Goal: Task Accomplishment & Management: Use online tool/utility

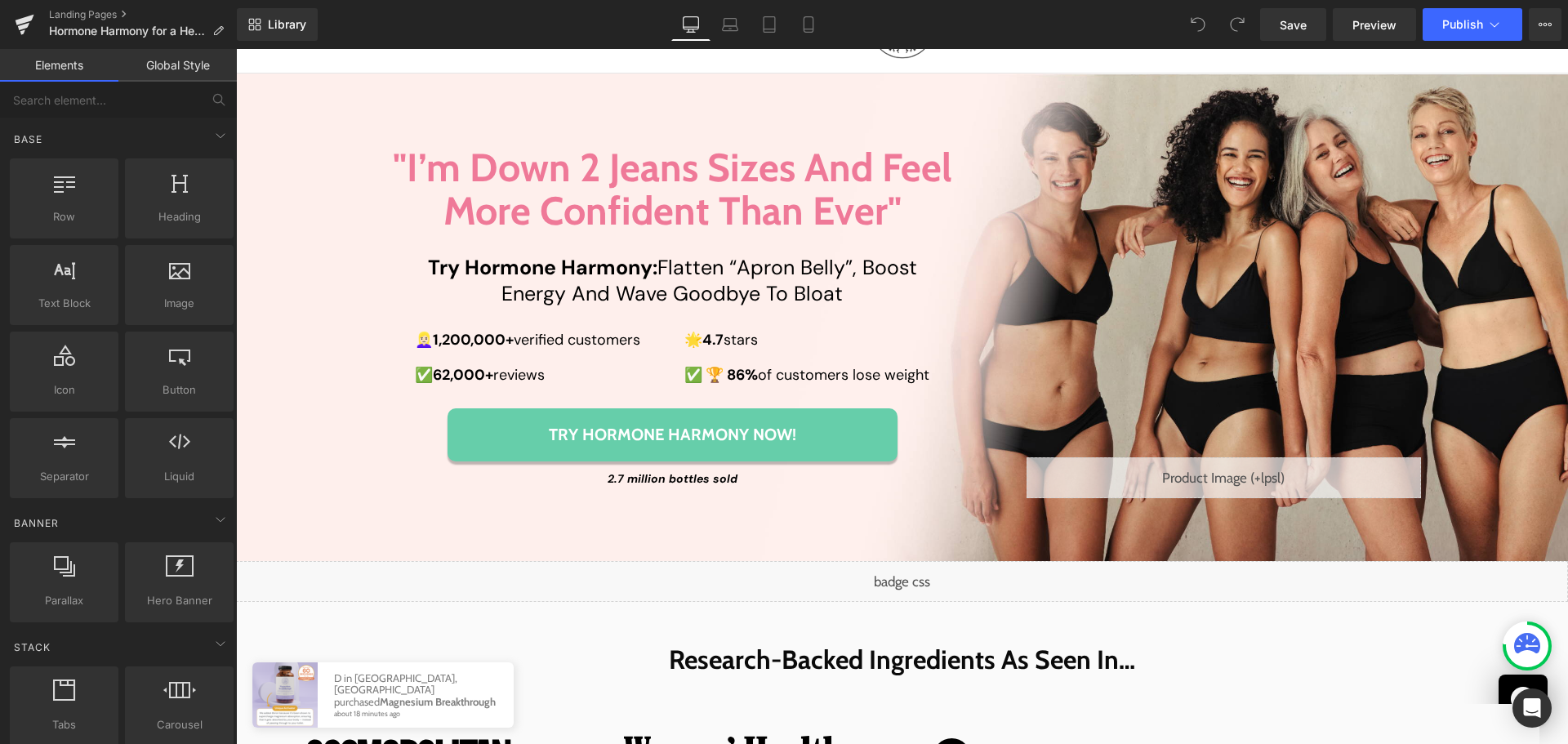
scroll to position [164, 0]
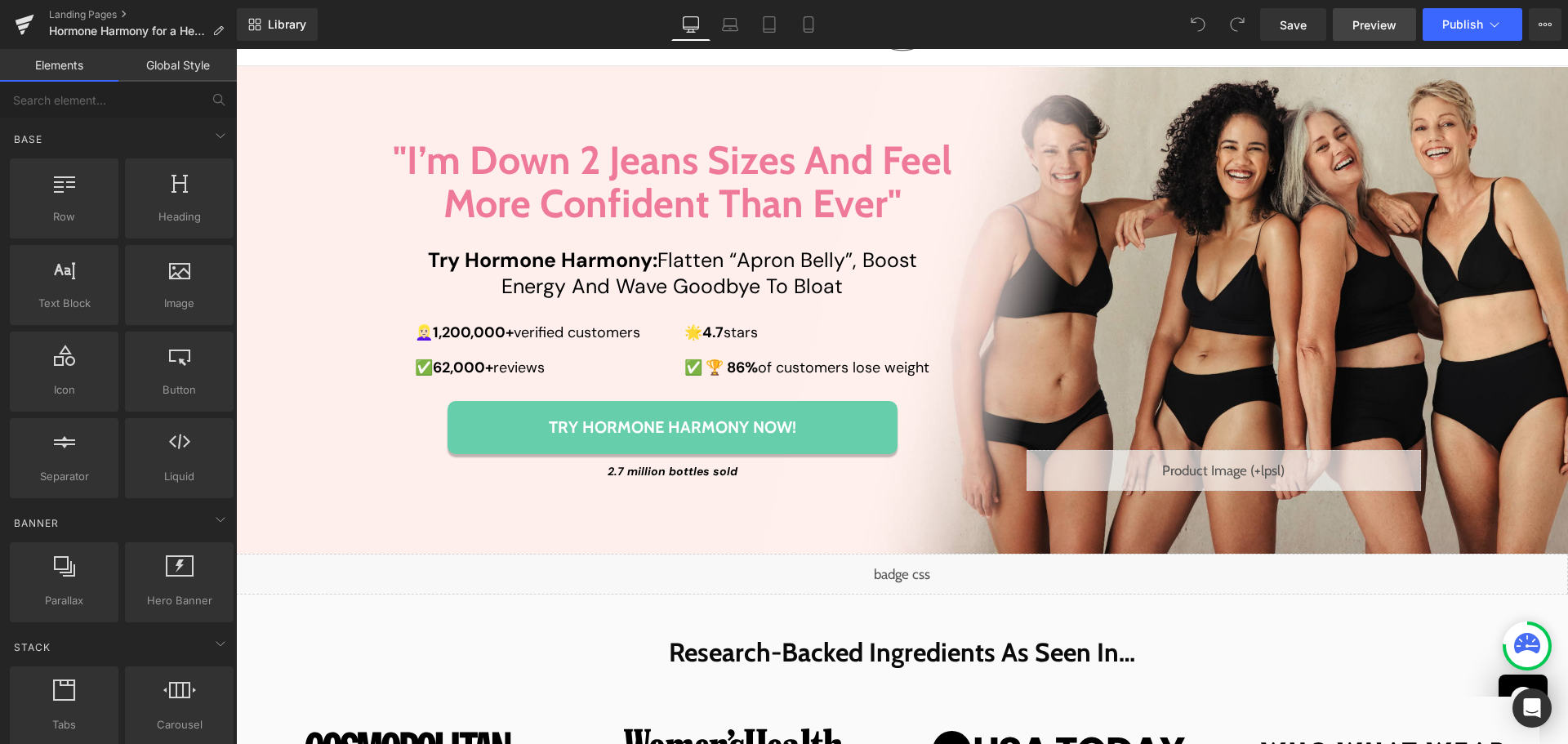
click at [1377, 29] on span "Preview" at bounding box center [1375, 25] width 44 height 17
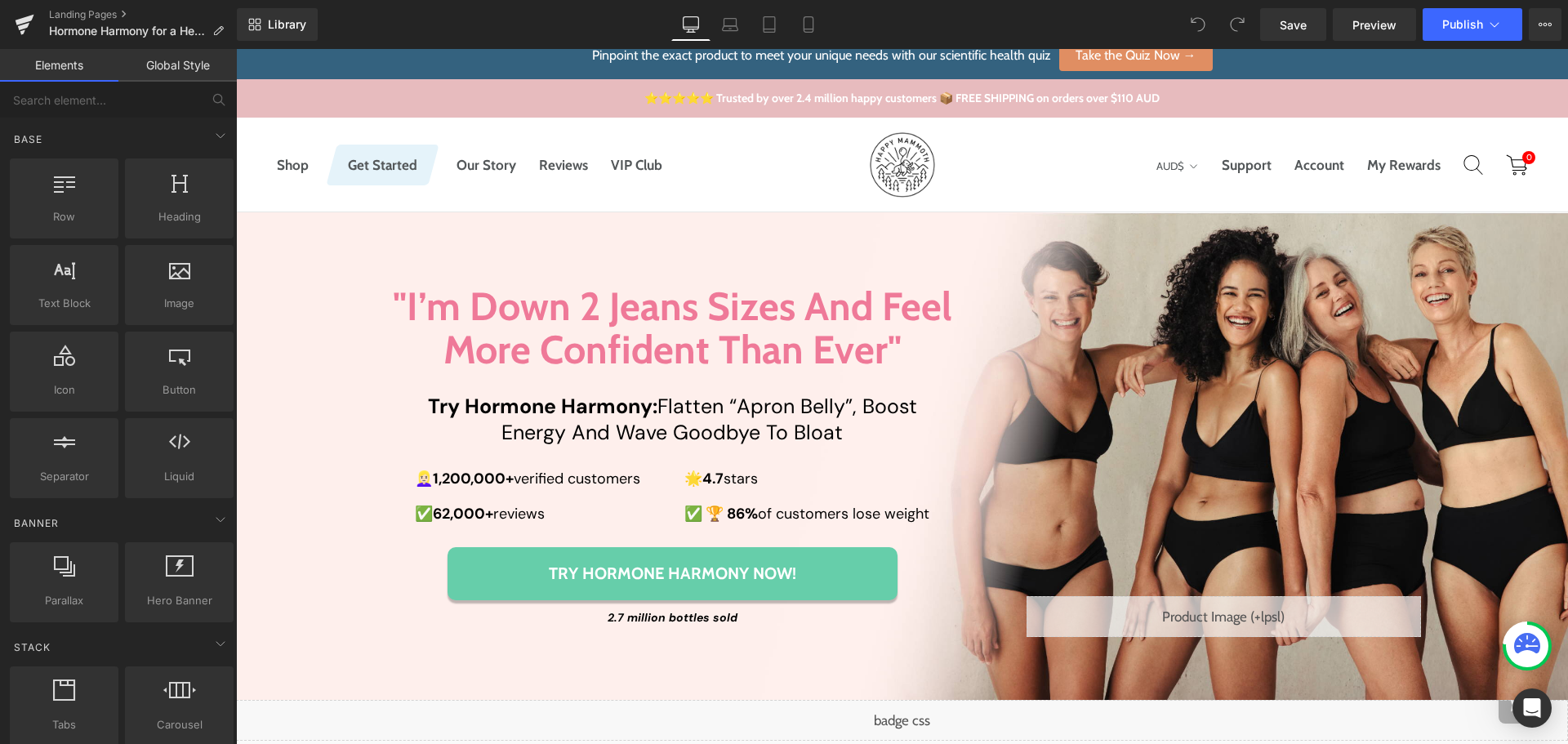
scroll to position [0, 0]
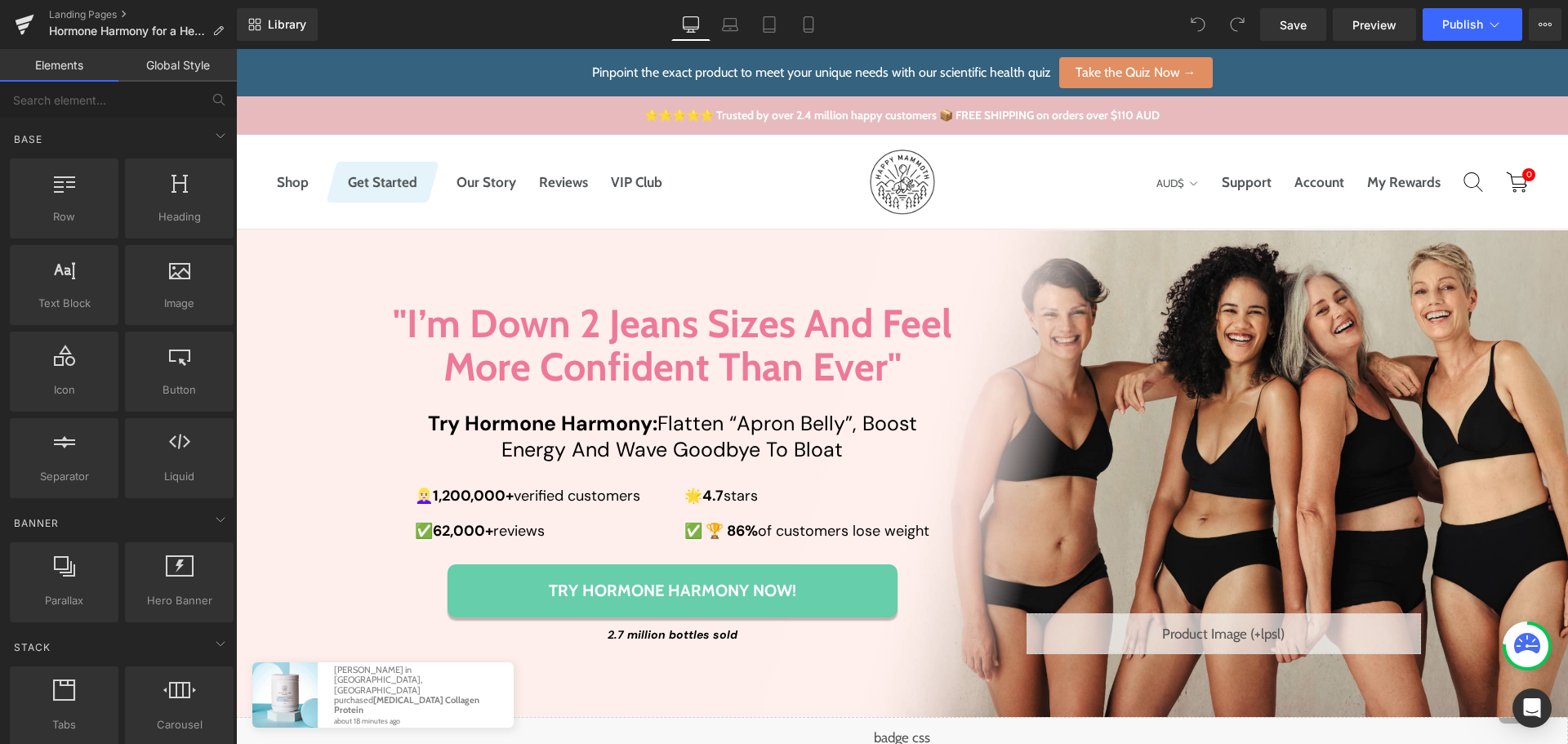
click at [1155, 627] on div "Liquid" at bounding box center [1224, 634] width 395 height 41
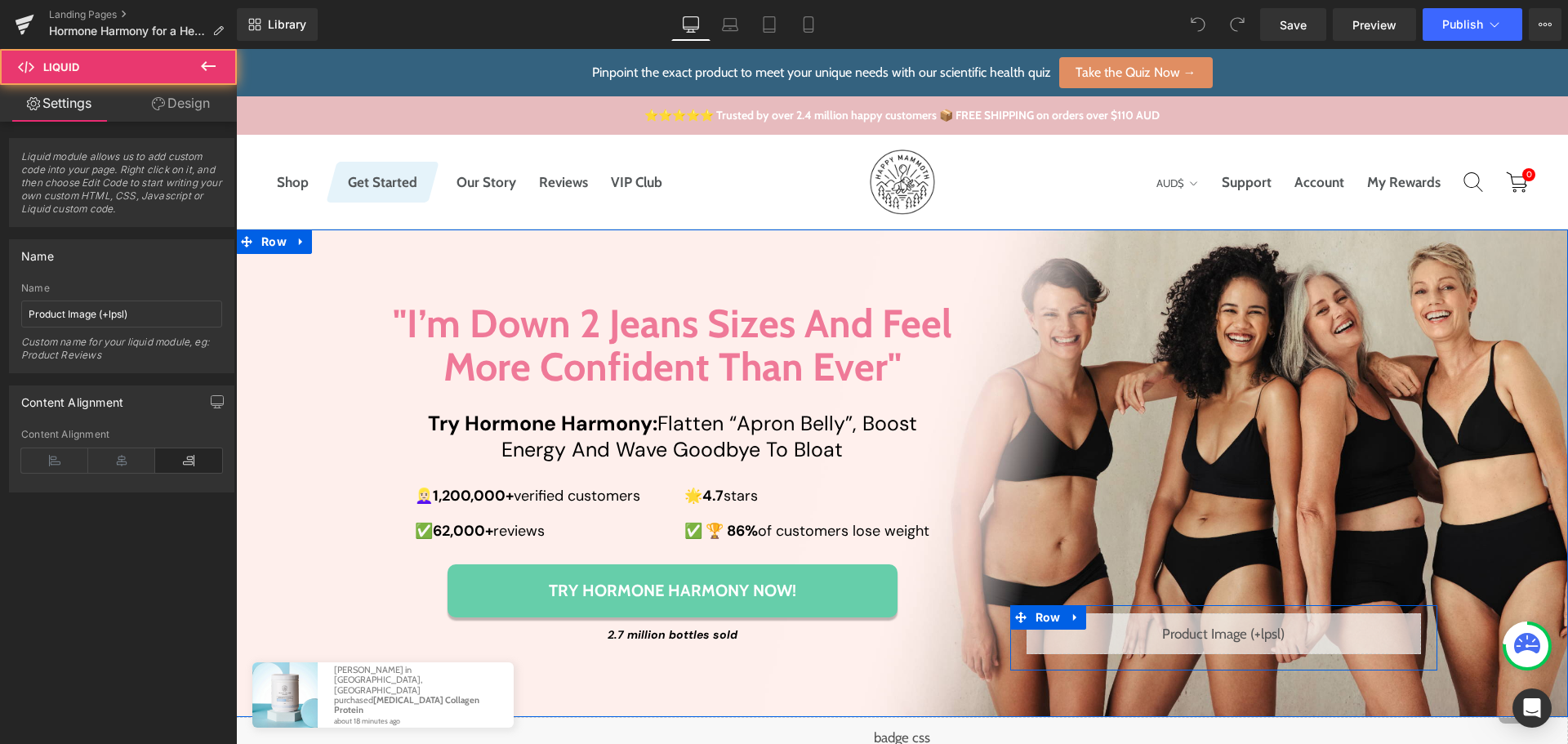
click at [1240, 625] on div "Liquid" at bounding box center [1224, 634] width 395 height 41
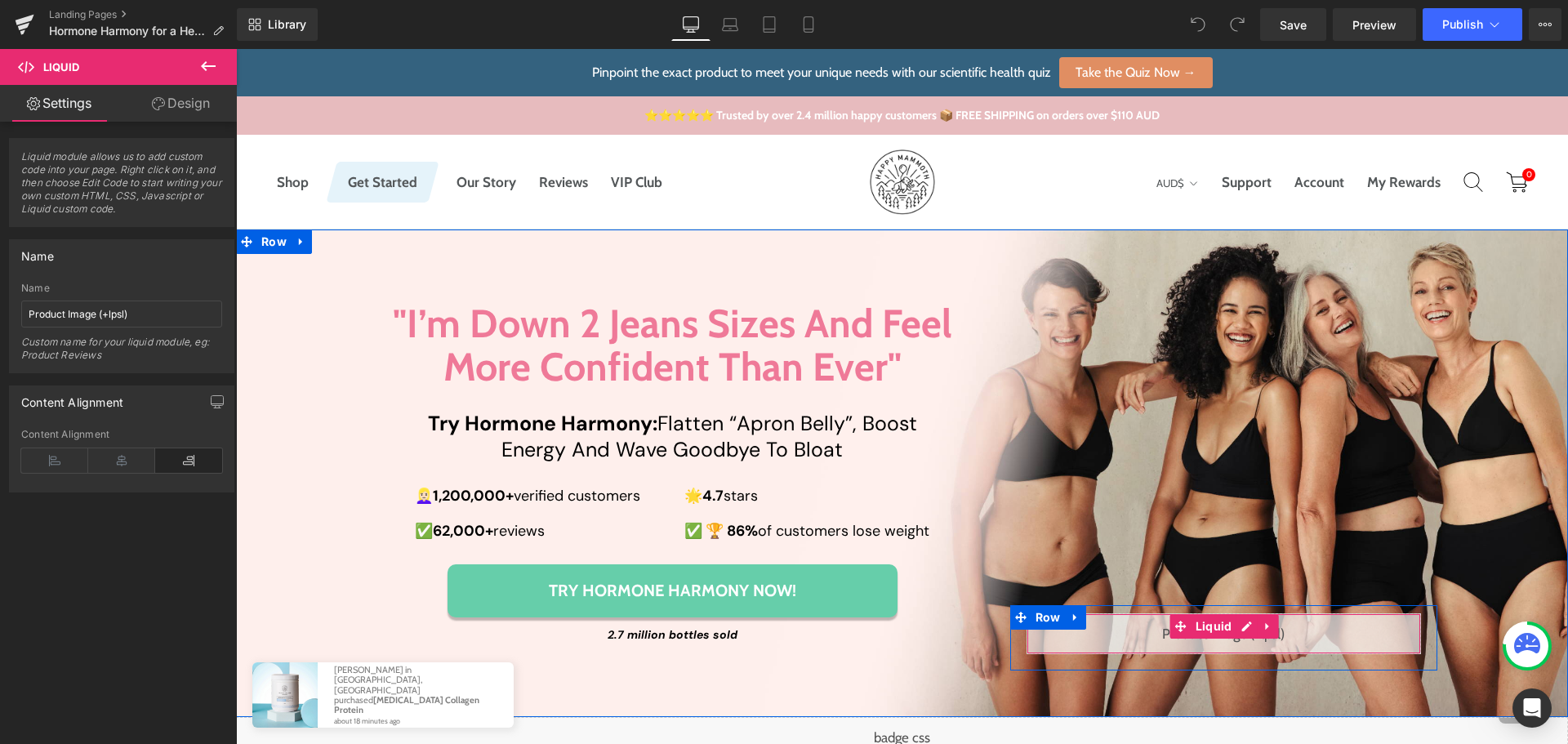
click at [1237, 632] on div "Liquid" at bounding box center [1224, 634] width 395 height 41
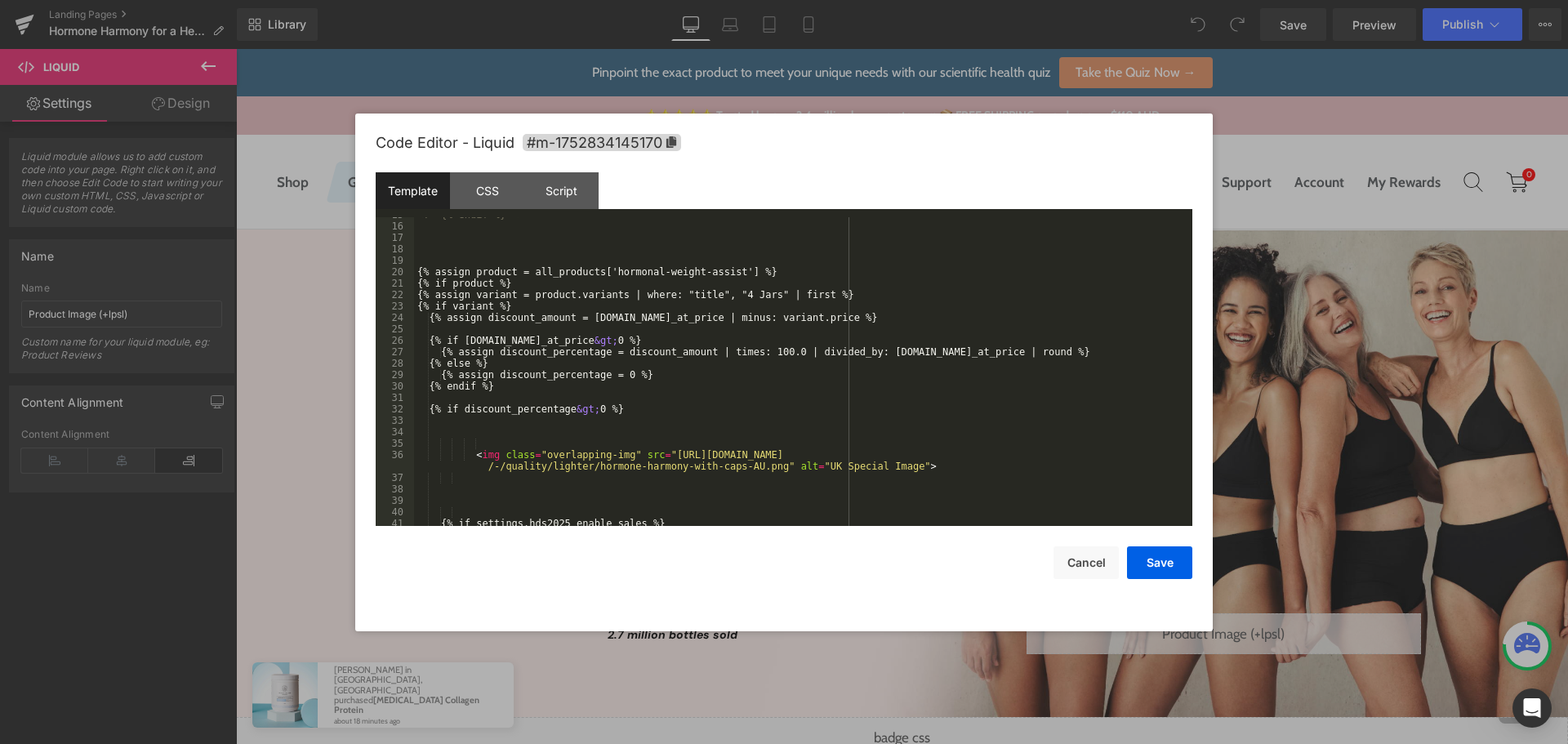
scroll to position [560, 0]
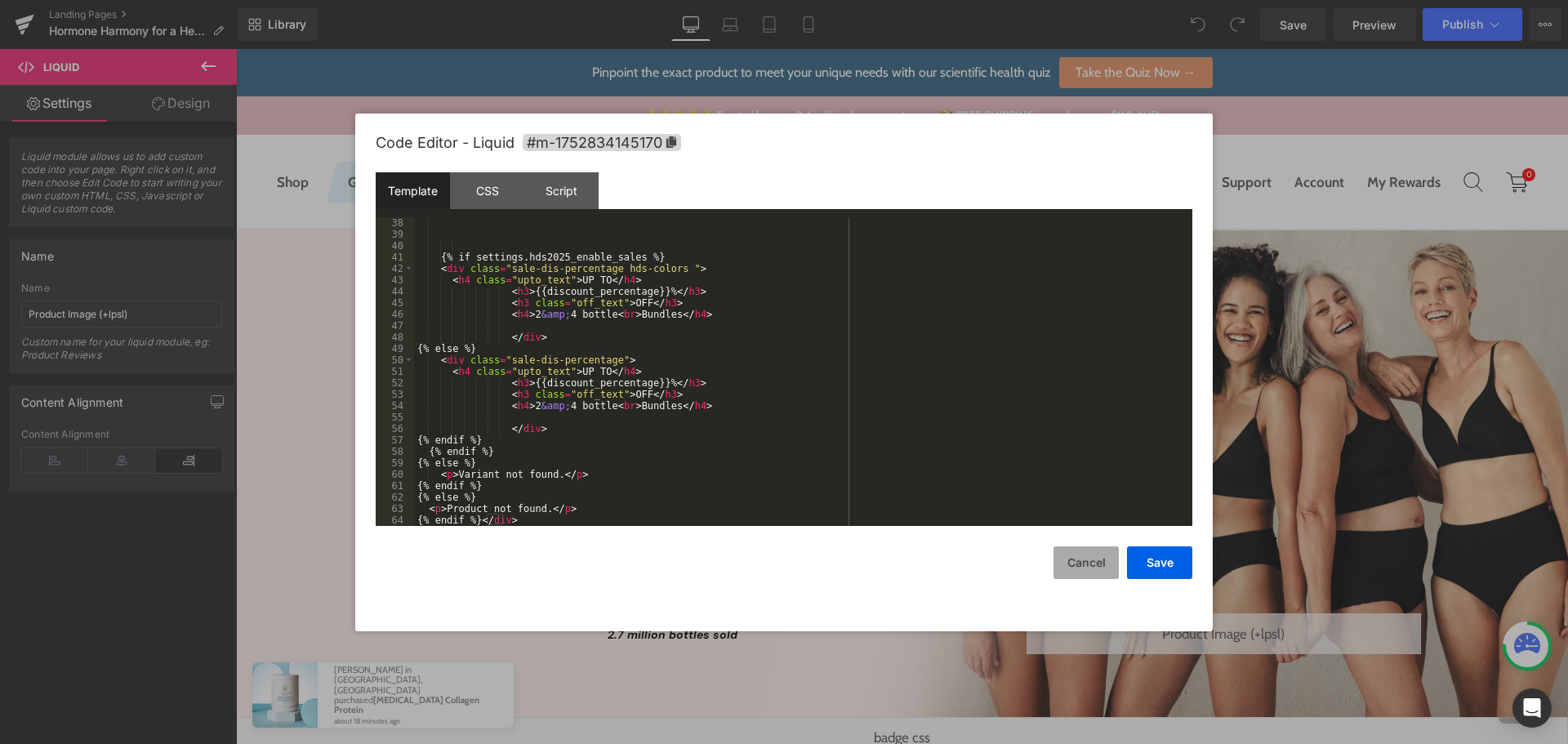
click at [1086, 566] on button "Cancel" at bounding box center [1086, 563] width 65 height 33
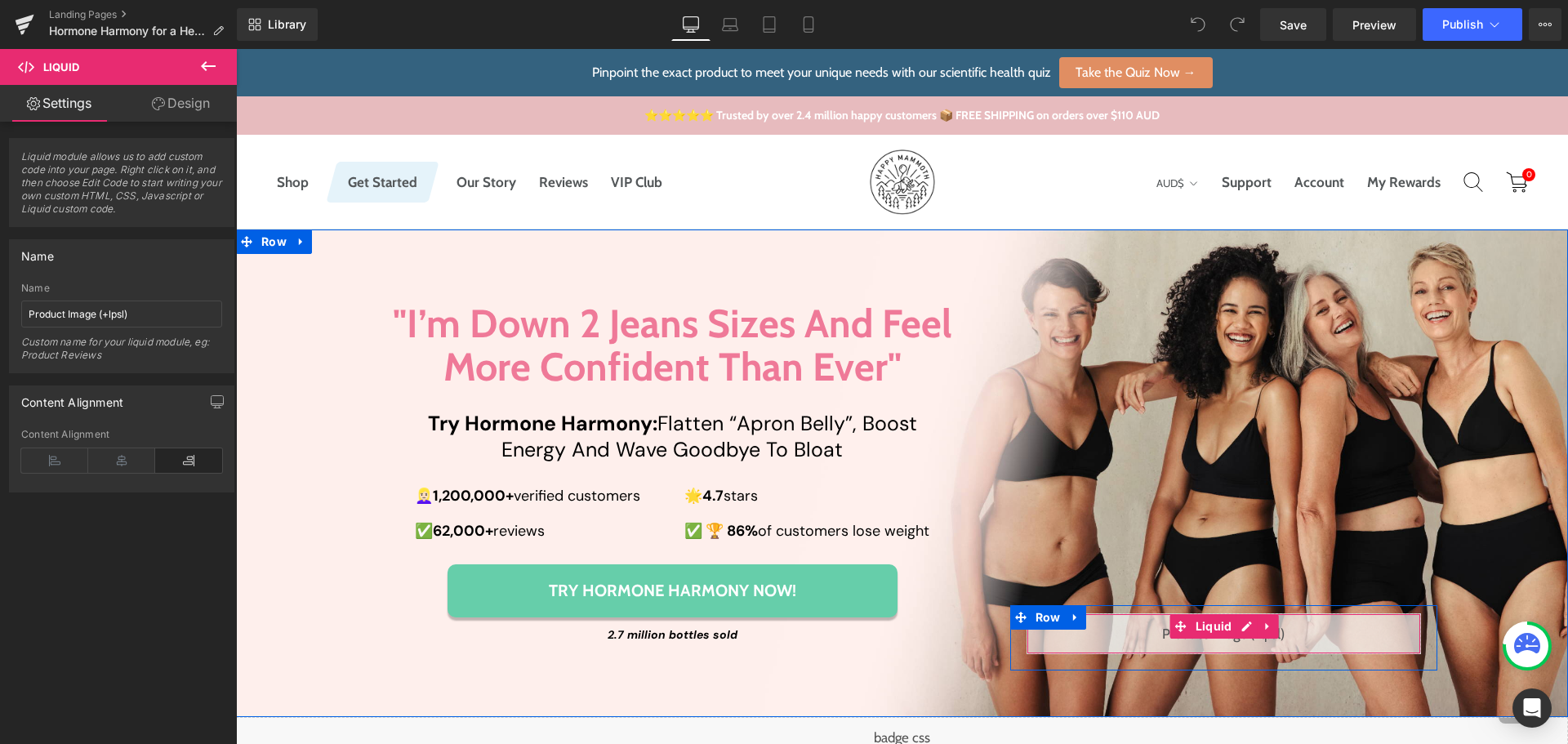
click at [1236, 629] on div "Liquid" at bounding box center [1224, 634] width 395 height 41
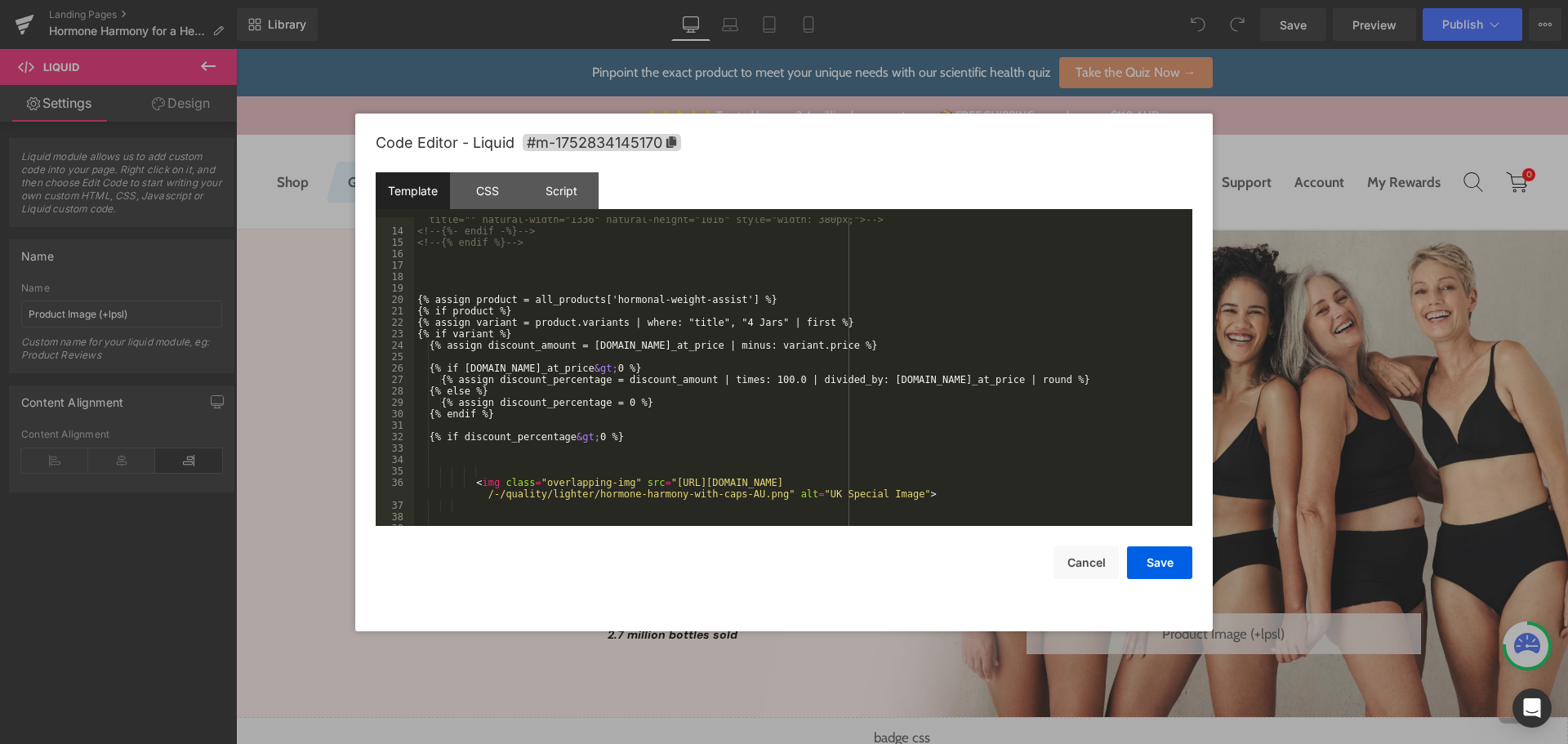
scroll to position [266, 0]
click at [777, 299] on div "<!-- <img src="[URL][DOMAIN_NAME] /Group%201000002708%20_1_.png" alt="" class="…" at bounding box center [800, 369] width 772 height 354
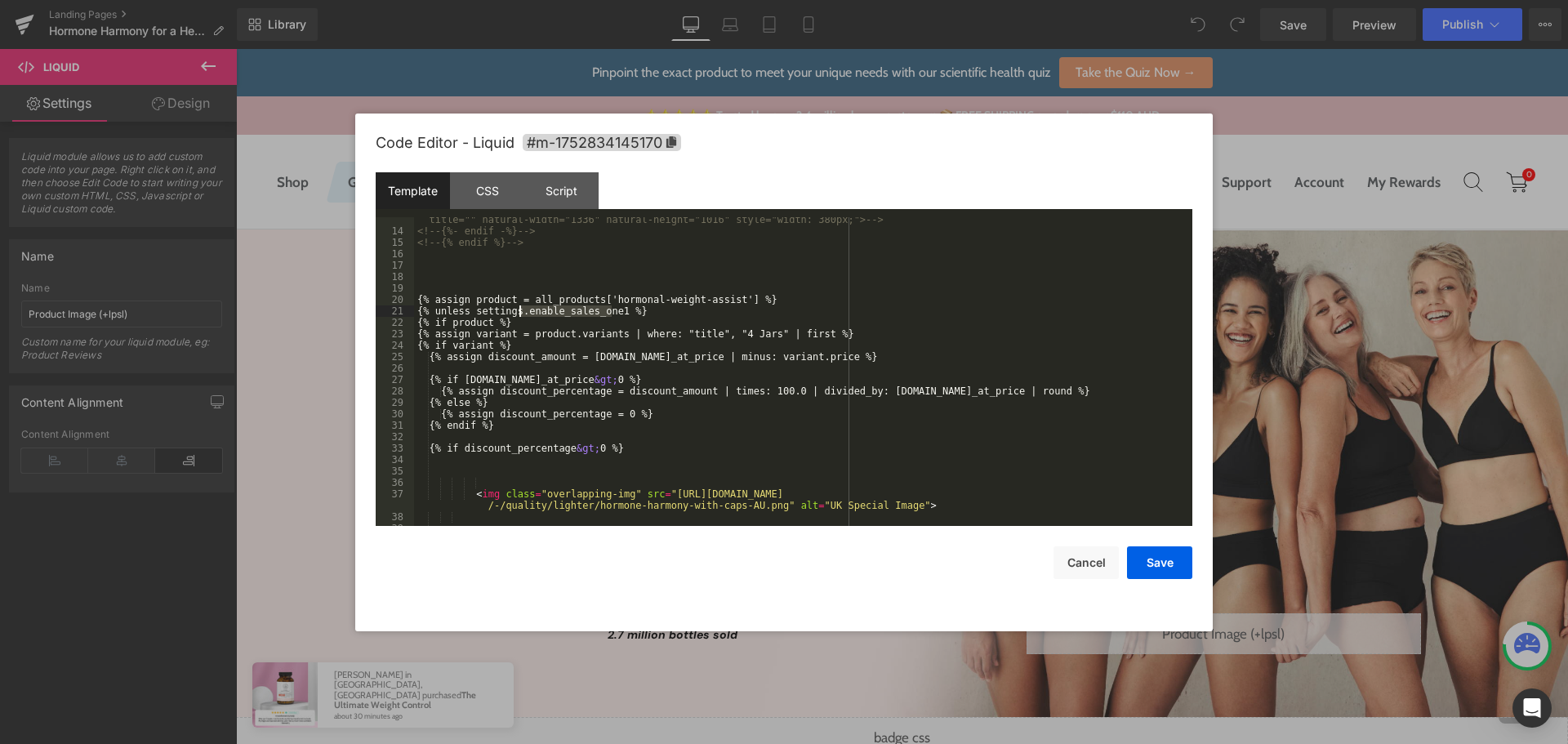
drag, startPoint x: 612, startPoint y: 311, endPoint x: 519, endPoint y: 311, distance: 93.0
click at [519, 311] on div "<!-- <img src="[URL][DOMAIN_NAME] /Group%201000002708%20_1_.png" alt="" class="…" at bounding box center [800, 369] width 772 height 354
drag, startPoint x: 623, startPoint y: 312, endPoint x: 626, endPoint y: 325, distance: 13.3
click at [472, 312] on div "<!-- <img src="[URL][DOMAIN_NAME] /Group%201000002708%20_1_.png" alt="" class="…" at bounding box center [800, 369] width 772 height 354
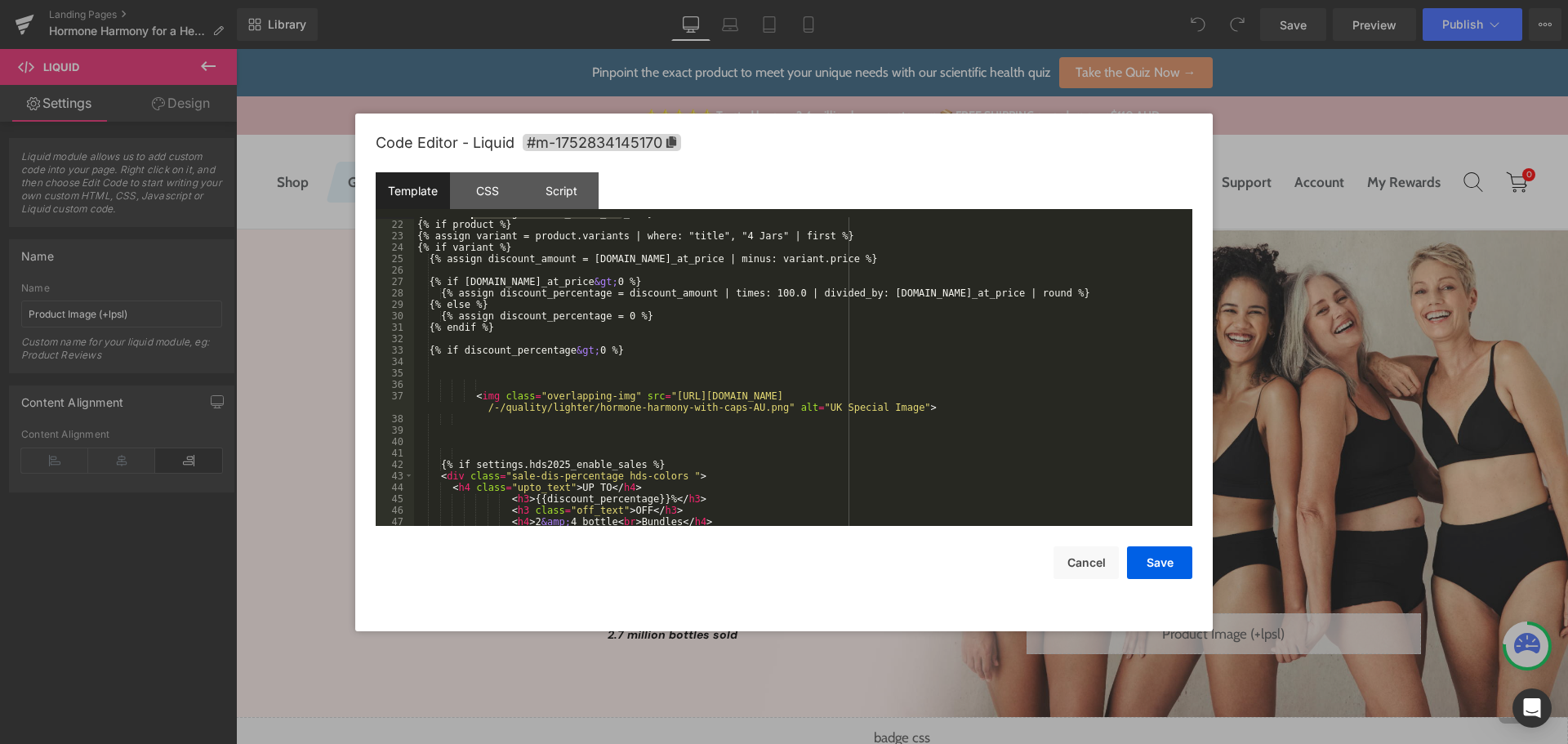
scroll to position [572, 0]
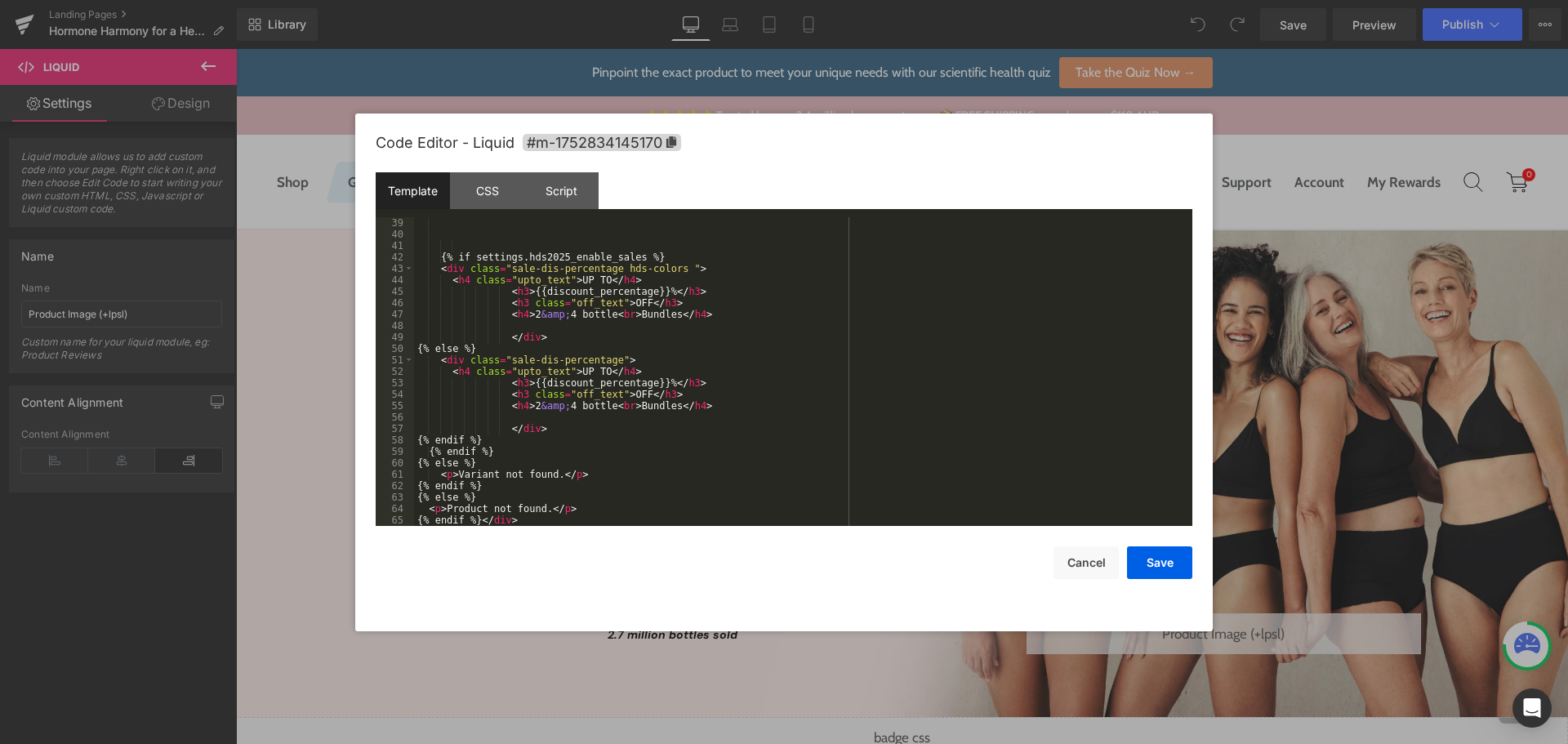
click at [562, 515] on div "{% if settings.hds2025_enable_sales %} < div class = "sale-dis-percentage hds-c…" at bounding box center [800, 382] width 772 height 331
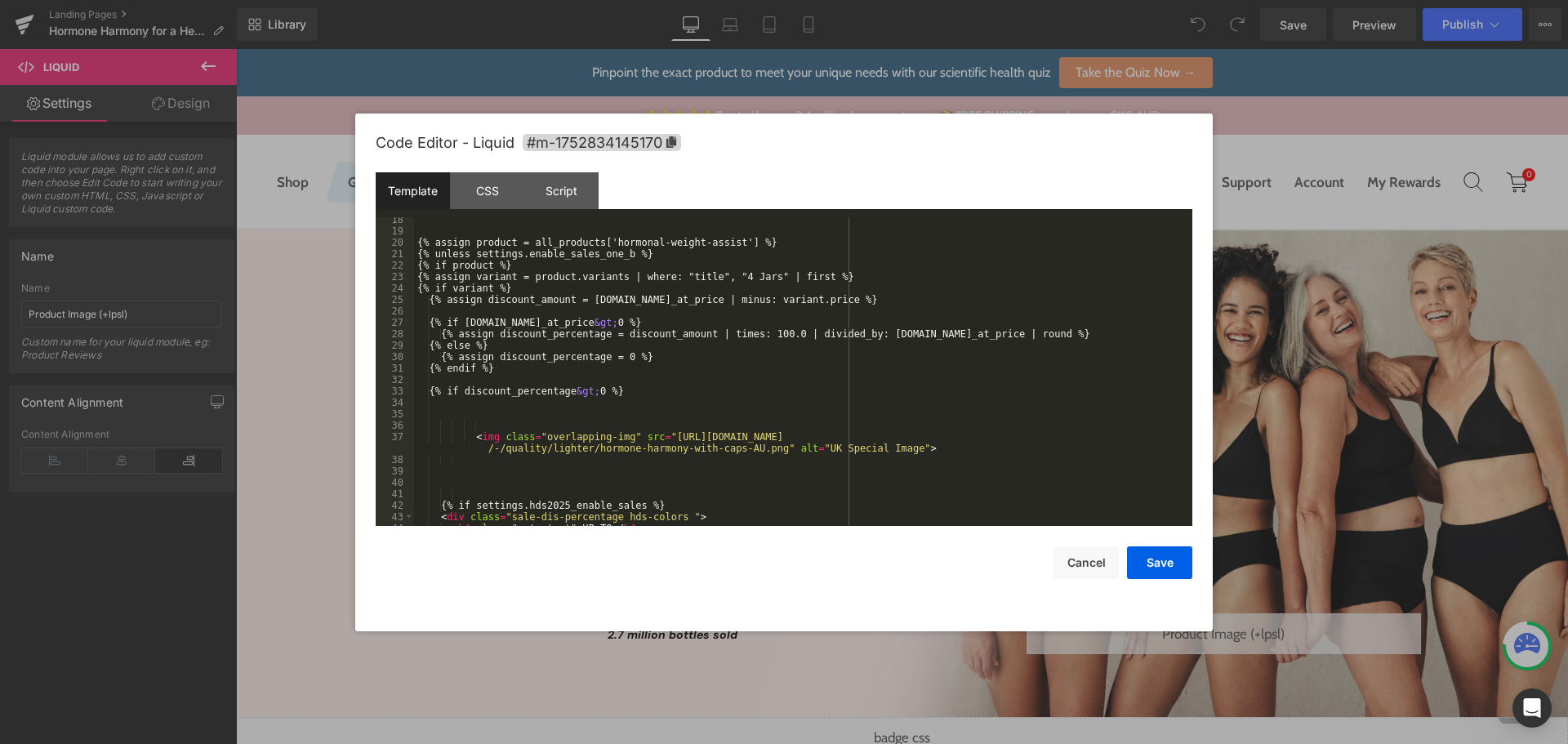
scroll to position [225, 0]
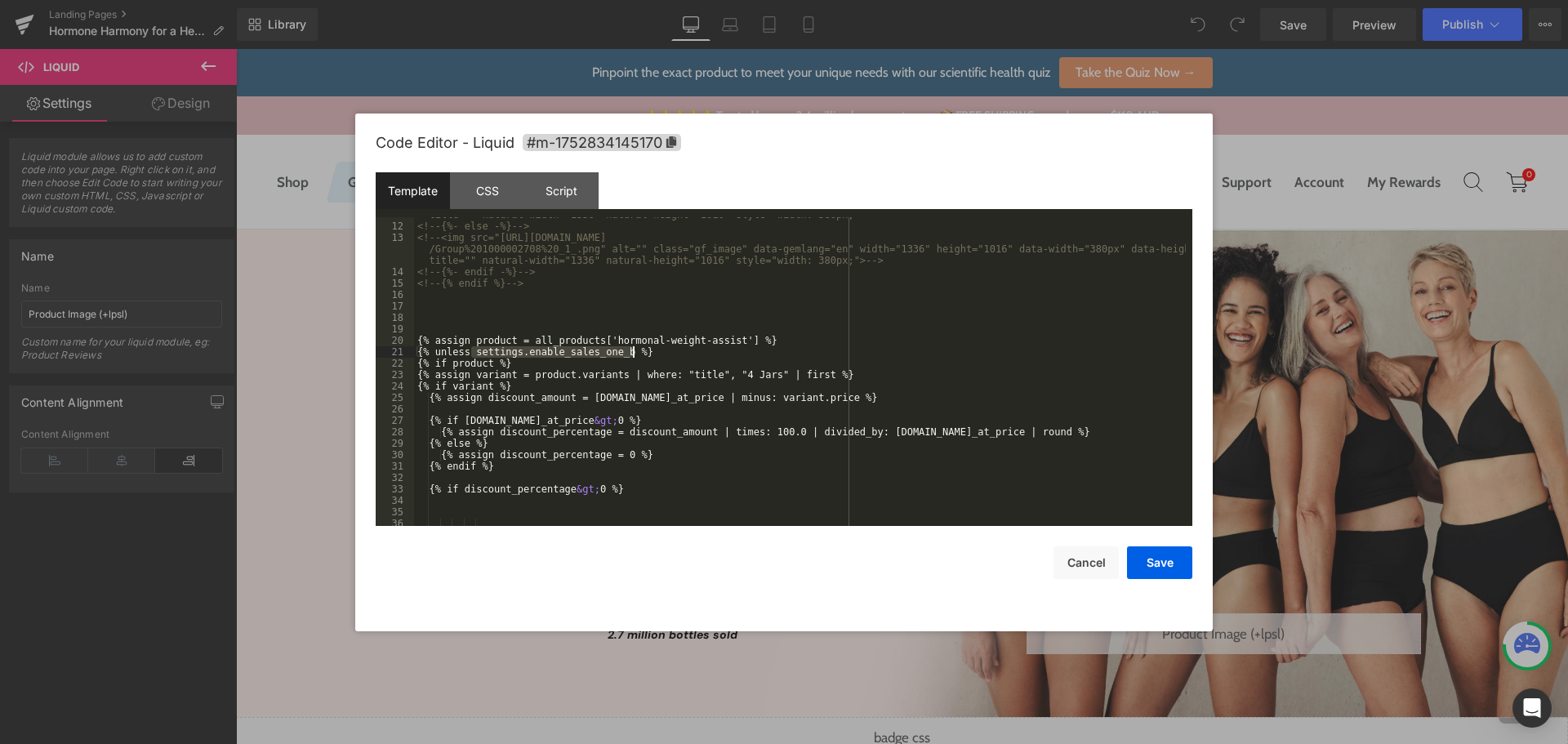
drag, startPoint x: 471, startPoint y: 353, endPoint x: 734, endPoint y: 370, distance: 263.5
click at [714, 350] on div "<!-- <img src="[URL][DOMAIN_NAME] /Group%201000002714%20_1_.png" alt="" class="…" at bounding box center [800, 364] width 772 height 354
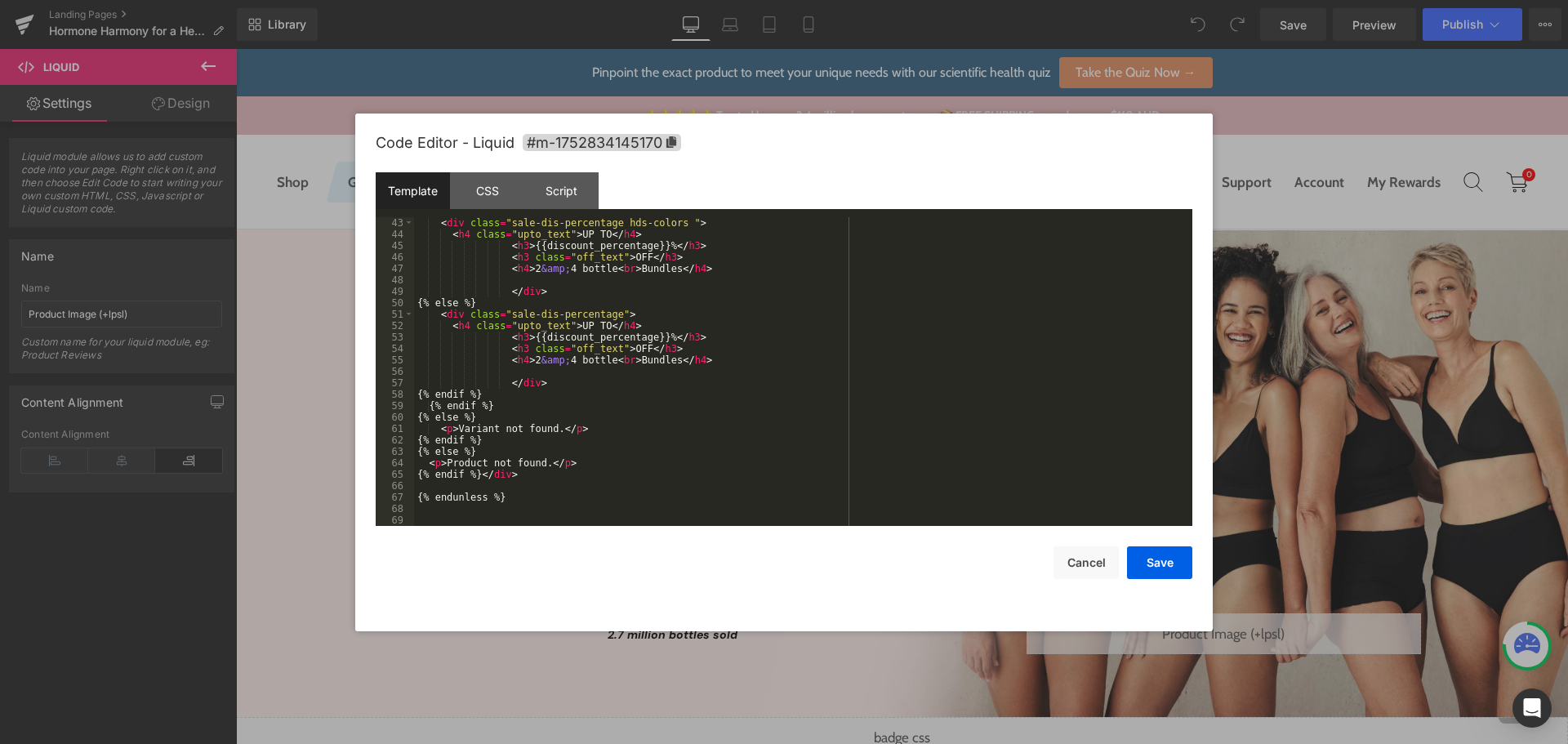
scroll to position [618, 0]
click at [568, 511] on div "< div class = "sale-dis-percentage hds-colors " > < h4 class = "upto_text" > UP…" at bounding box center [800, 382] width 772 height 331
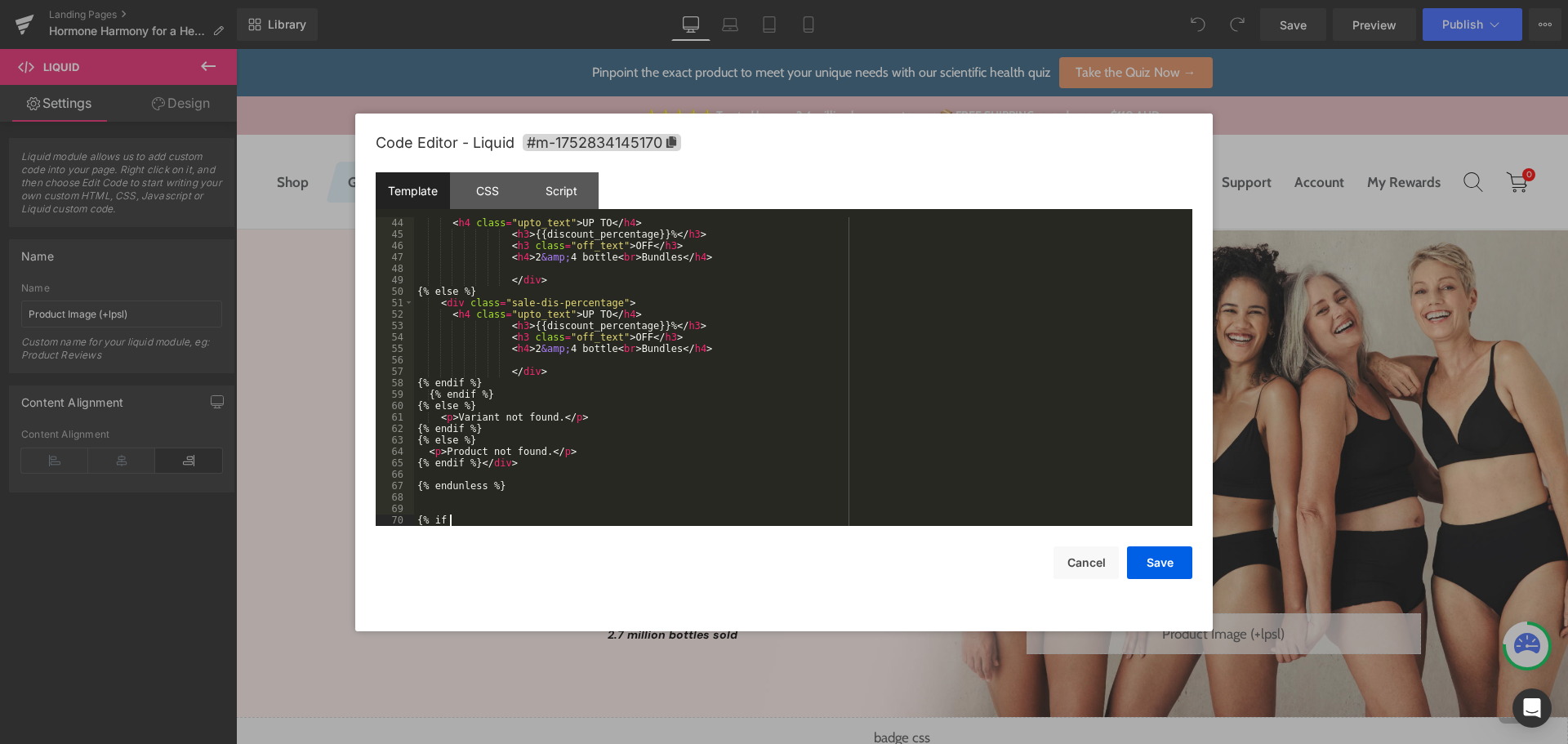
paste textarea
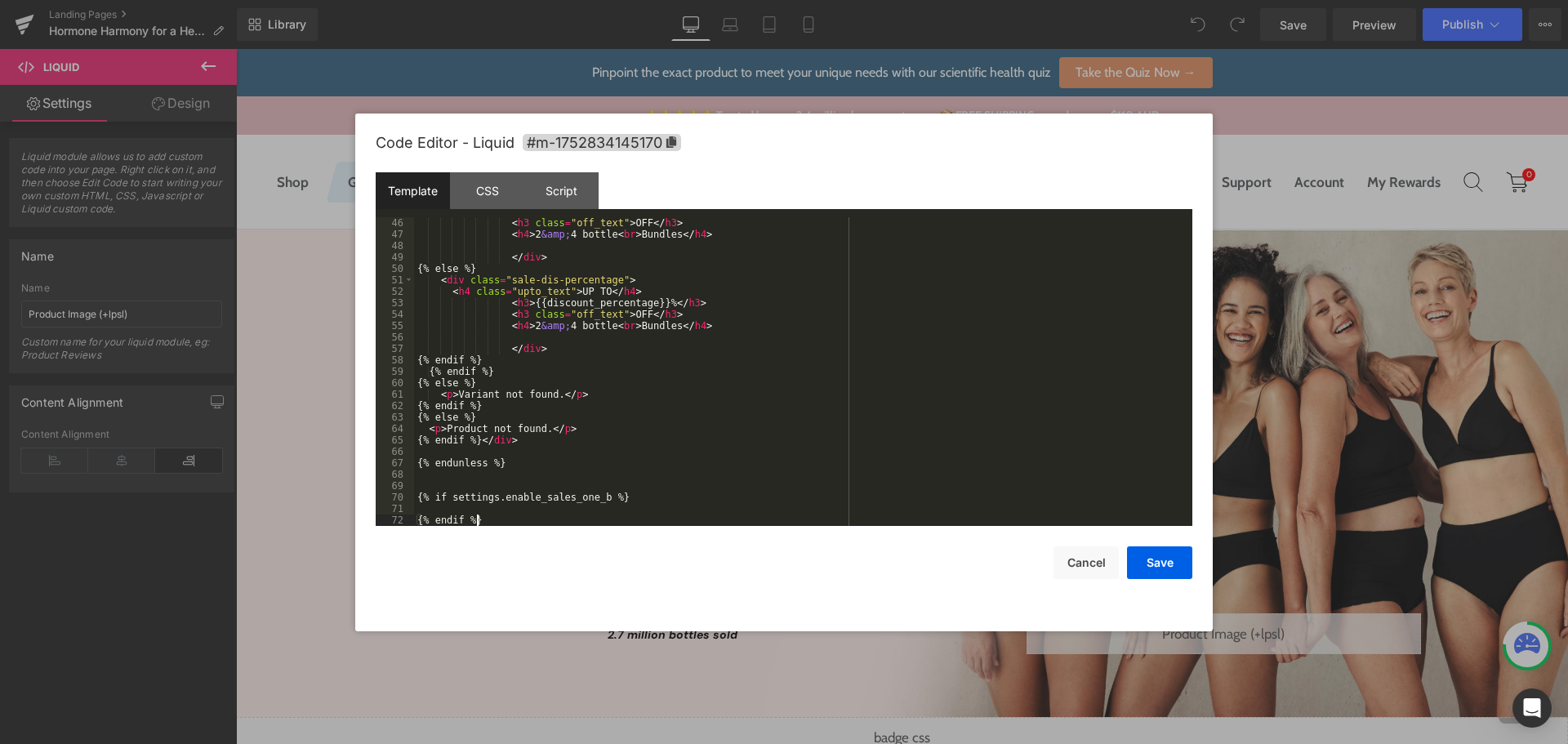
drag, startPoint x: 472, startPoint y: 515, endPoint x: 479, endPoint y: 510, distance: 8.6
click at [472, 514] on div "< h3 class = "off_text" > OFF </ h3 > < h4 > 2 &amp; 4 bottle < br > Bundles </…" at bounding box center [800, 382] width 772 height 331
click at [482, 507] on div "< h3 class = "off_text" > OFF </ h3 > < h4 > 2 &amp; 4 bottle < br > Bundles </…" at bounding box center [800, 371] width 772 height 308
click at [1164, 567] on button "Save" at bounding box center [1160, 563] width 65 height 33
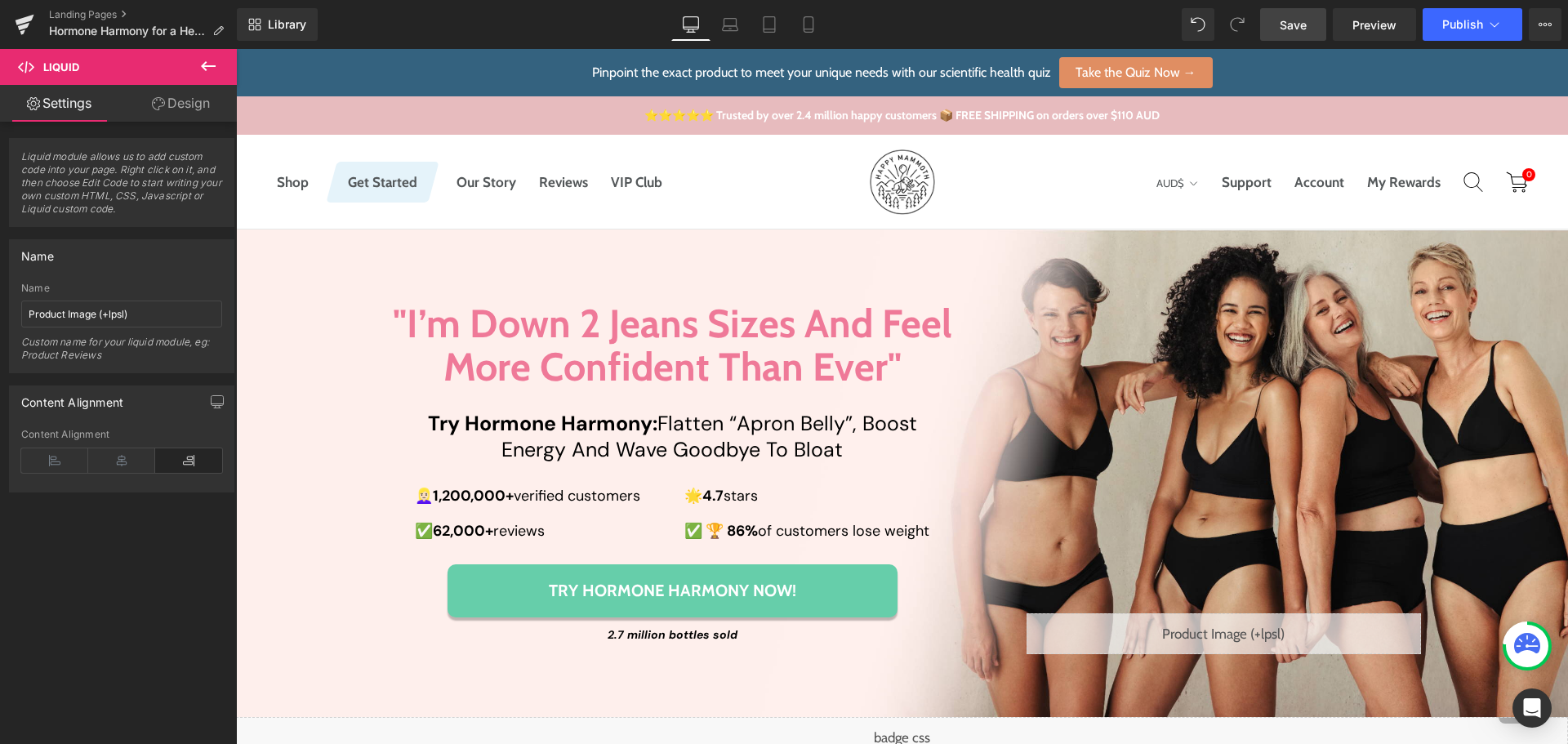
drag, startPoint x: 1290, startPoint y: 24, endPoint x: 748, endPoint y: 119, distance: 550.3
click at [1290, 24] on span "Save" at bounding box center [1294, 25] width 27 height 17
click at [1371, 28] on span "Preview" at bounding box center [1375, 25] width 44 height 17
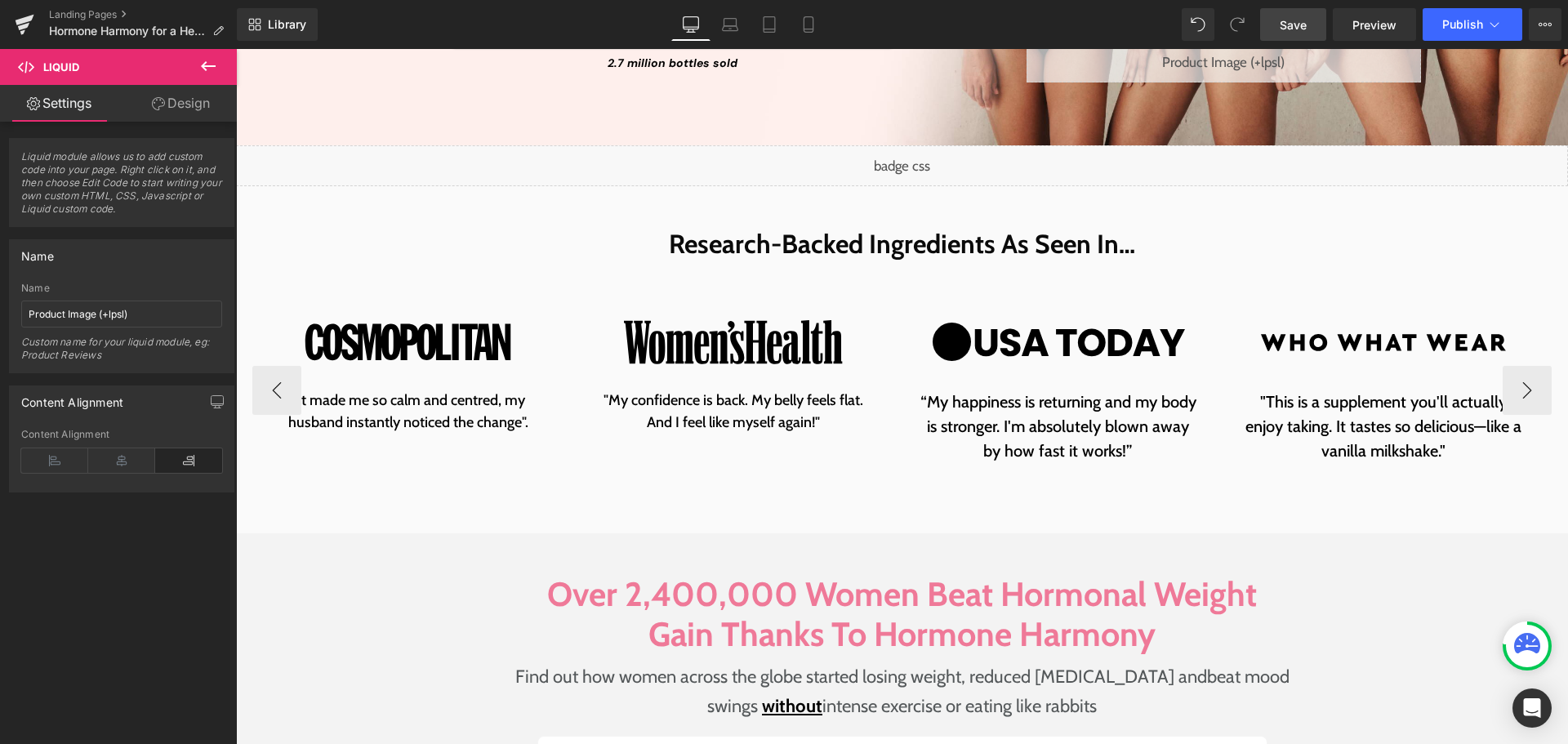
scroll to position [164, 0]
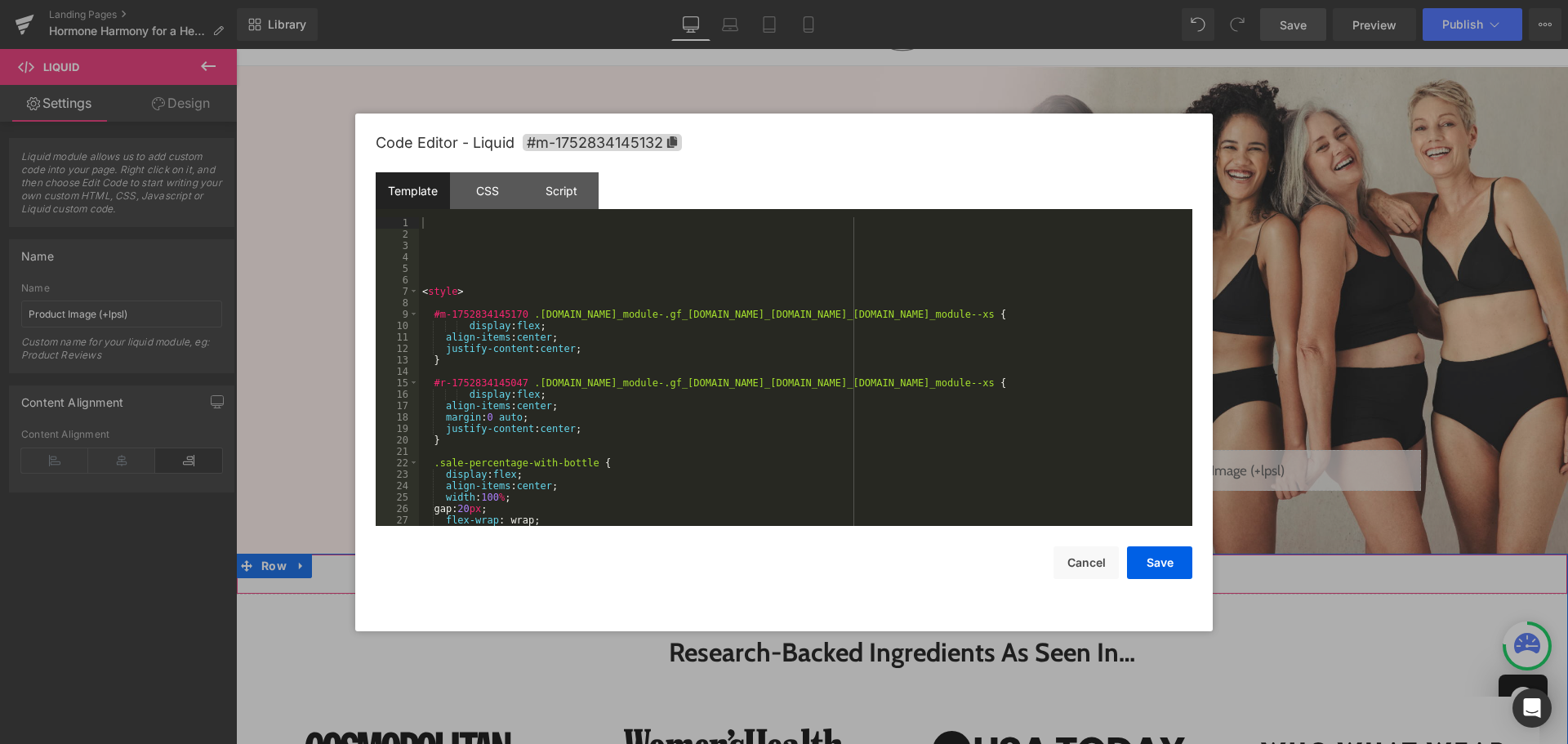
click at [919, 566] on div "Liquid" at bounding box center [902, 575] width 1333 height 41
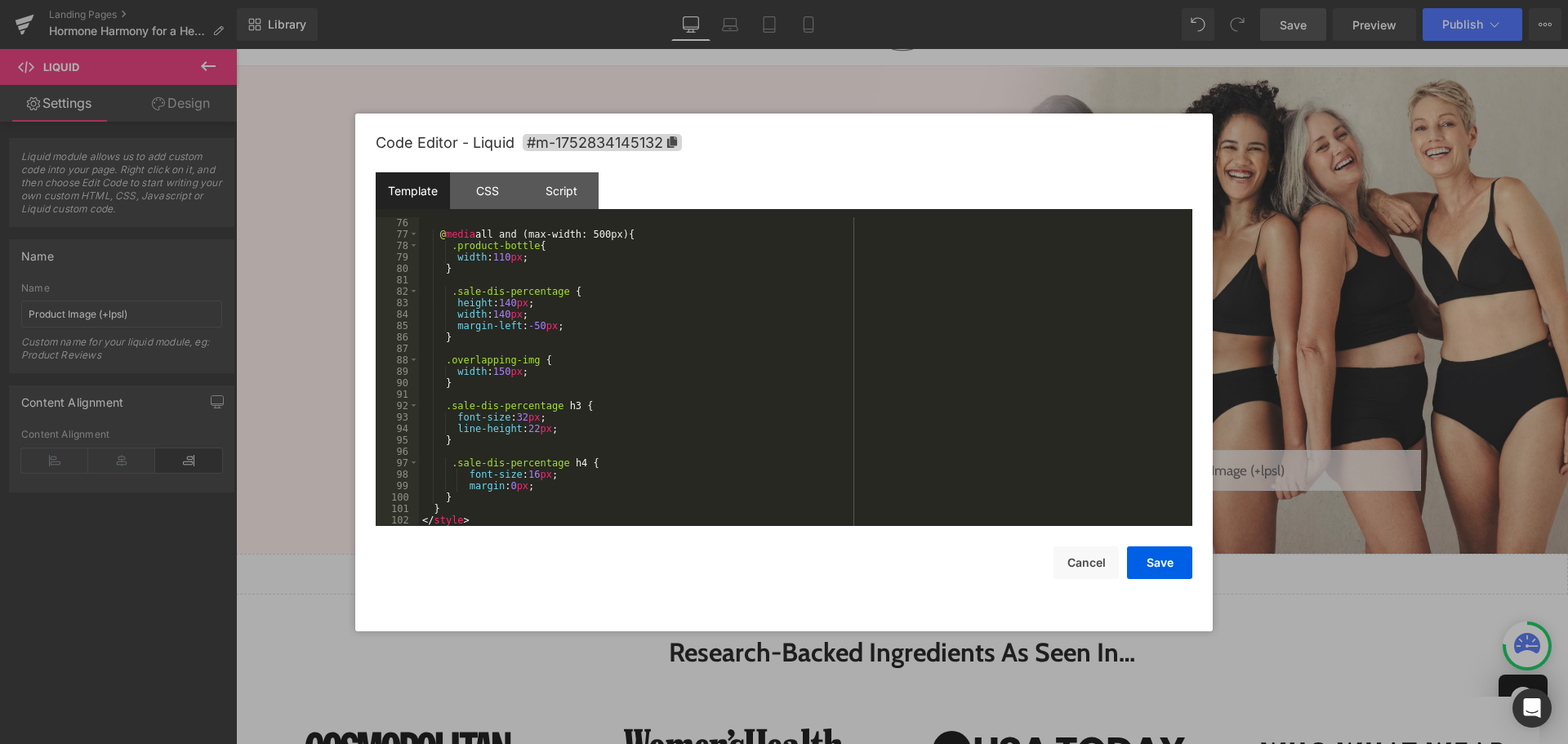
scroll to position [858, 0]
click at [1080, 564] on button "Cancel" at bounding box center [1086, 563] width 65 height 33
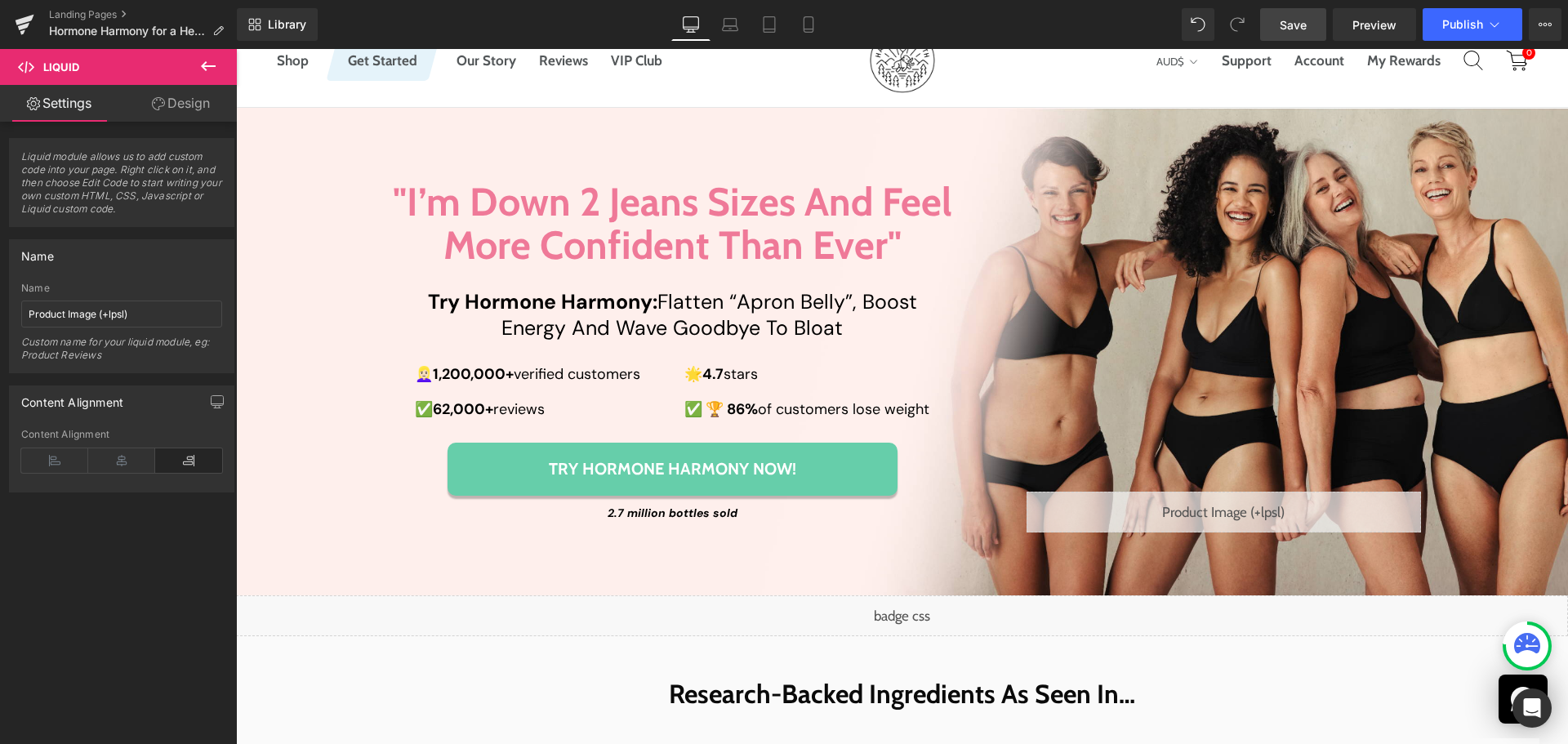
scroll to position [0, 0]
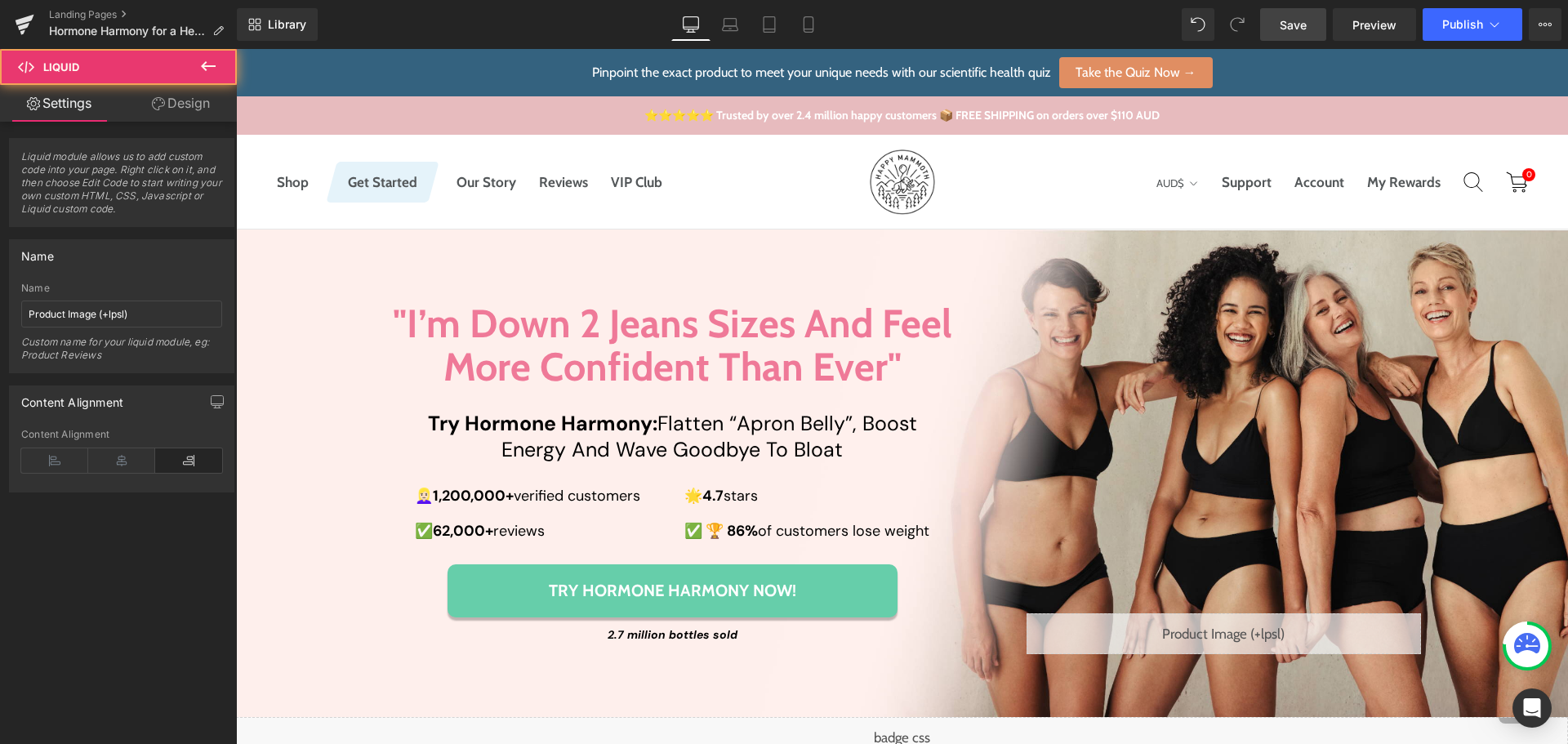
click at [1267, 621] on div "Liquid" at bounding box center [1224, 634] width 395 height 41
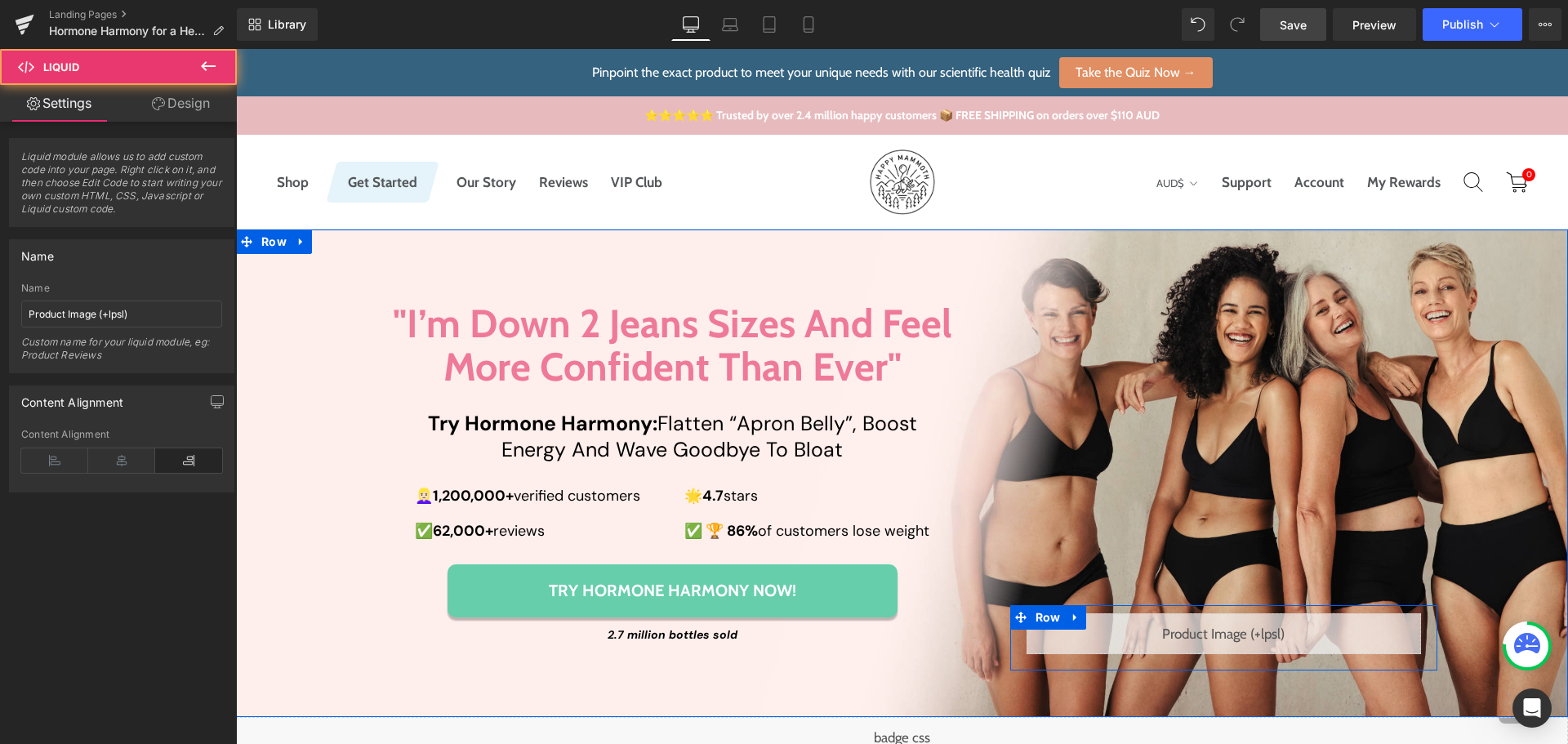
click at [1240, 628] on div "Liquid" at bounding box center [1224, 634] width 395 height 41
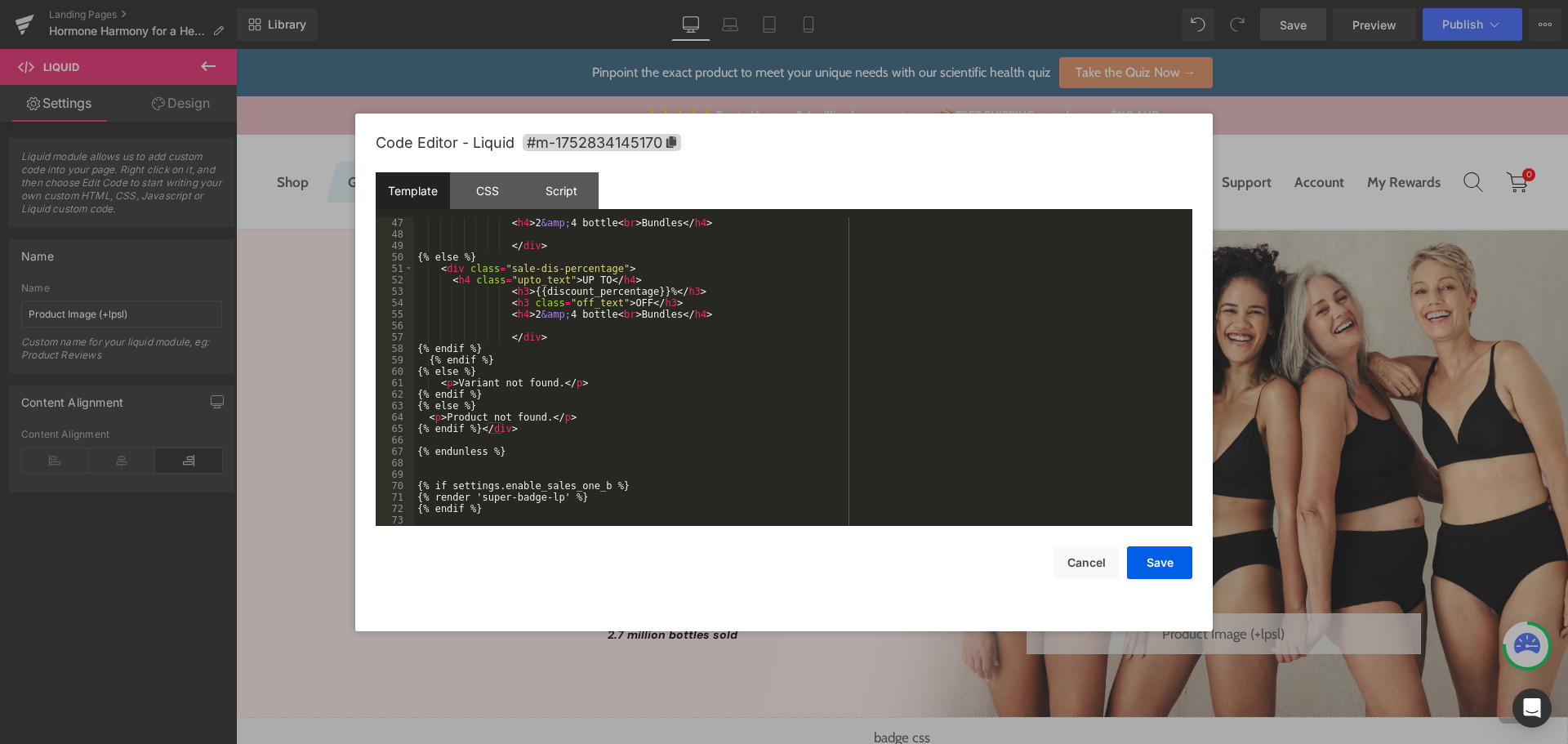
scroll to position [663, 0]
drag, startPoint x: 503, startPoint y: 456, endPoint x: 388, endPoint y: 451, distance: 115.1
click at [388, 451] on pre "47 48 49 50 51 52 53 54 55 56 57 58 59 60 61 62 63 64 65 66 67 68 69 70 71 72 7…" at bounding box center [784, 371] width 817 height 308
drag, startPoint x: 452, startPoint y: 484, endPoint x: 596, endPoint y: 483, distance: 144.0
click at [596, 483] on div "< h4 > 2 &amp; 4 bottle < br > Bundles </ h4 > </ div > {% else %} < div class …" at bounding box center [800, 382] width 772 height 331
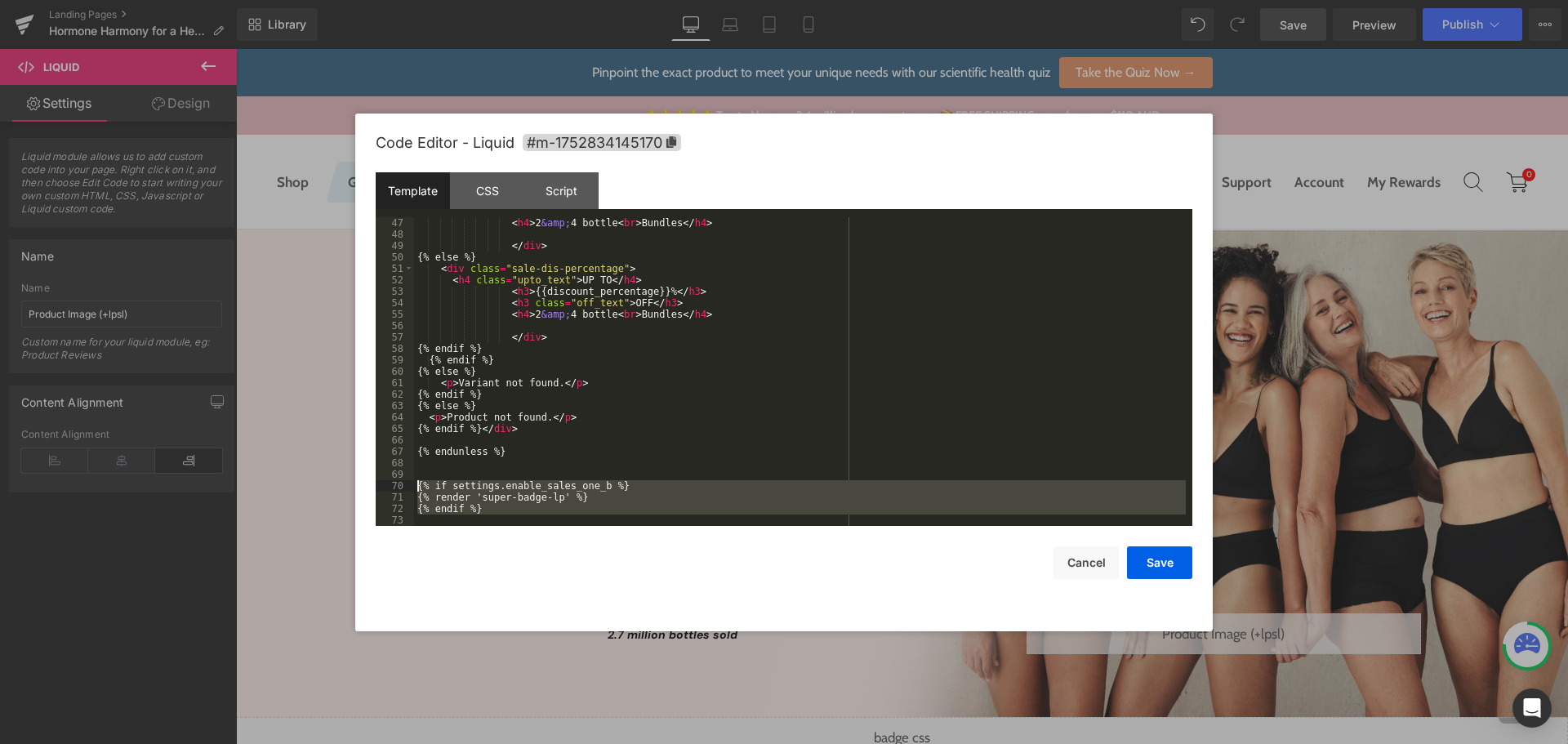
drag, startPoint x: 485, startPoint y: 517, endPoint x: 402, endPoint y: 486, distance: 88.6
click at [402, 486] on pre "47 48 49 50 51 52 53 54 55 56 57 58 59 60 61 62 63 64 65 66 67 68 69 70 71 72 7…" at bounding box center [784, 371] width 817 height 308
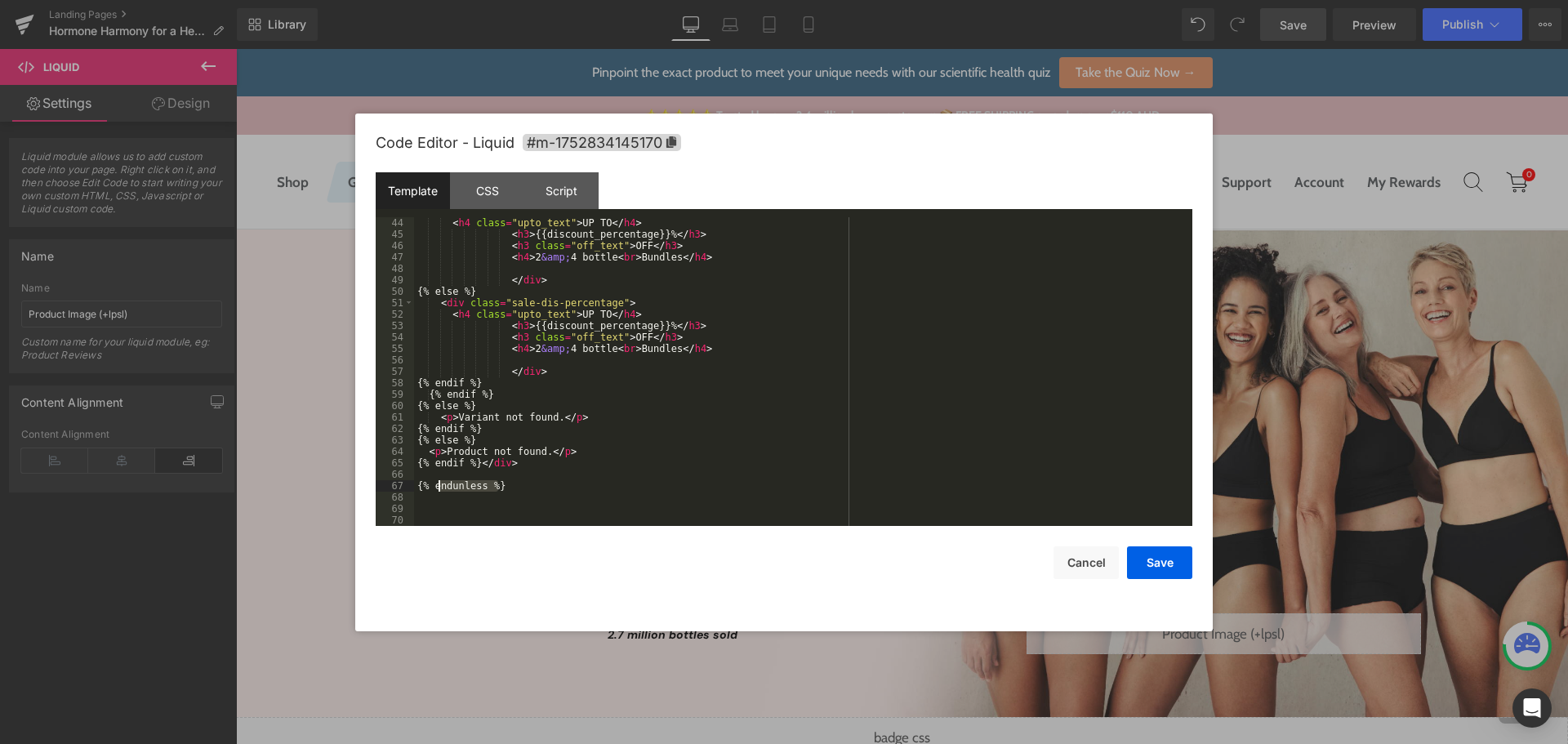
drag, startPoint x: 514, startPoint y: 485, endPoint x: 499, endPoint y: 489, distance: 15.5
click at [433, 486] on div "< h4 class = "upto_text" > UP TO </ h4 > < h3 > {{discount_percentage}}% </ h3 …" at bounding box center [800, 382] width 772 height 331
click at [561, 490] on div "< h4 class = "upto_text" > UP TO </ h4 > < h3 > {{discount_percentage}}% </ h3 …" at bounding box center [800, 371] width 772 height 308
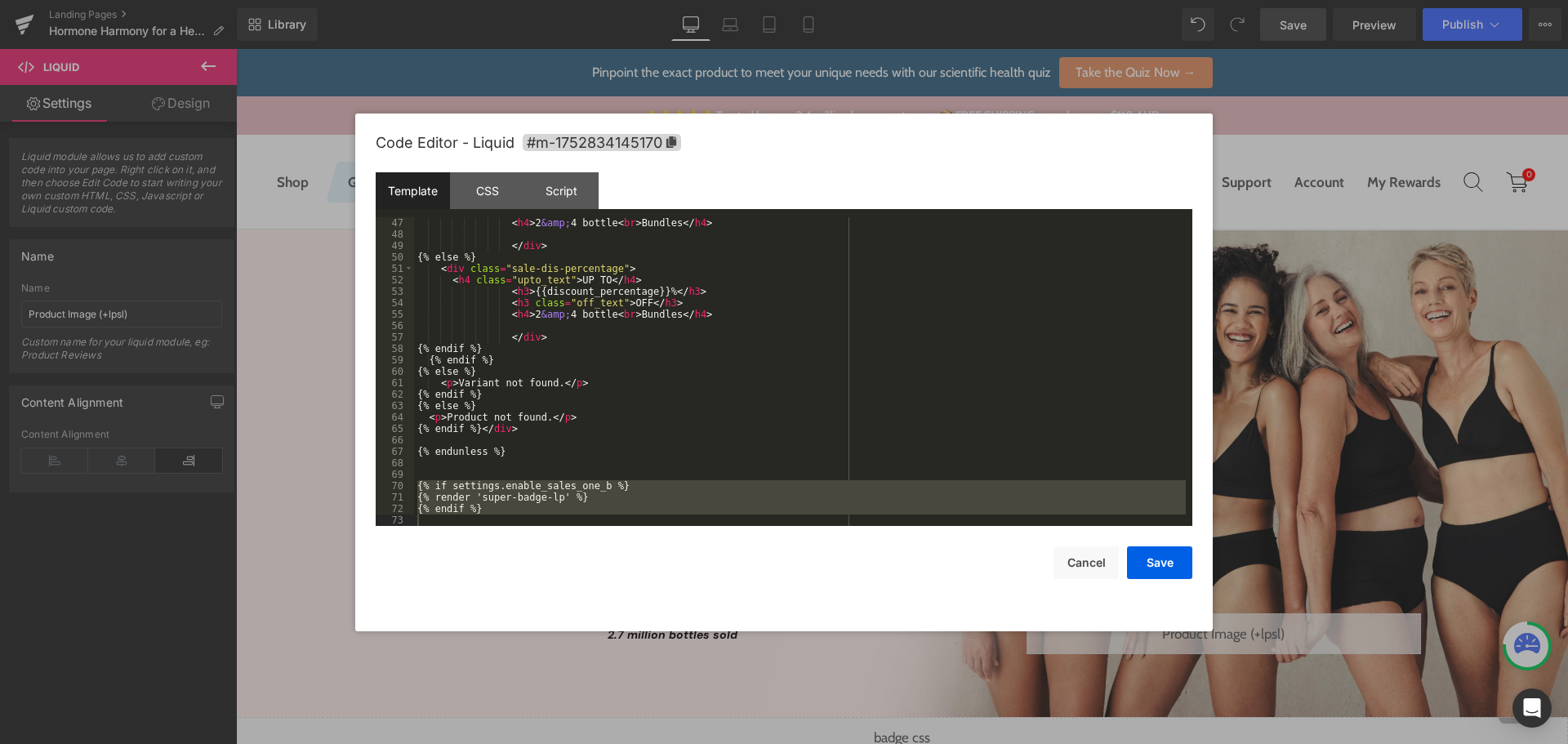
click at [497, 502] on div "< h4 > 2 &amp; 4 bottle < br > Bundles </ h4 > </ div > {% else %} < div class …" at bounding box center [800, 371] width 772 height 308
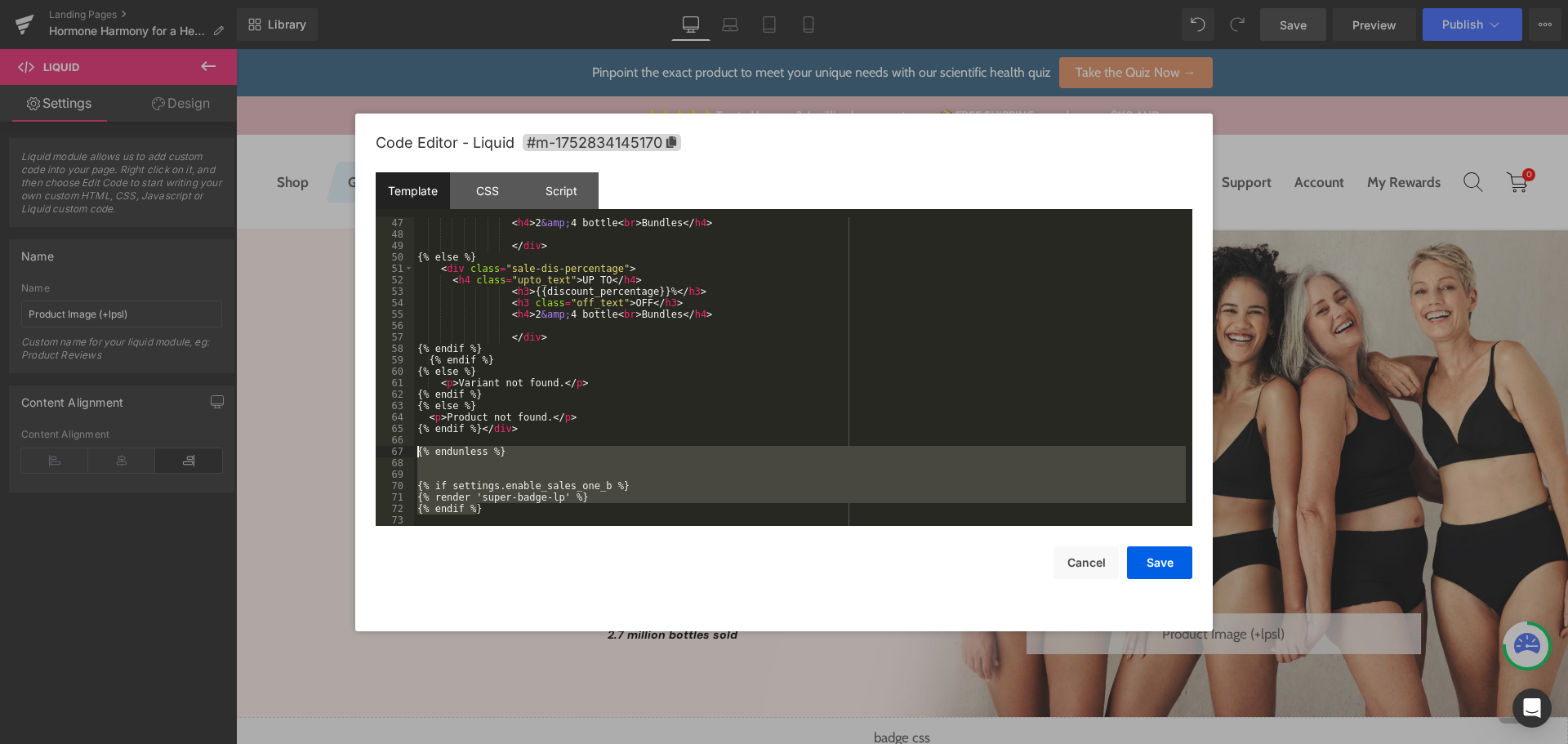
drag, startPoint x: 491, startPoint y: 512, endPoint x: 407, endPoint y: 453, distance: 102.6
click at [407, 453] on pre "47 48 49 50 51 52 53 54 55 56 57 58 59 60 61 62 63 64 65 66 67 68 69 70 71 72 7…" at bounding box center [784, 371] width 817 height 308
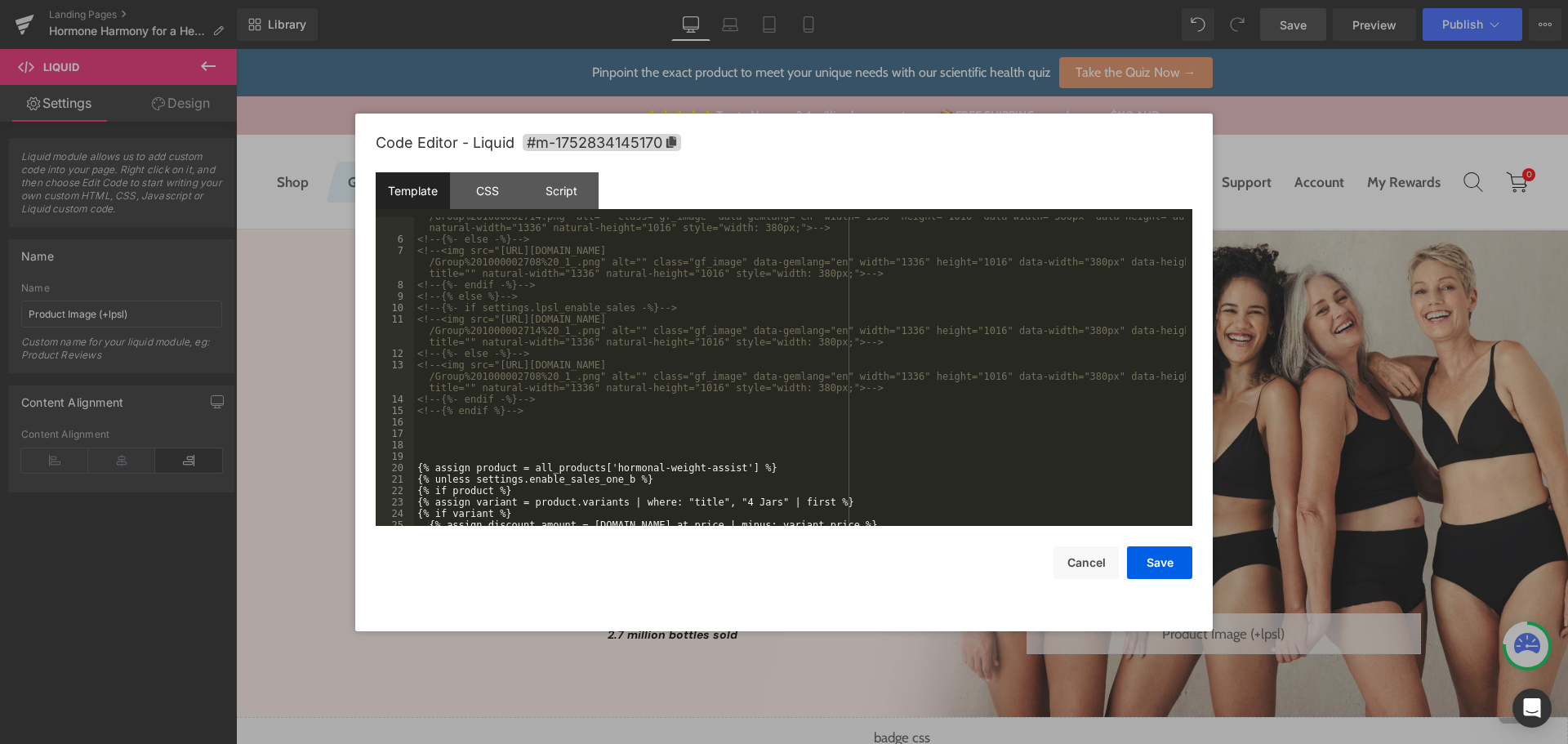
scroll to position [245, 0]
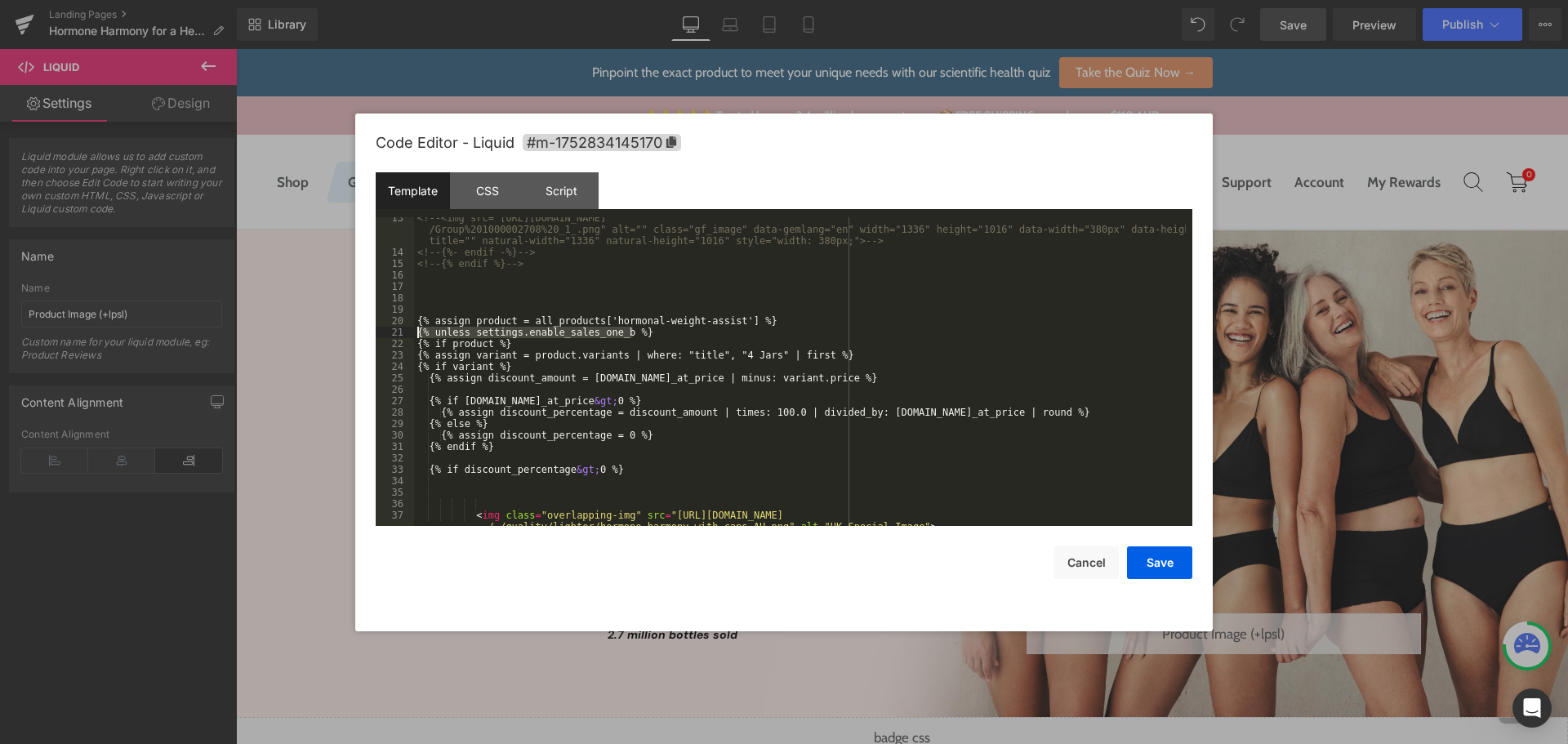
drag, startPoint x: 646, startPoint y: 332, endPoint x: 387, endPoint y: 332, distance: 259.0
click at [387, 332] on pre "13 14 15 16 17 18 19 20 21 22 23 24 25 26 27 28 29 30 31 32 33 34 35 36 37 38 <…" at bounding box center [784, 371] width 817 height 308
click at [1161, 562] on button "Save" at bounding box center [1160, 563] width 65 height 33
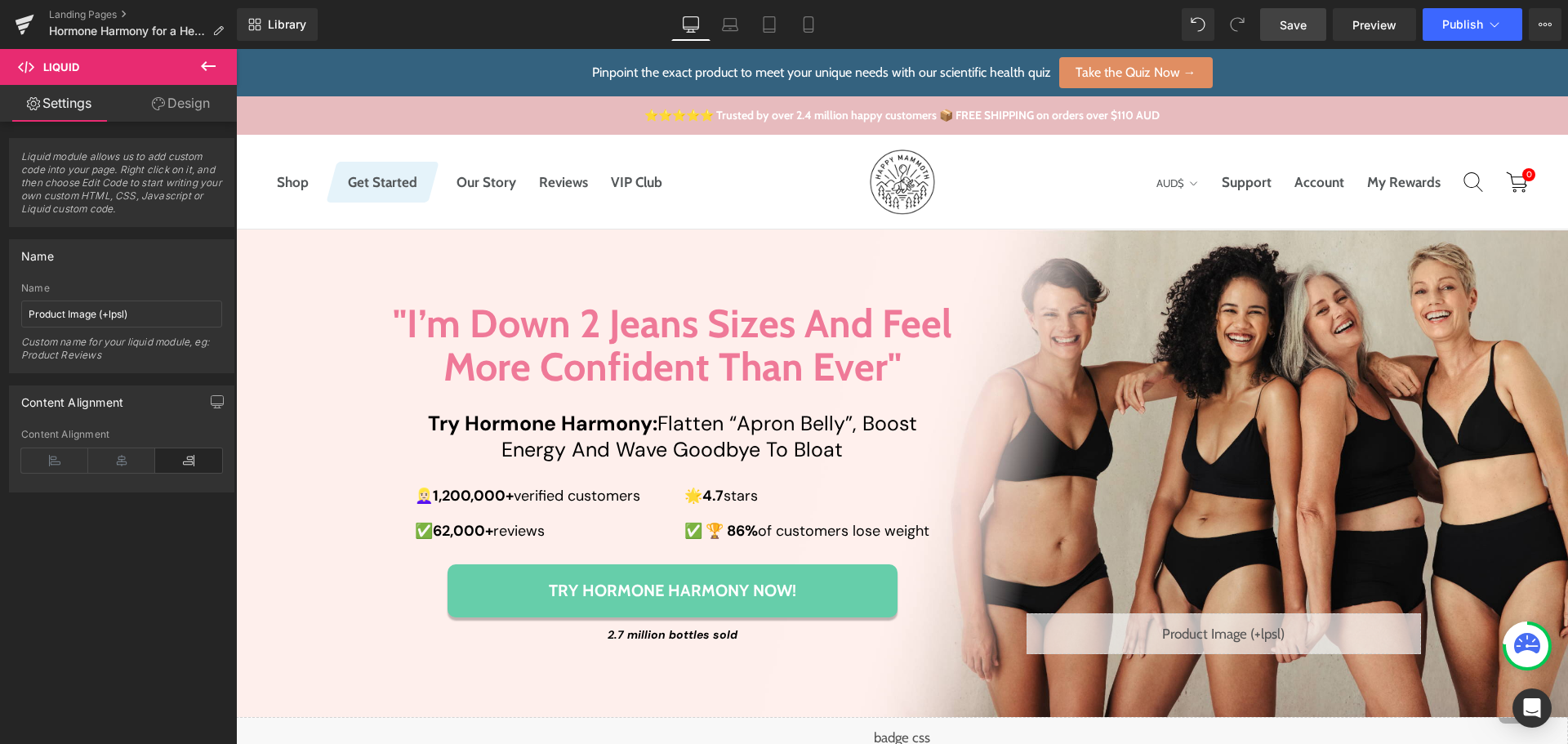
click at [1291, 24] on span "Save" at bounding box center [1294, 25] width 27 height 17
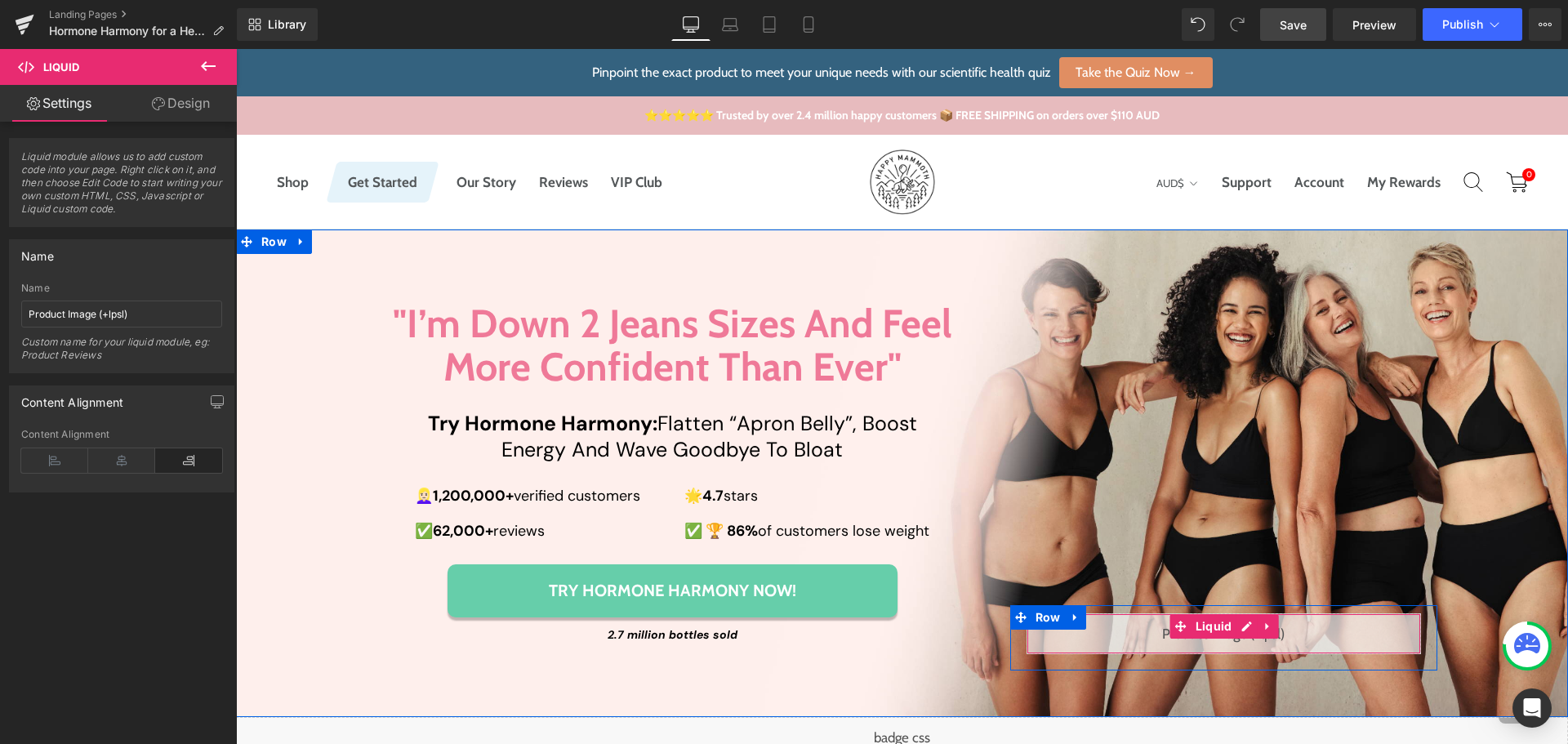
click at [1241, 632] on div "Liquid" at bounding box center [1224, 634] width 395 height 41
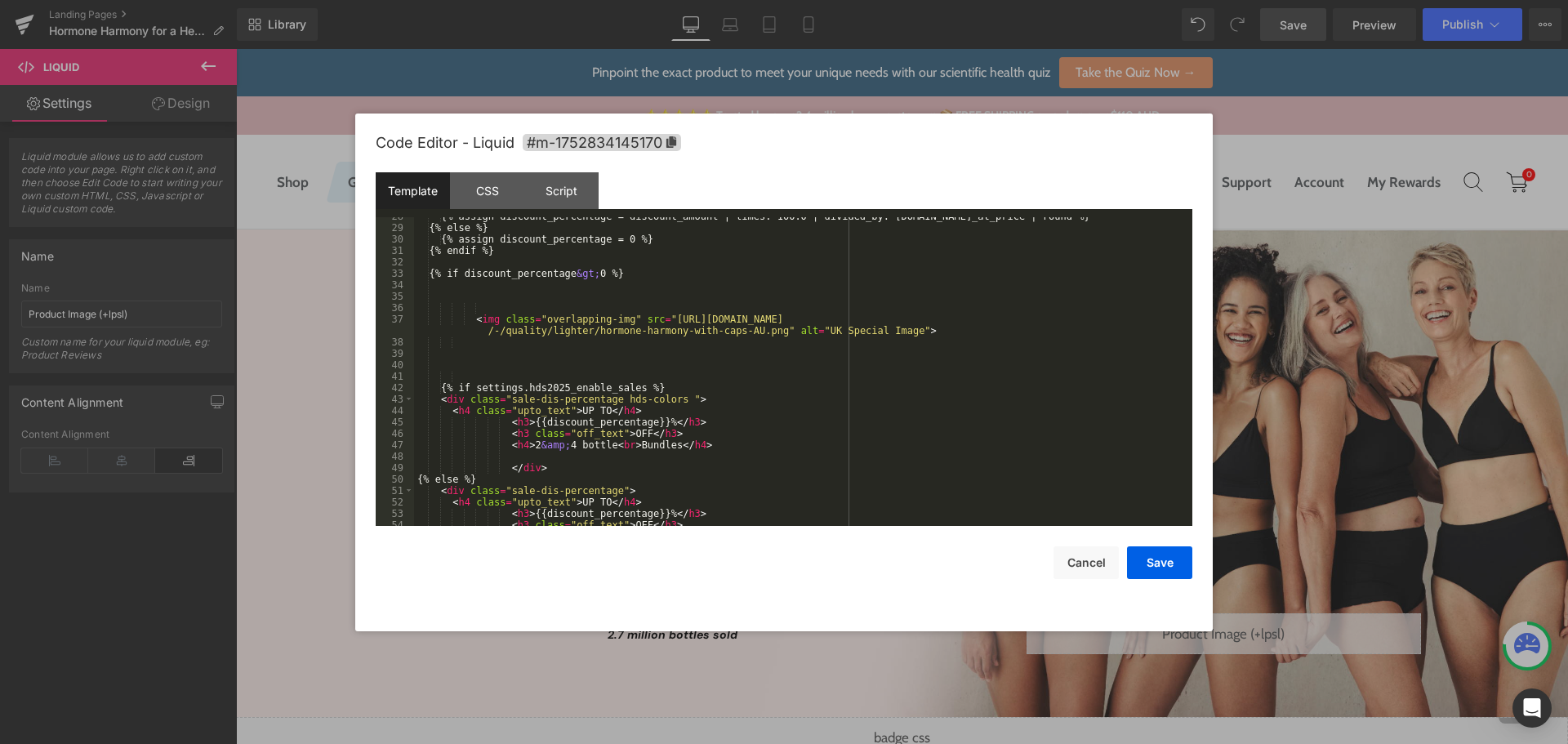
scroll to position [606, 0]
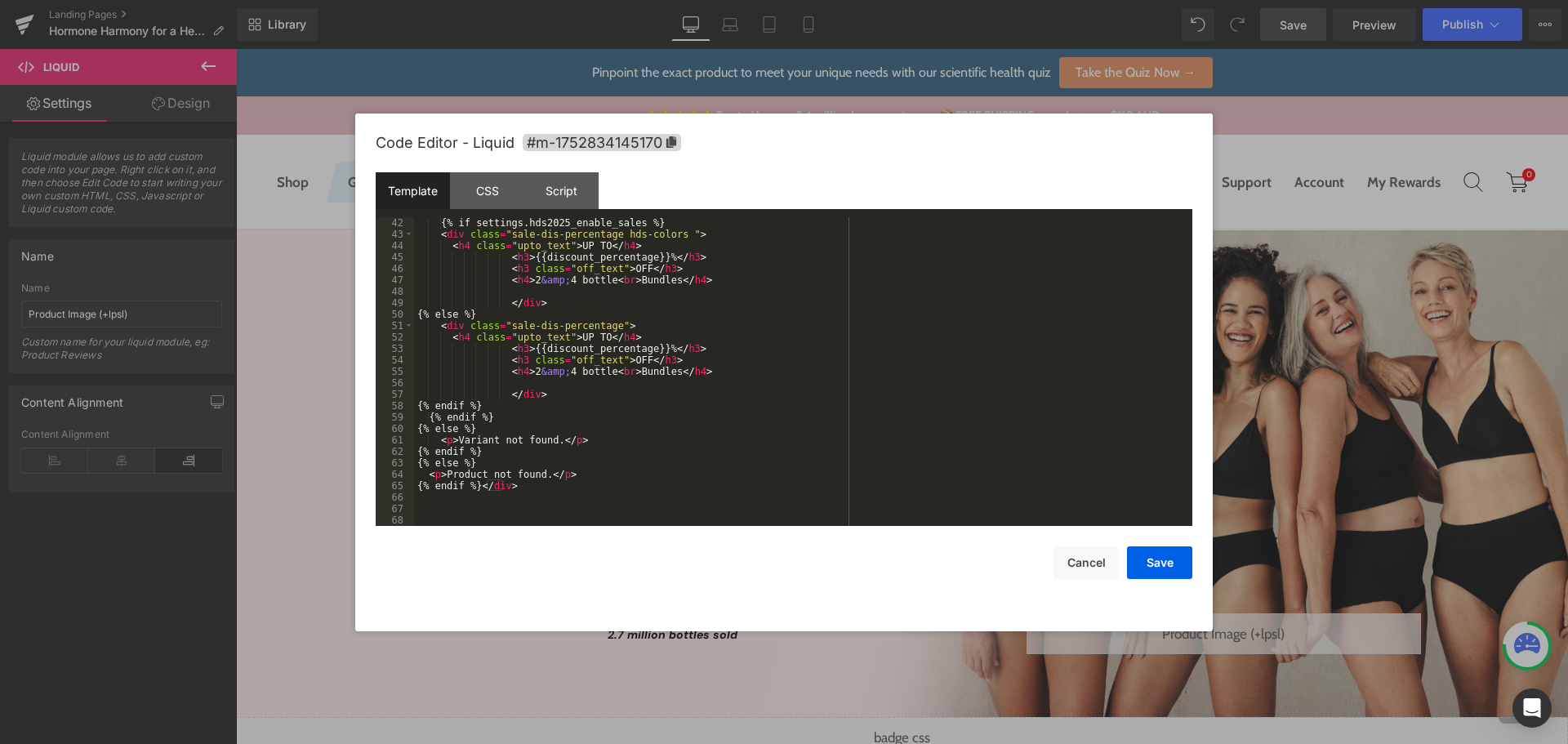
click at [578, 494] on div "{% if settings.hds2025_enable_sales %} < div class = "sale-dis-percentage hds-c…" at bounding box center [800, 382] width 772 height 331
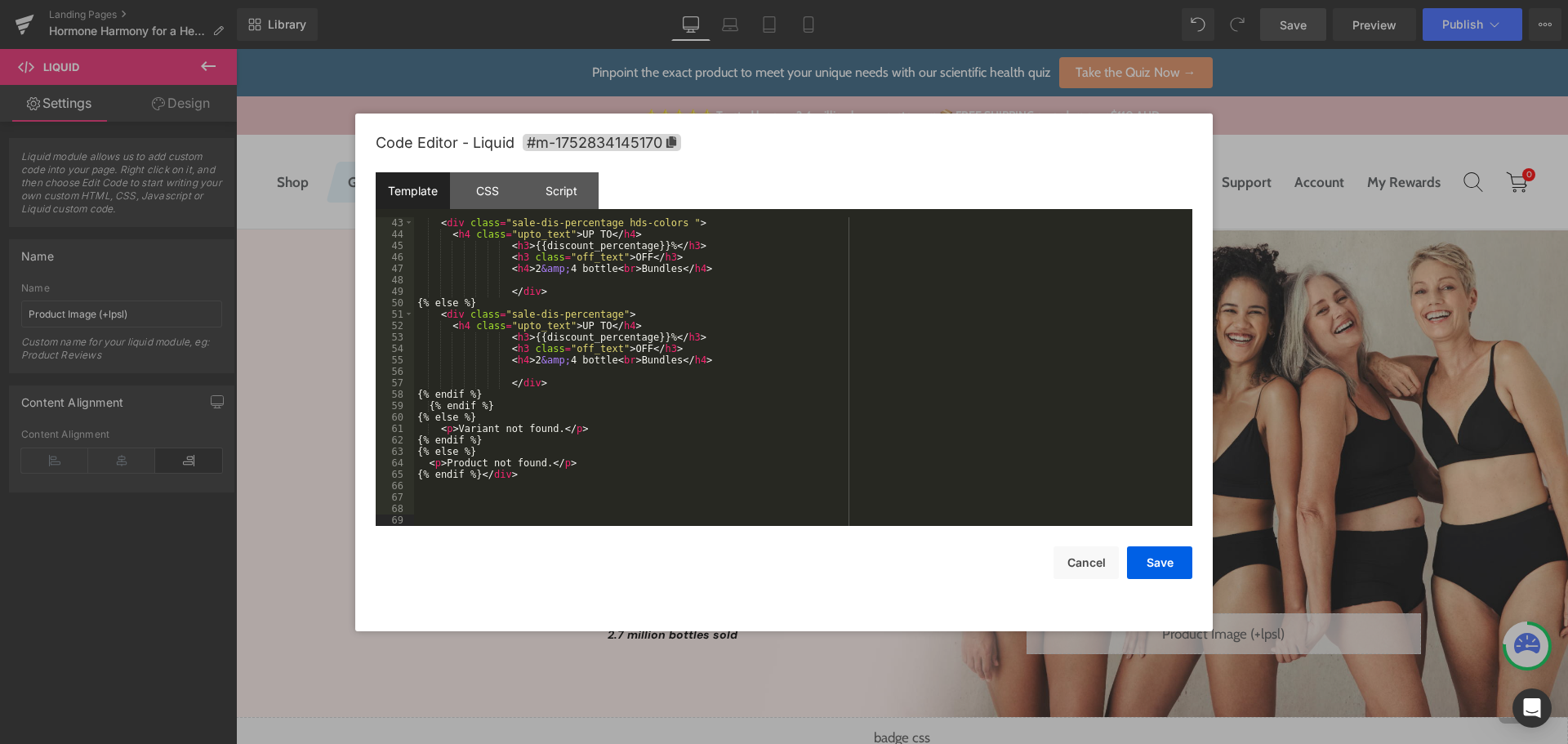
scroll to position [641, 0]
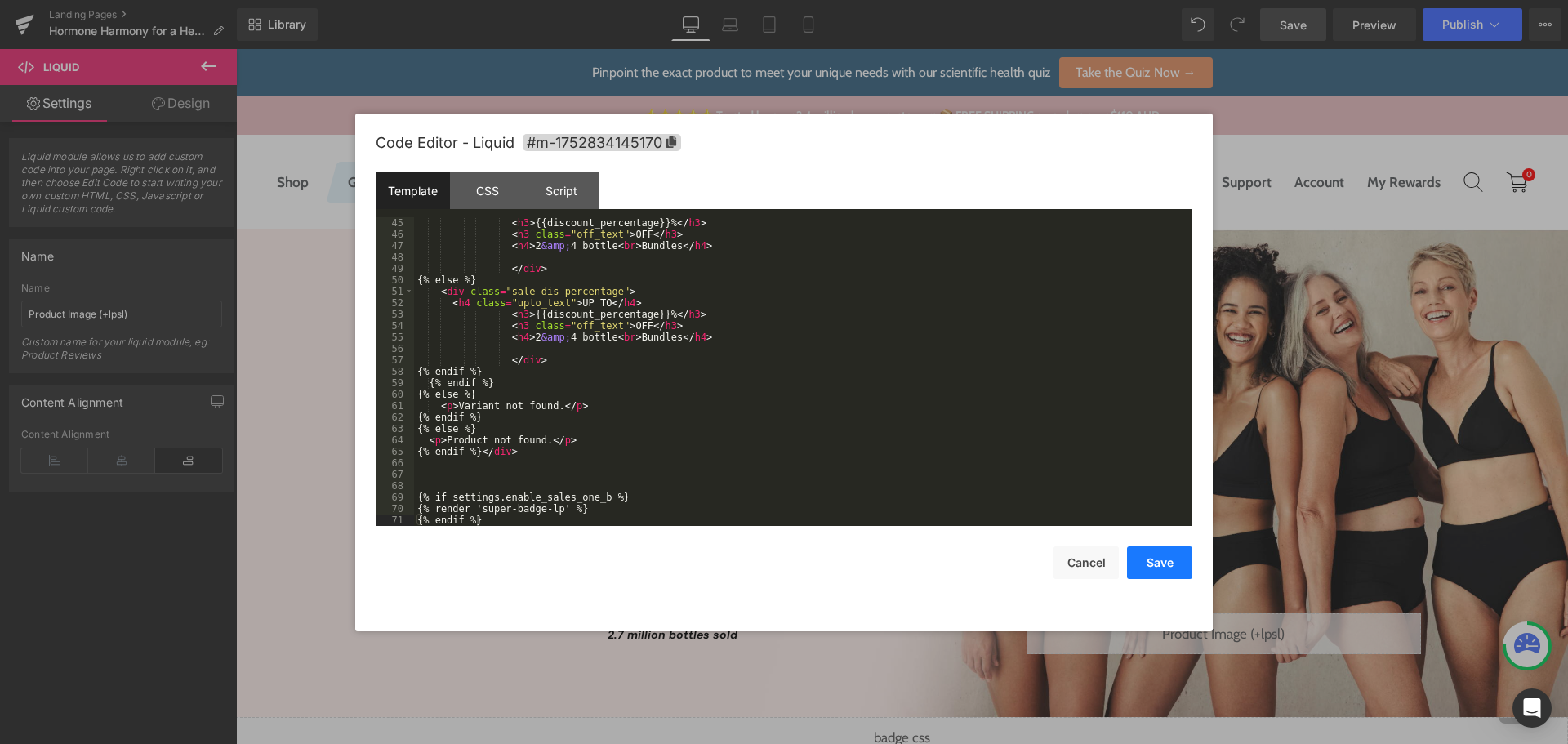
drag, startPoint x: 1163, startPoint y: 569, endPoint x: 1187, endPoint y: 539, distance: 38.4
click at [1163, 570] on button "Save" at bounding box center [1160, 563] width 65 height 33
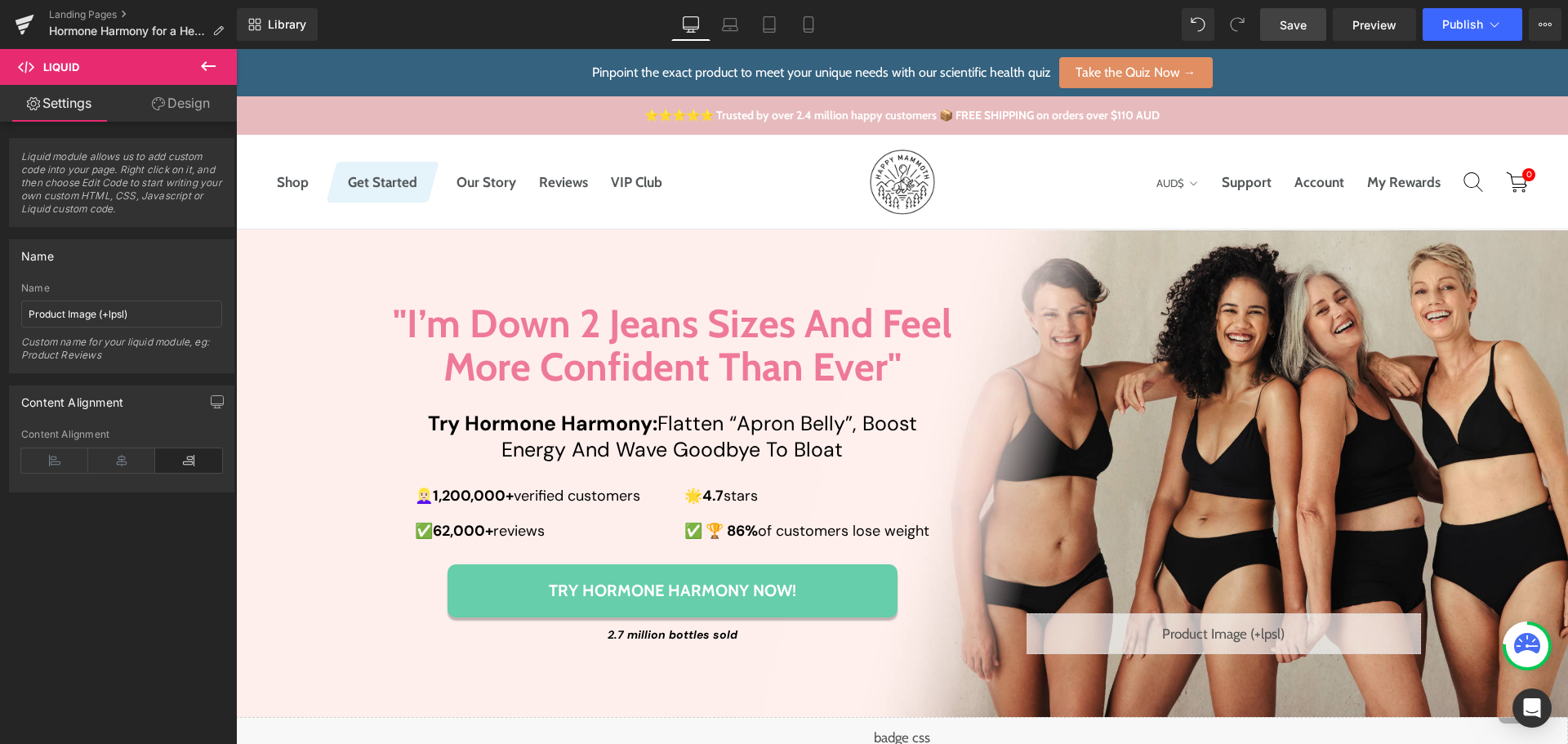
click at [1300, 14] on link "Save" at bounding box center [1294, 25] width 66 height 33
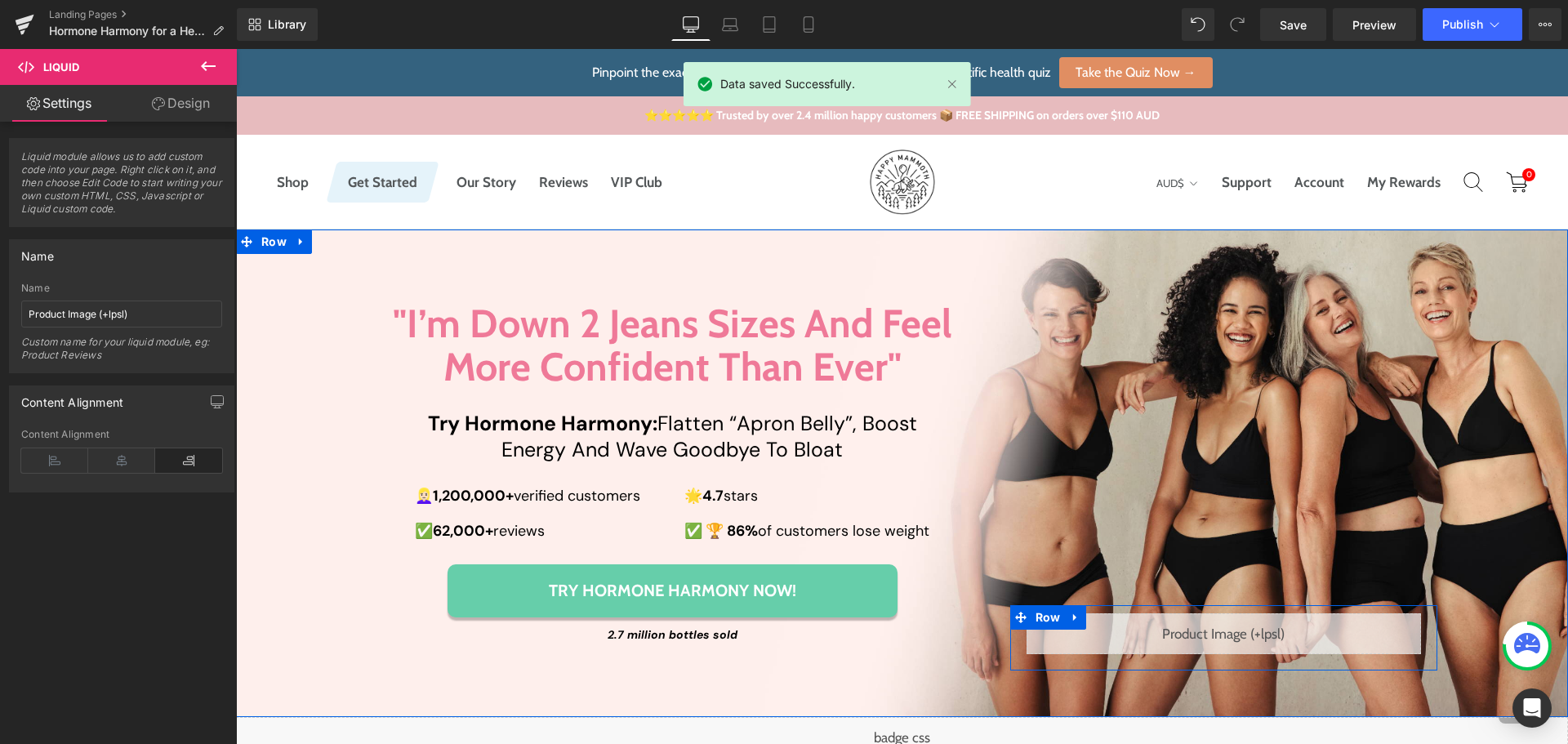
click at [1237, 632] on div "Liquid" at bounding box center [1224, 634] width 395 height 41
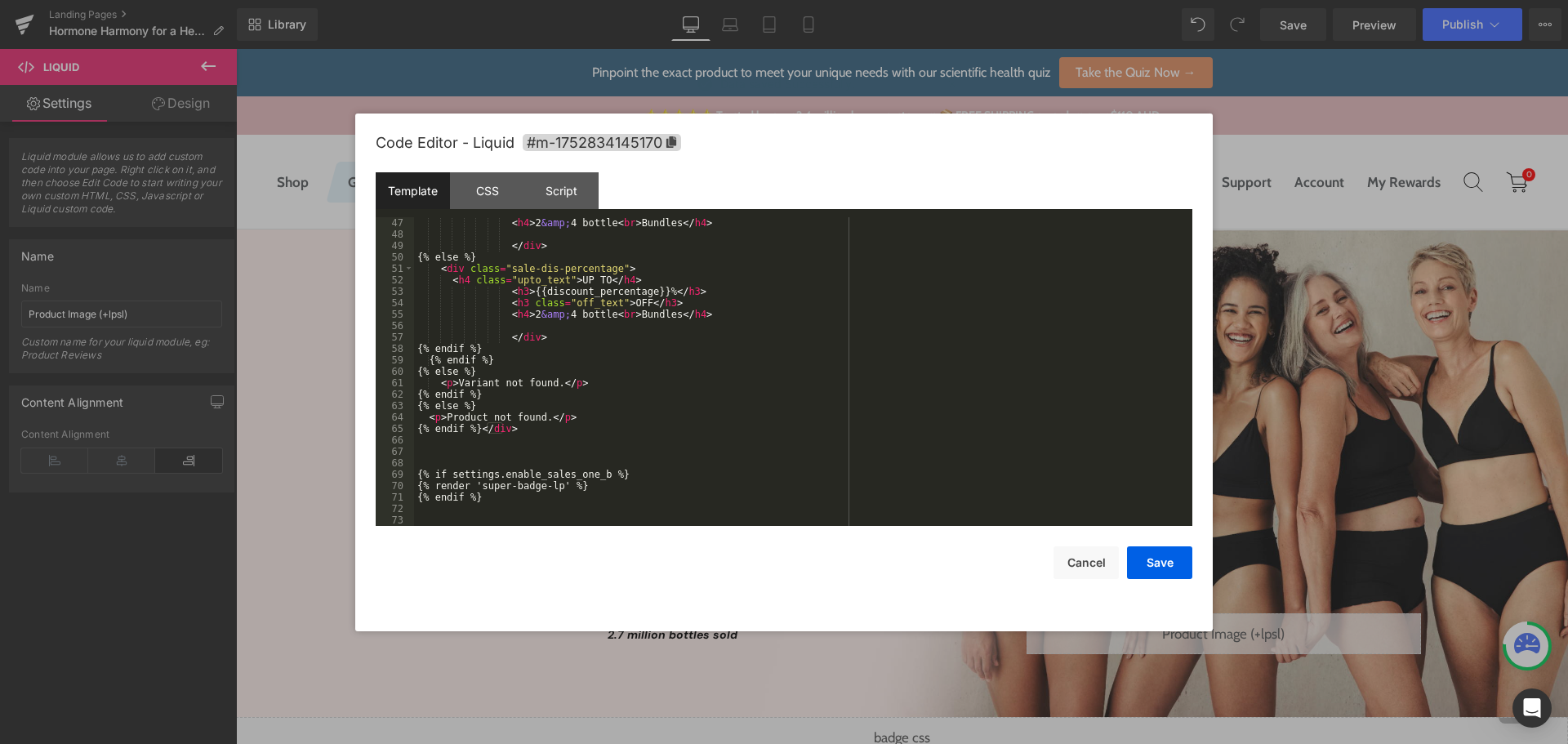
scroll to position [663, 0]
click at [500, 460] on div "< h4 > 2 &amp; 4 bottle < br > Bundles </ h4 > </ div > {% else %} < div class …" at bounding box center [800, 382] width 772 height 331
click at [496, 445] on div "< h4 > 2 &amp; 4 bottle < br > Bundles </ h4 > </ div > {% else %} < div class …" at bounding box center [800, 382] width 772 height 331
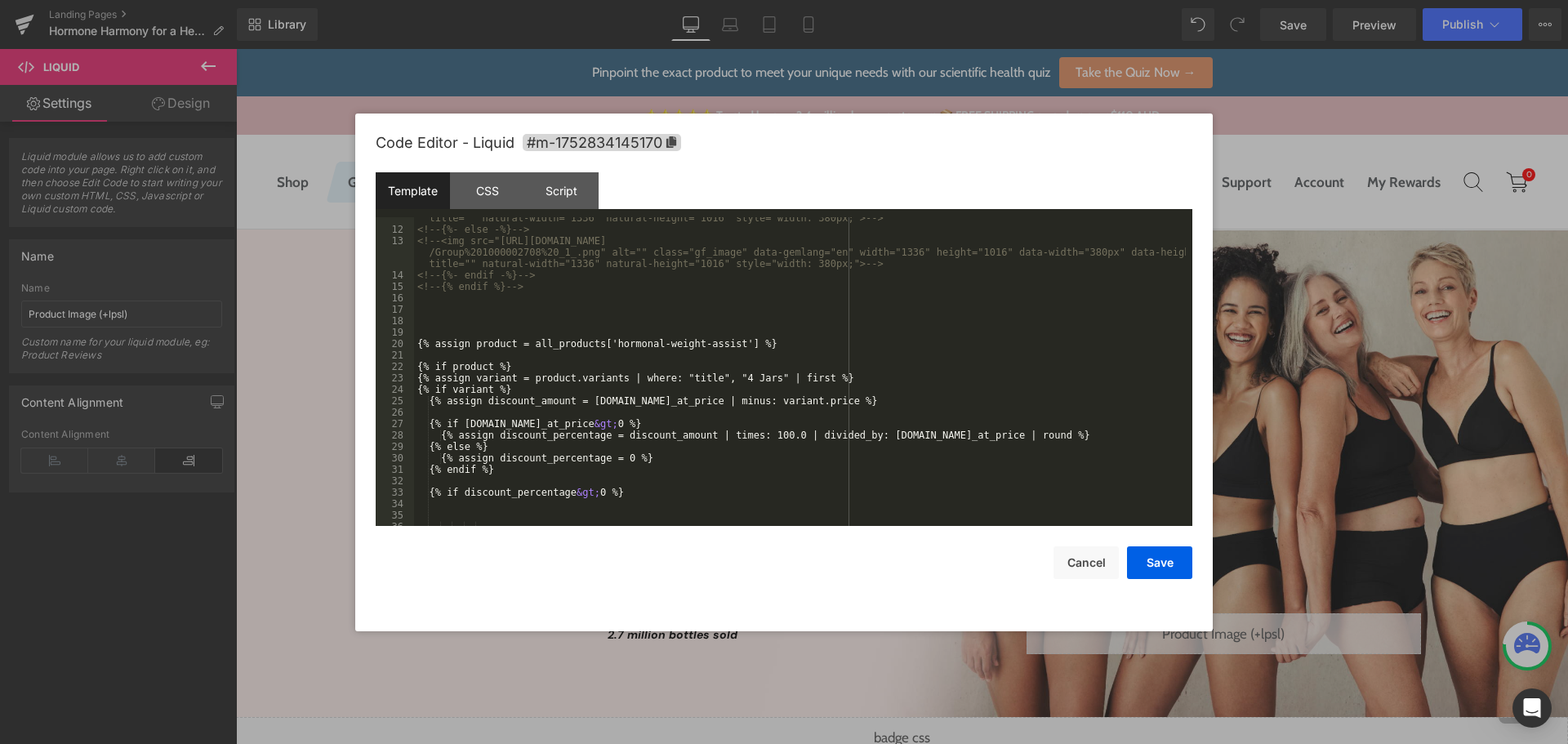
scroll to position [222, 0]
click at [519, 366] on div "<!-- <img src="[URL][DOMAIN_NAME] /Group%201000002714%20_1_.png" alt="" class="…" at bounding box center [800, 367] width 772 height 354
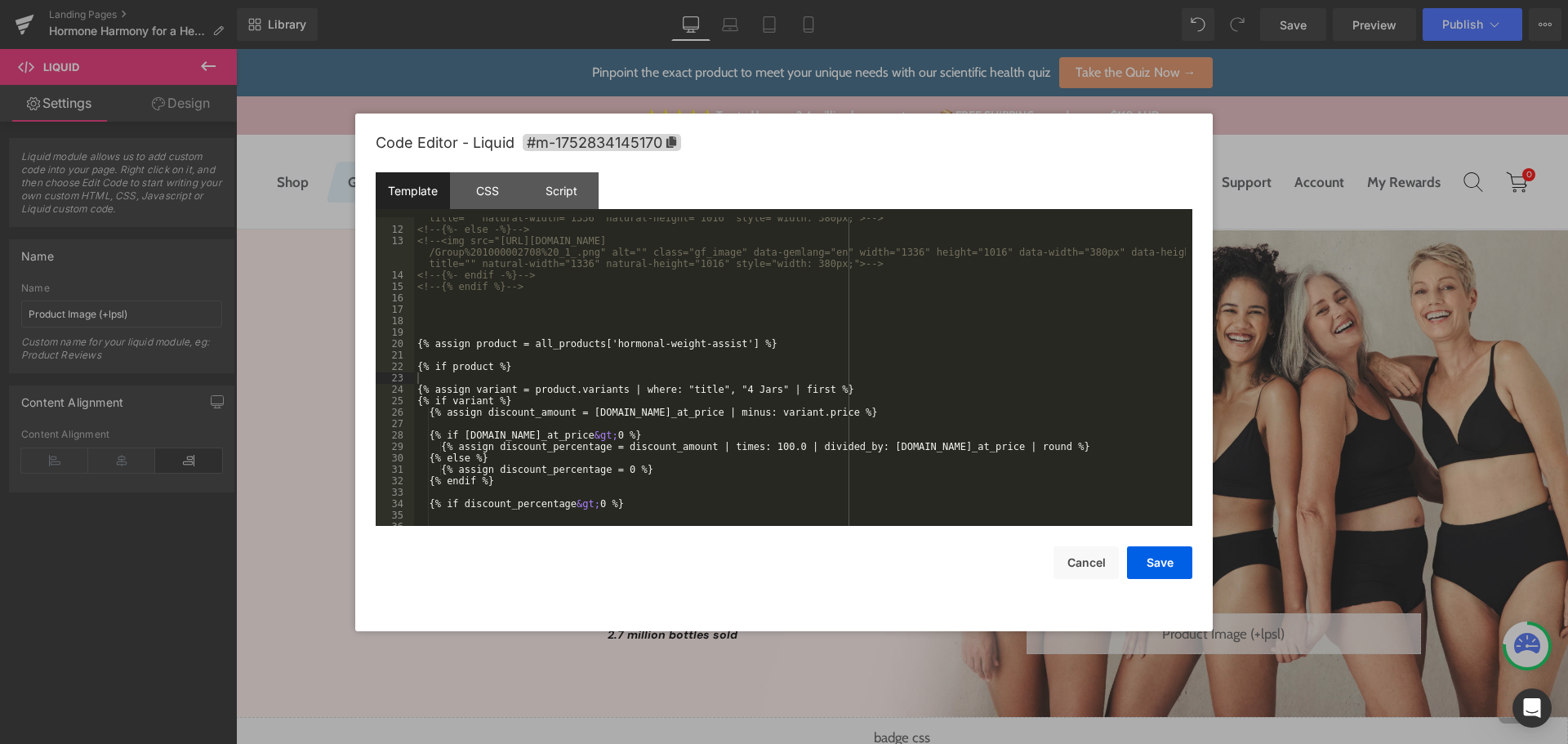
click at [502, 377] on div "<!-- <img src="[URL][DOMAIN_NAME] /Group%201000002714%20_1_.png" alt="" class="…" at bounding box center [800, 367] width 772 height 354
click at [466, 357] on div "<!-- <img src="[URL][DOMAIN_NAME] /Group%201000002714%20_1_.png" alt="" class="…" at bounding box center [800, 367] width 772 height 354
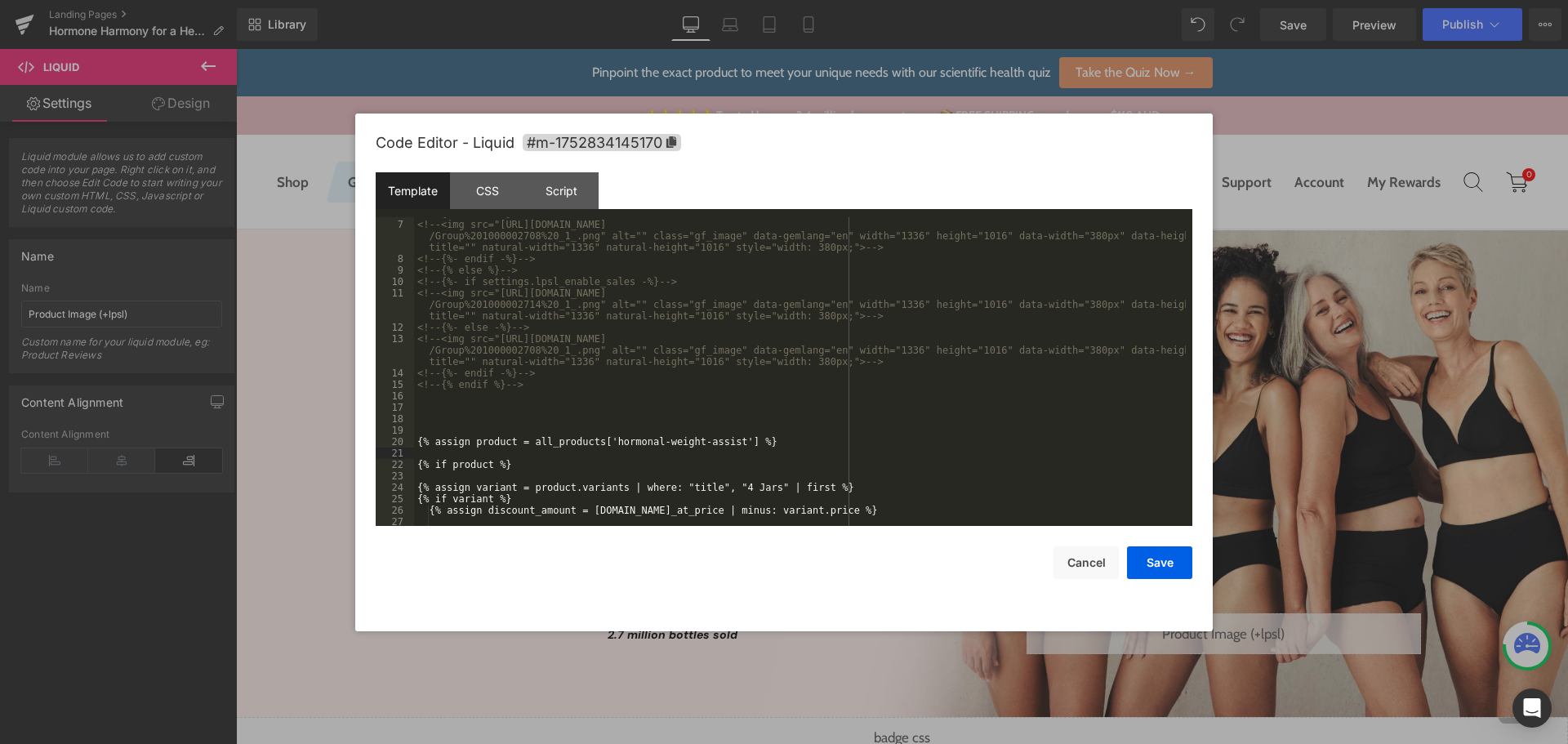
scroll to position [271, 0]
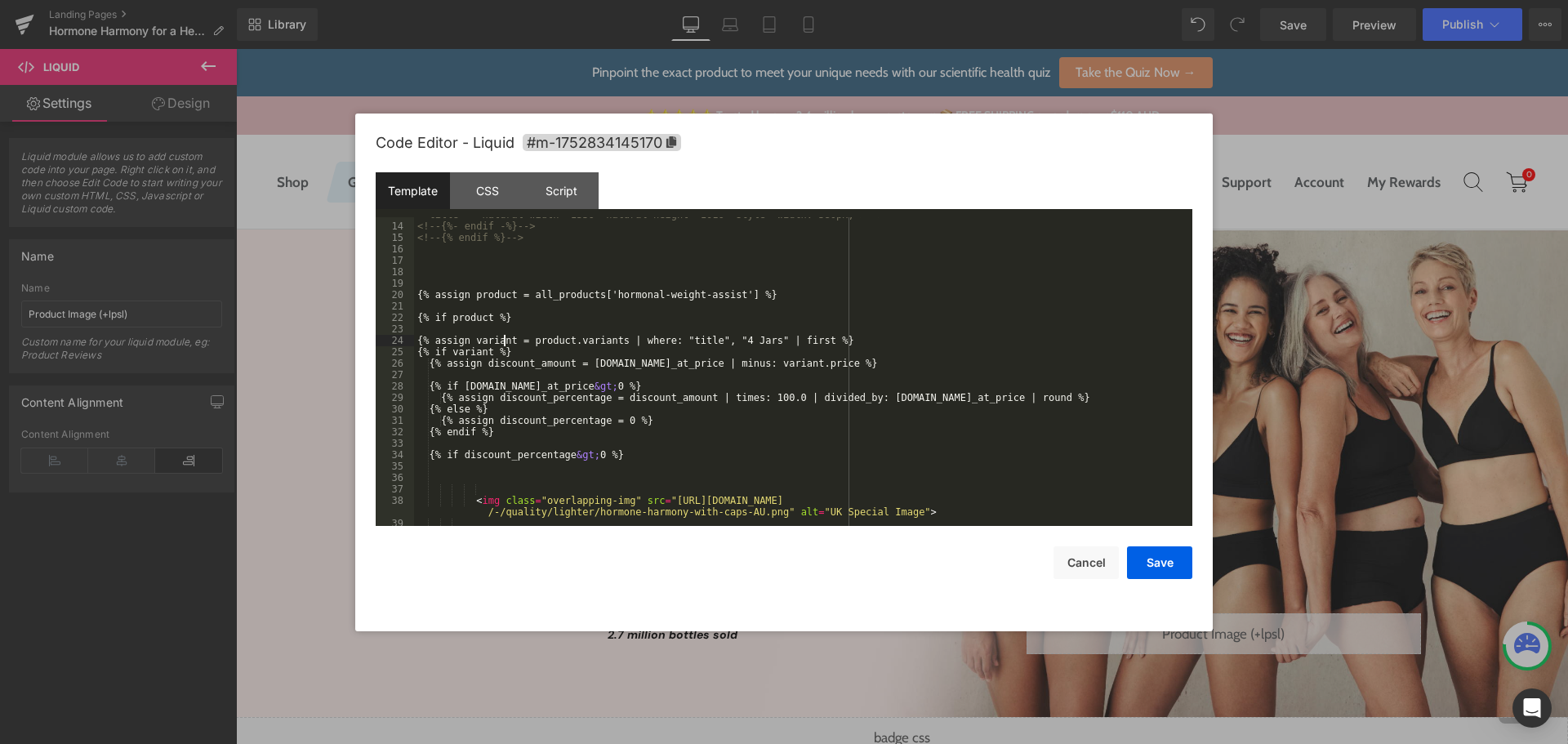
click at [504, 335] on div "<!-- <img src="[URL][DOMAIN_NAME] /Group%201000002708%20_1_.png" alt="" class="…" at bounding box center [800, 364] width 772 height 354
click at [508, 330] on div "<!-- <img src="[URL][DOMAIN_NAME] /Group%201000002708%20_1_.png" alt="" class="…" at bounding box center [800, 364] width 772 height 354
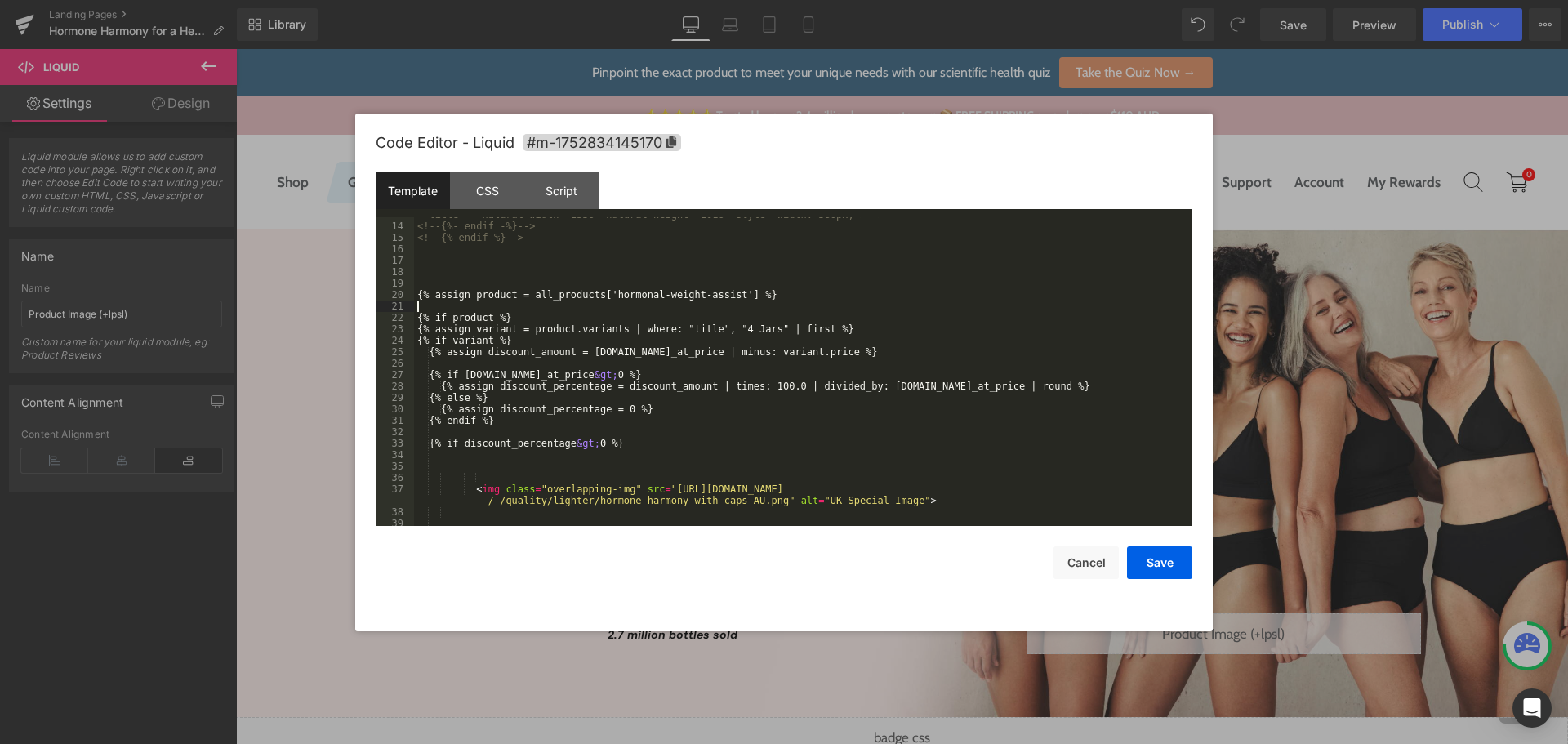
click at [502, 305] on div "<!-- <img src="[URL][DOMAIN_NAME] /Group%201000002708%20_1_.png" alt="" class="…" at bounding box center [800, 364] width 772 height 354
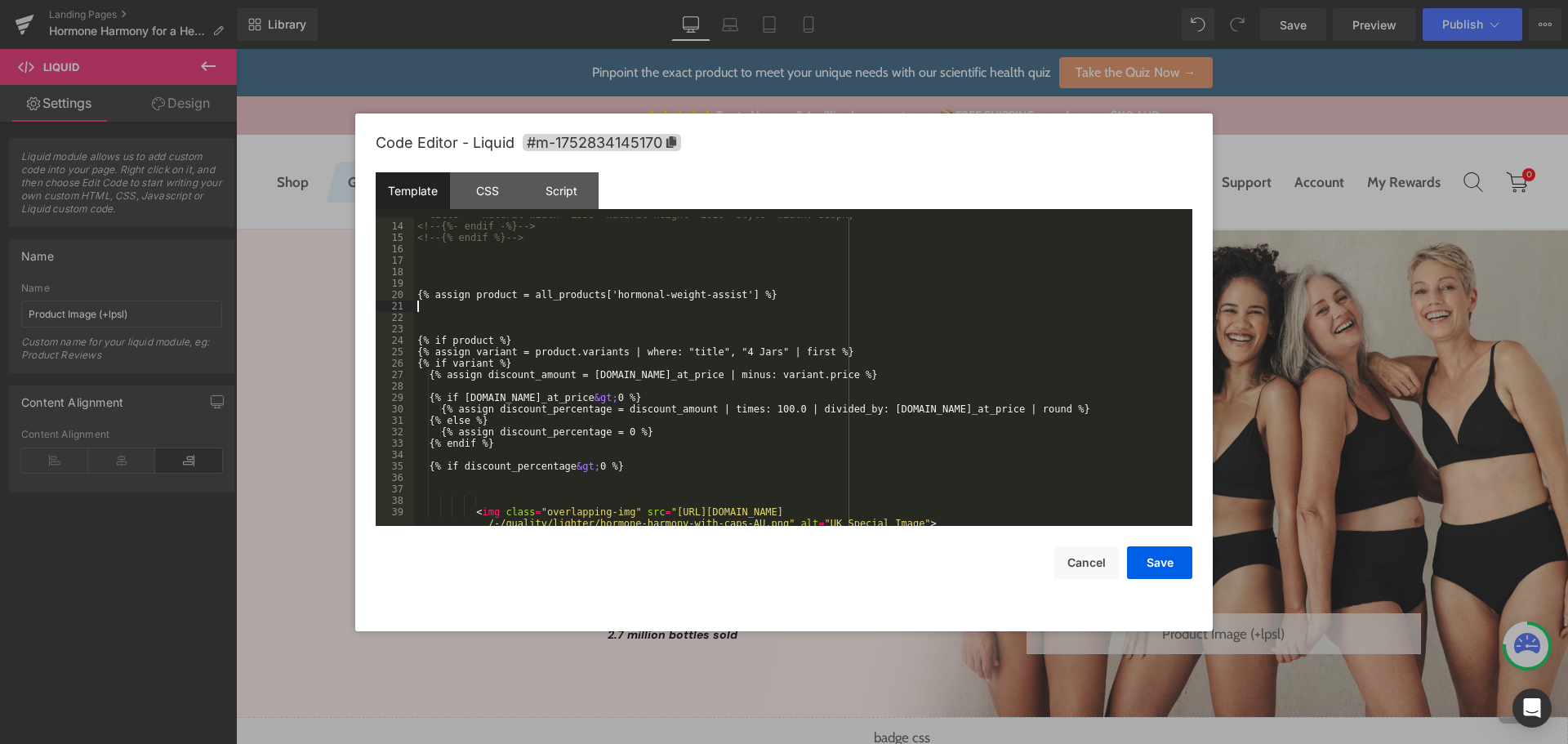
click at [476, 313] on div "<!-- <img src="[URL][DOMAIN_NAME] /Group%201000002708%20_1_.png" alt="" class="…" at bounding box center [800, 369] width 772 height 366
paste textarea
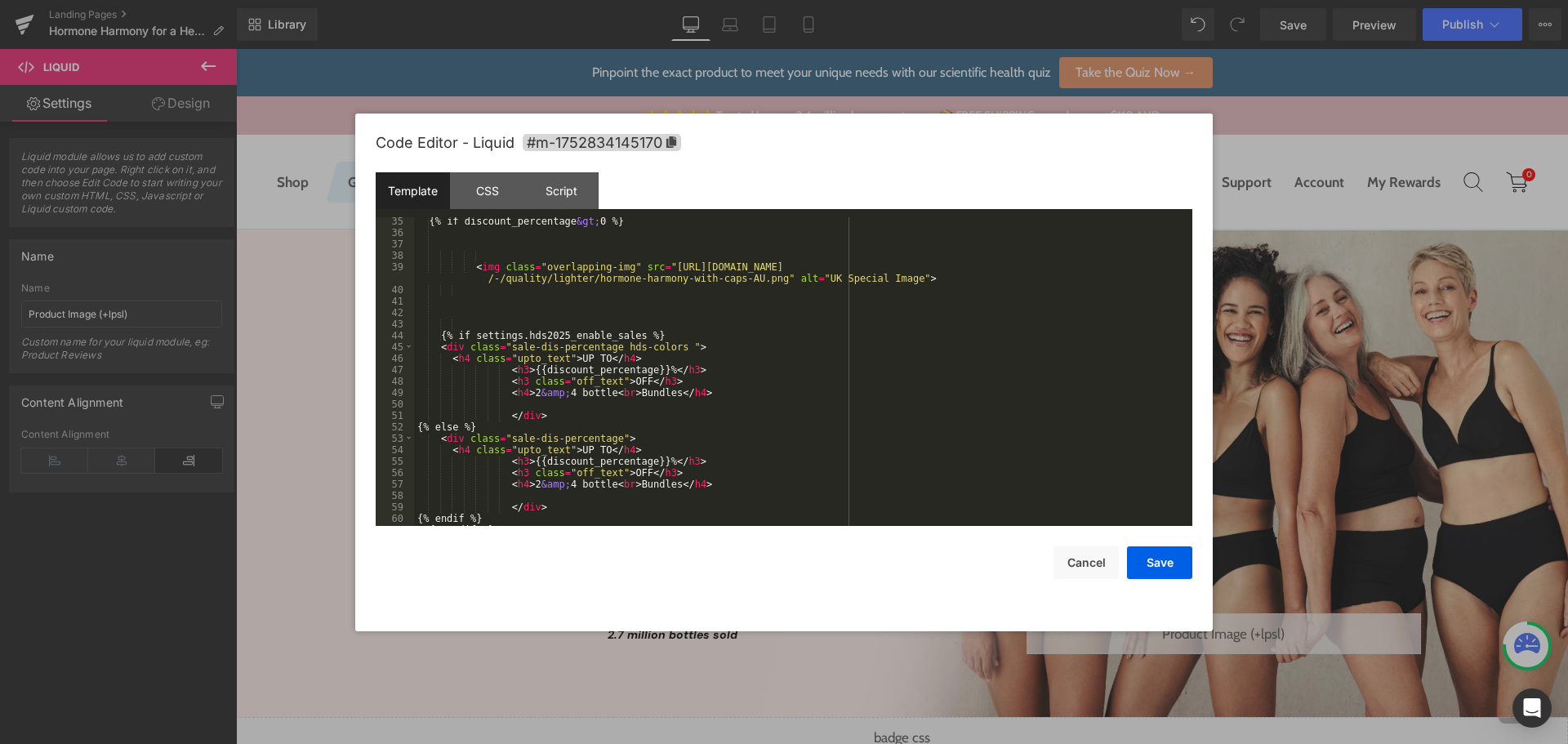
scroll to position [697, 0]
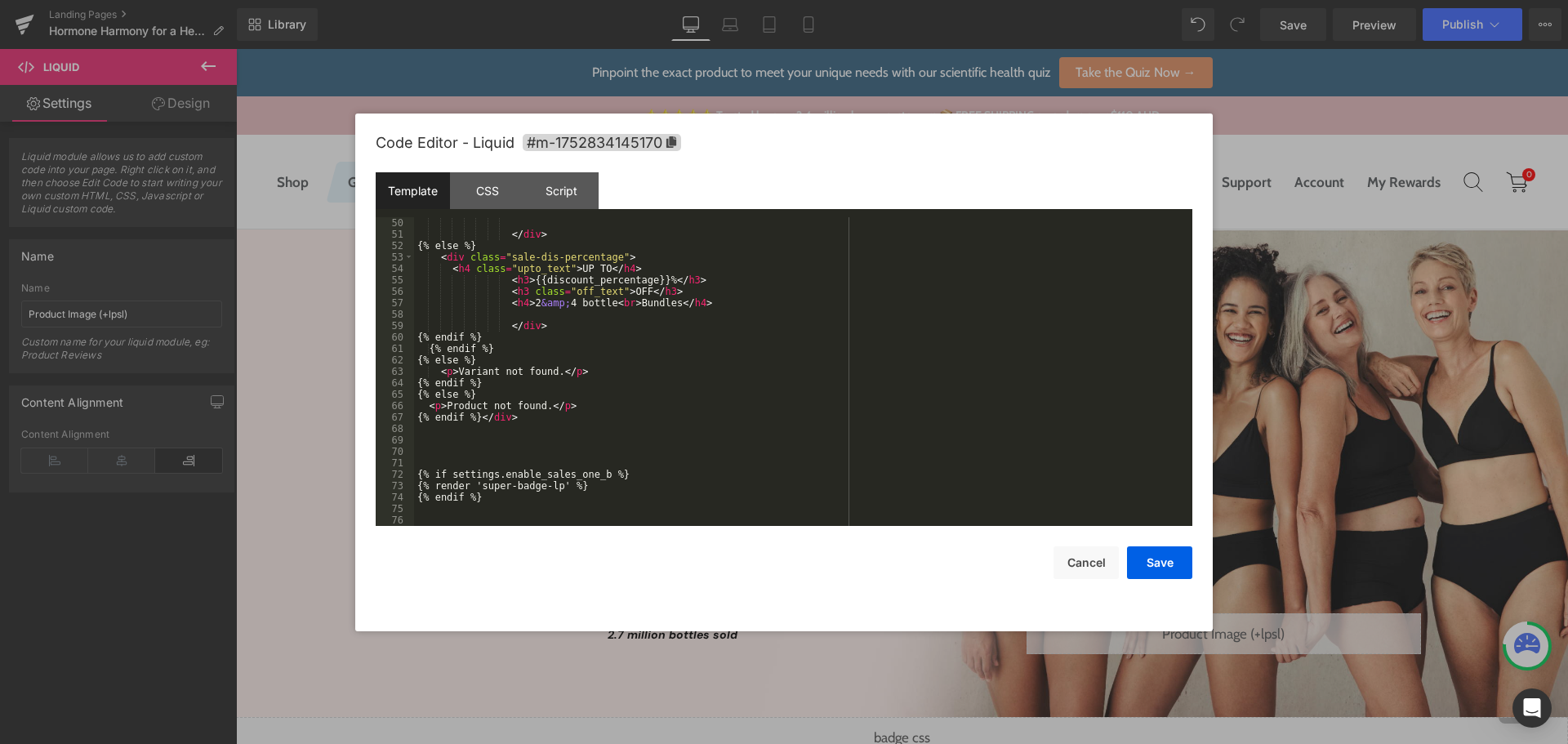
click at [519, 455] on div "</ div > {% else %} < div class = "sale-dis-percentage" > < h4 class = "upto_te…" at bounding box center [800, 382] width 772 height 331
click at [1159, 575] on button "Save" at bounding box center [1160, 563] width 65 height 33
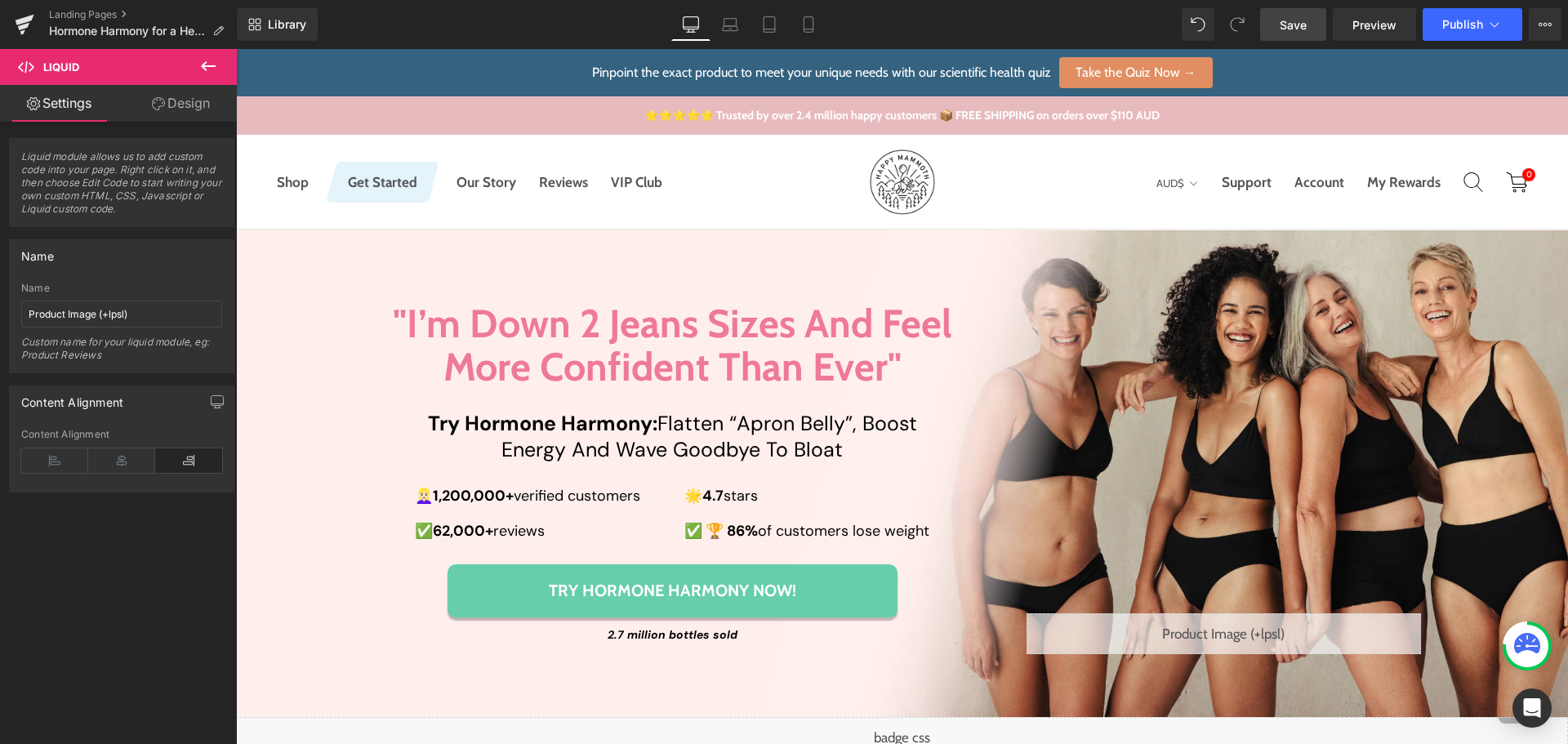
click at [1302, 23] on span "Save" at bounding box center [1294, 25] width 27 height 17
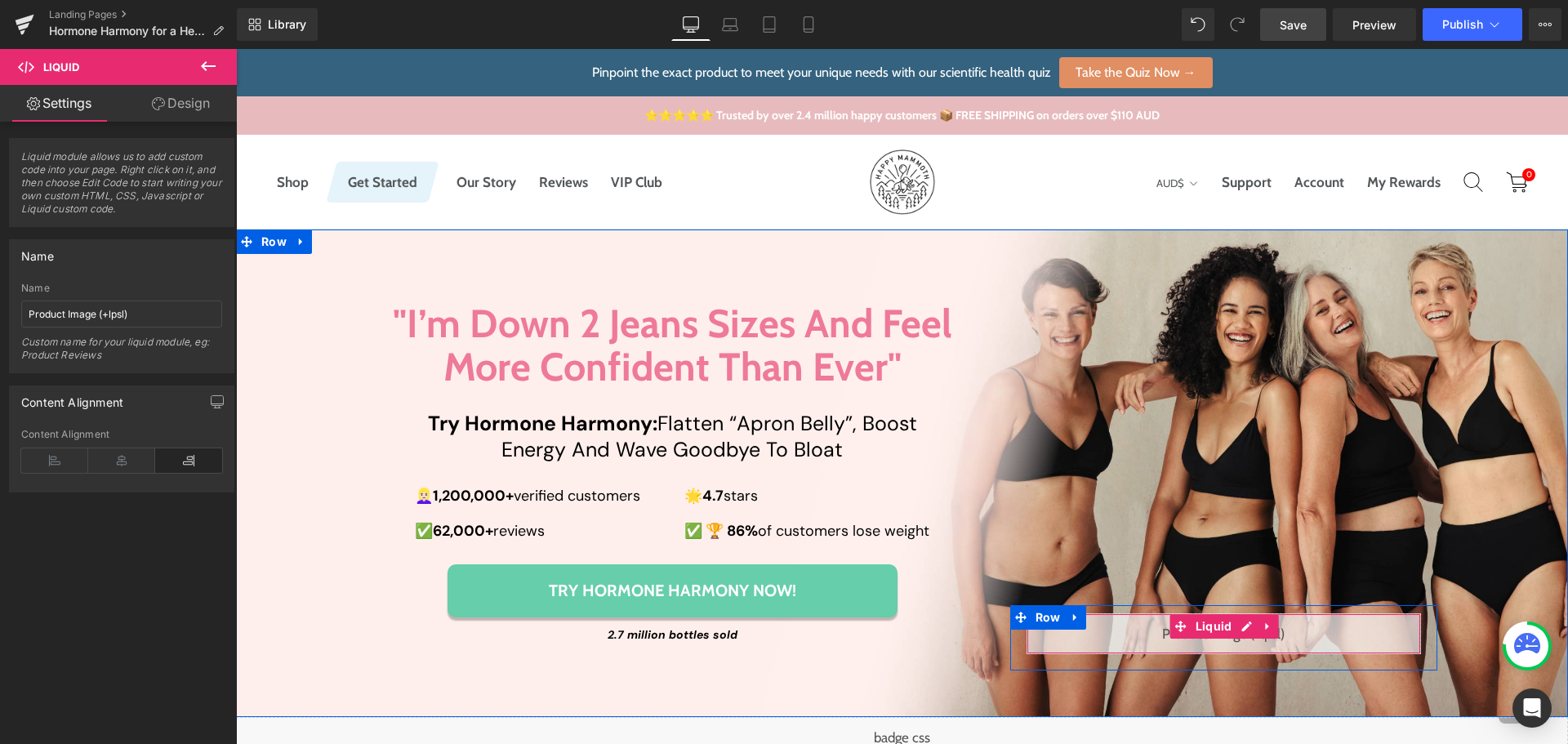
click at [1240, 636] on div "Liquid" at bounding box center [1224, 634] width 395 height 41
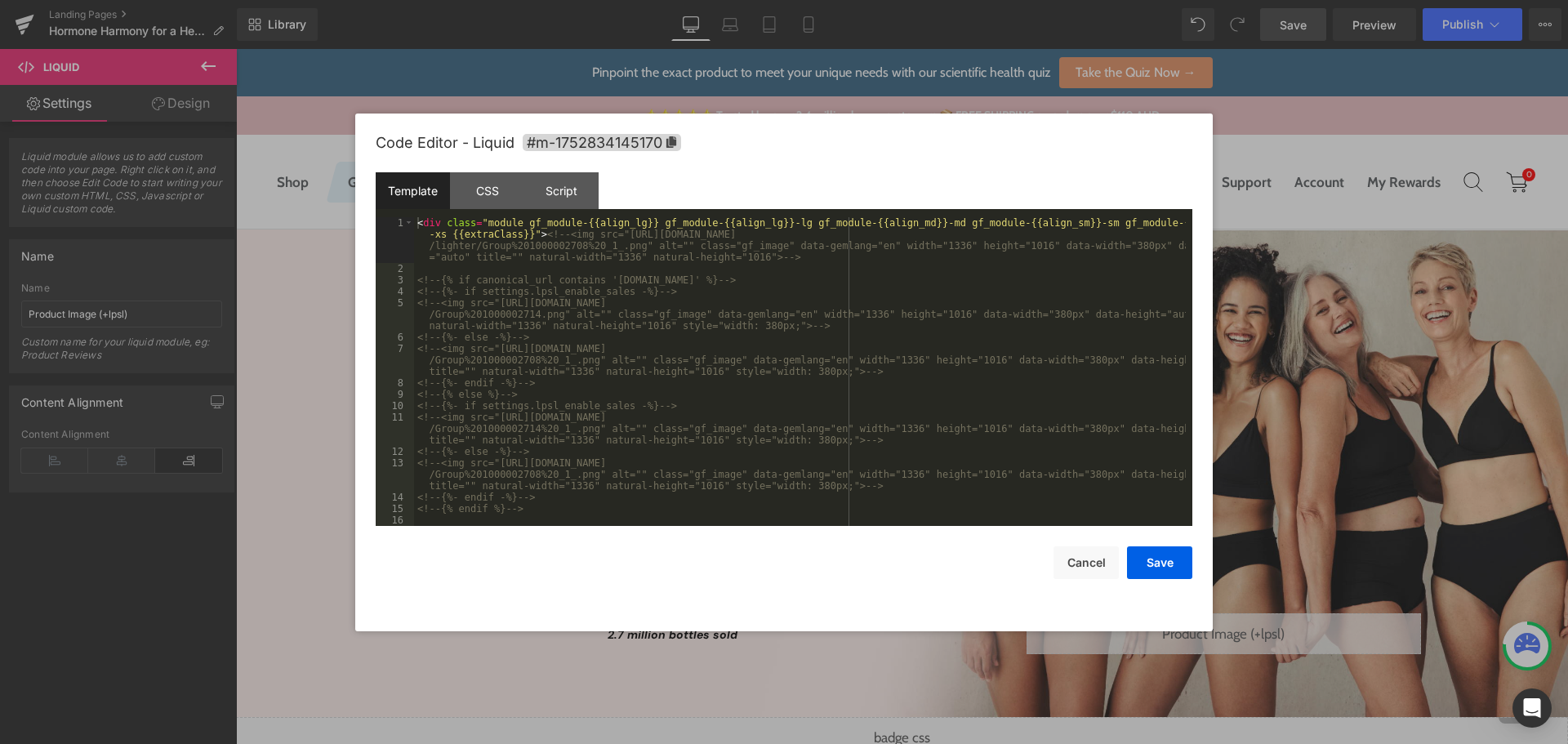
scroll to position [294, 0]
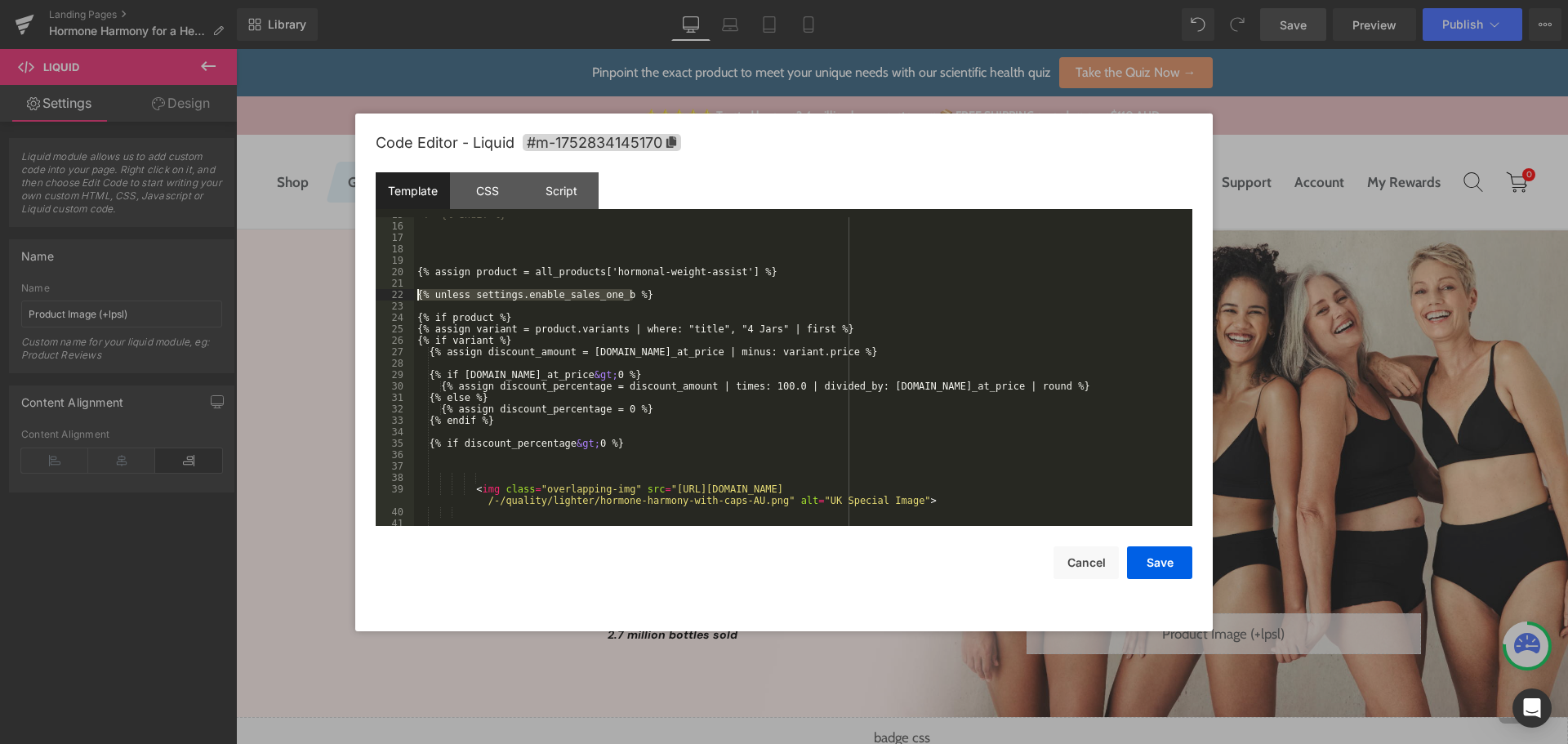
drag, startPoint x: 651, startPoint y: 291, endPoint x: 352, endPoint y: 293, distance: 299.0
click at [352, 293] on body "You are previewing how the will restyle your page. You can not edit Elements in…" at bounding box center [784, 372] width 1568 height 744
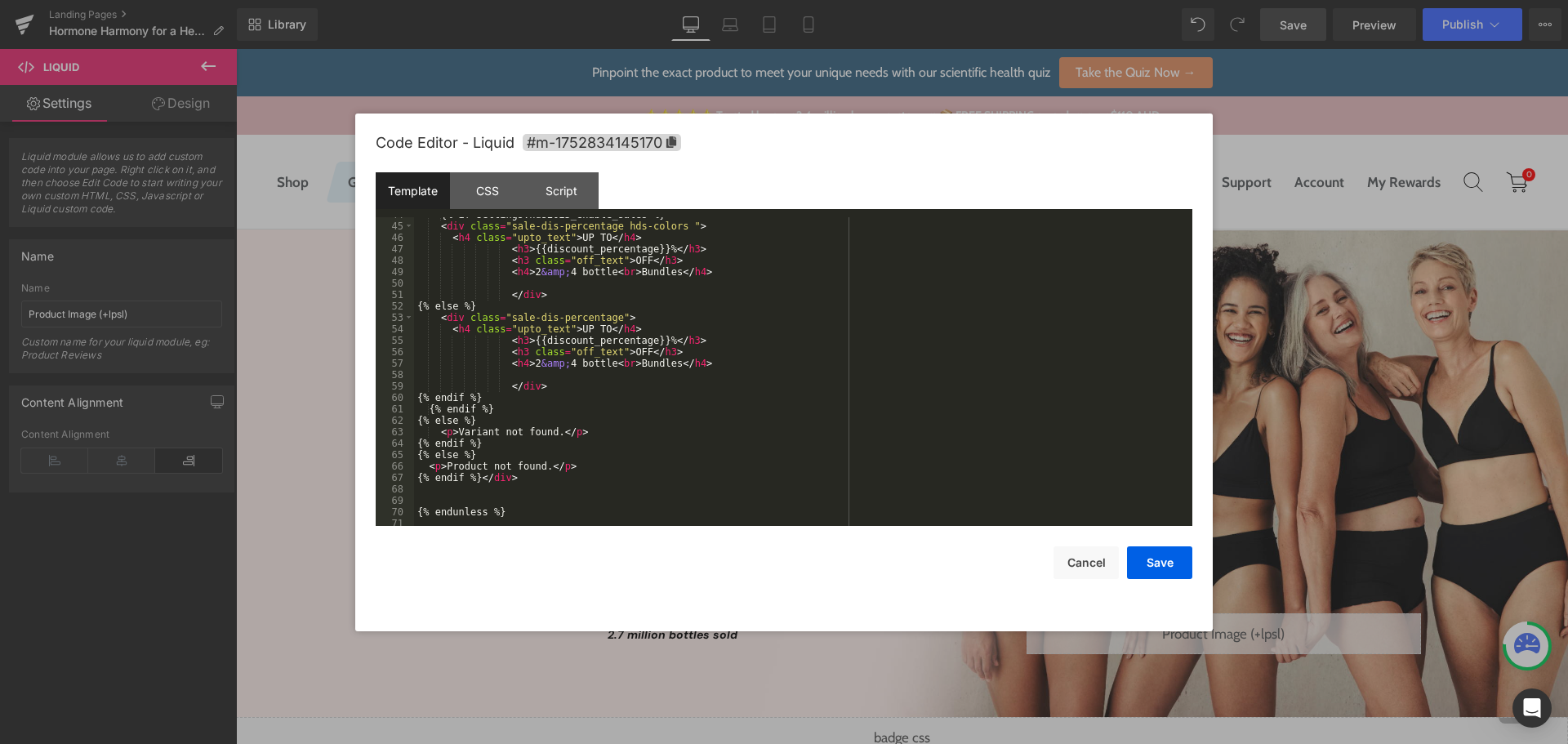
scroll to position [697, 0]
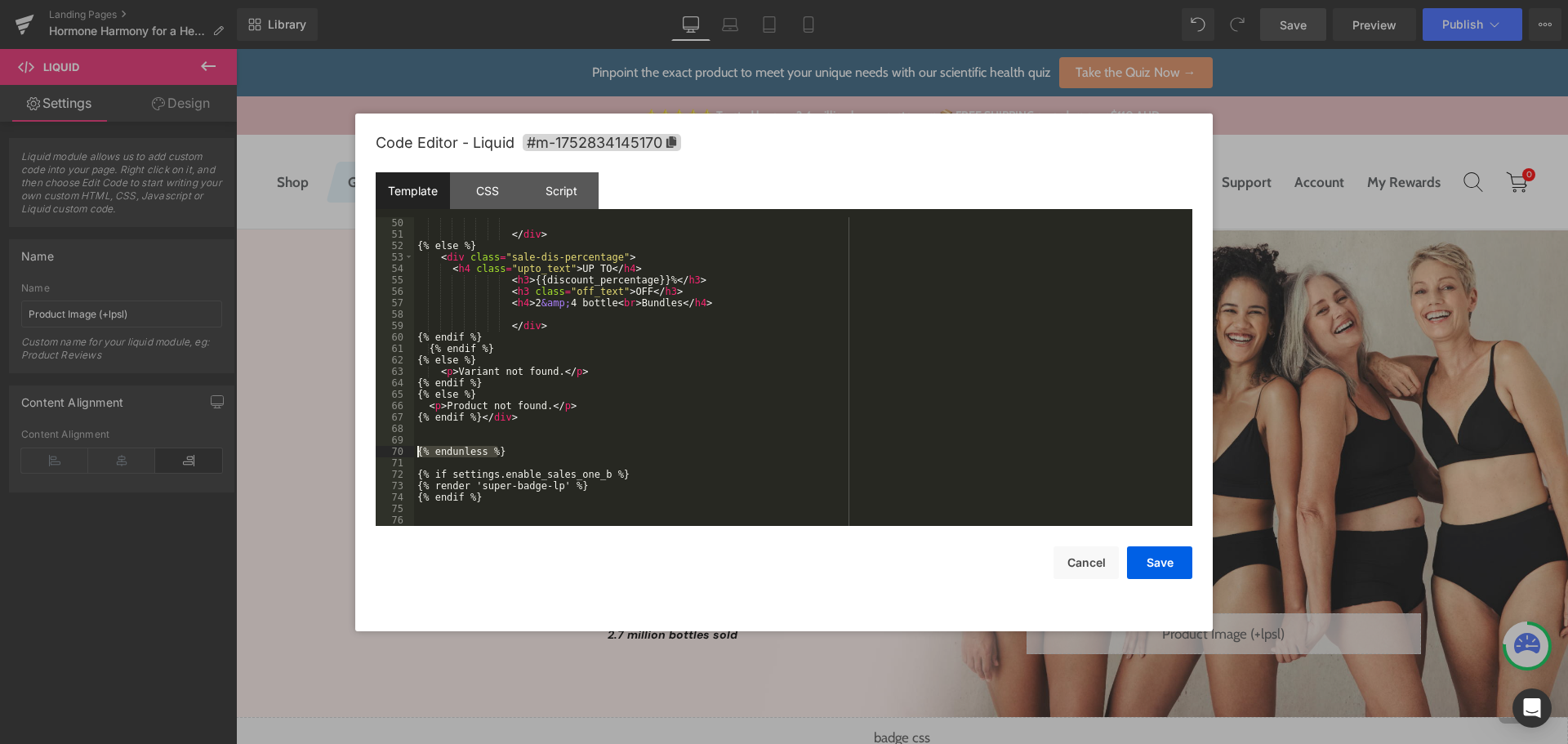
drag, startPoint x: 513, startPoint y: 452, endPoint x: 350, endPoint y: 456, distance: 163.0
click at [350, 456] on body "You are previewing how the will restyle your page. You can not edit Elements in…" at bounding box center [784, 372] width 1568 height 744
click at [1154, 565] on button "Save" at bounding box center [1160, 563] width 65 height 33
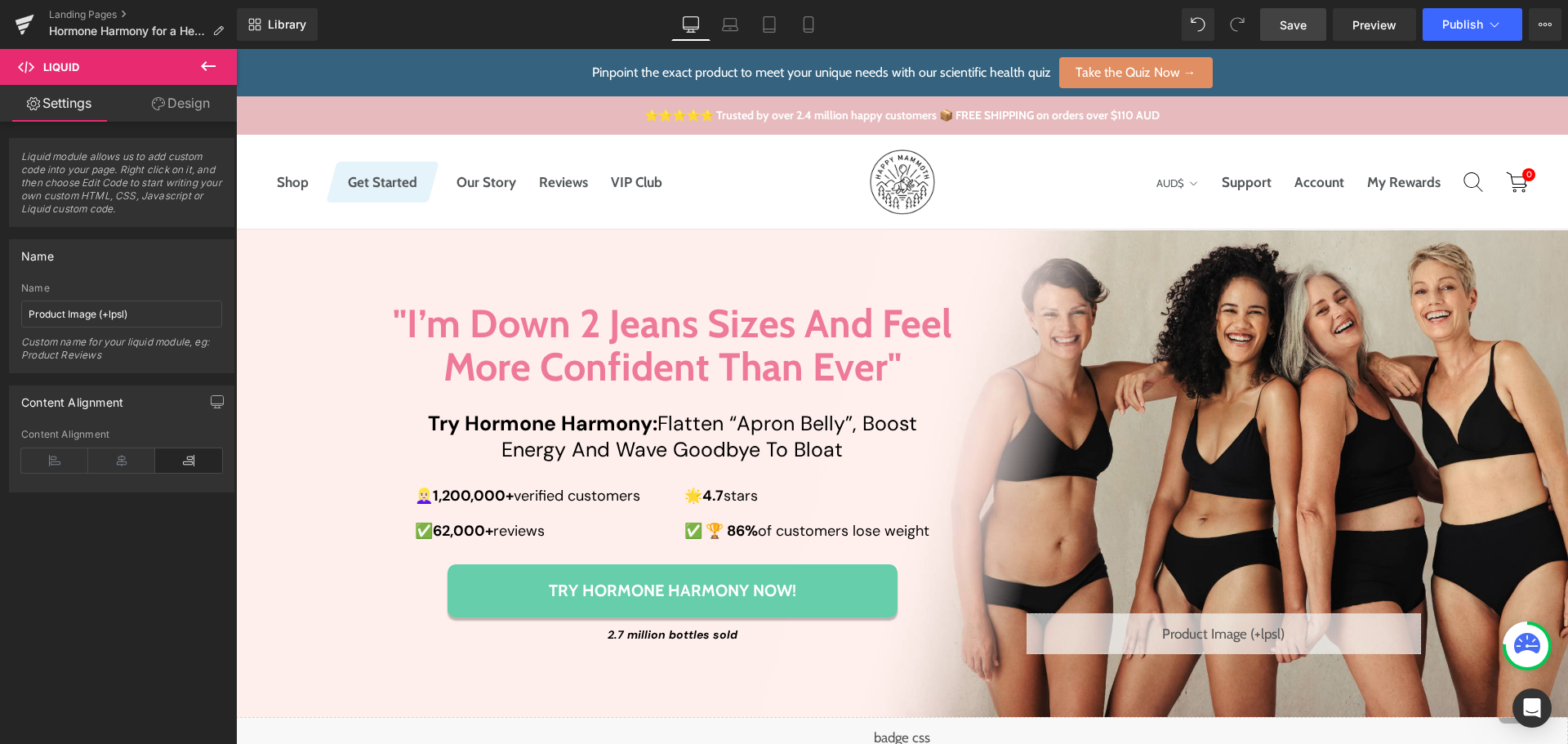
click at [1294, 27] on span "Save" at bounding box center [1294, 25] width 27 height 17
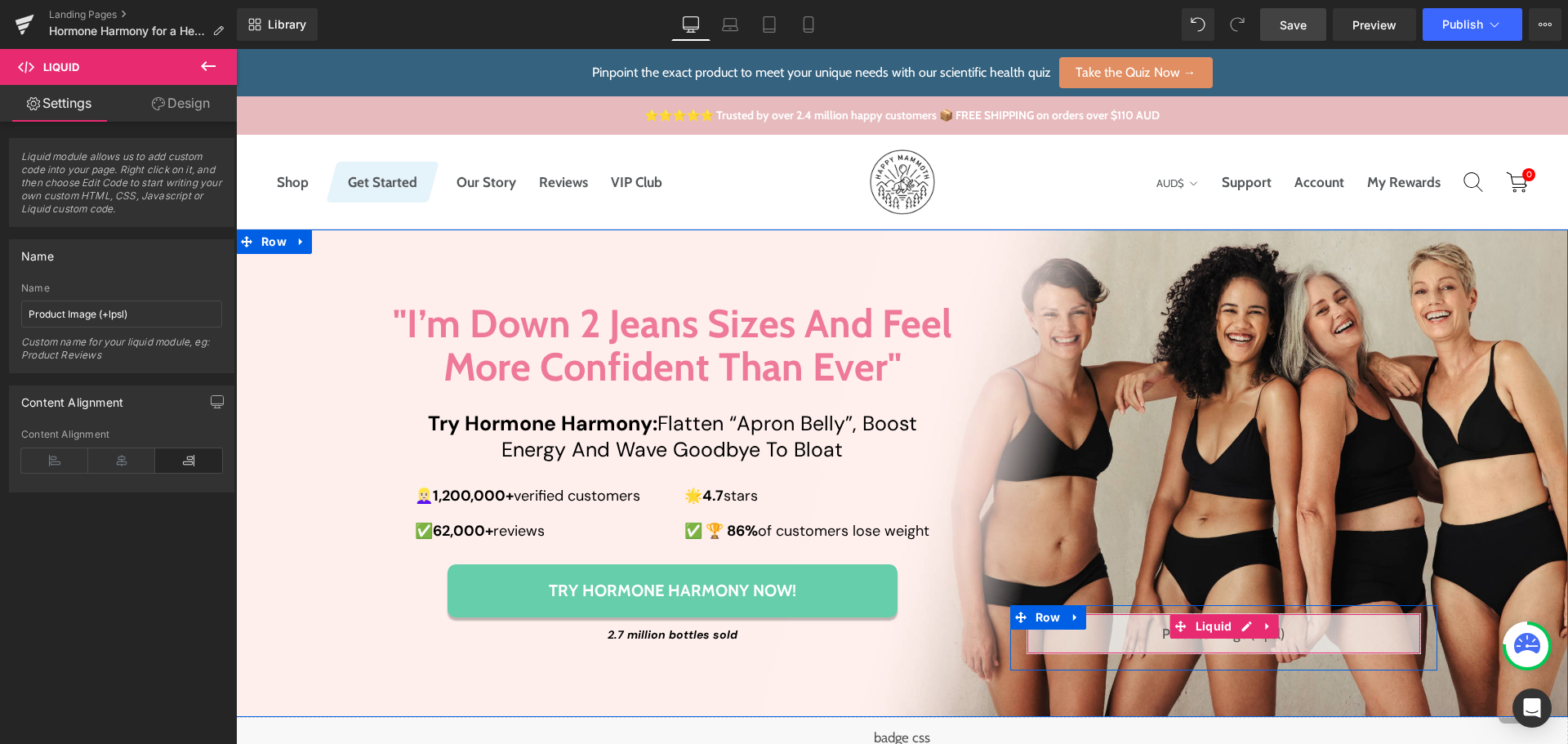
click at [1235, 621] on div "Liquid" at bounding box center [1224, 634] width 395 height 41
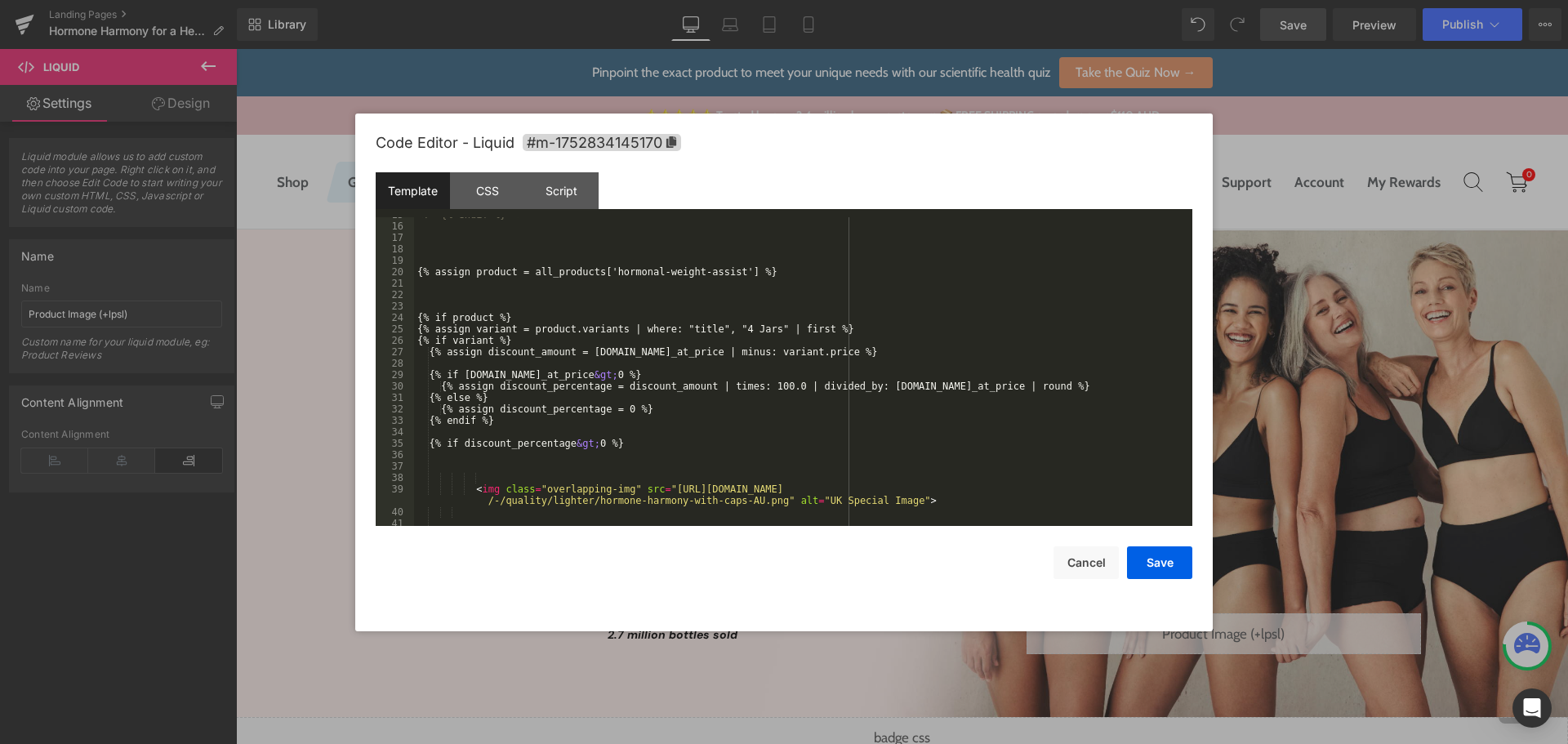
scroll to position [0, 0]
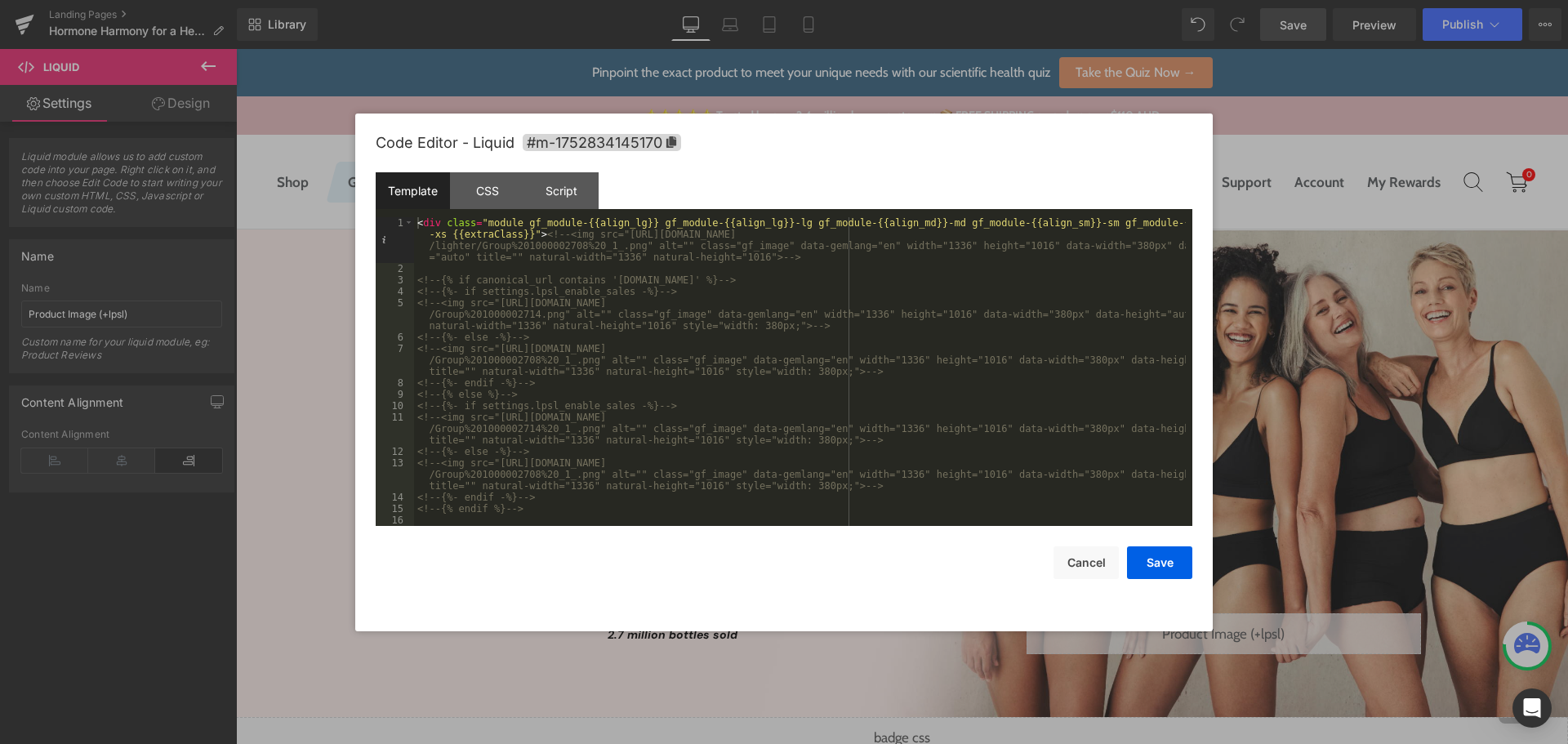
click at [487, 239] on div "< div class = "module gf_module-{{align_lg}} gf_module-{{align_lg}}-lg gf_modul…" at bounding box center [800, 400] width 772 height 366
drag, startPoint x: 535, startPoint y: 237, endPoint x: 368, endPoint y: 217, distance: 168.2
click at [368, 217] on div "Code Editor - Liquid #m-1752834145170 Template CSS Script Data 1 2 3 4 5 6 7 8 …" at bounding box center [784, 372] width 857 height 518
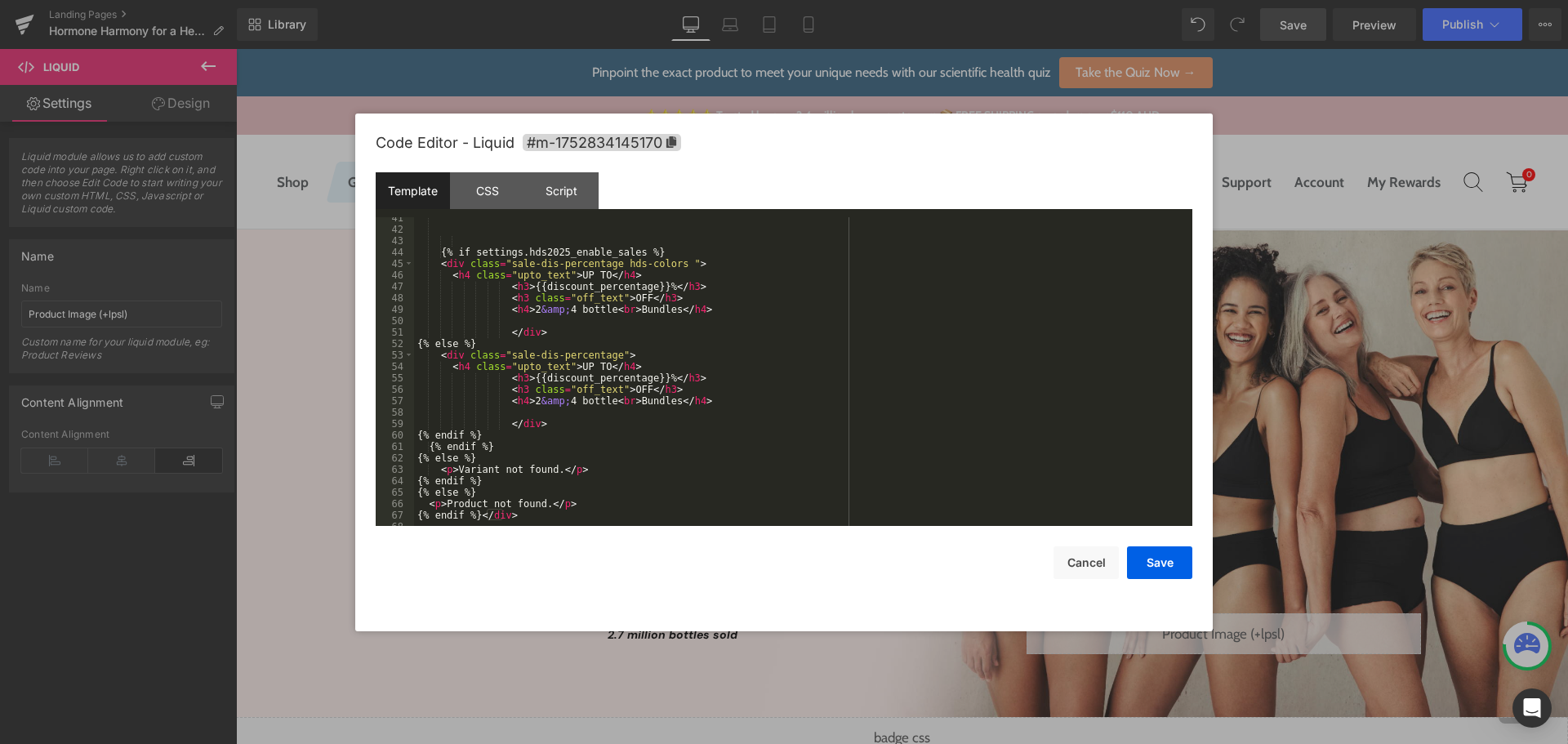
scroll to position [697, 0]
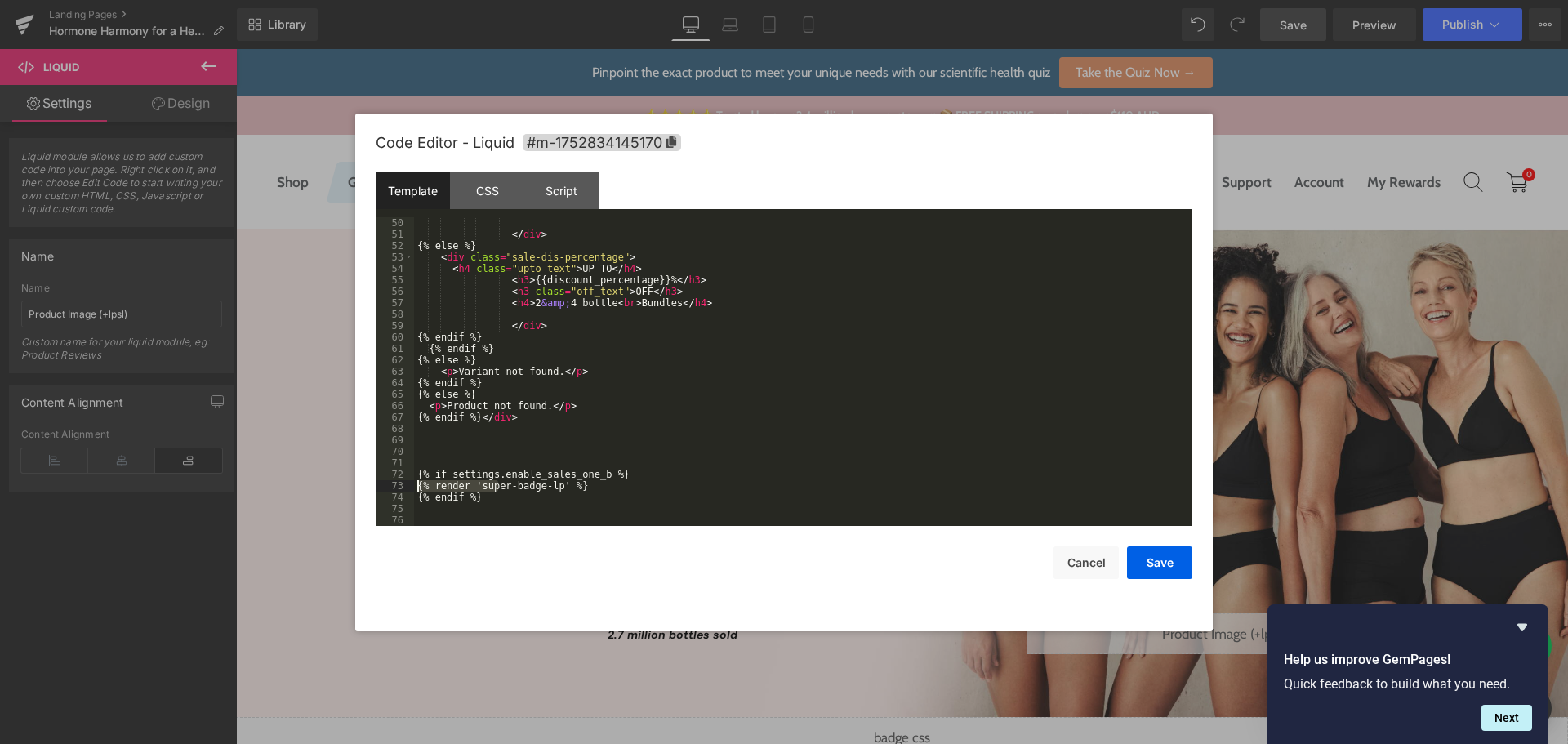
drag, startPoint x: 498, startPoint y: 490, endPoint x: 364, endPoint y: 484, distance: 134.1
click at [364, 485] on div "Code Editor - Liquid #m-1752834145170 Template CSS Script Data 50 51 52 53 54 5…" at bounding box center [784, 372] width 857 height 518
click at [497, 475] on div "</ div > {% else %} < div class = "sale-dis-percentage" > < h4 class = "upto_te…" at bounding box center [800, 382] width 772 height 331
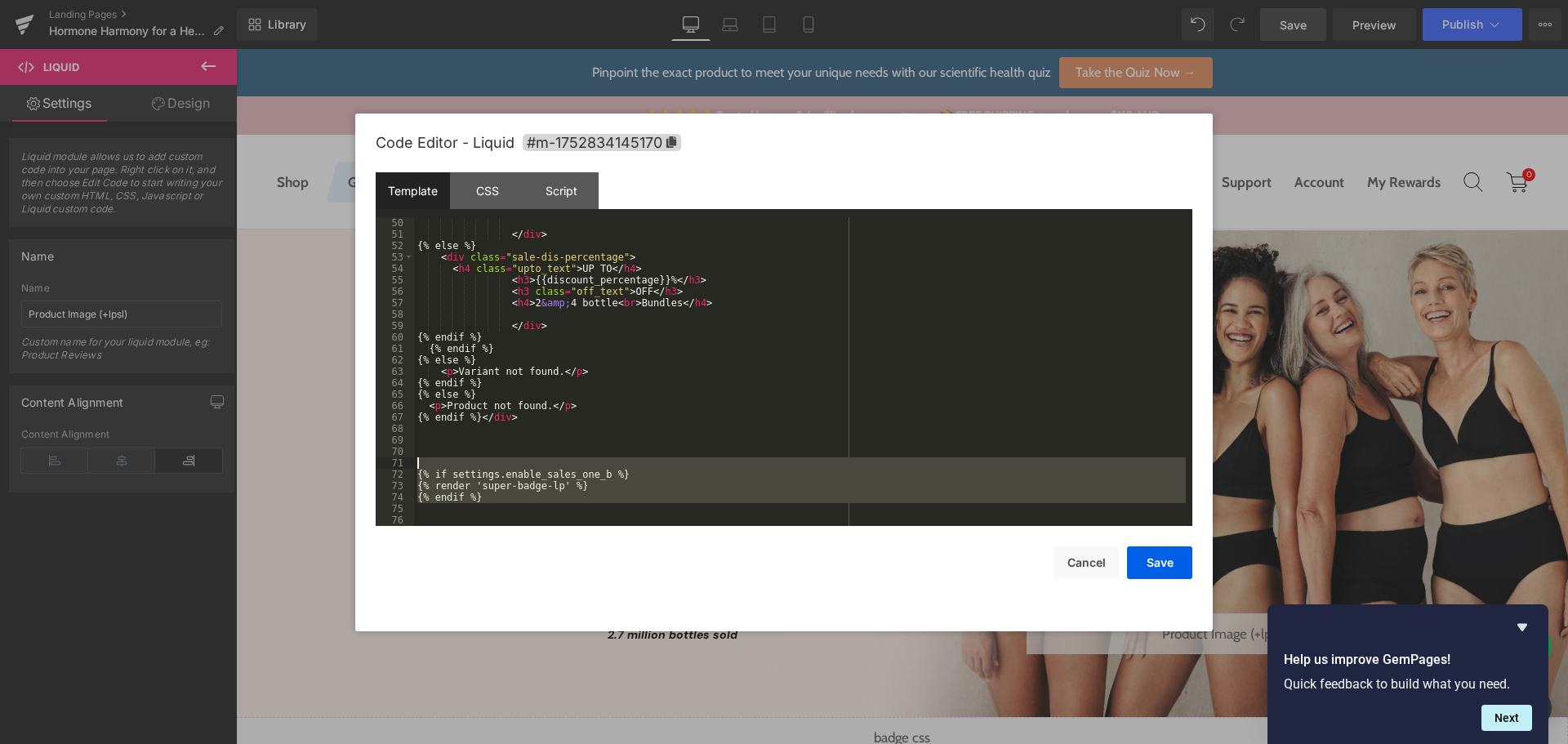
drag, startPoint x: 498, startPoint y: 507, endPoint x: 371, endPoint y: 463, distance: 134.4
click at [371, 463] on div "Code Editor - Liquid #m-1752834145170 Template CSS Script Data 50 51 52 53 54 5…" at bounding box center [784, 372] width 857 height 518
click at [478, 444] on div "</ div > {% else %} < div class = "sale-dis-percentage" > < h4 class = "upto_te…" at bounding box center [800, 382] width 772 height 331
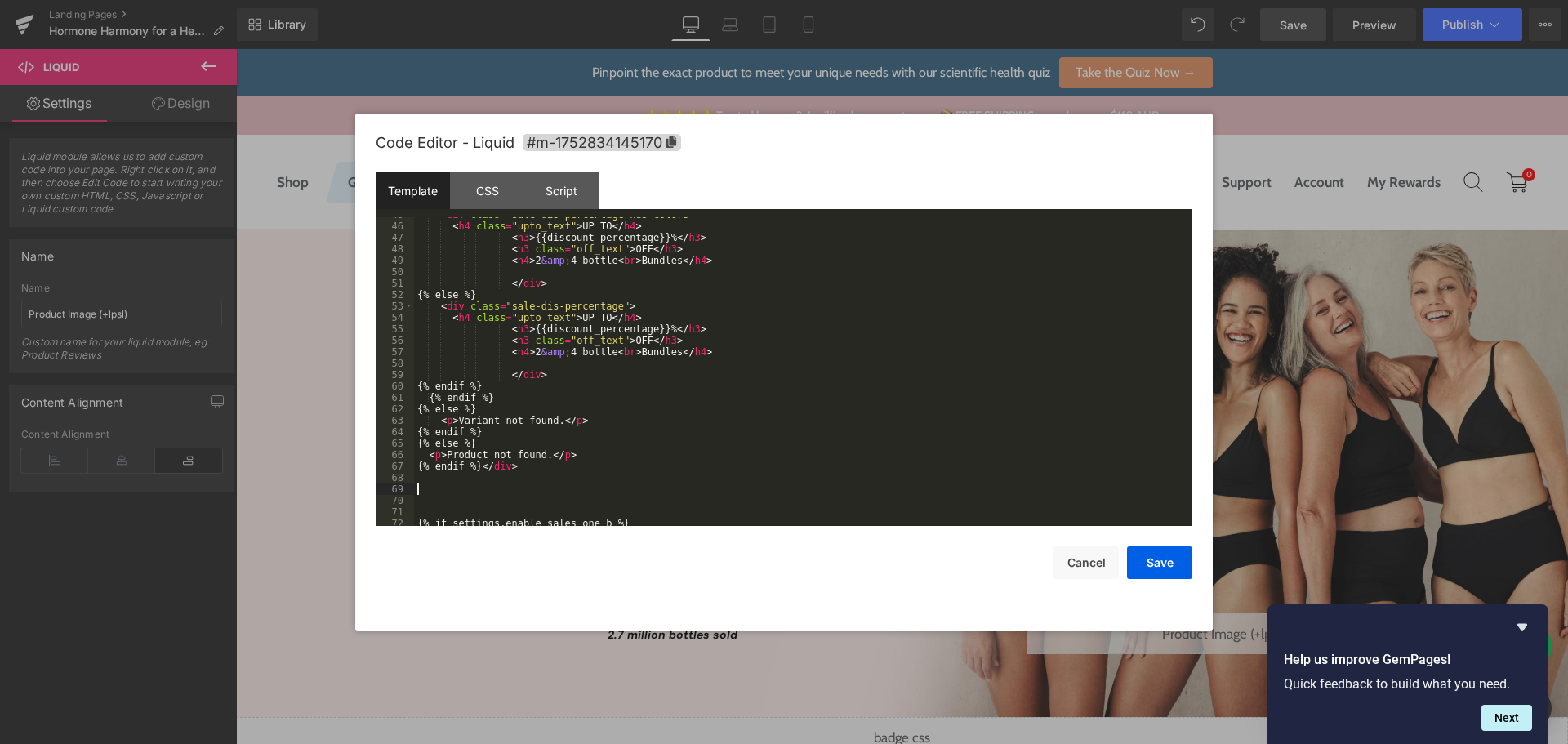
scroll to position [649, 0]
click at [485, 467] on div "< div class = "sale-dis-percentage hds-colors " > < h4 class = "upto_text" > UP…" at bounding box center [800, 375] width 772 height 331
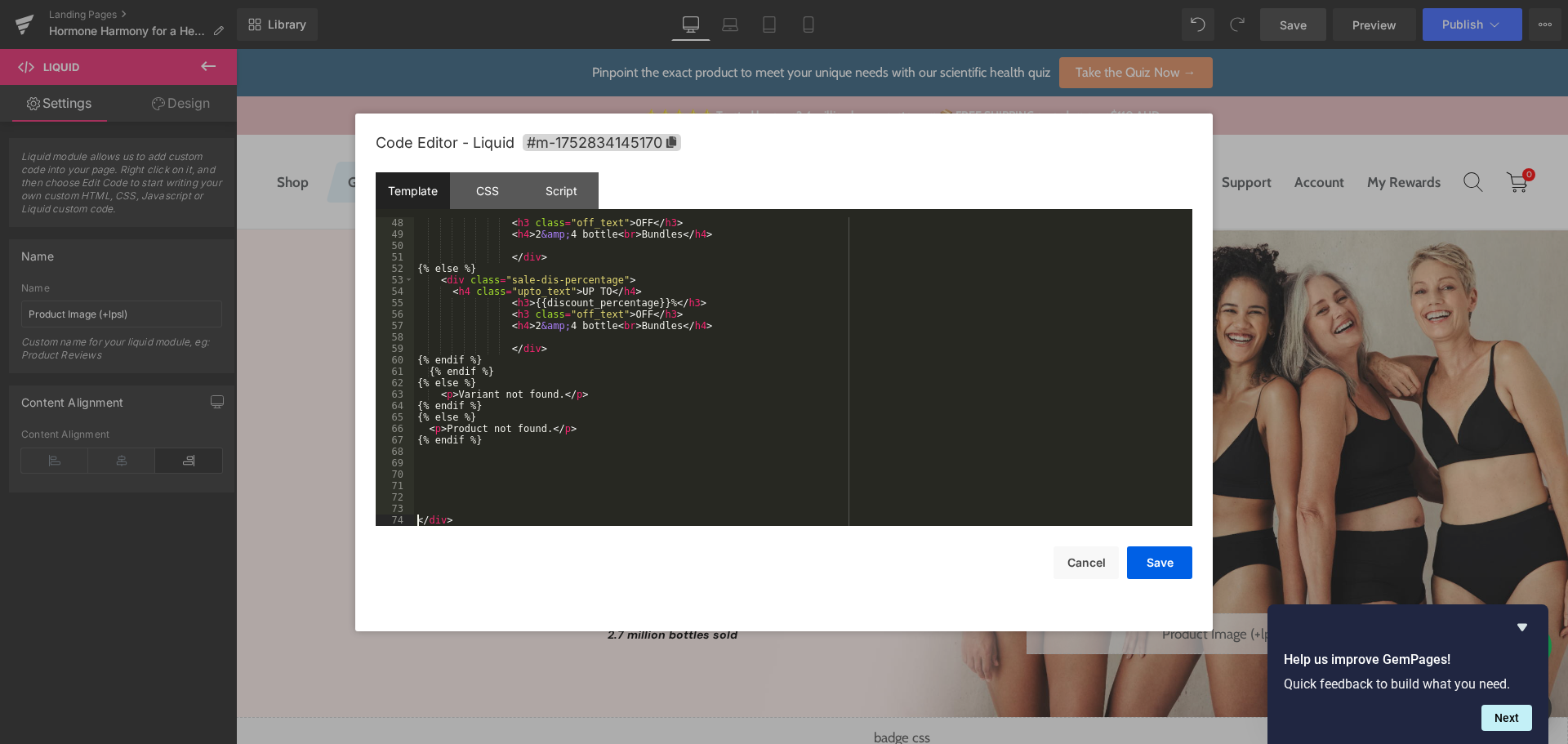
scroll to position [778, 0]
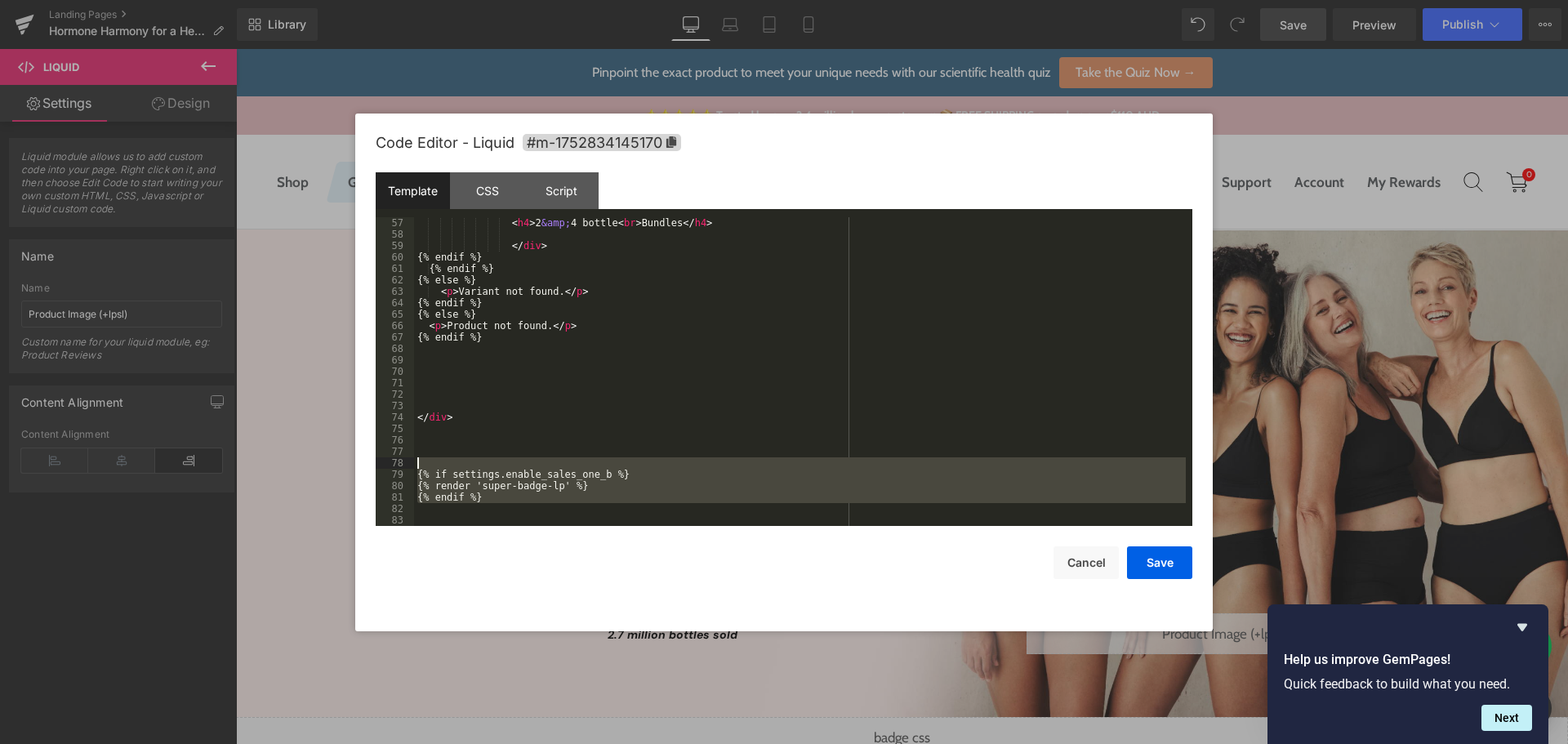
drag, startPoint x: 480, startPoint y: 508, endPoint x: 390, endPoint y: 468, distance: 98.5
click at [390, 468] on pre "57 58 59 60 61 62 63 64 65 66 67 68 69 70 71 72 73 74 75 76 77 78 79 80 81 82 8…" at bounding box center [784, 371] width 817 height 308
click at [441, 376] on div "< h4 > 2 &amp; 4 bottle < br > Bundles </ h4 > </ div > {% endif %} {% endif %}…" at bounding box center [800, 382] width 772 height 331
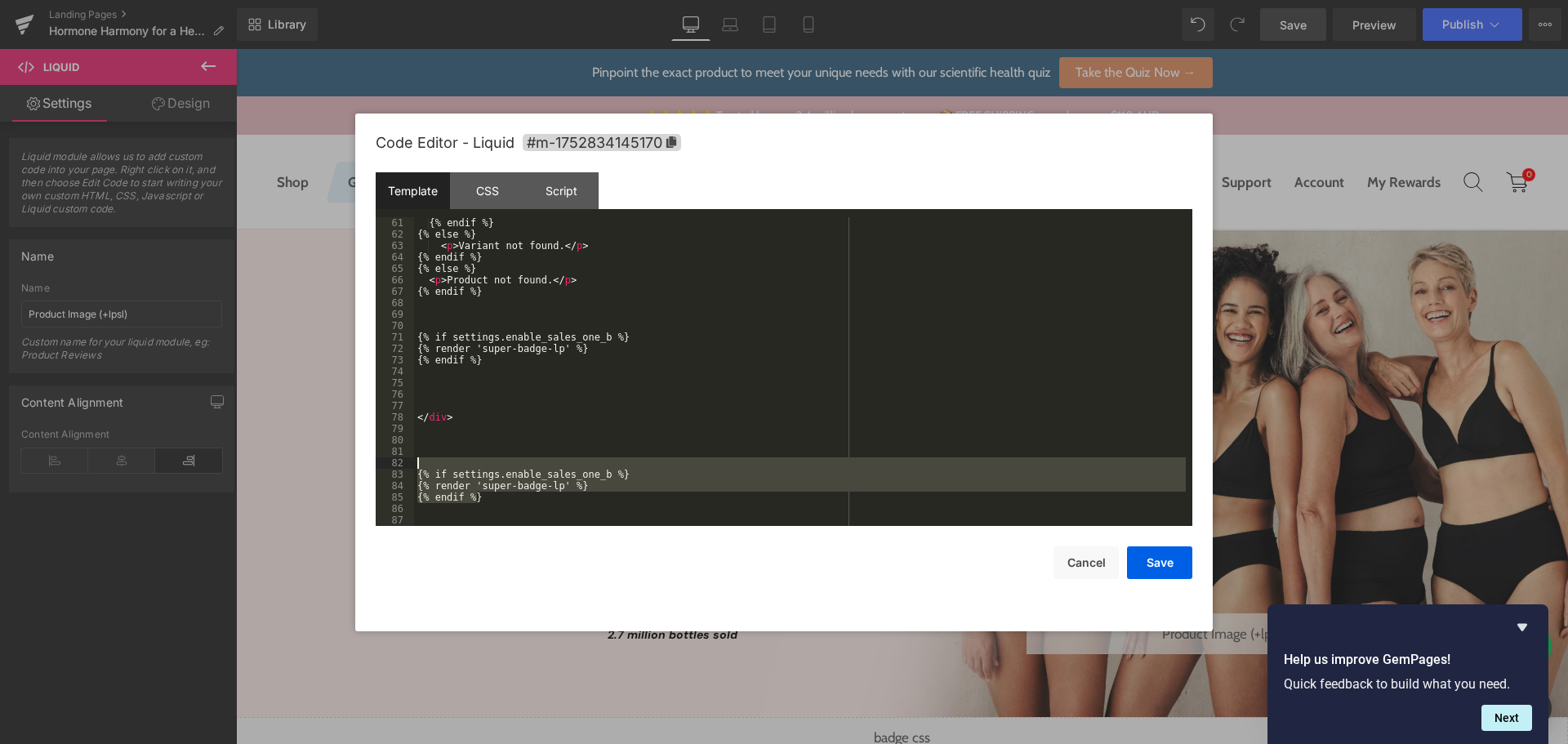
drag, startPoint x: 496, startPoint y: 500, endPoint x: 359, endPoint y: 464, distance: 141.7
click at [359, 464] on div "Code Editor - Liquid #m-1752834145170 Template CSS Script Data 61 62 63 64 65 6…" at bounding box center [784, 372] width 857 height 518
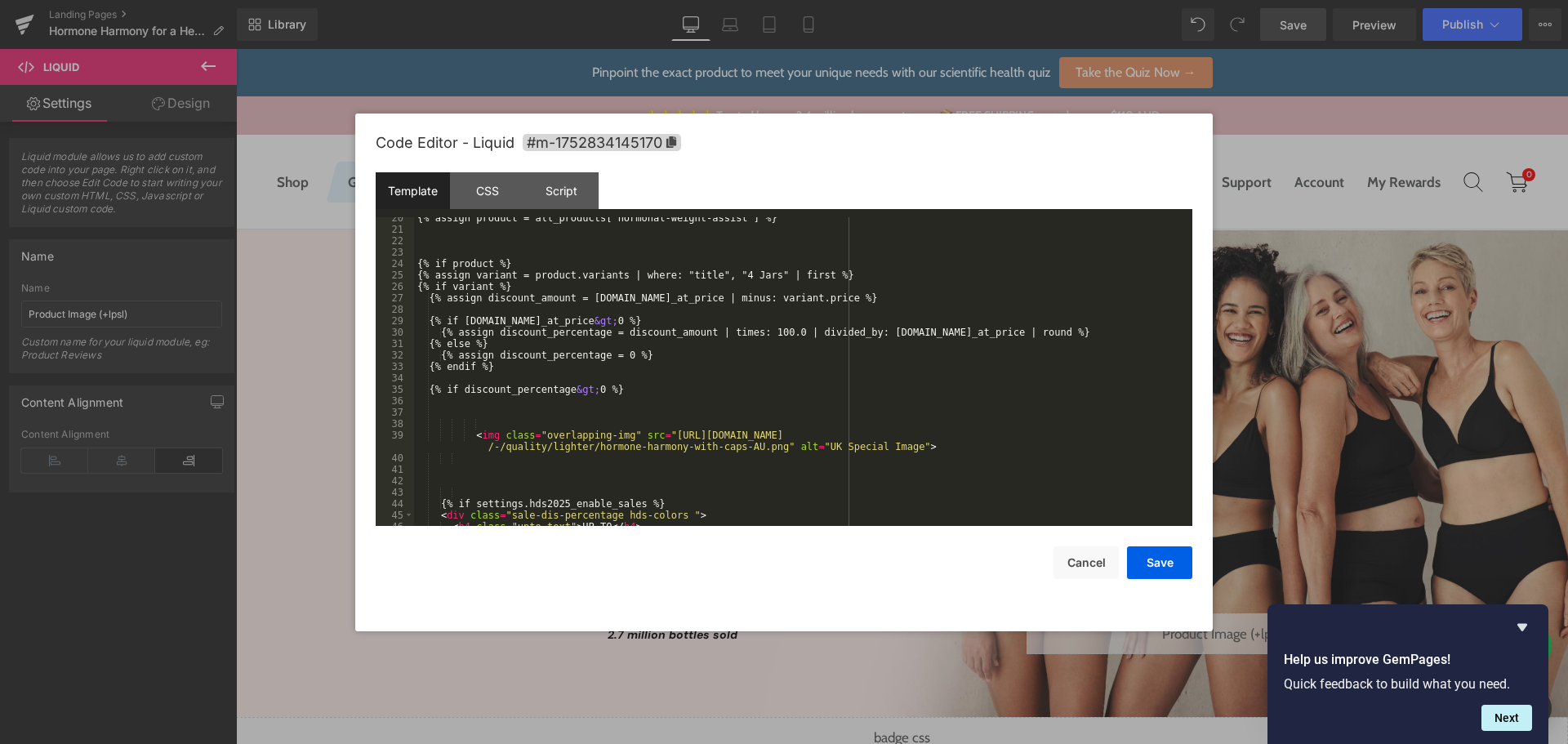
scroll to position [250, 0]
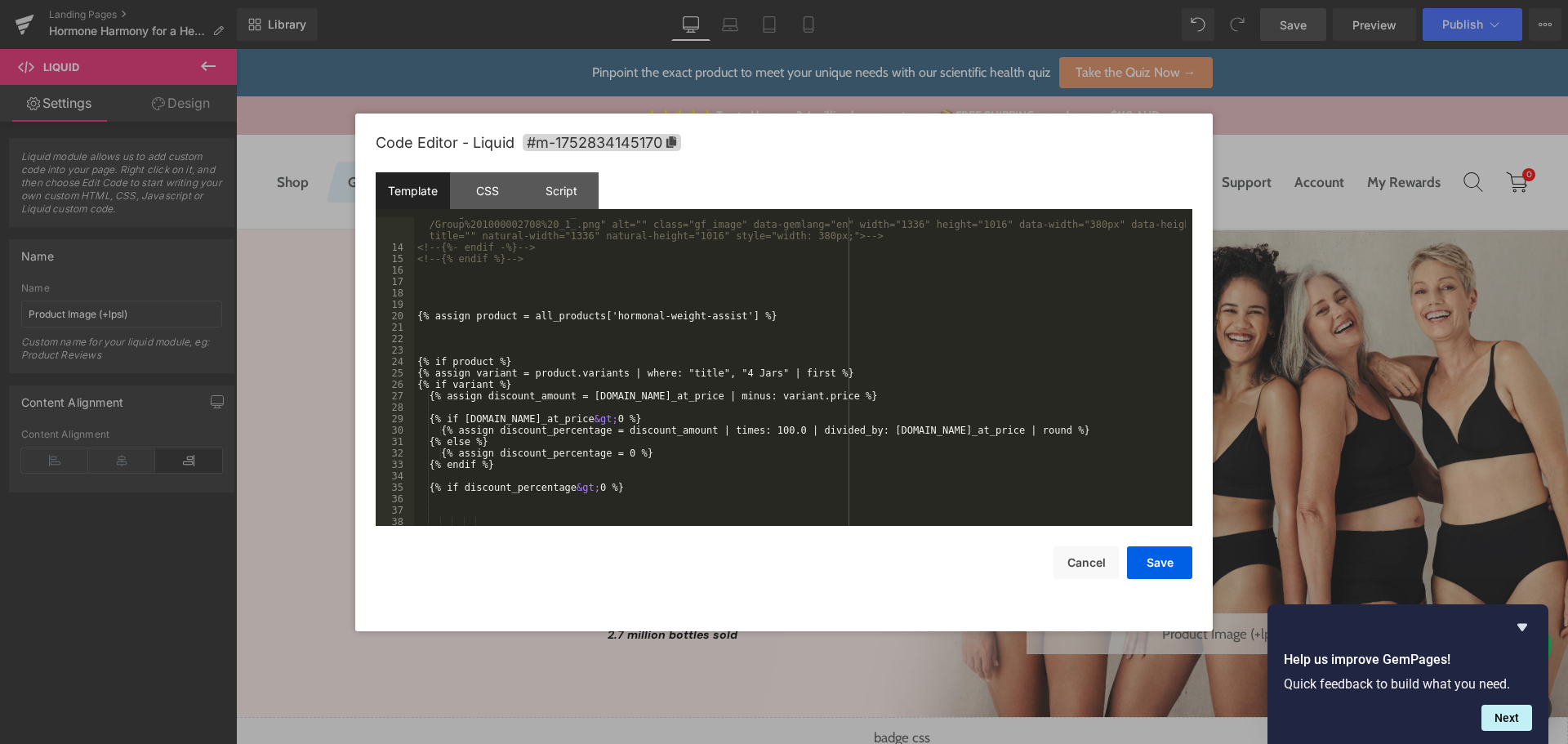
click at [451, 336] on div "<!-- <img src="[URL][DOMAIN_NAME] /Group%201000002708%20_1_.png" alt="" class="…" at bounding box center [800, 385] width 772 height 354
click at [457, 330] on div "<!-- <img src="[URL][DOMAIN_NAME] /Group%201000002708%20_1_.png" alt="" class="…" at bounding box center [800, 385] width 772 height 354
click at [518, 323] on div "<!-- <img src="[URL][DOMAIN_NAME] /Group%201000002708%20_1_.png" alt="" class="…" at bounding box center [800, 385] width 772 height 354
paste textarea
click at [664, 328] on div "<!-- <img src="[URL][DOMAIN_NAME] /Group%201000002708%20_1_.png" alt="" class="…" at bounding box center [800, 385] width 772 height 354
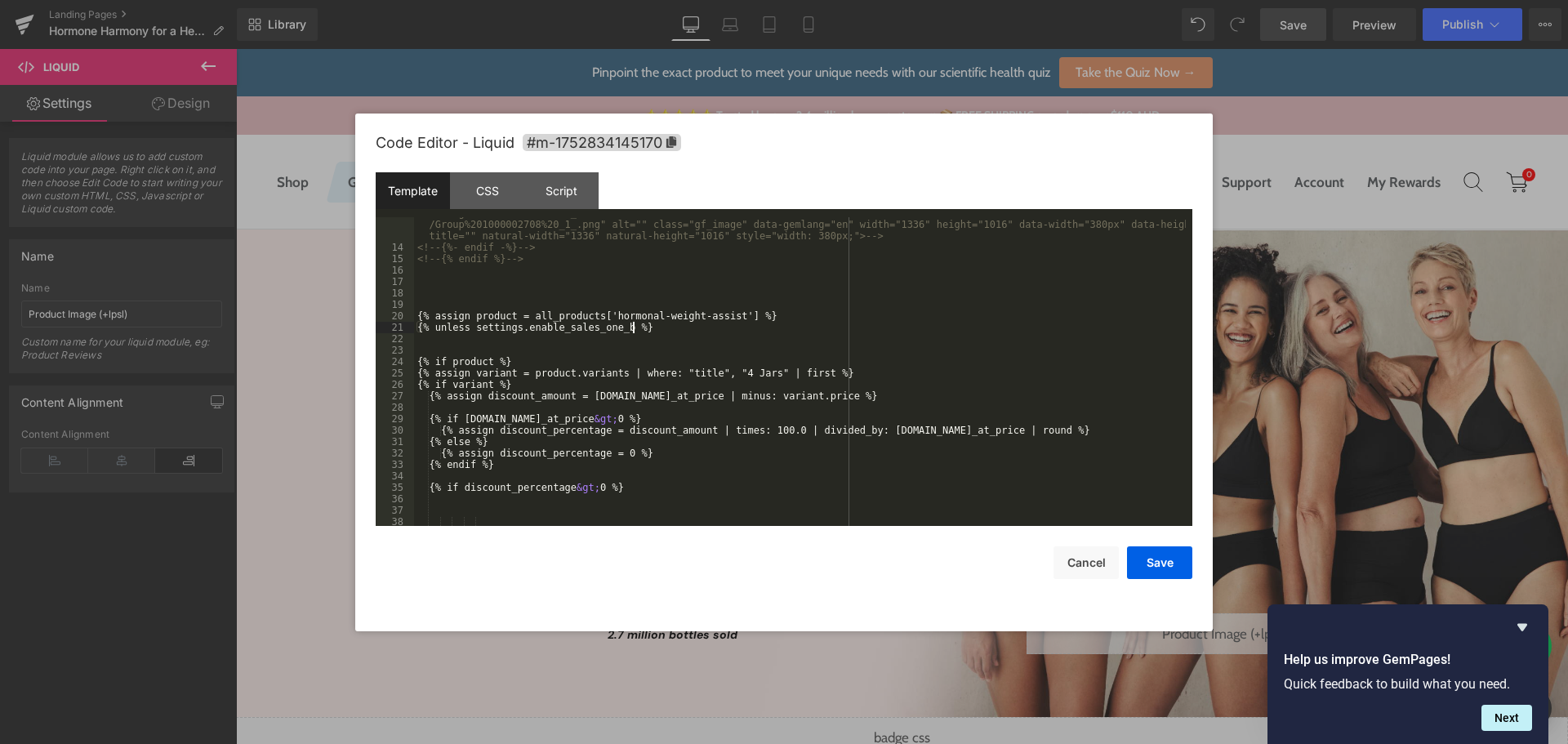
click at [664, 327] on div "<!-- <img src="[URL][DOMAIN_NAME] /Group%201000002708%20_1_.png" alt="" class="…" at bounding box center [800, 385] width 772 height 354
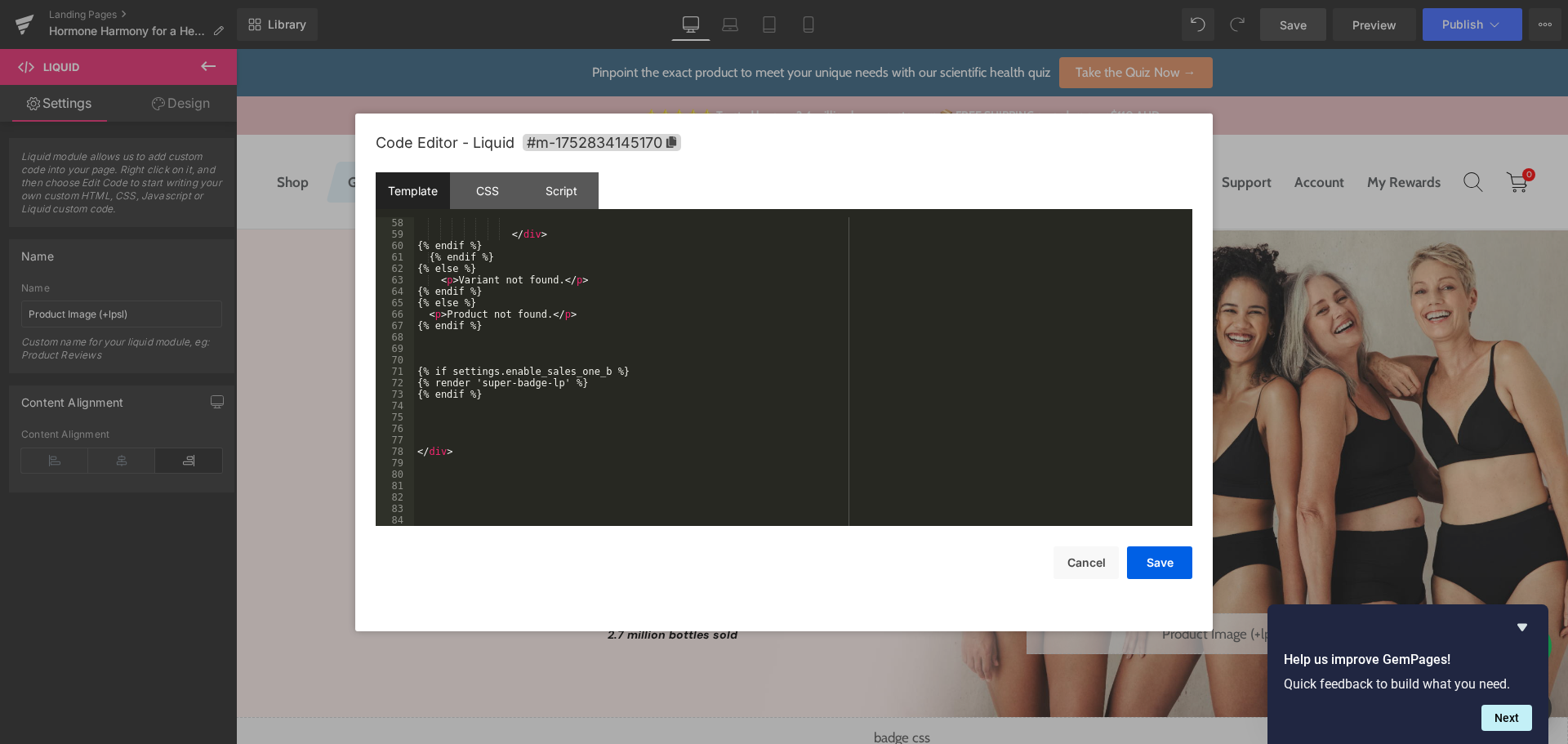
scroll to position [789, 0]
click at [472, 353] on div "</ div > {% endif %} {% endif %} {% else %} < p > Variant not found. </ p > {% …" at bounding box center [800, 382] width 772 height 331
click at [444, 465] on div "</ div > {% endif %} {% endif %} {% else %} < p > Variant not found. </ p > {% …" at bounding box center [800, 382] width 772 height 331
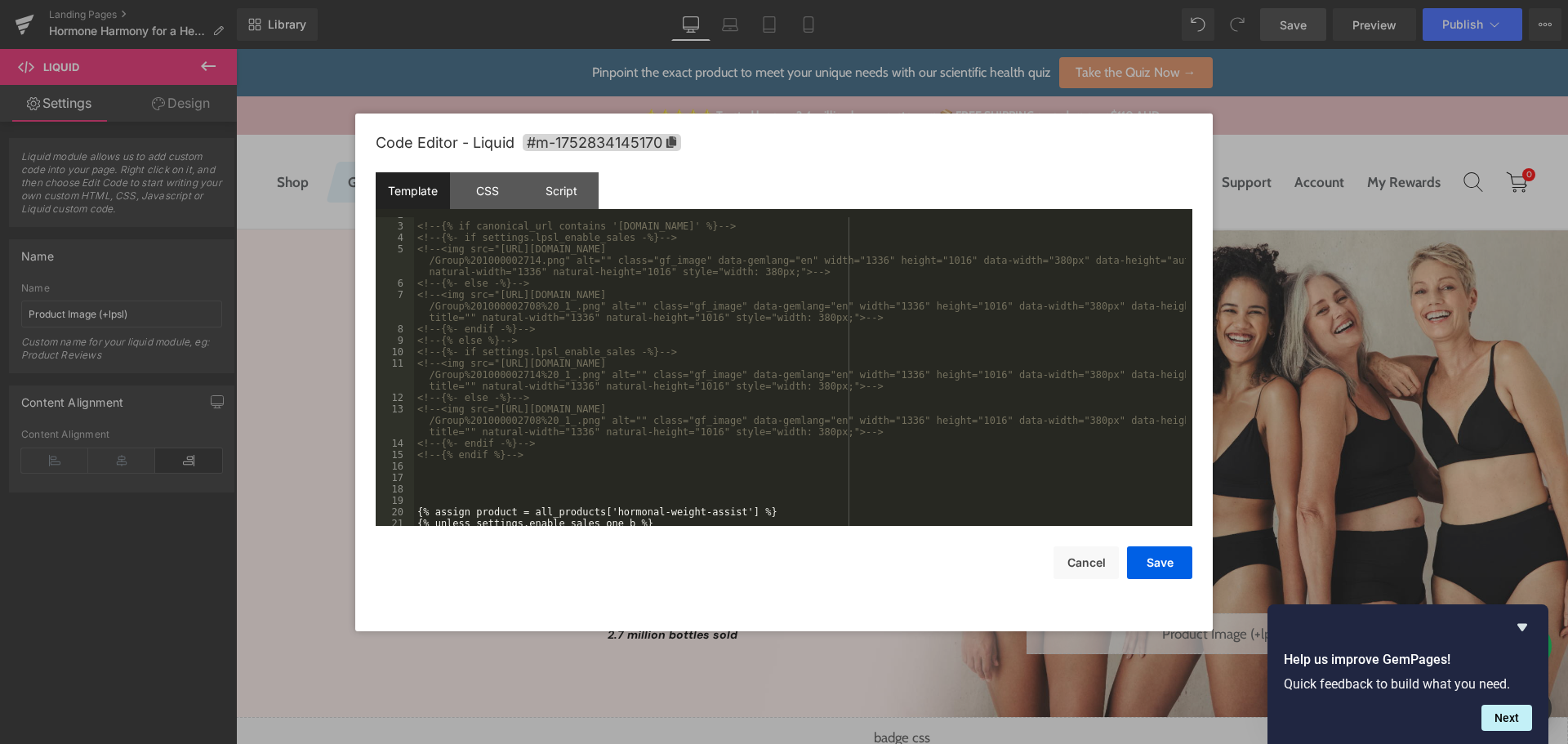
scroll to position [0, 0]
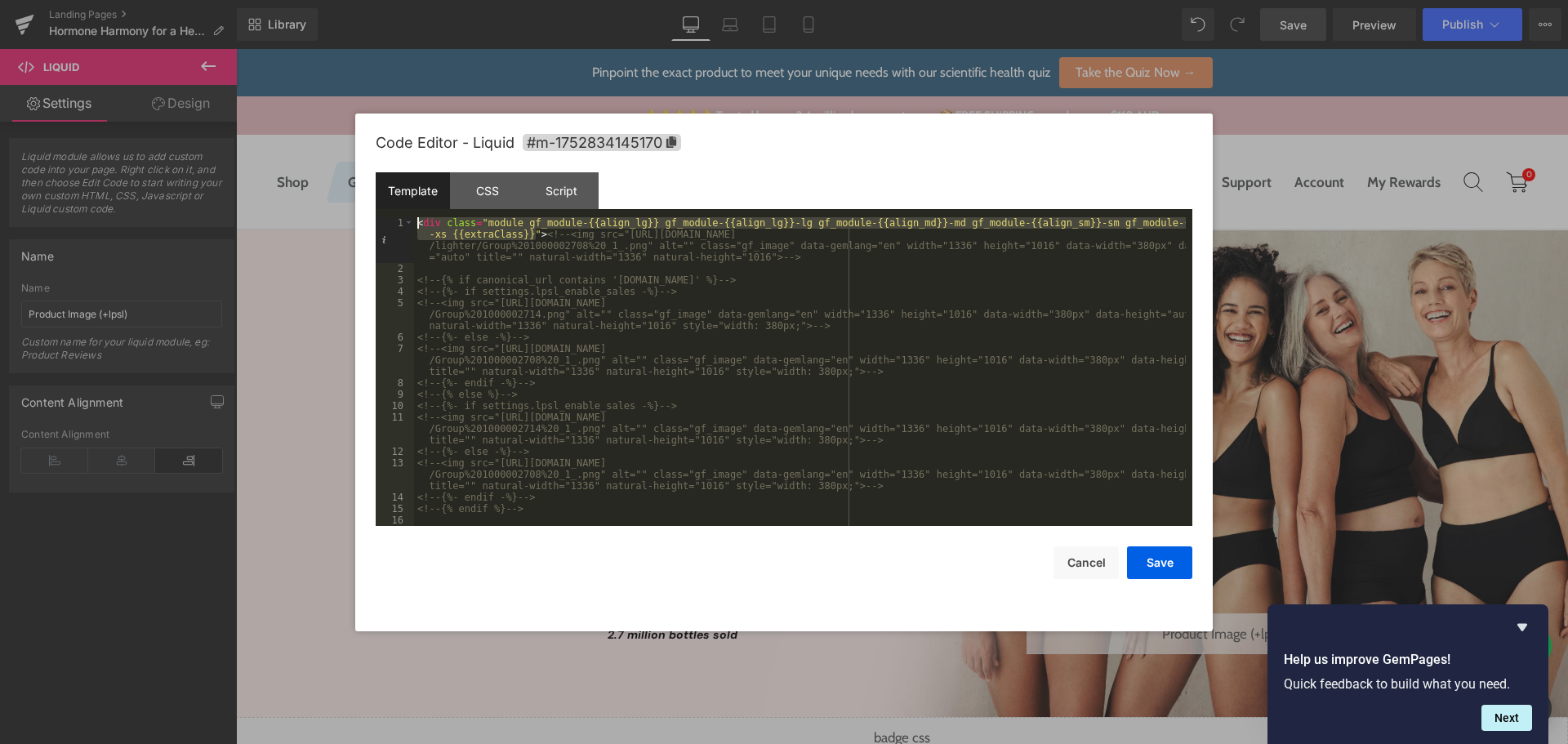
drag, startPoint x: 534, startPoint y: 232, endPoint x: 380, endPoint y: 197, distance: 157.9
click at [380, 197] on div "Template CSS Script Data 1 2 3 4 5 6 7 8 9 10 11 12 13 14 15 16 17 < div class …" at bounding box center [784, 348] width 817 height 353
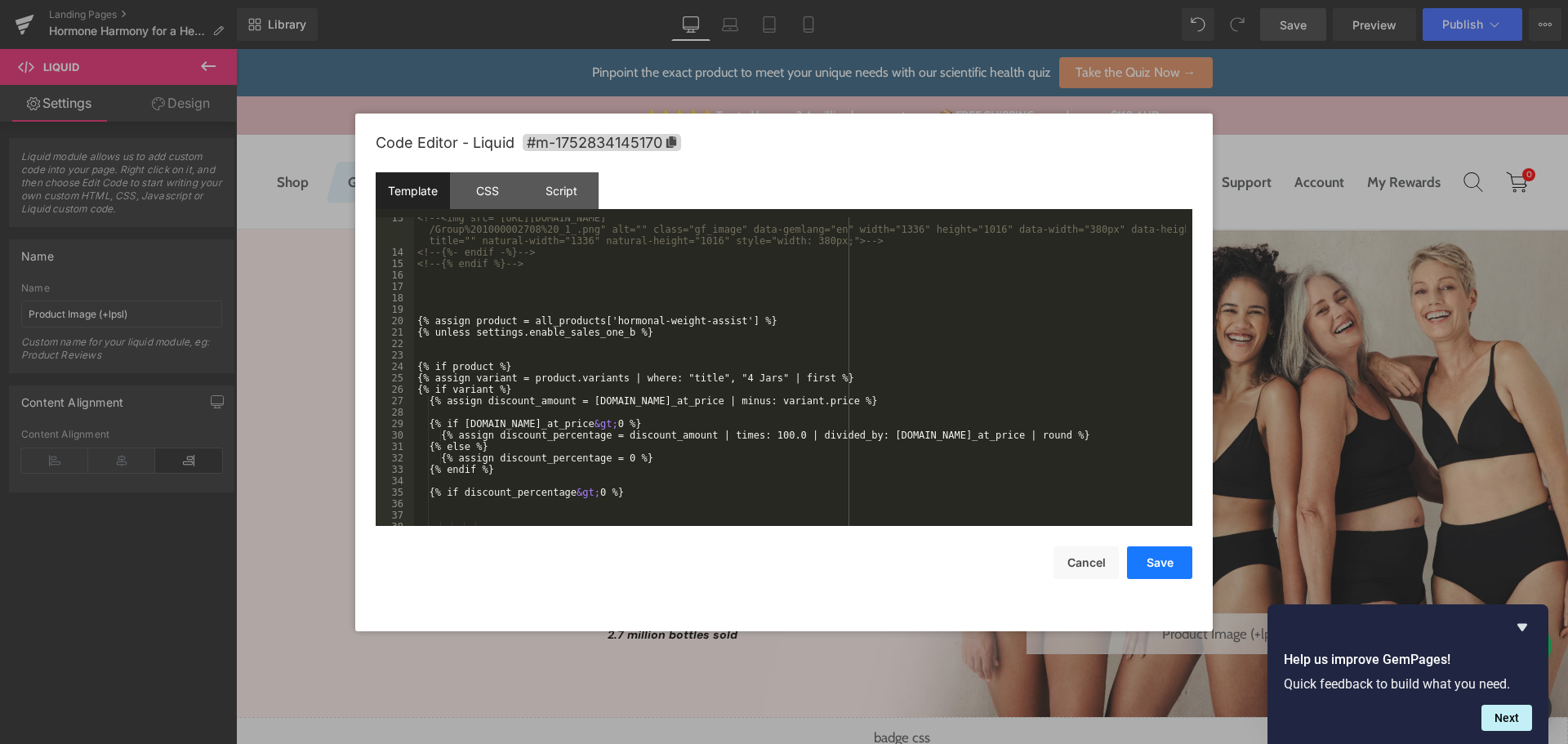
click at [1161, 561] on button "Save" at bounding box center [1160, 563] width 65 height 33
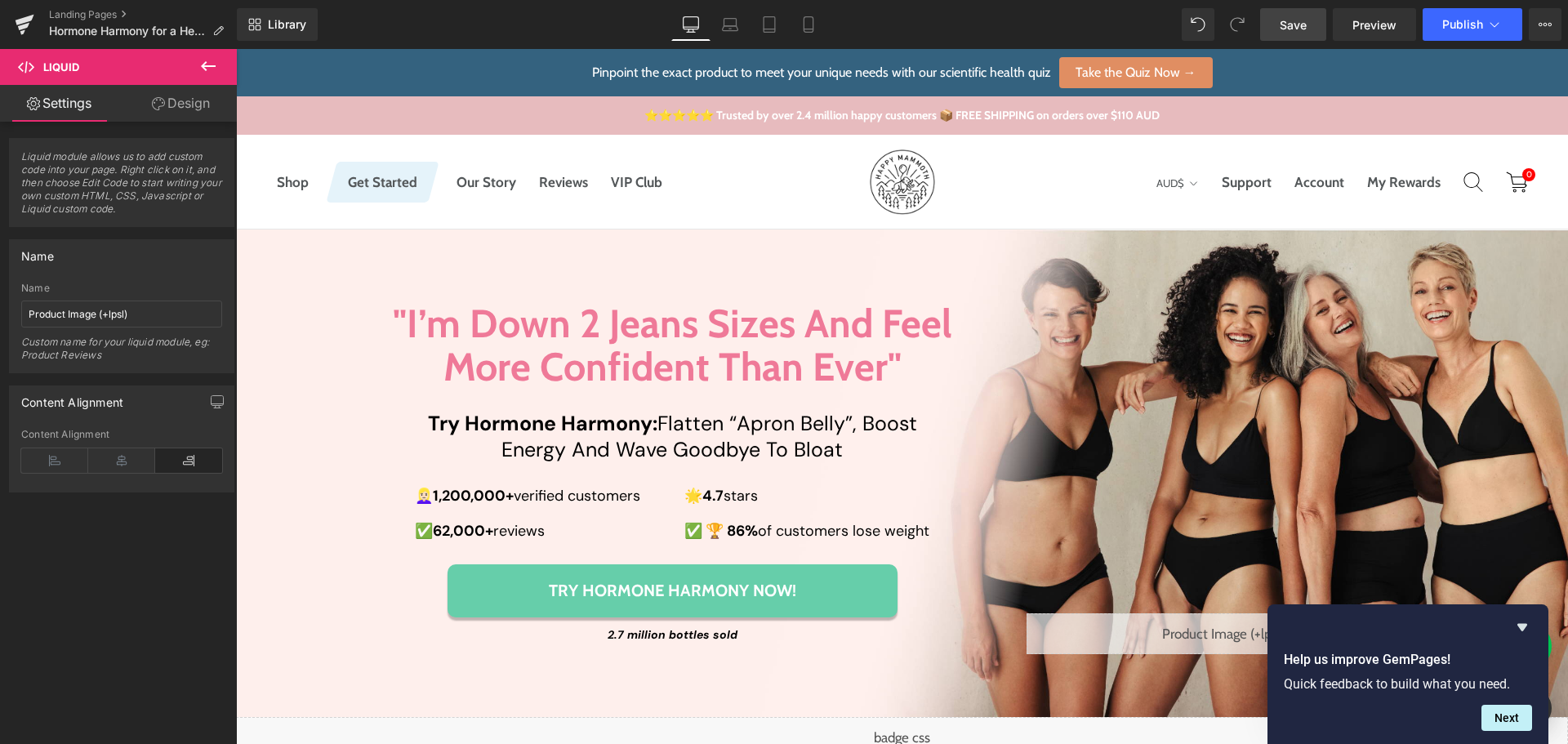
click at [1298, 14] on link "Save" at bounding box center [1294, 25] width 66 height 33
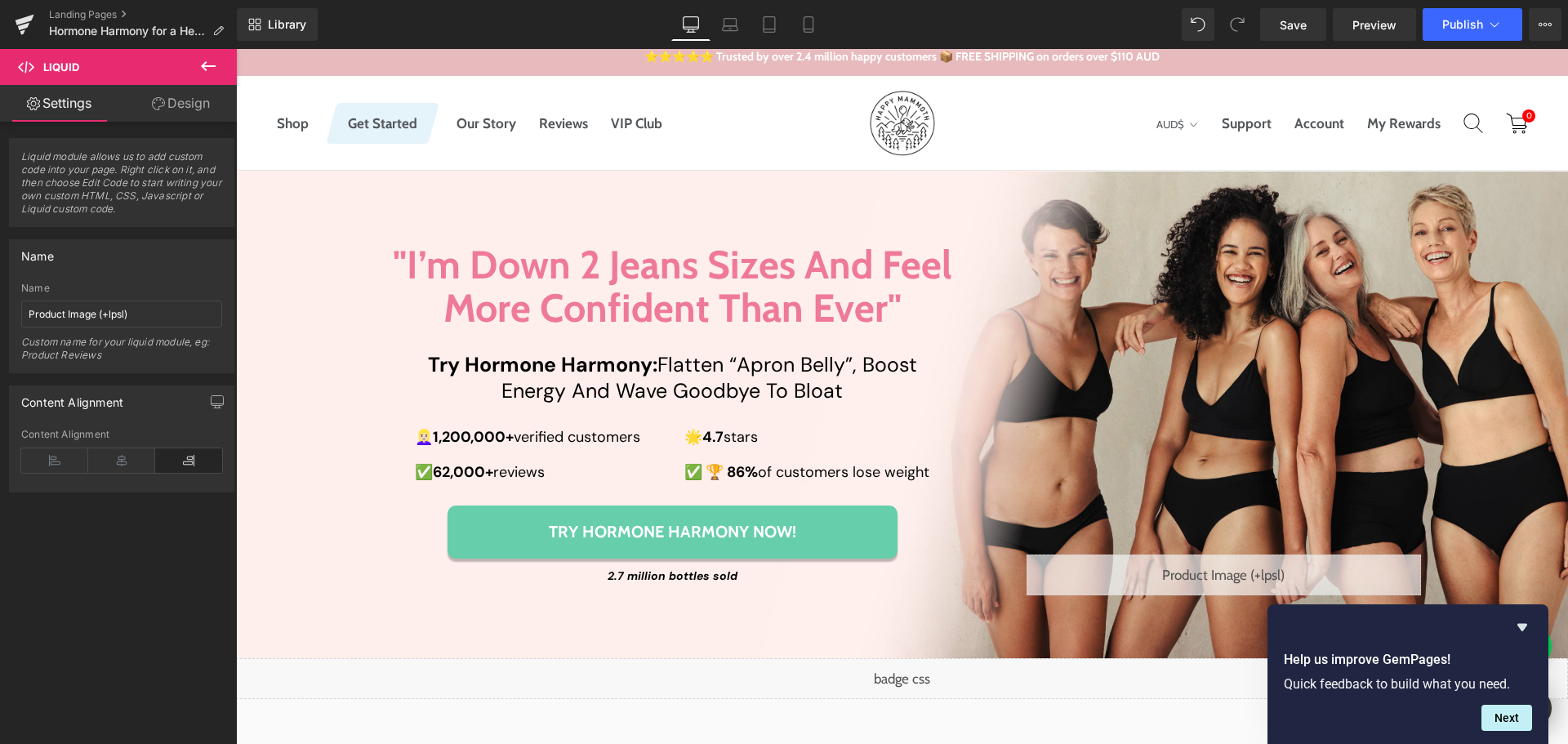
scroll to position [164, 0]
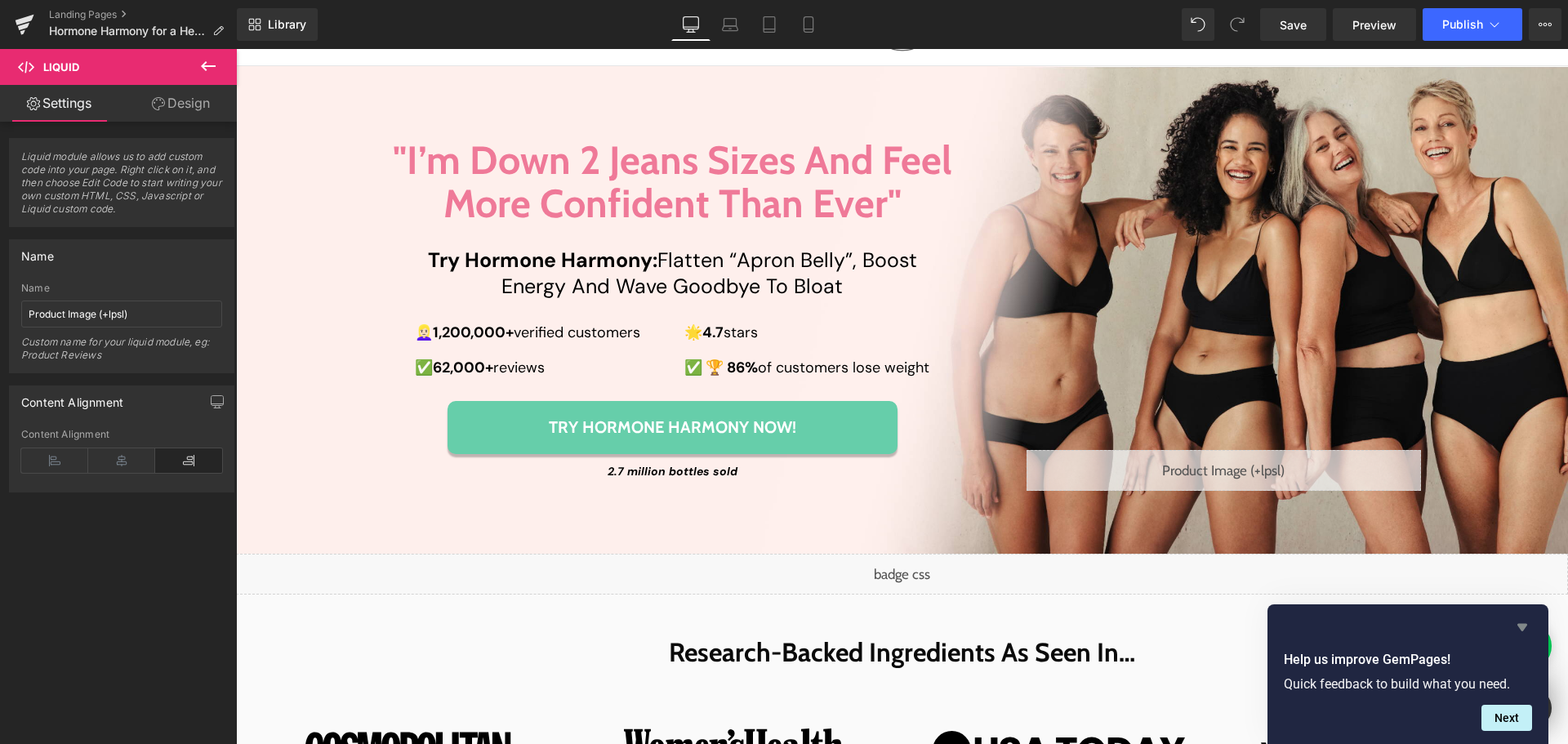
click at [1530, 625] on icon "Hide survey" at bounding box center [1522, 627] width 19 height 19
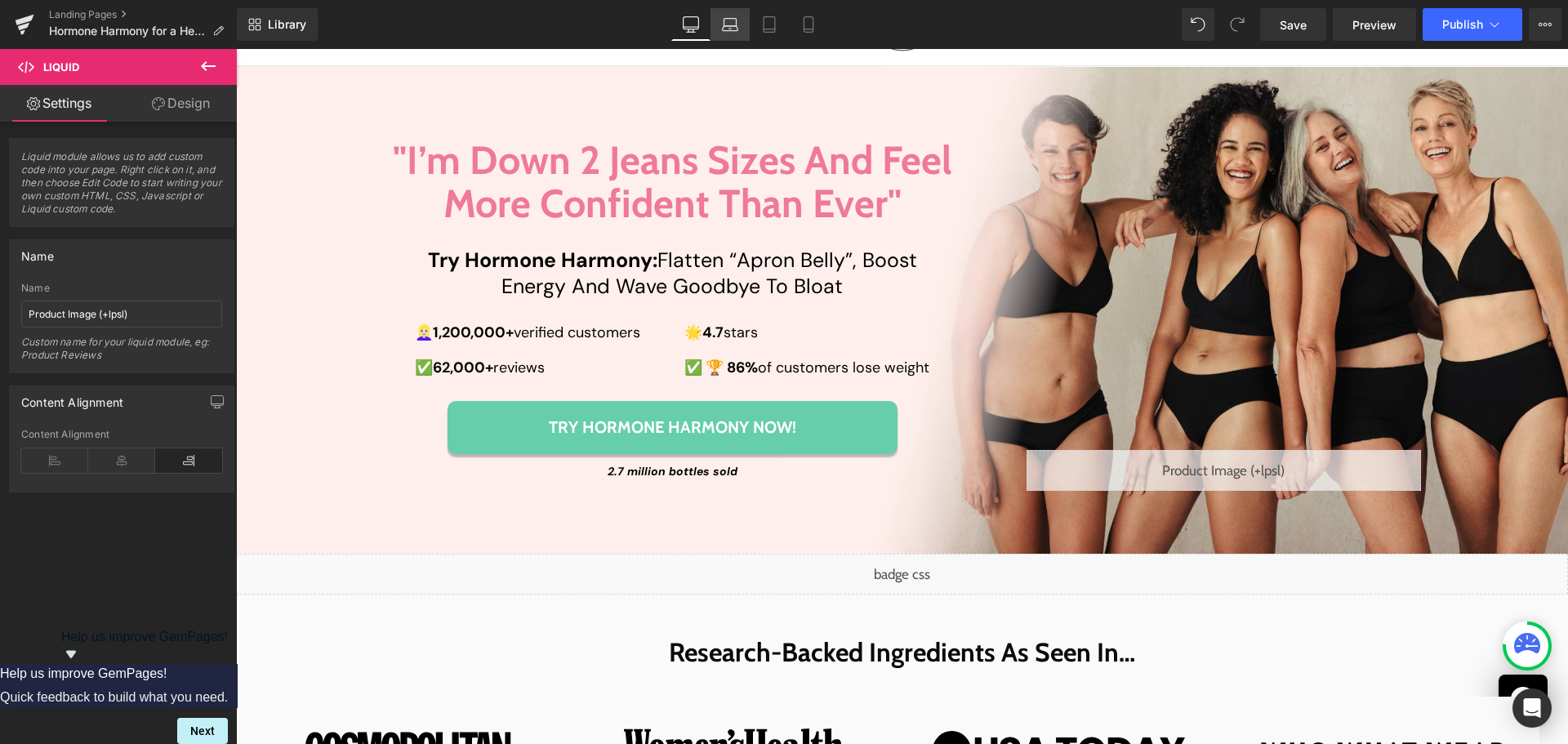
click at [732, 32] on icon at bounding box center [729, 24] width 16 height 16
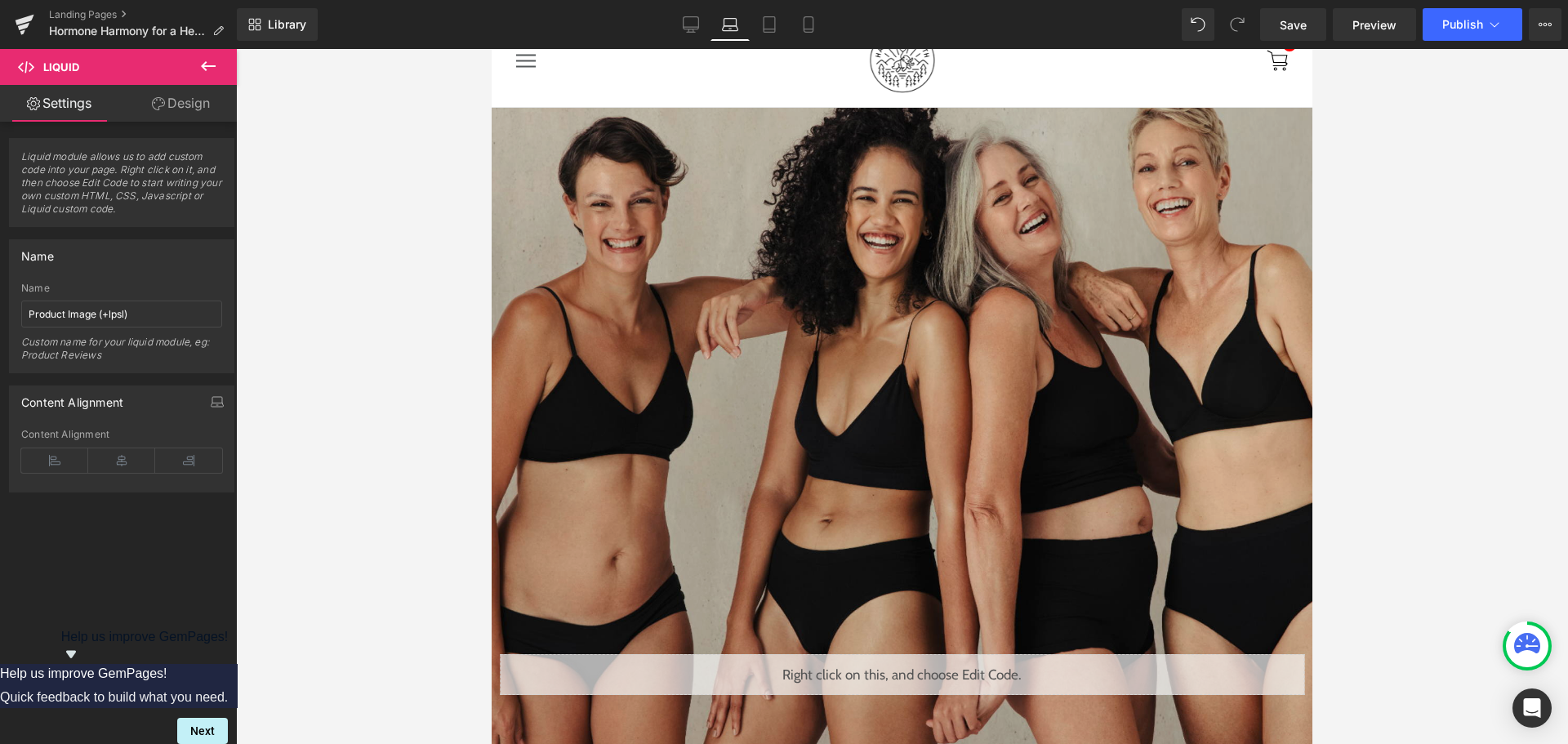
scroll to position [408, 0]
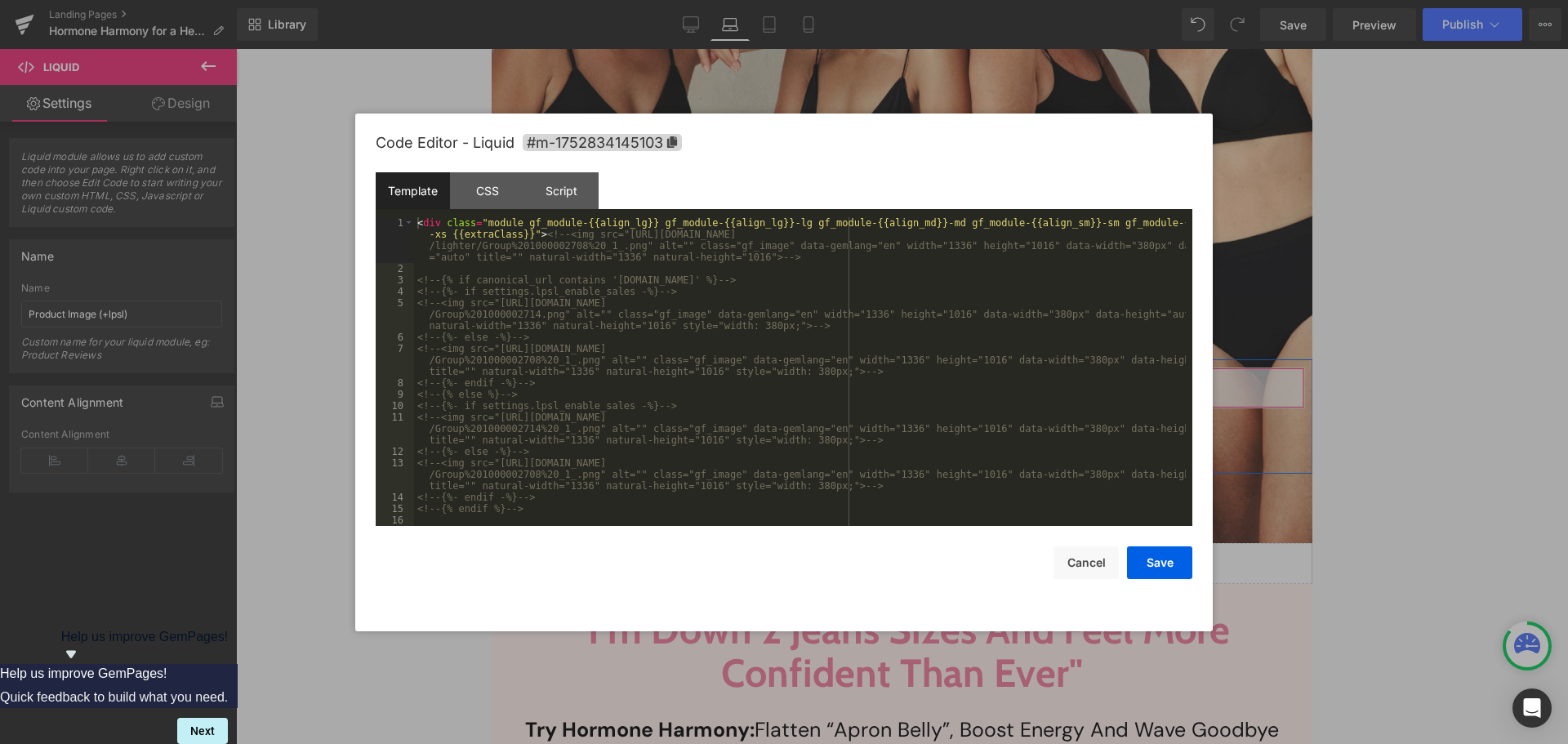
click at [920, 369] on div "Liquid" at bounding box center [902, 388] width 805 height 41
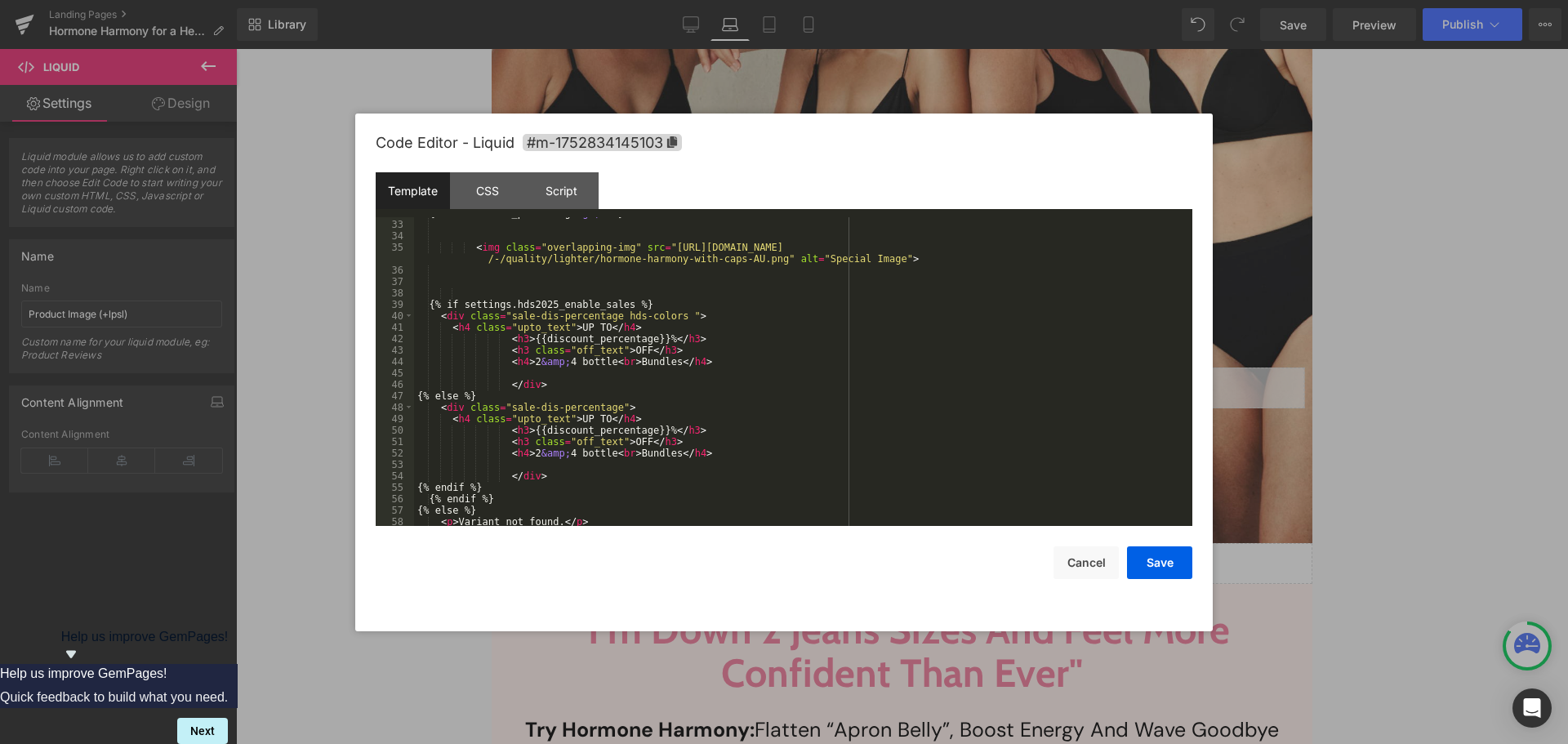
scroll to position [537, 0]
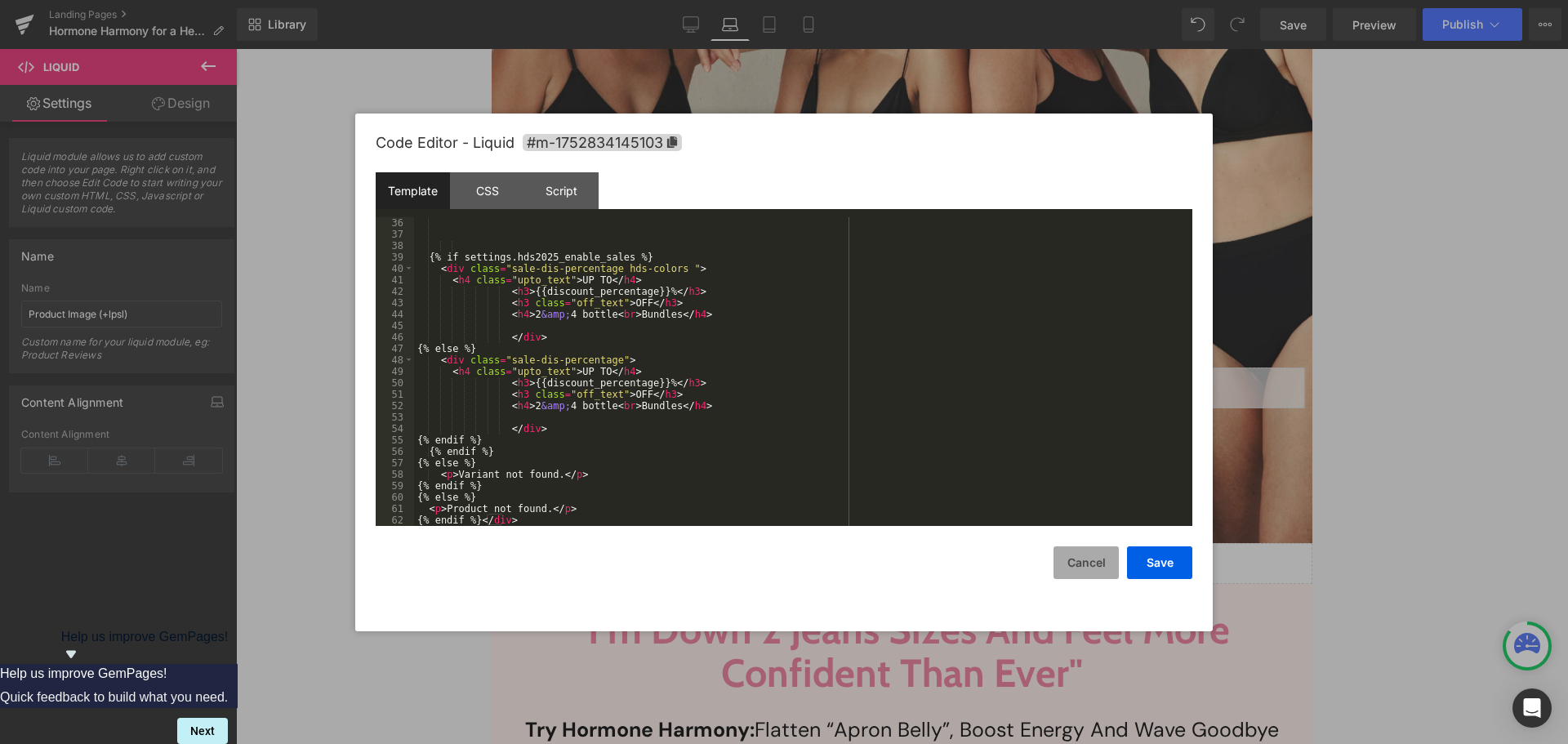
click at [1082, 562] on button "Cancel" at bounding box center [1086, 563] width 65 height 33
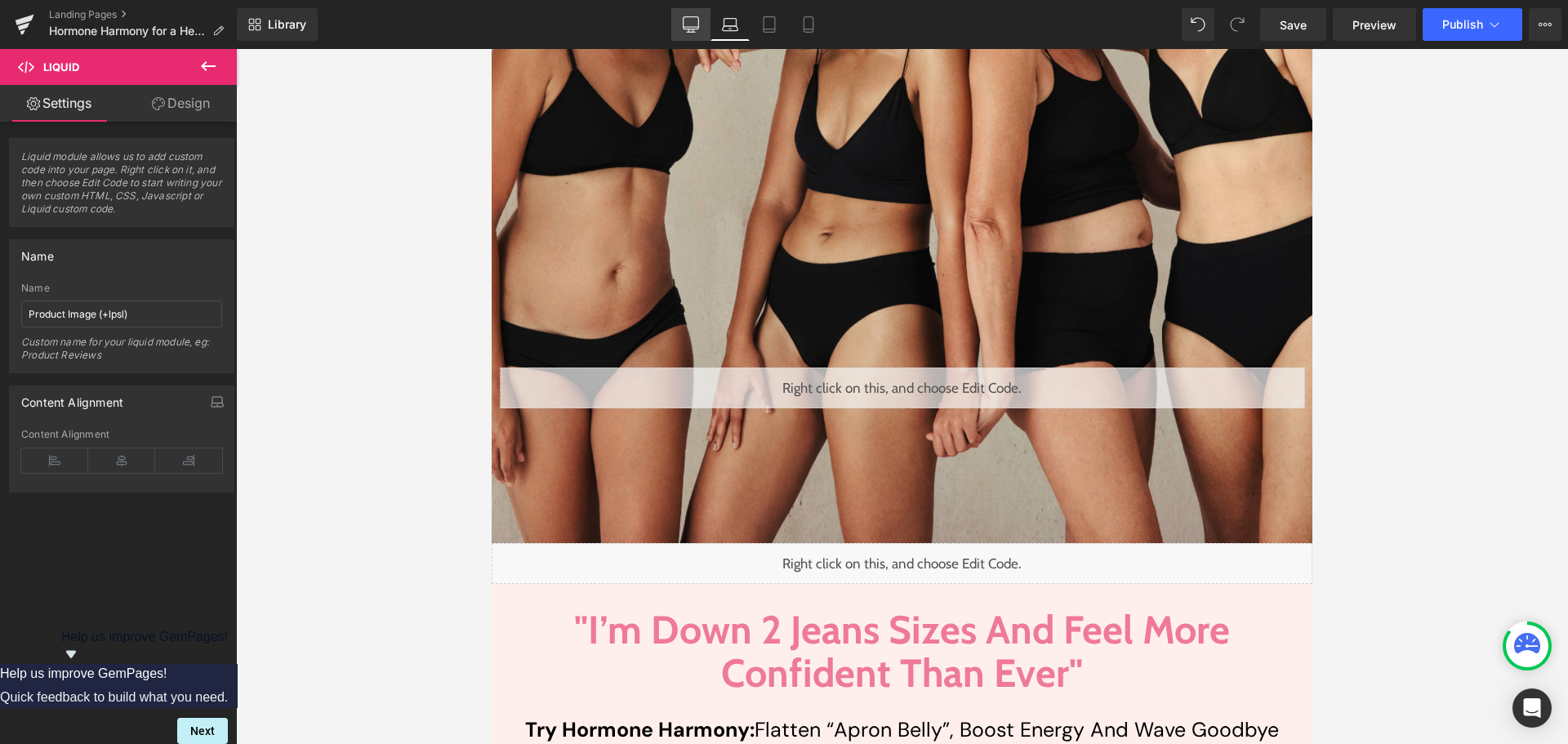
drag, startPoint x: 698, startPoint y: 21, endPoint x: 648, endPoint y: 303, distance: 286.4
click at [698, 21] on icon at bounding box center [690, 24] width 16 height 16
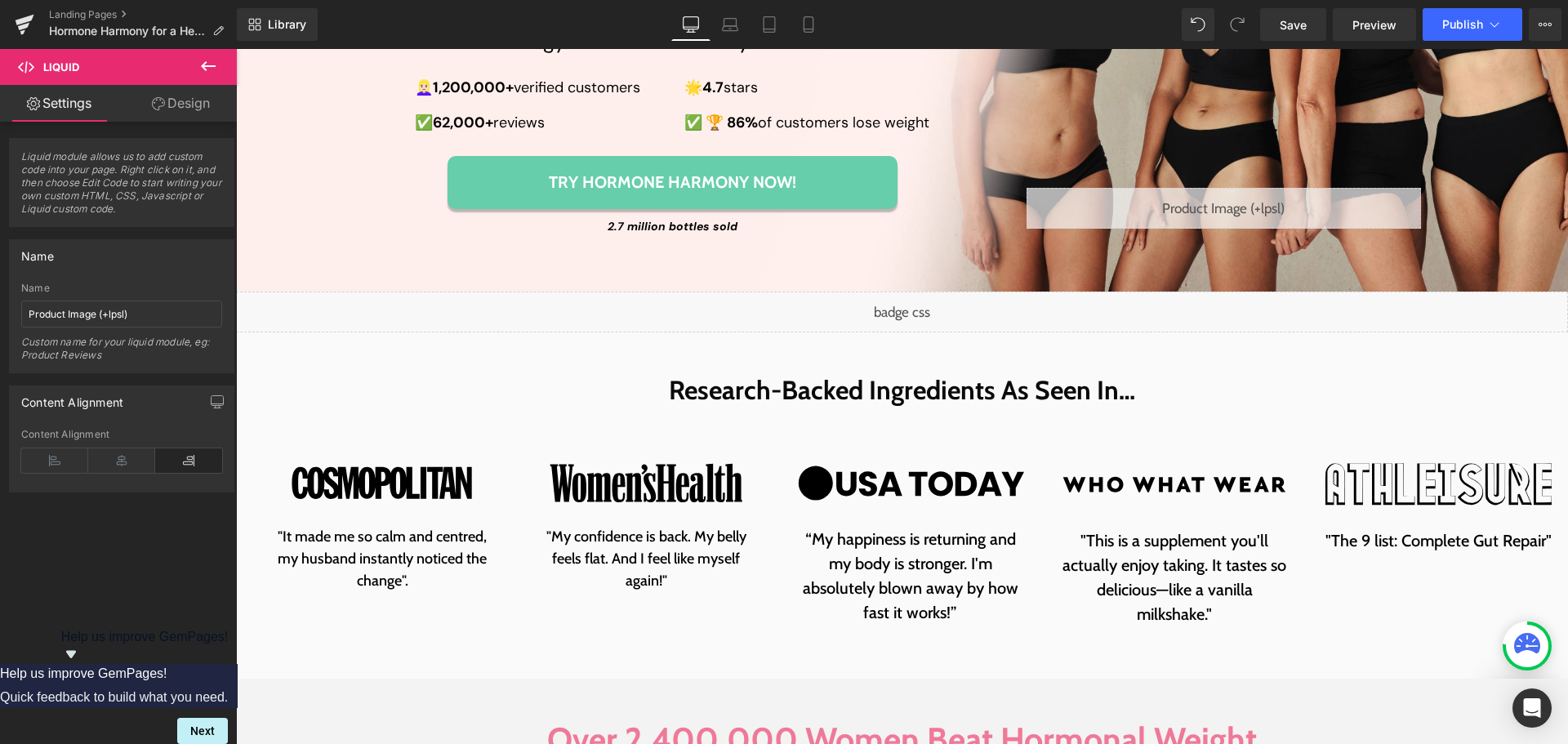
scroll to position [330, 0]
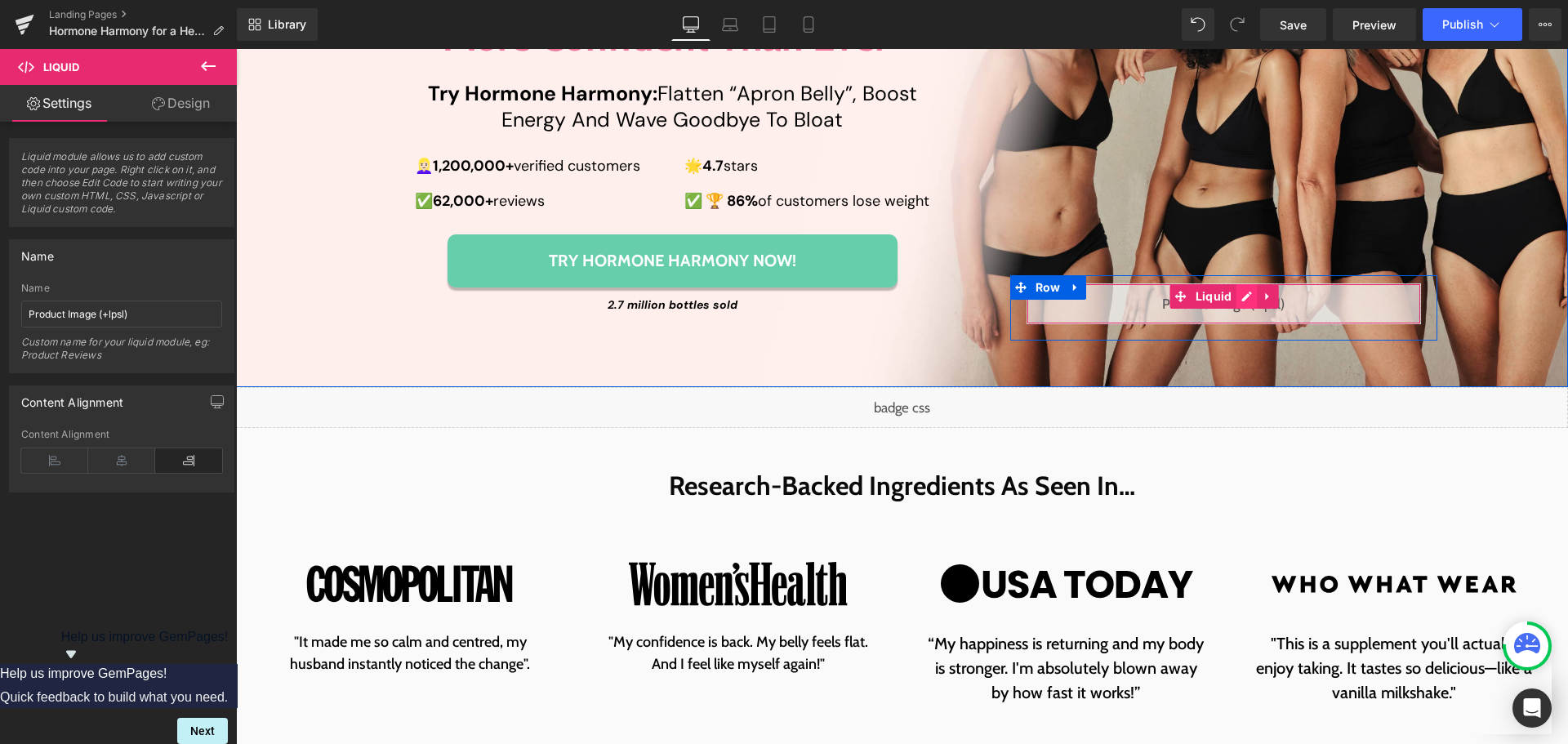
click at [1232, 297] on div "Liquid" at bounding box center [1224, 304] width 395 height 41
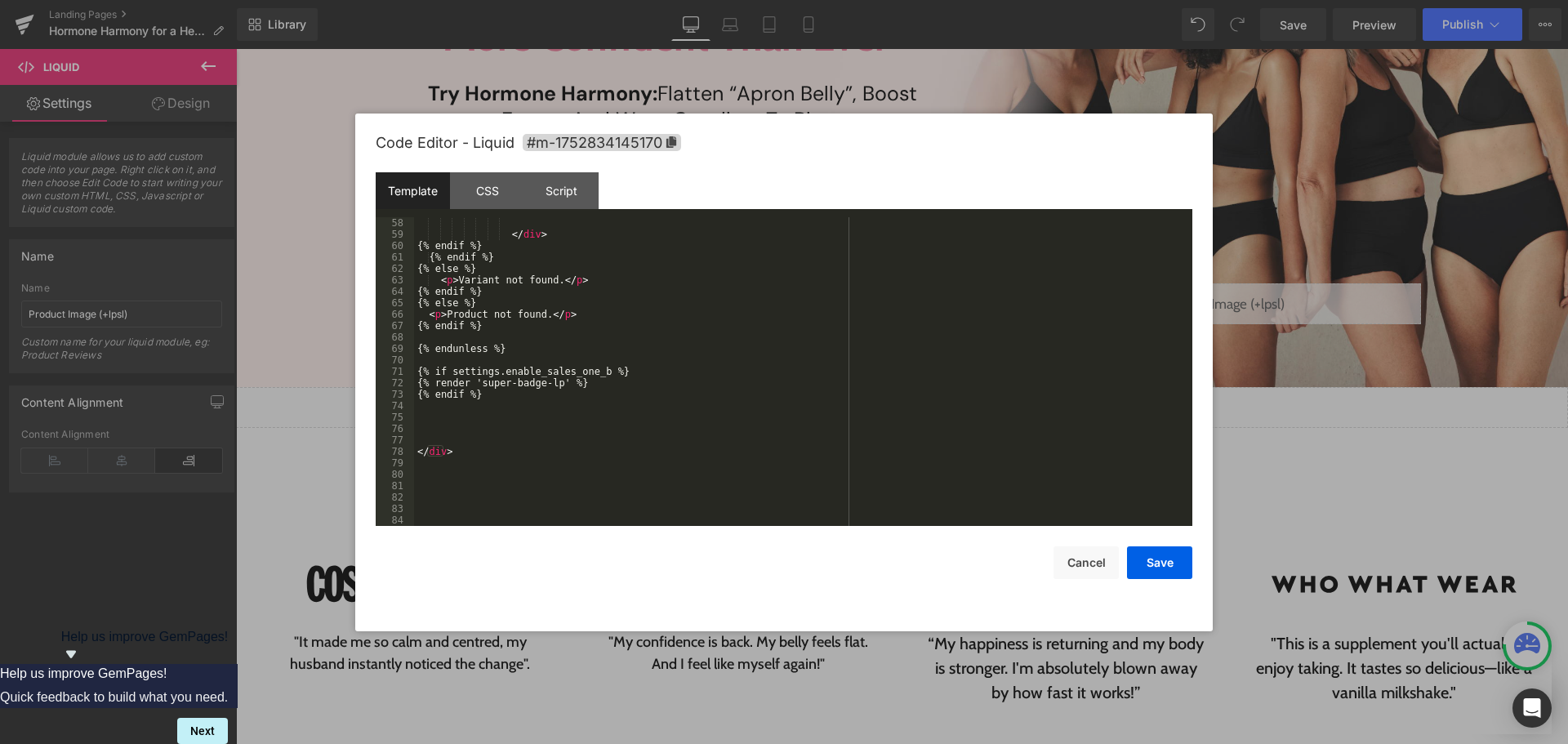
scroll to position [789, 0]
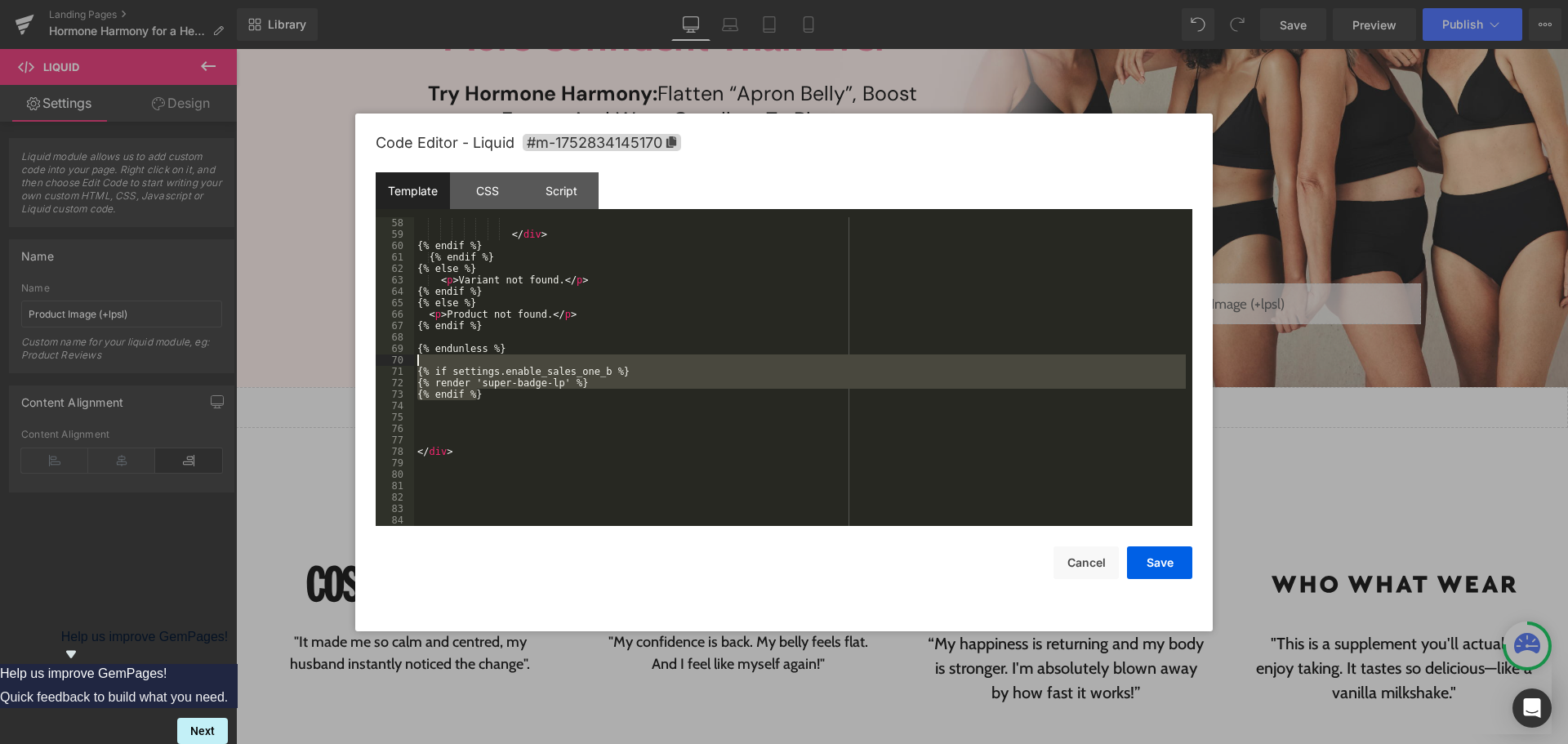
drag, startPoint x: 466, startPoint y: 380, endPoint x: 392, endPoint y: 365, distance: 75.5
click at [392, 365] on pre "58 59 60 61 62 63 64 65 66 67 68 69 70 71 72 73 74 75 76 77 78 79 80 81 82 83 8…" at bounding box center [784, 371] width 817 height 308
click at [1072, 558] on button "Cancel" at bounding box center [1086, 563] width 65 height 33
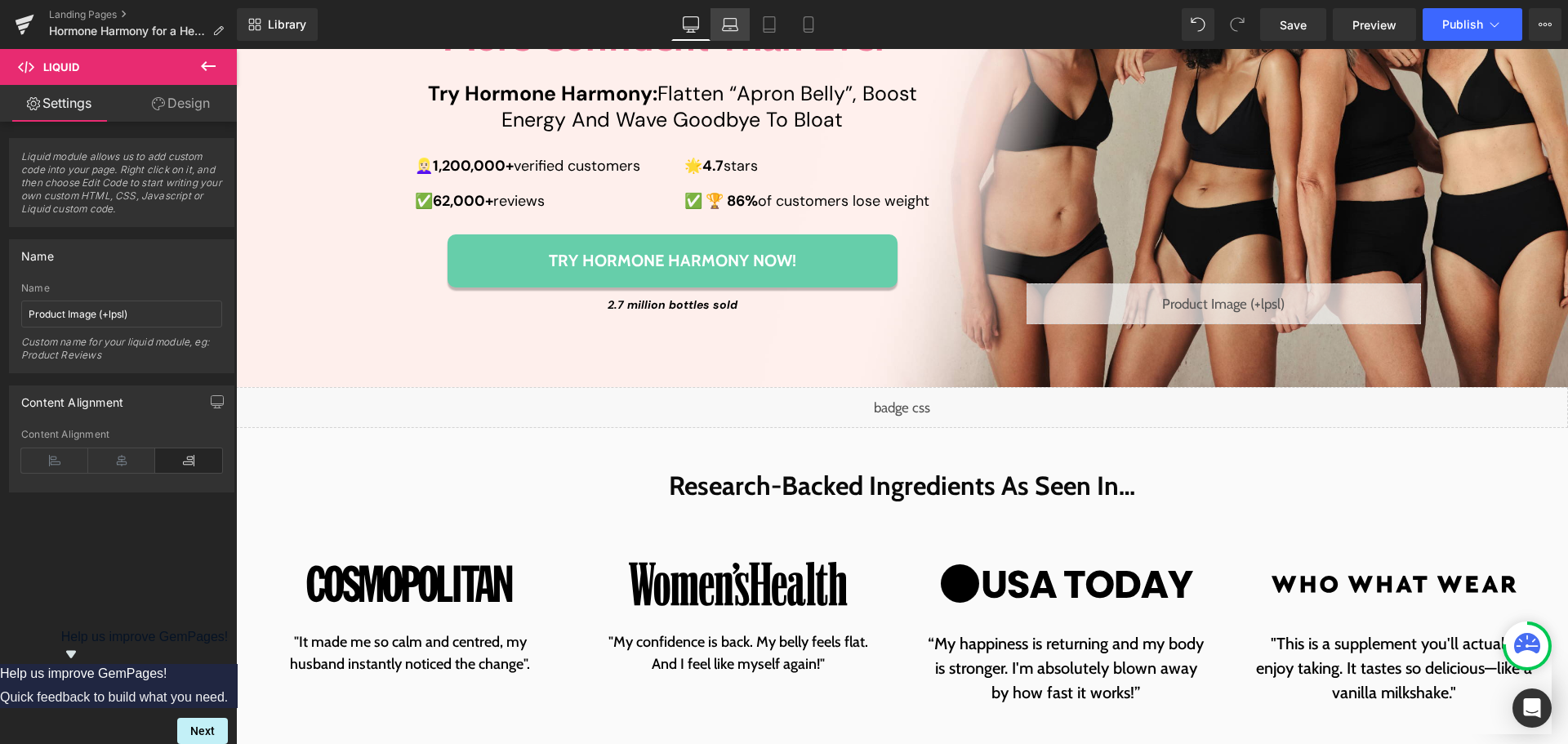
click at [730, 32] on icon at bounding box center [729, 24] width 16 height 16
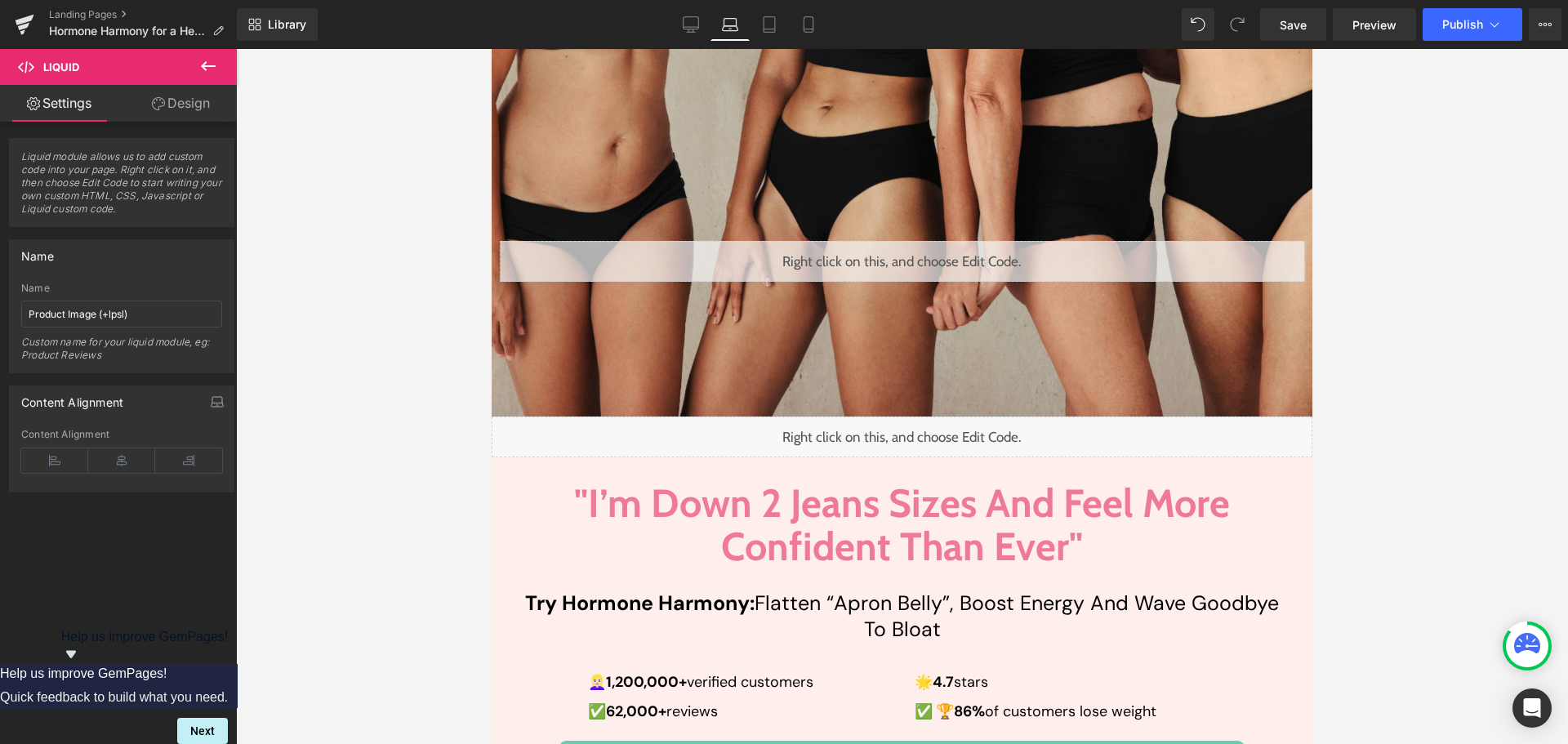
scroll to position [572, 0]
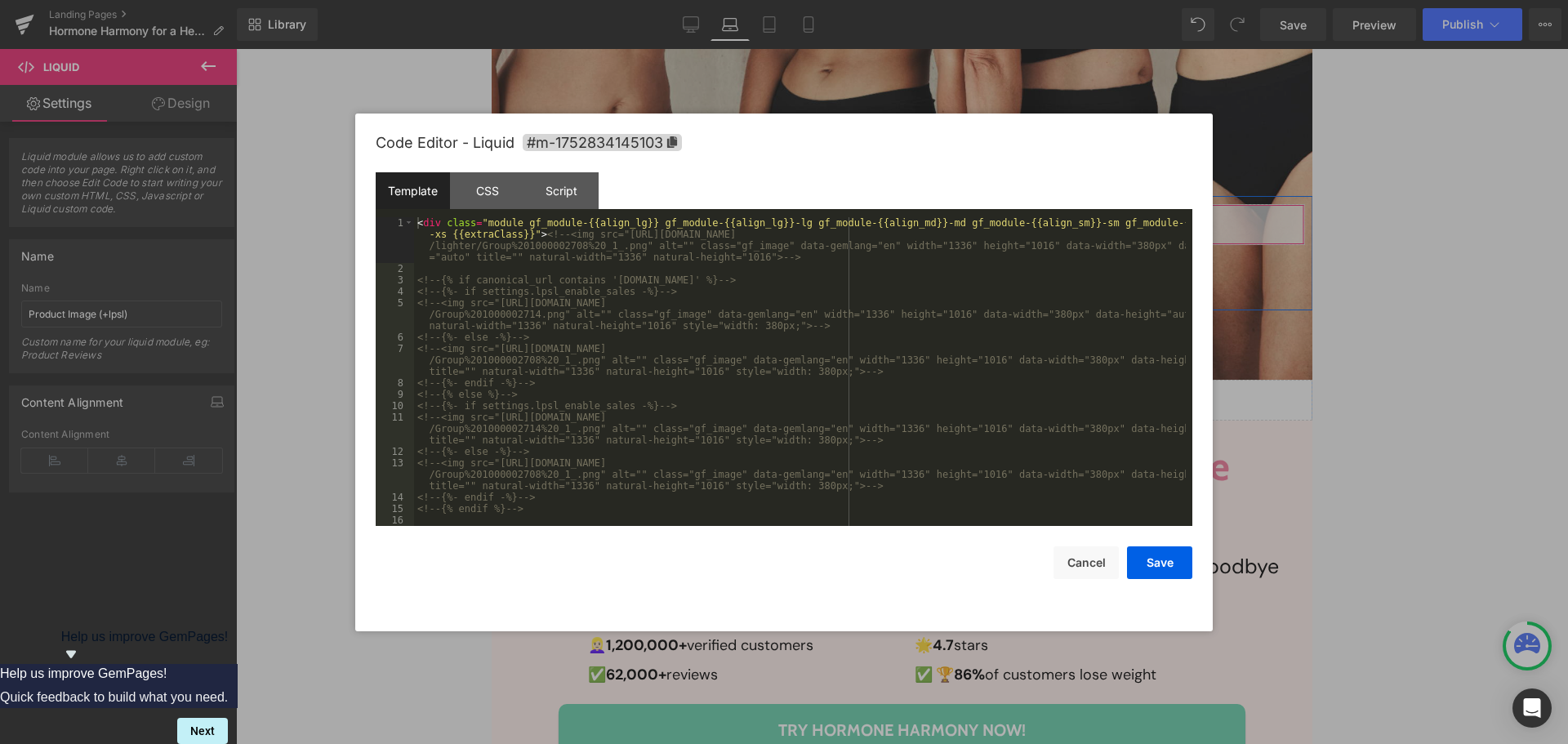
click at [920, 211] on div "Liquid" at bounding box center [902, 225] width 805 height 41
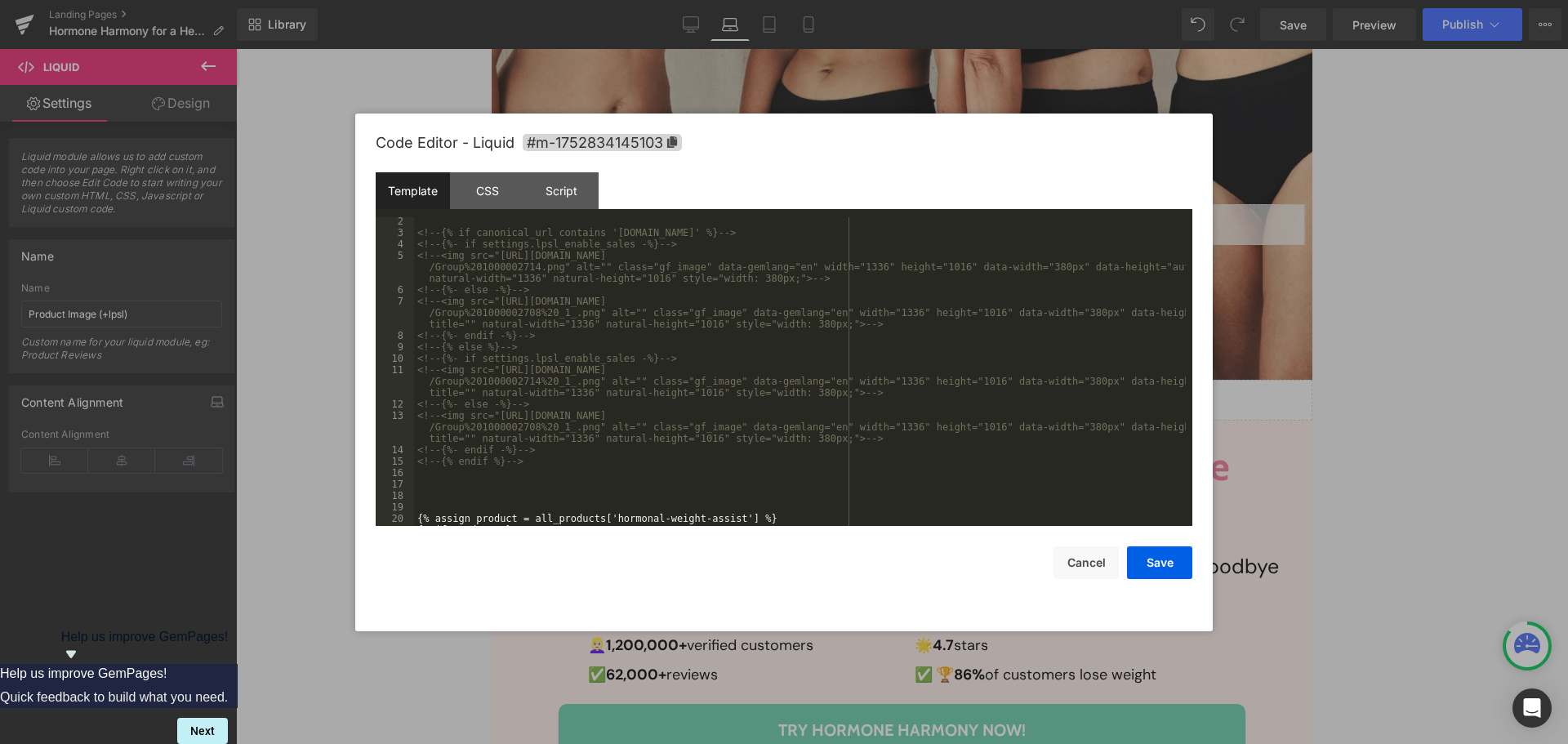
scroll to position [537, 0]
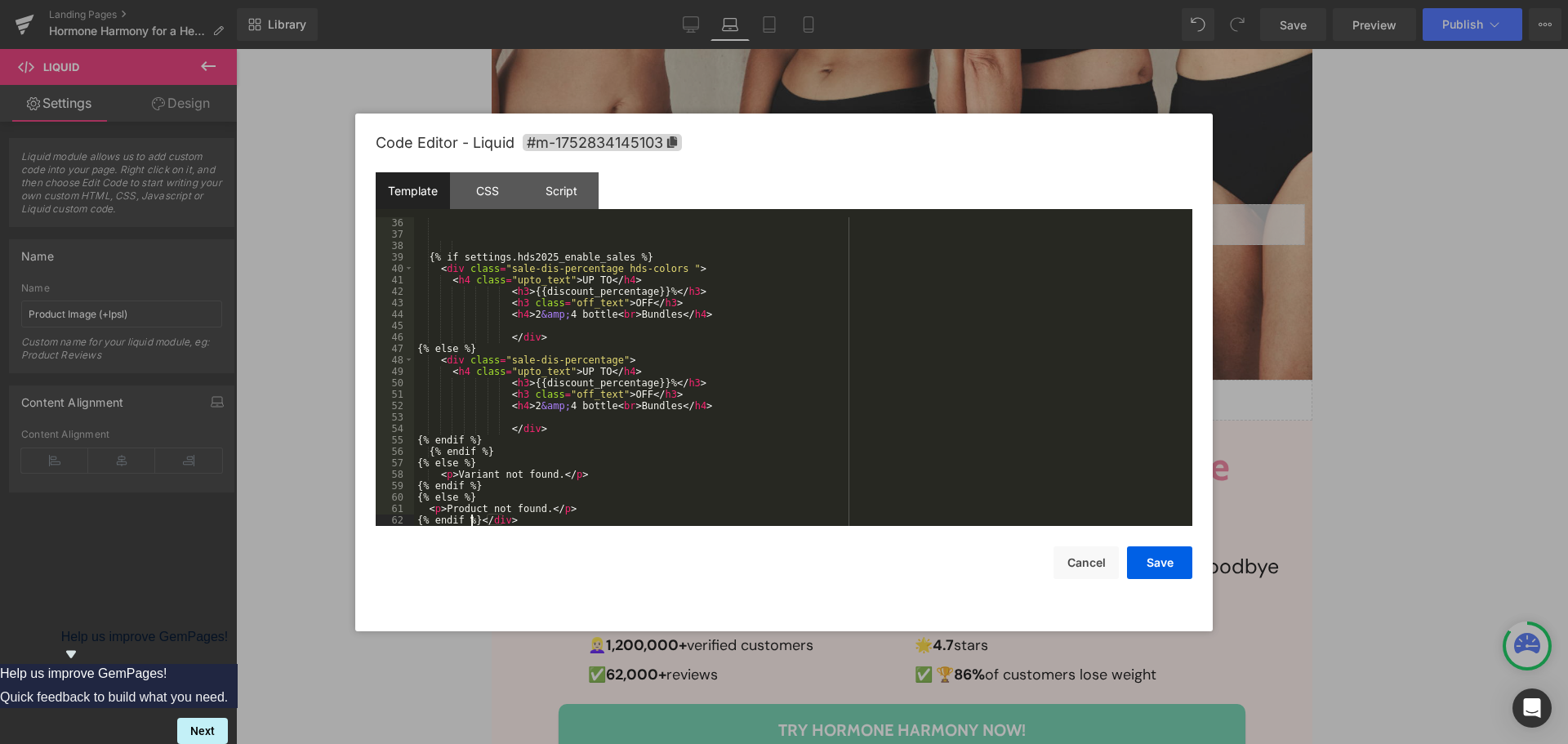
click at [474, 519] on div "{% if settings.hds2025_enable_sales %} < div class = "sale-dis-percentage hds-c…" at bounding box center [800, 382] width 772 height 331
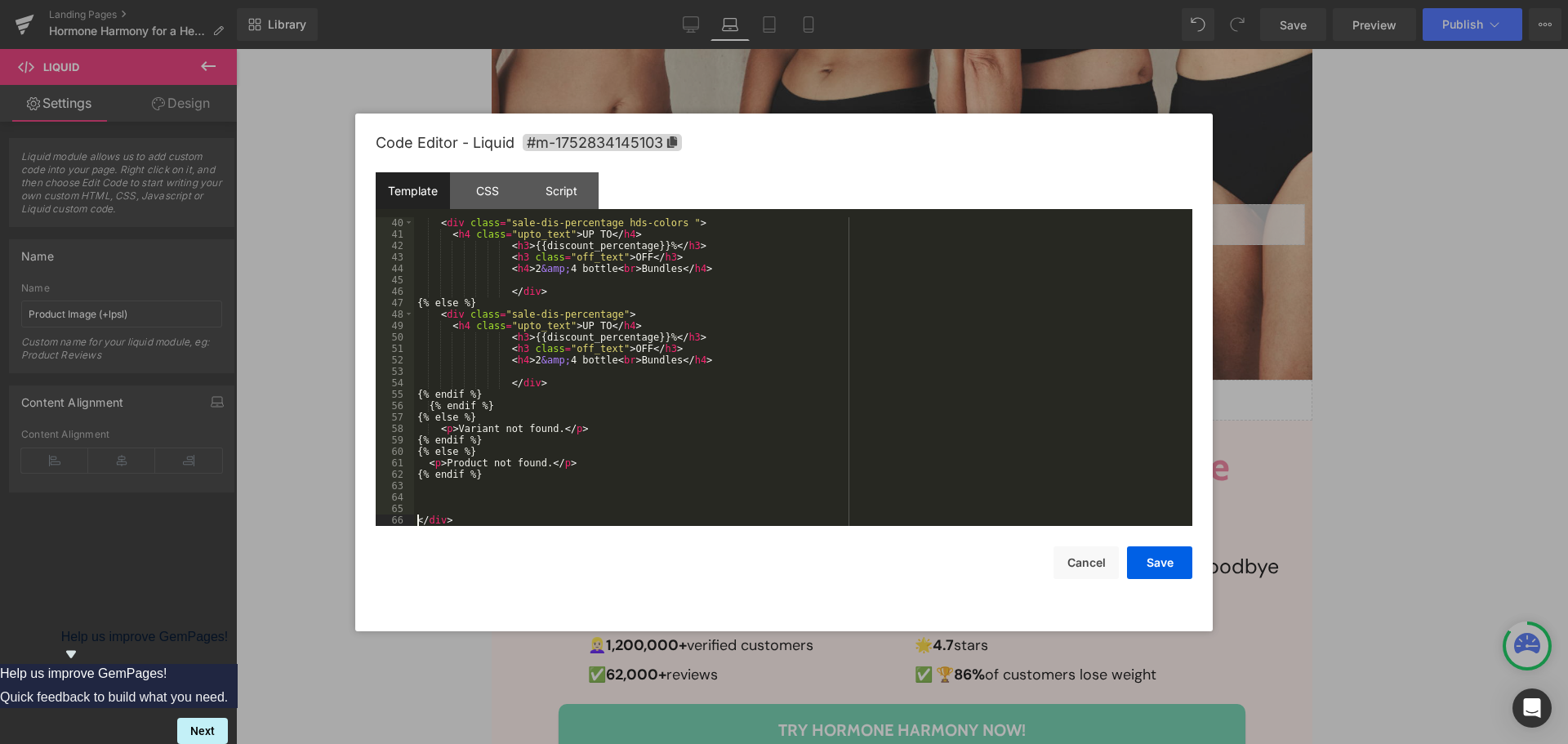
scroll to position [595, 0]
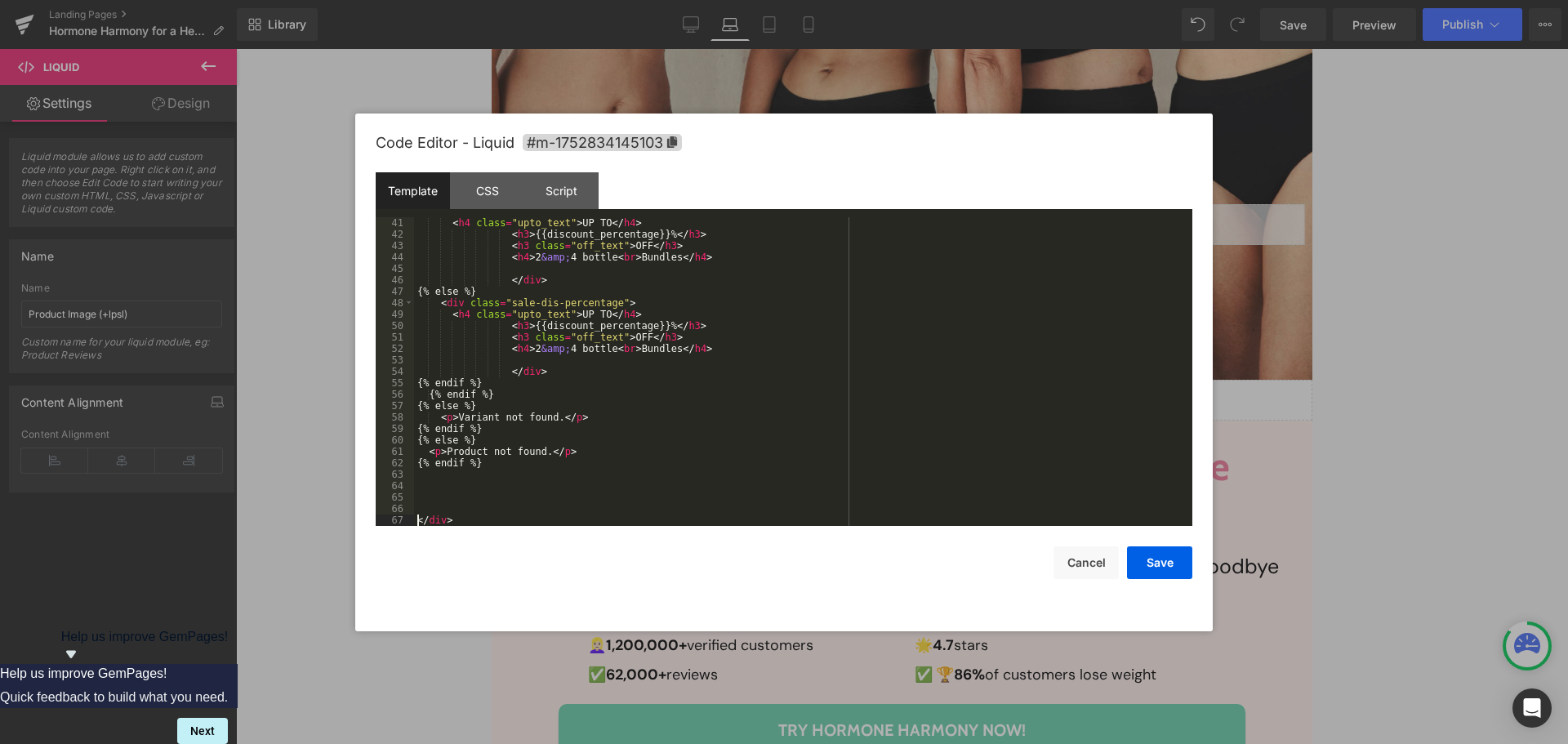
click at [444, 508] on div "< h4 class = "upto_text" > UP TO </ h4 > < h3 > {{discount_percentage}}% </ h3 …" at bounding box center [800, 382] width 772 height 331
click at [450, 501] on div "< h4 class = "upto_text" > UP TO </ h4 > < h3 > {{discount_percentage}}% </ h3 …" at bounding box center [800, 382] width 772 height 331
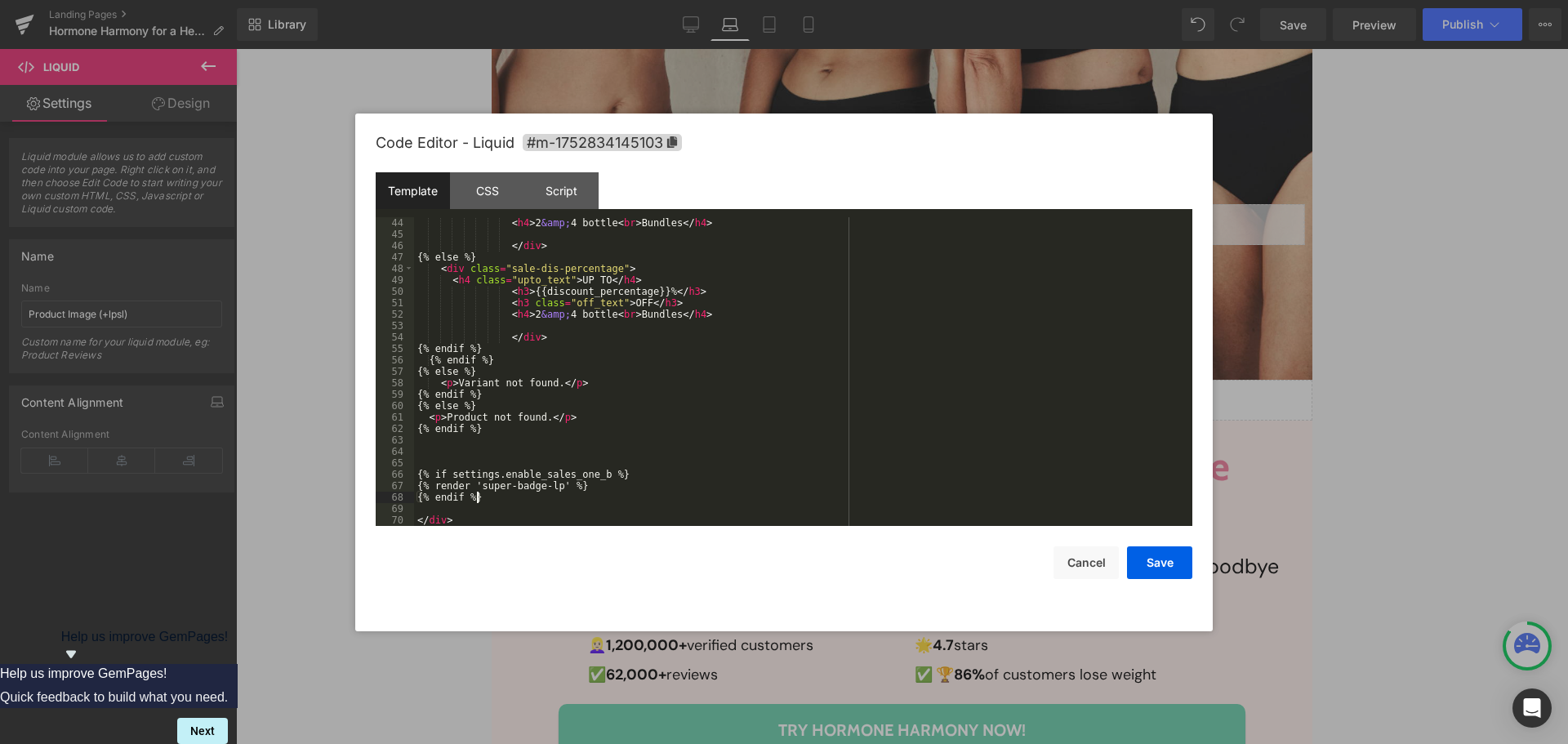
scroll to position [629, 0]
drag, startPoint x: 448, startPoint y: 473, endPoint x: 596, endPoint y: 475, distance: 148.0
click at [596, 475] on div "< h4 > 2 &amp; 4 bottle < br > Bundles </ h4 > </ div > {% else %} < div class …" at bounding box center [800, 382] width 772 height 331
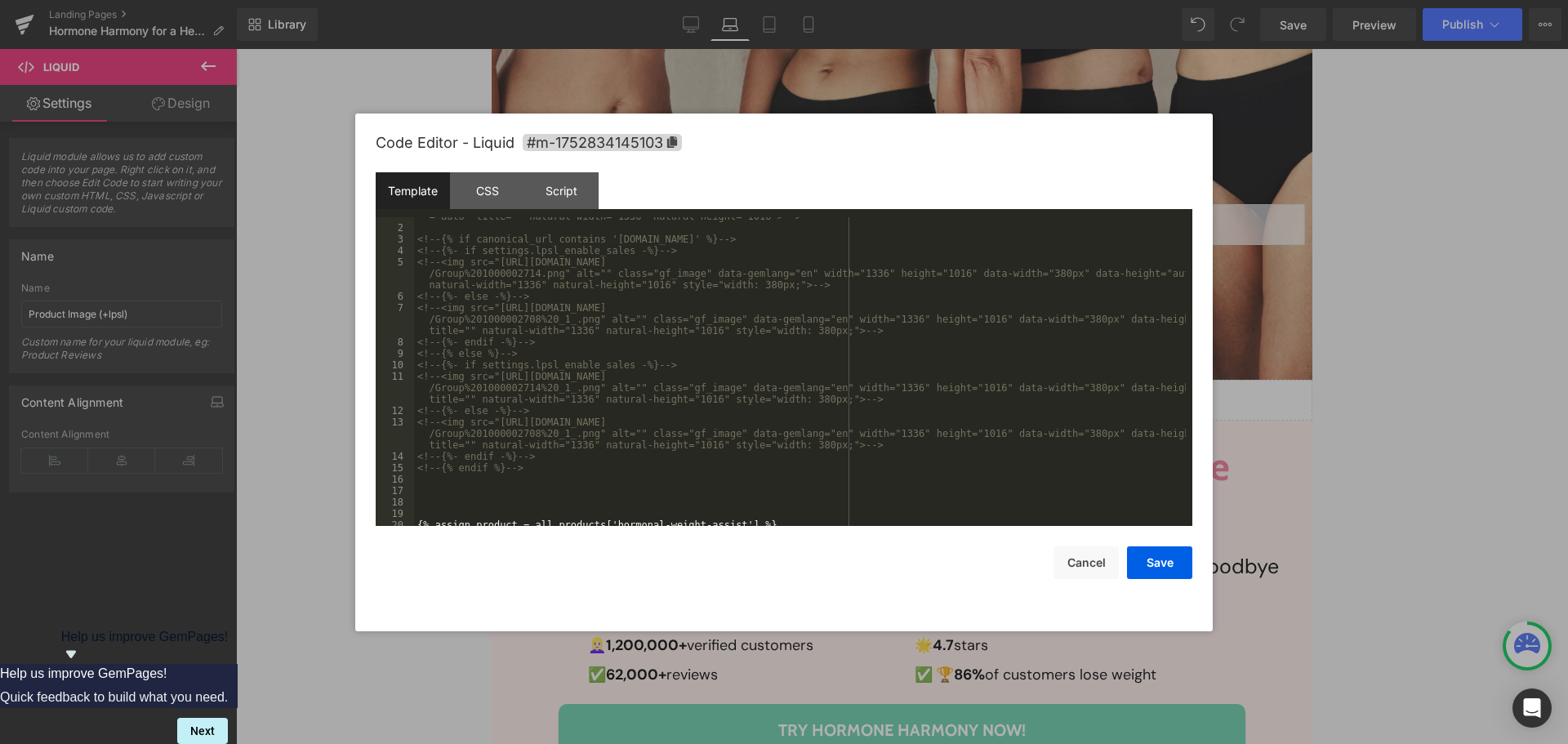
scroll to position [237, 0]
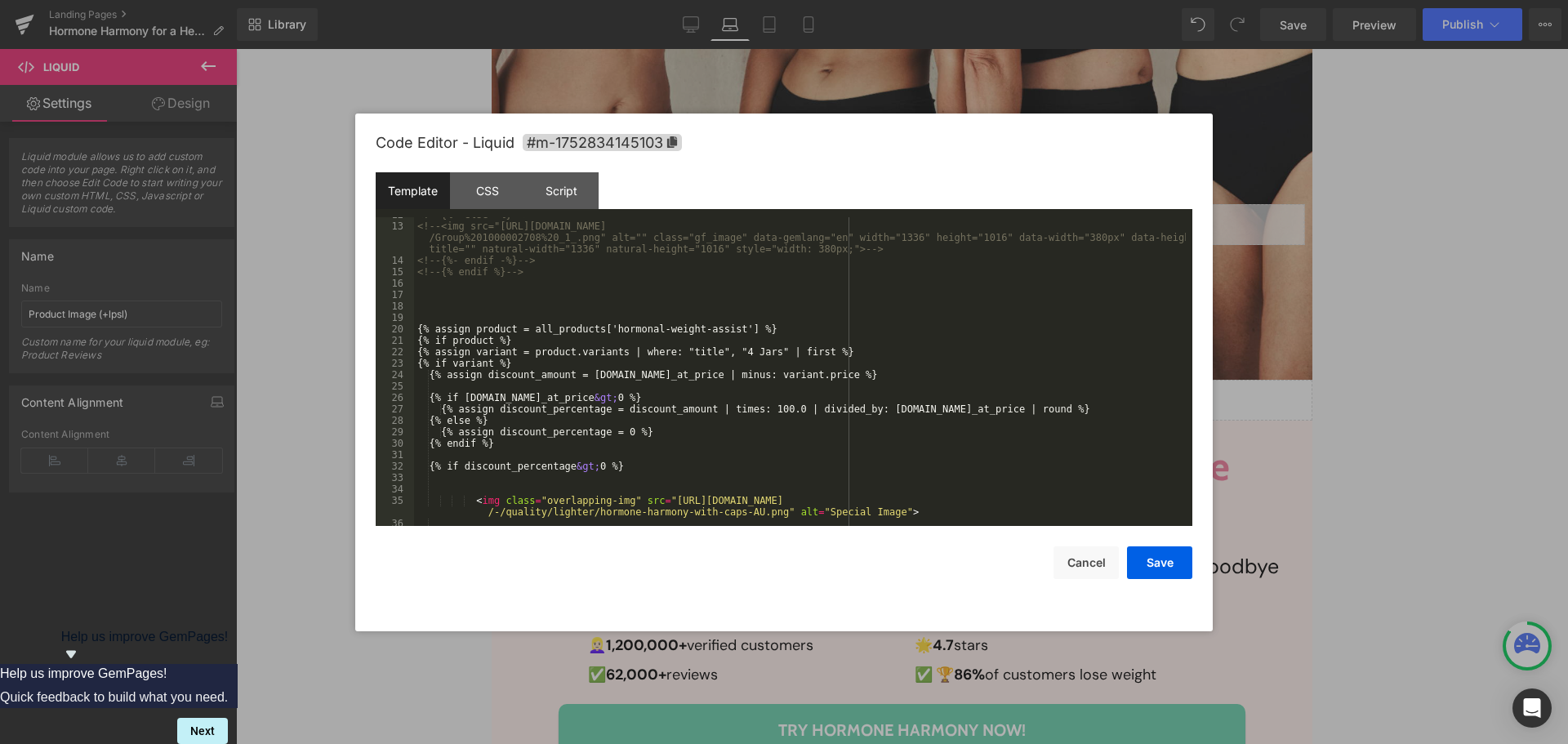
click at [542, 338] on div "<!-- {%- else -%} --> <!-- <img src="[URL][DOMAIN_NAME] /Group%201000002708%20_…" at bounding box center [800, 375] width 772 height 331
click at [787, 330] on div "<!-- {%- else -%} --> <!-- <img src="[URL][DOMAIN_NAME] /Group%201000002708%20_…" at bounding box center [800, 375] width 772 height 331
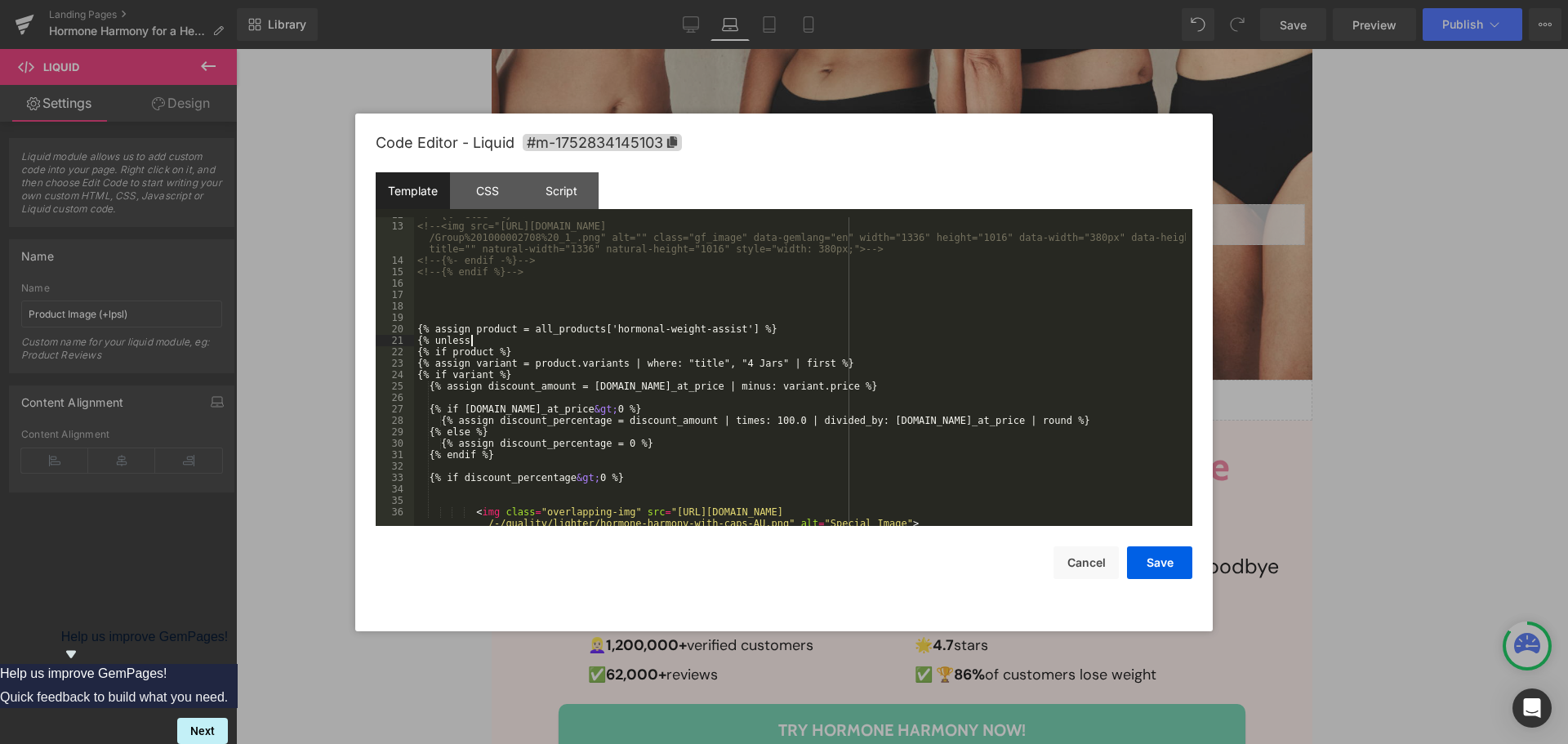
paste textarea
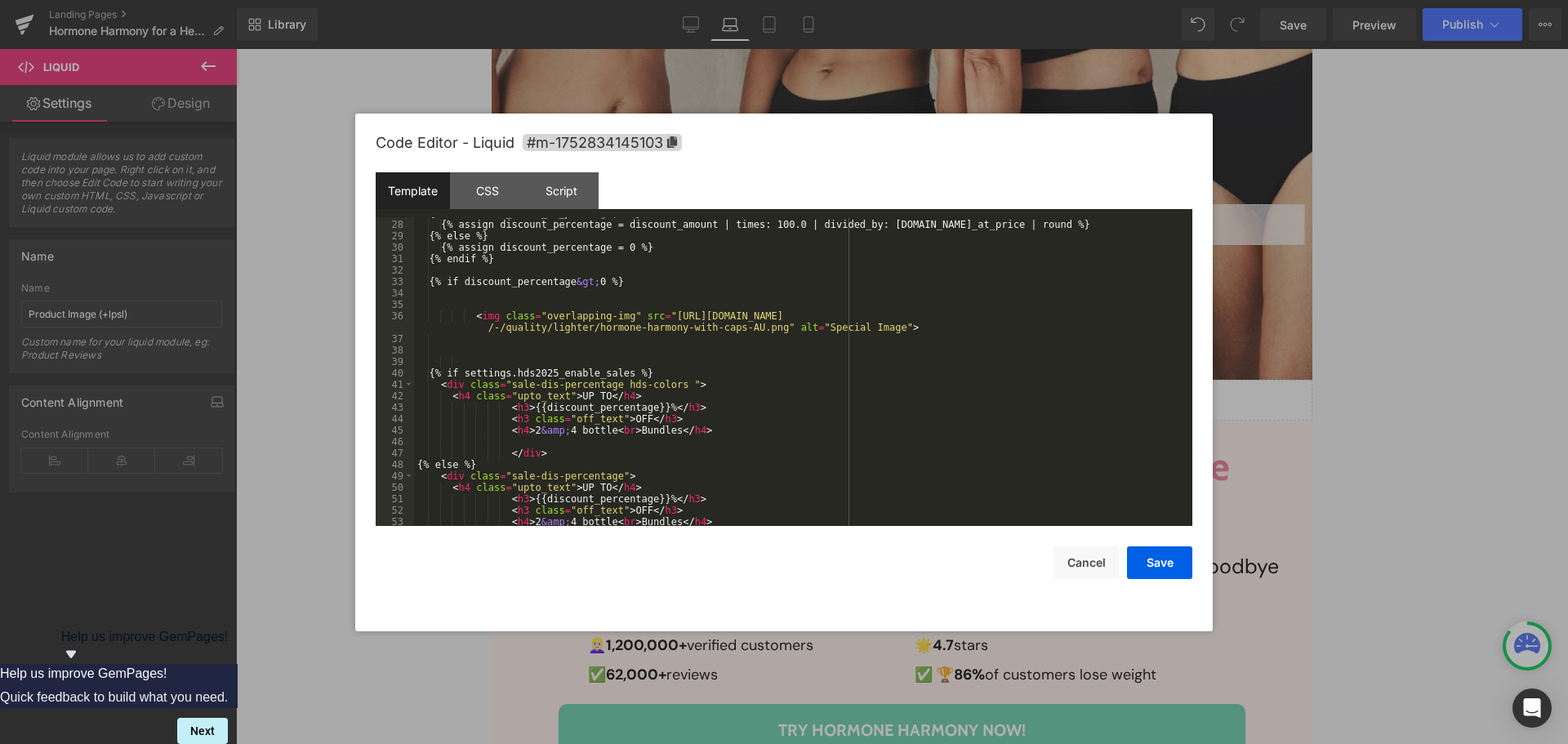
scroll to position [641, 0]
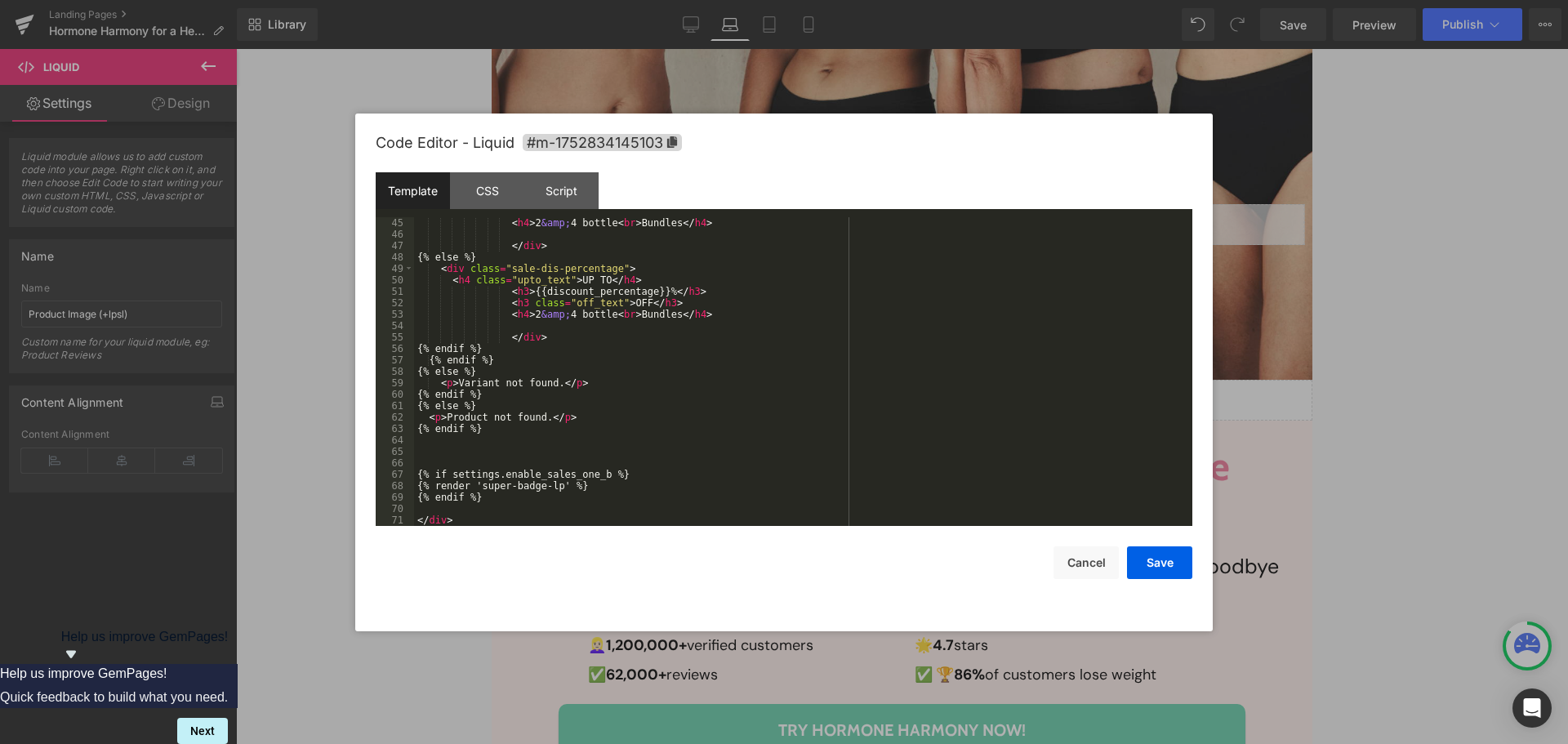
click at [467, 458] on div "< h4 > 2 &amp; 4 bottle < br > Bundles </ h4 > </ div > {% else %} < div class …" at bounding box center [800, 382] width 772 height 331
click at [1162, 564] on button "Save" at bounding box center [1160, 563] width 65 height 33
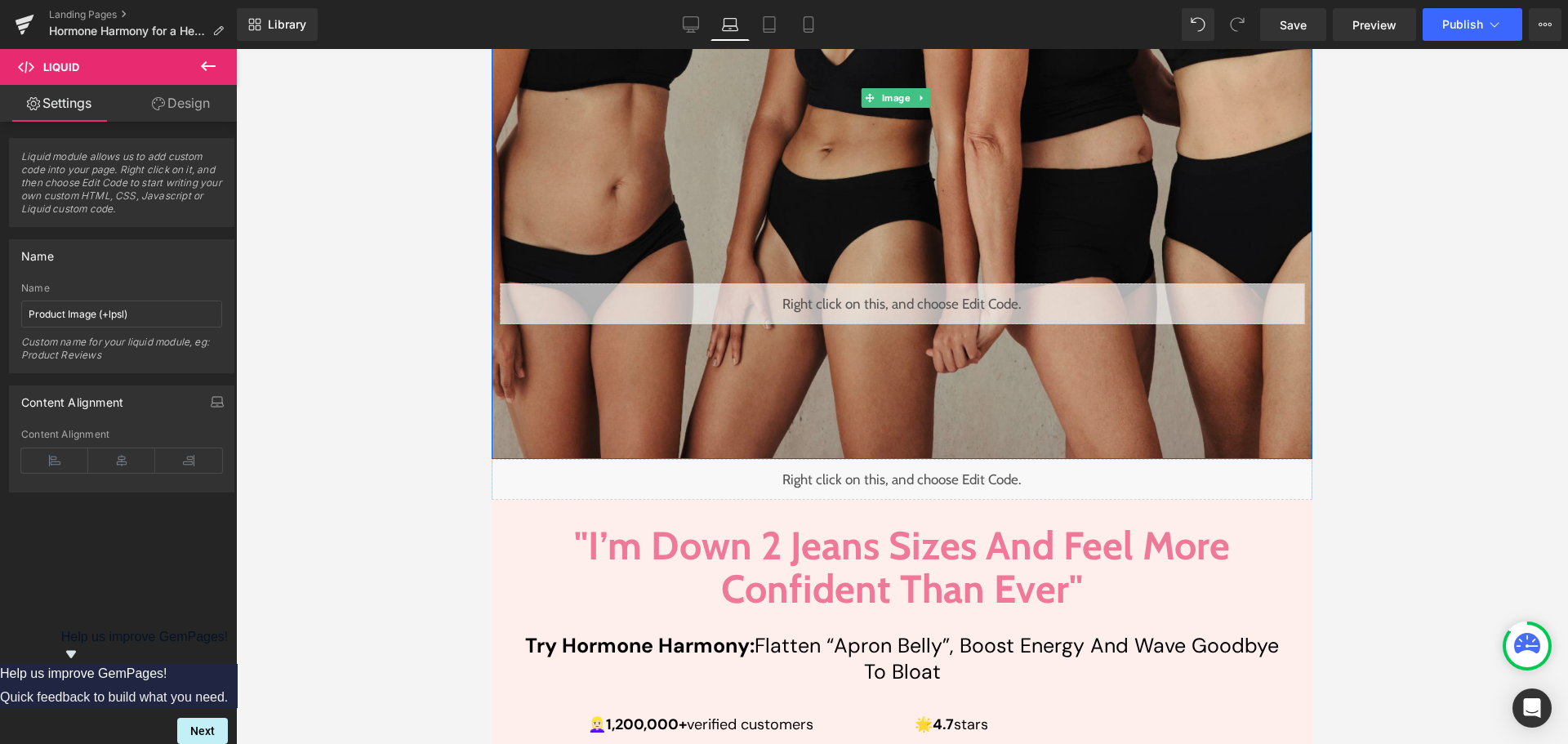
scroll to position [408, 0]
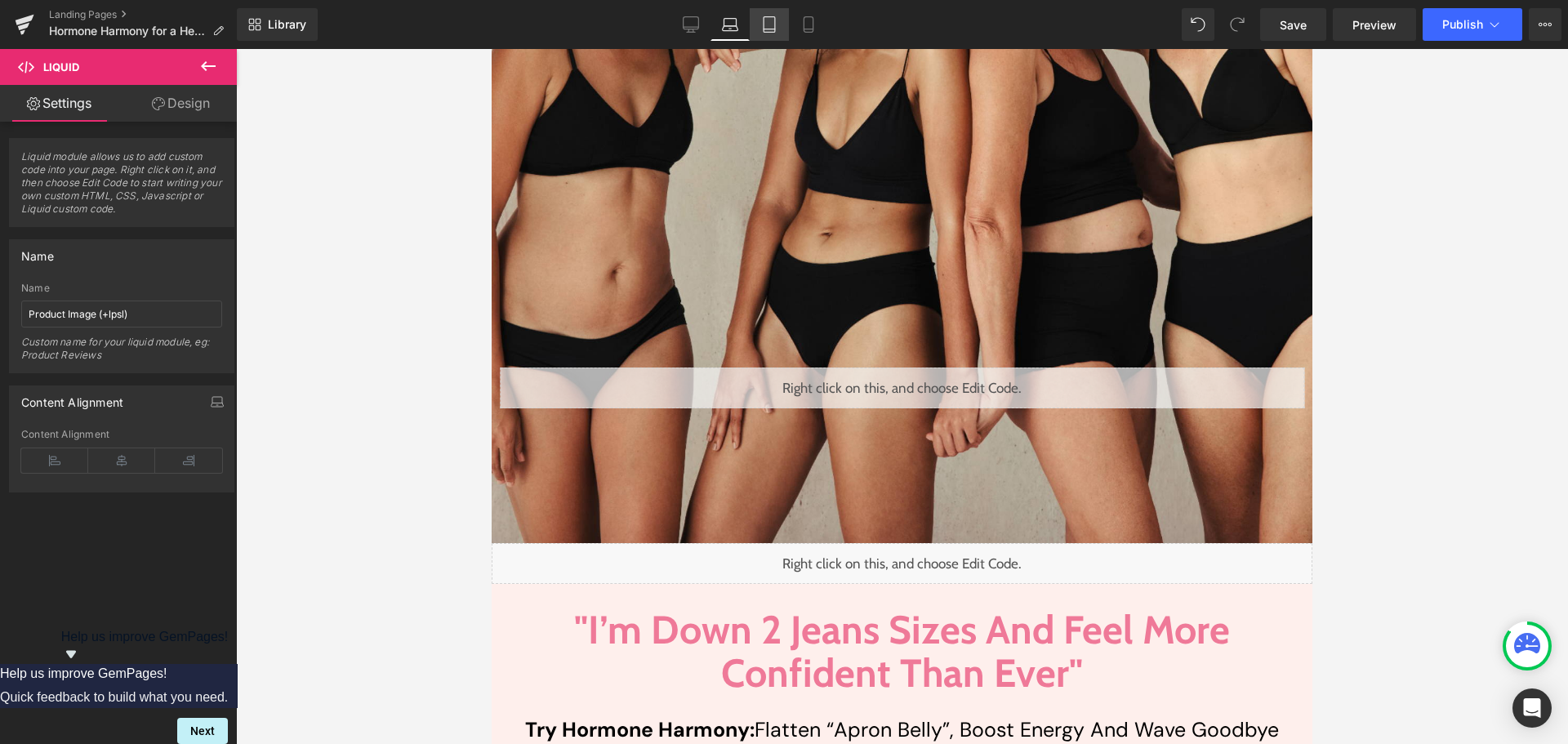
click at [769, 26] on icon at bounding box center [769, 24] width 16 height 16
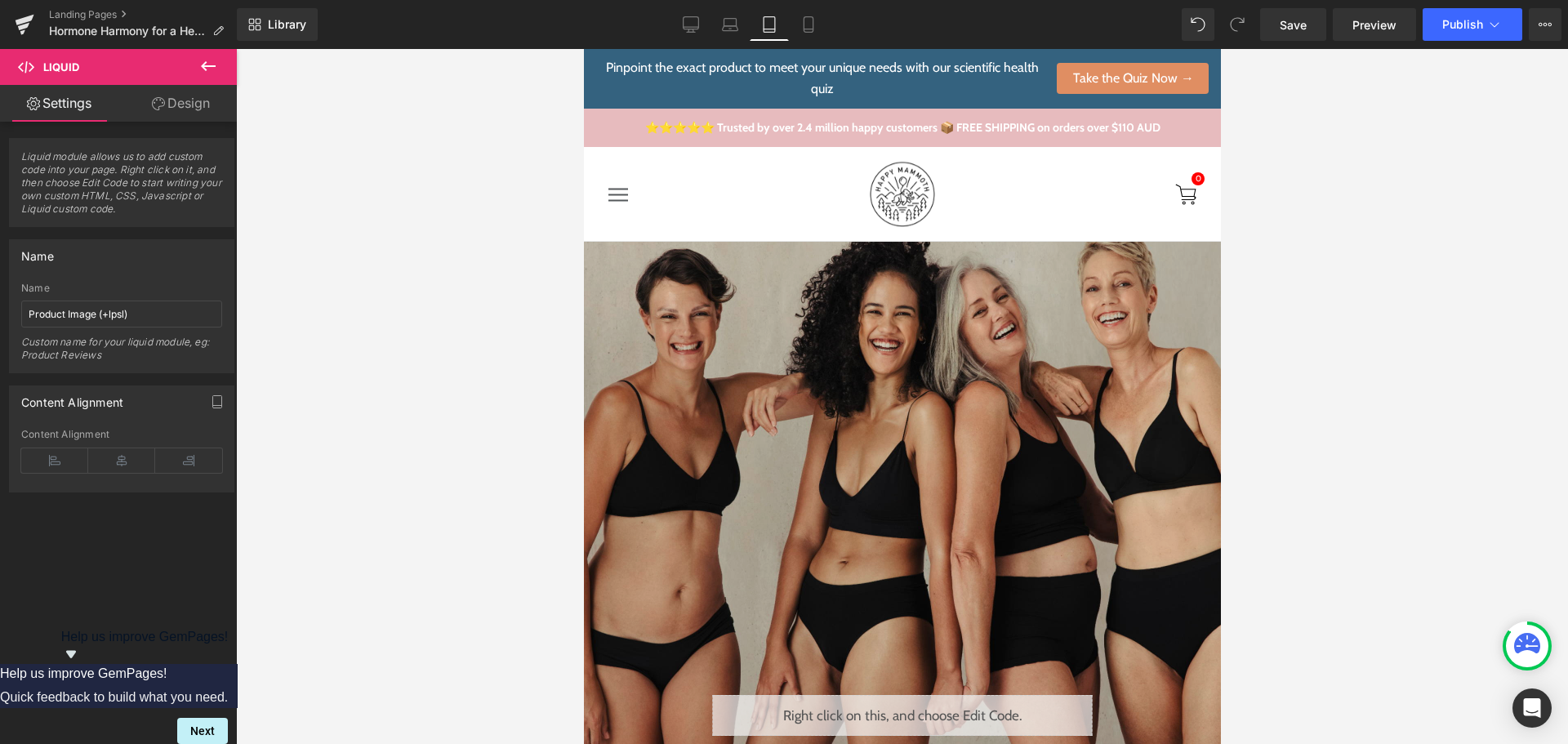
scroll to position [245, 0]
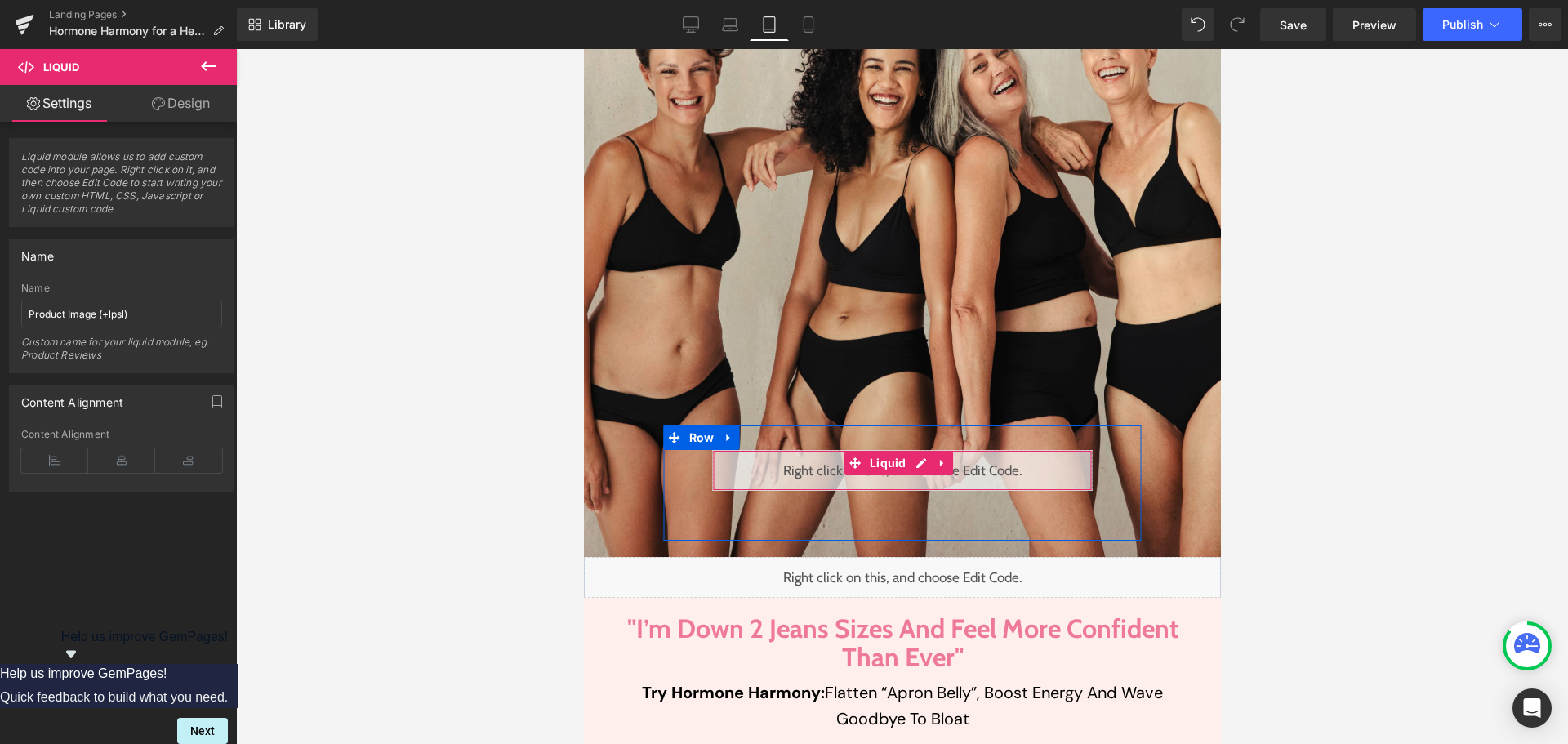
click at [920, 457] on div "Liquid" at bounding box center [902, 470] width 380 height 41
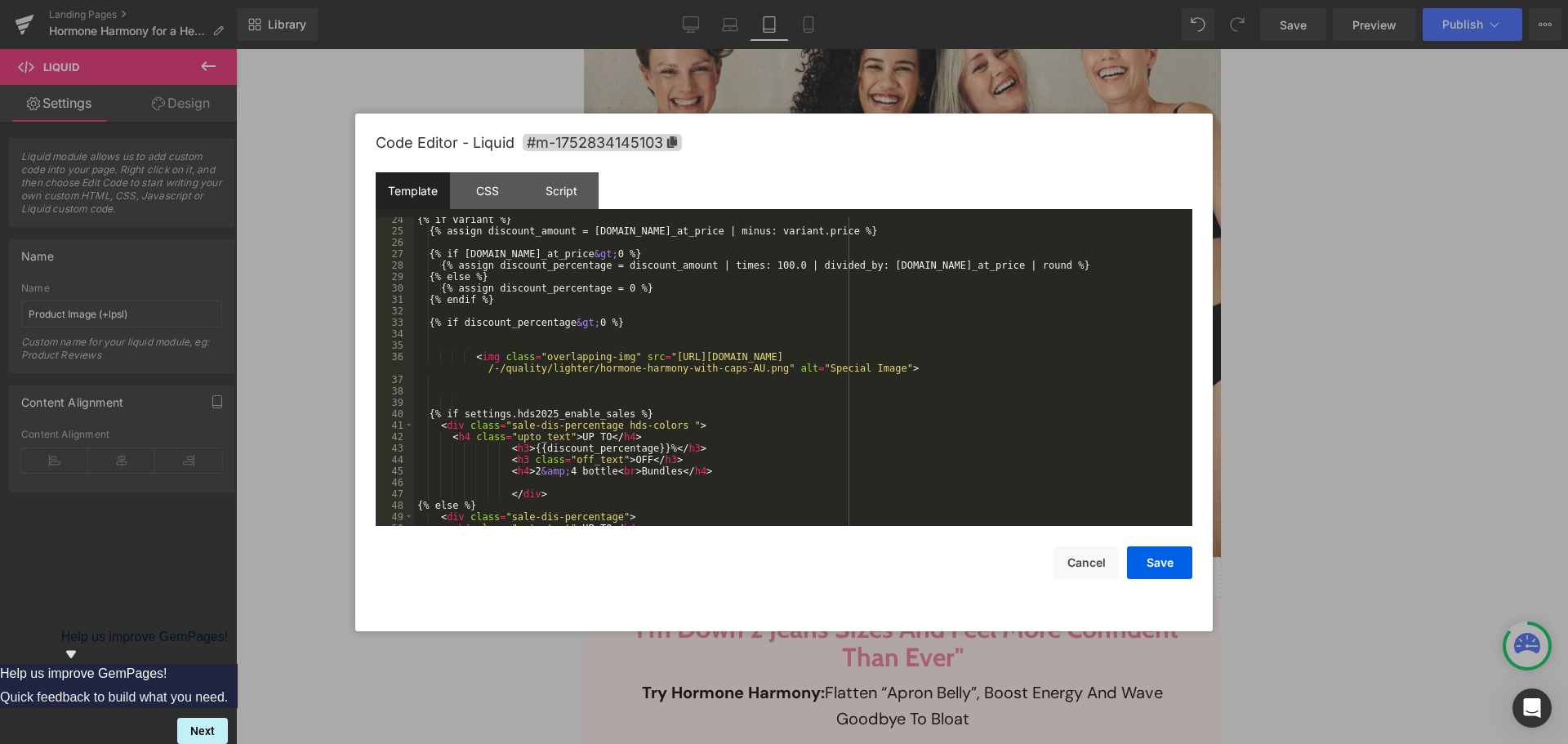
scroll to position [641, 0]
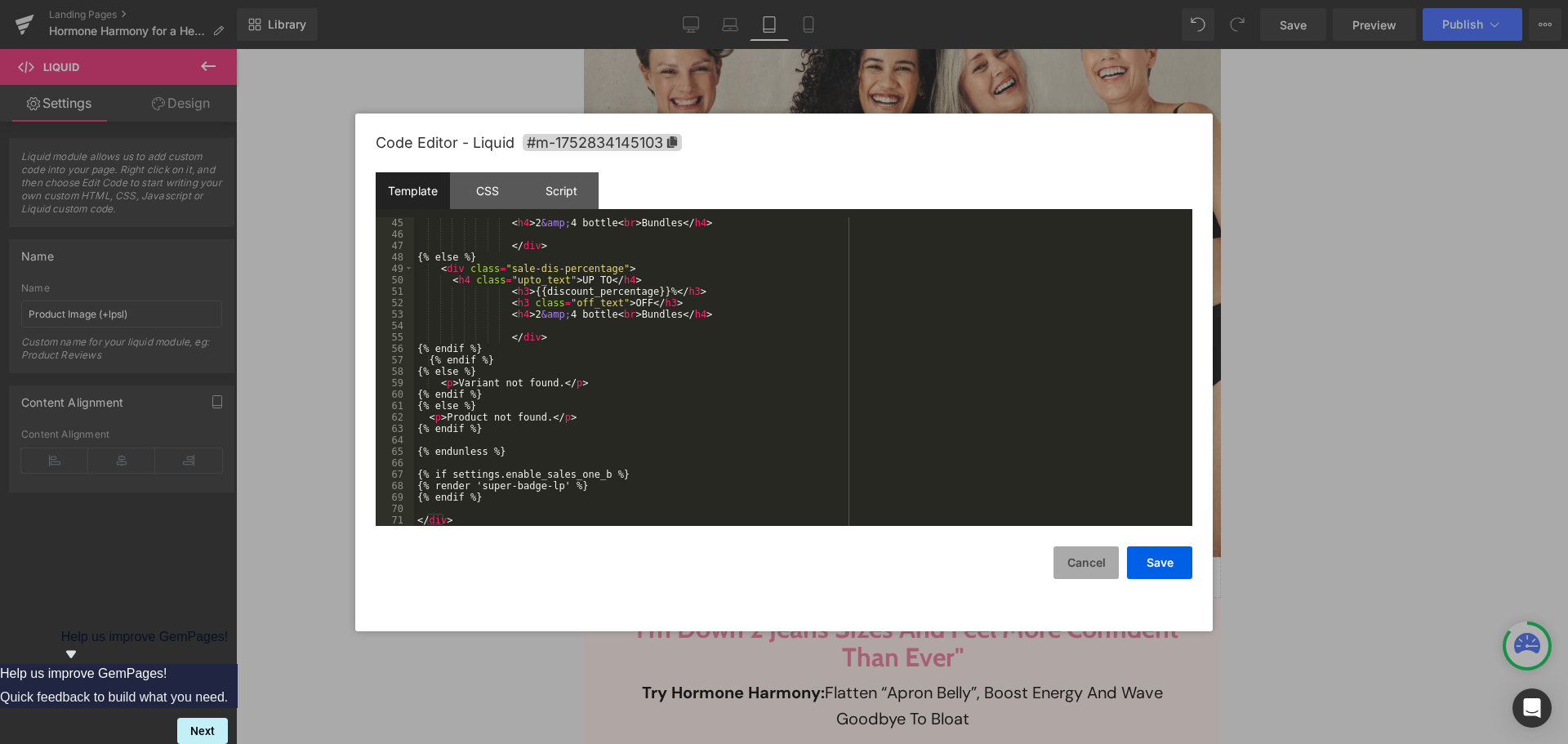
click at [1101, 569] on button "Cancel" at bounding box center [1086, 563] width 65 height 33
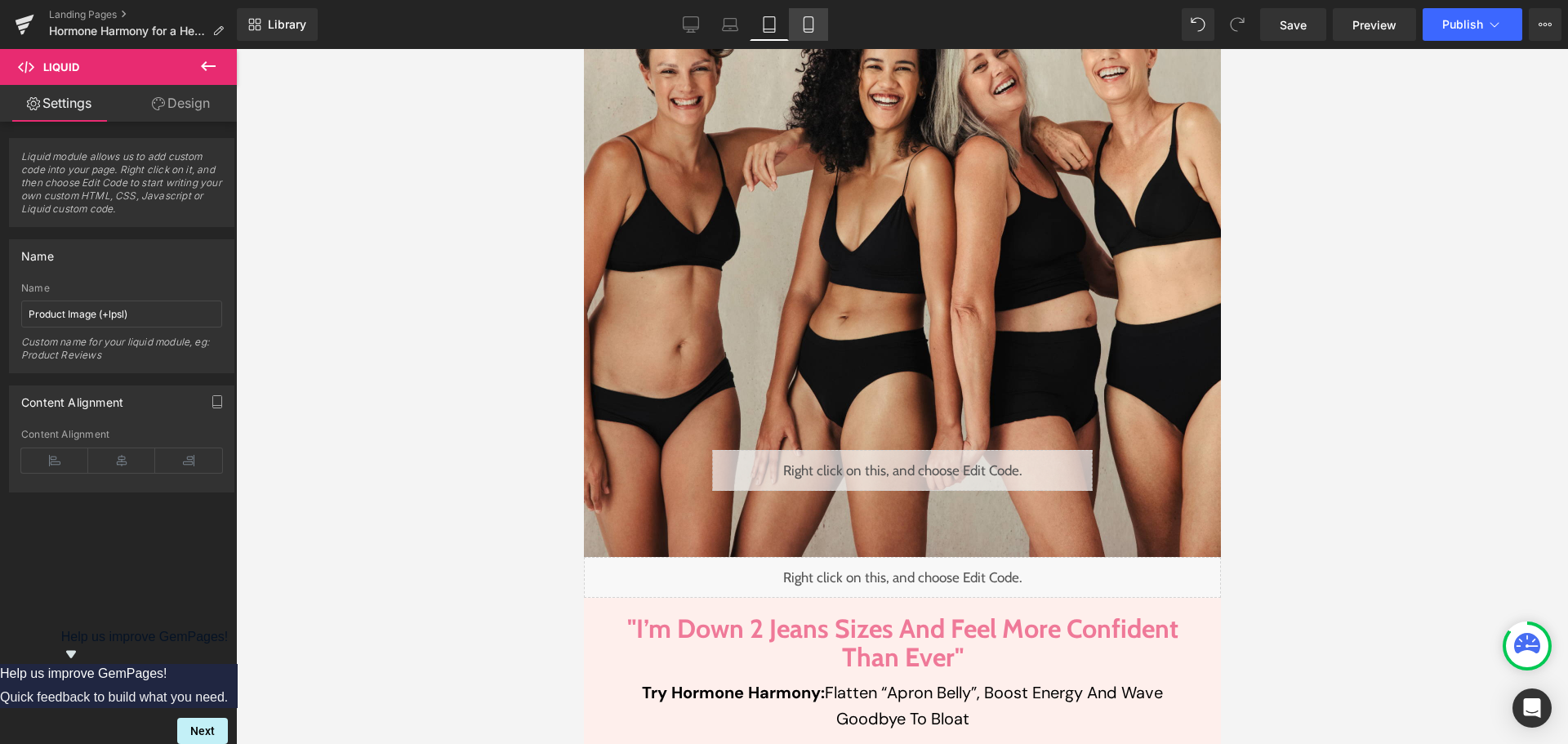
drag, startPoint x: 295, startPoint y: 369, endPoint x: 811, endPoint y: 25, distance: 620.2
click at [811, 25] on icon at bounding box center [808, 24] width 16 height 16
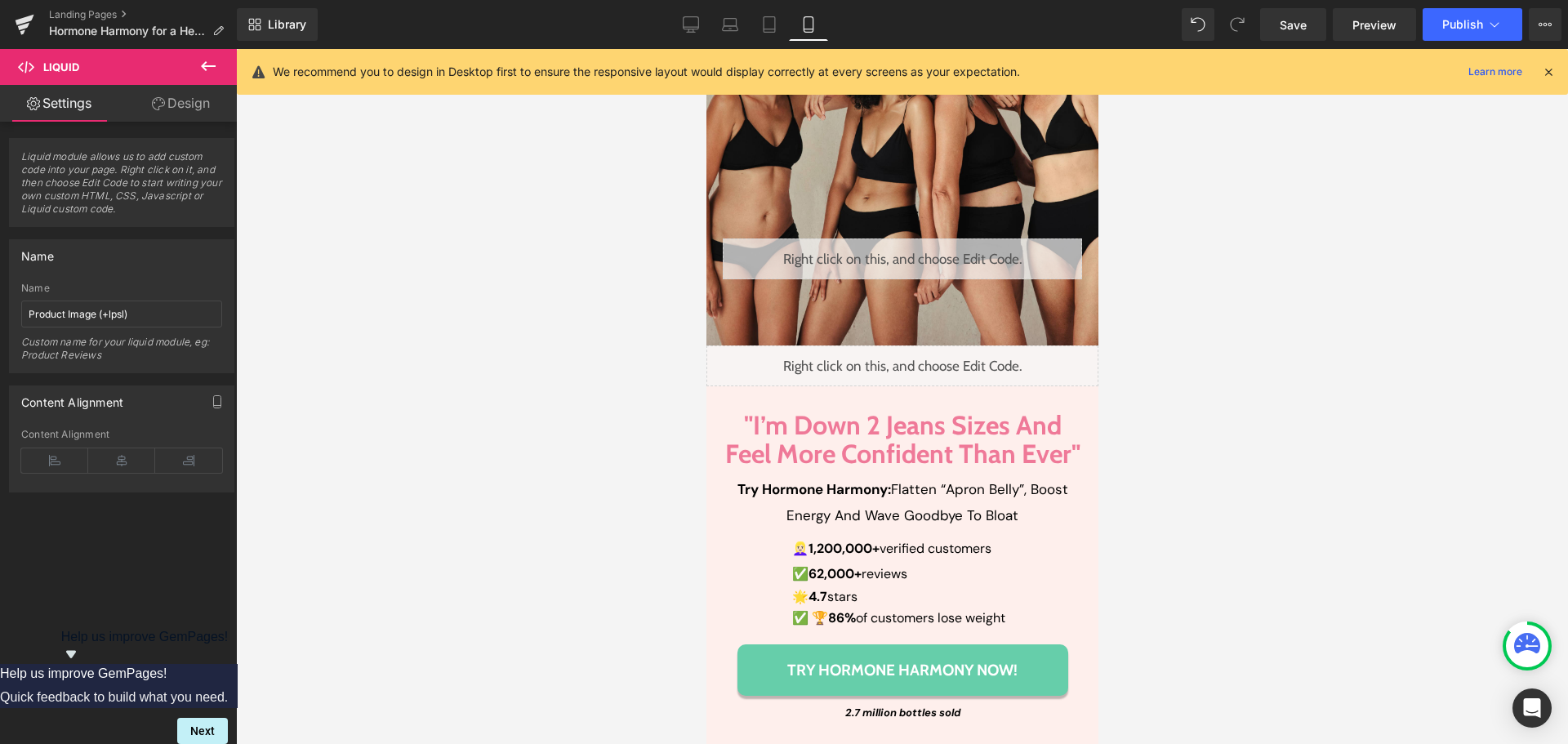
scroll to position [81, 0]
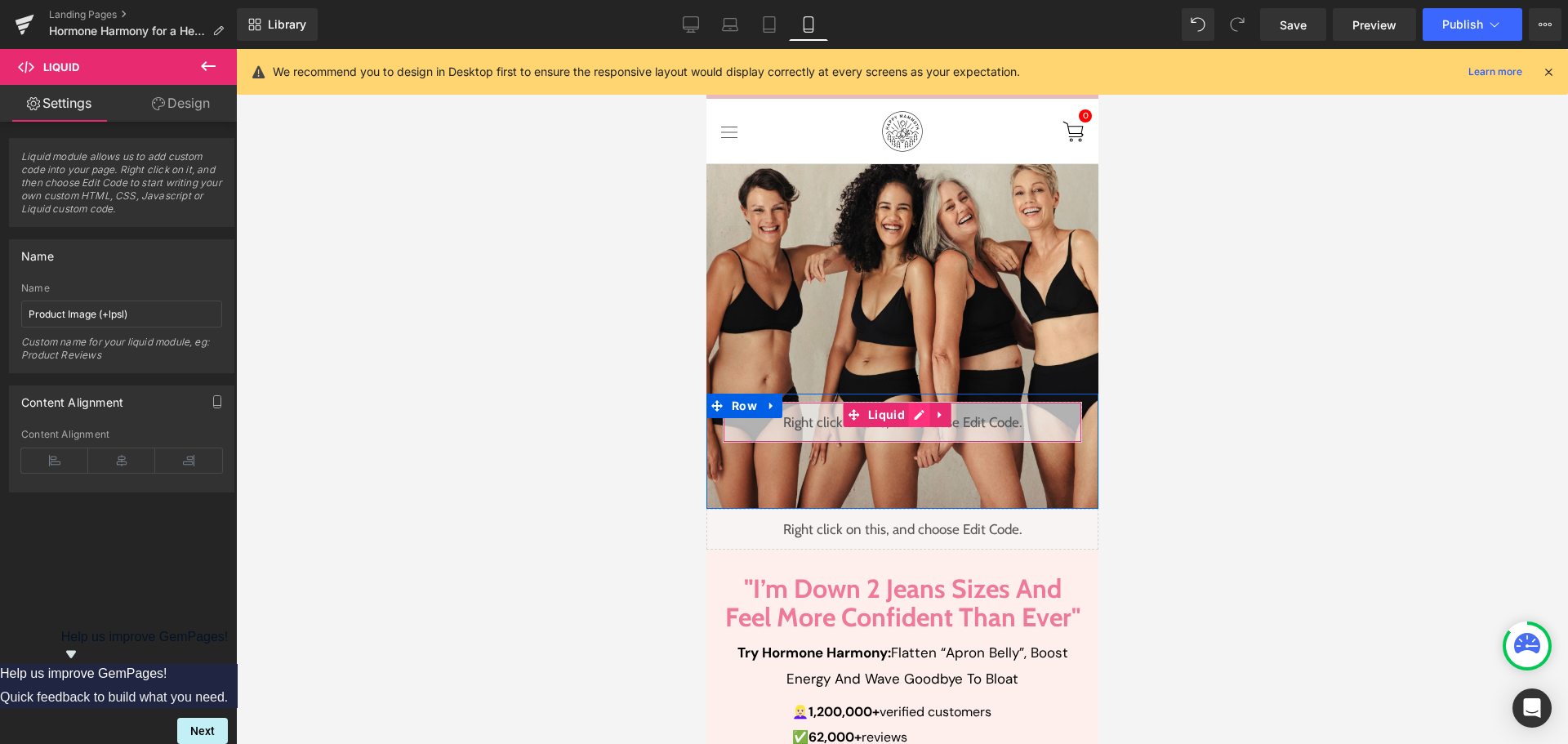
click at [915, 402] on div "Liquid" at bounding box center [901, 422] width 359 height 41
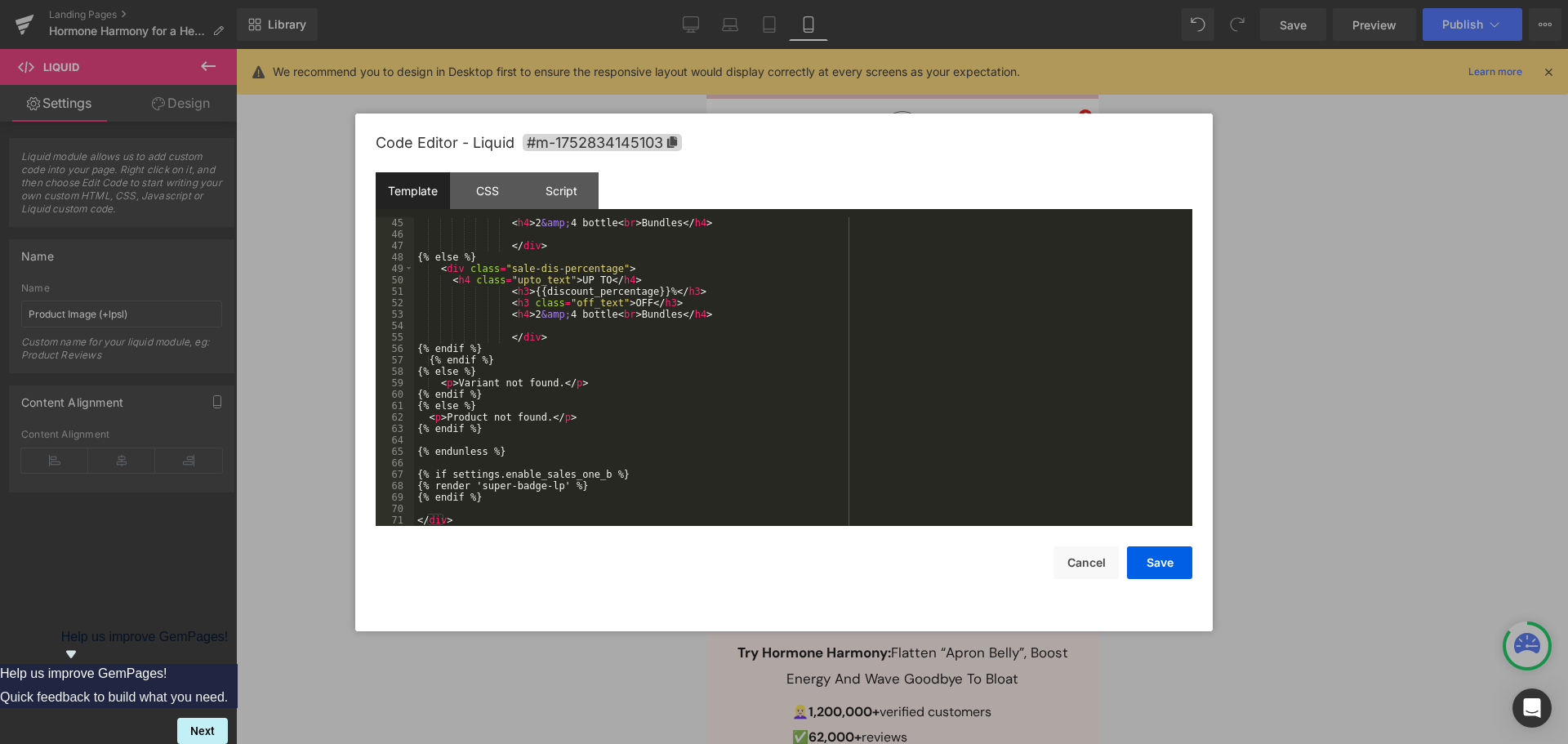
scroll to position [641, 0]
click at [1171, 561] on button "Save" at bounding box center [1160, 563] width 65 height 33
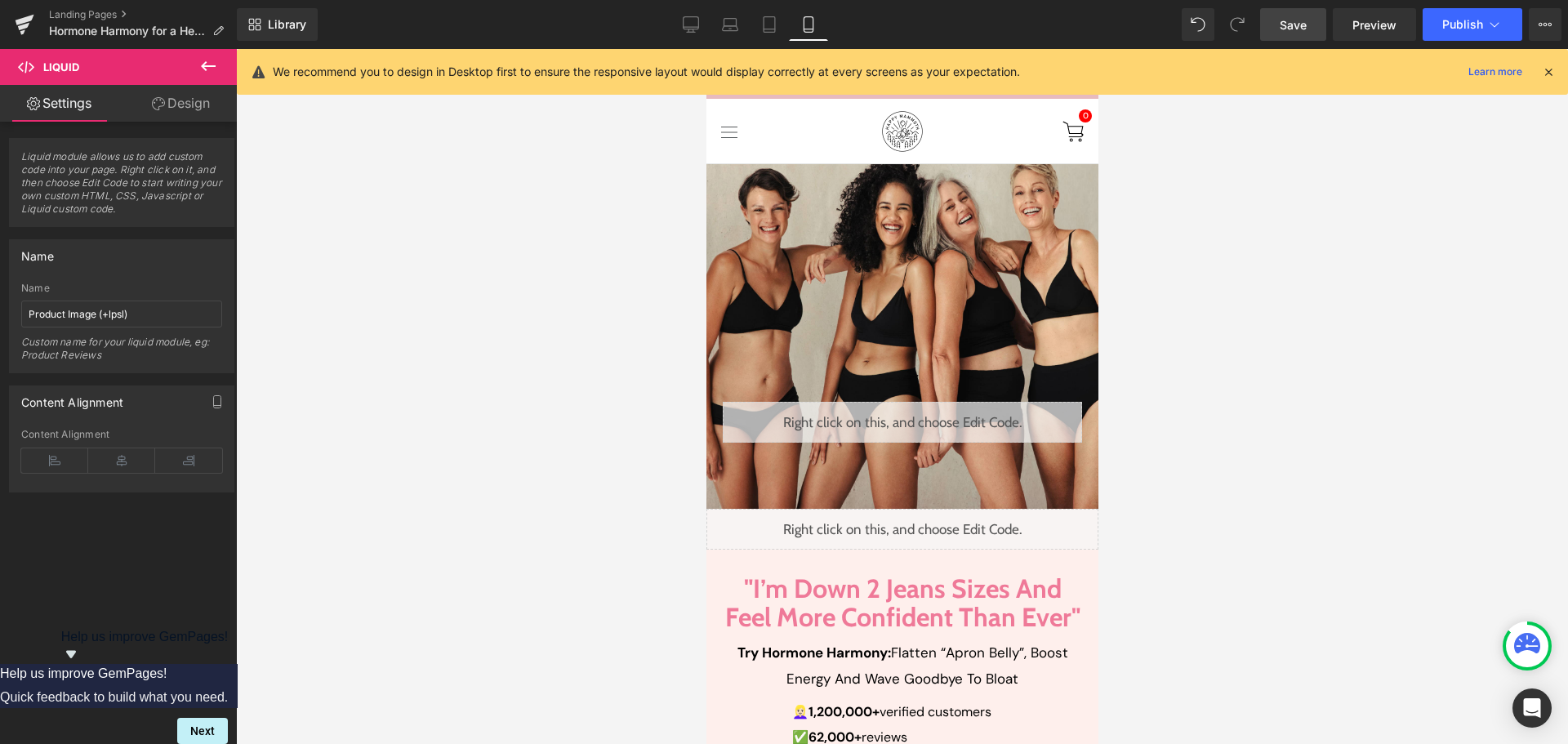
click at [1288, 24] on span "Save" at bounding box center [1294, 25] width 27 height 17
click at [1550, 78] on icon at bounding box center [1548, 71] width 14 height 14
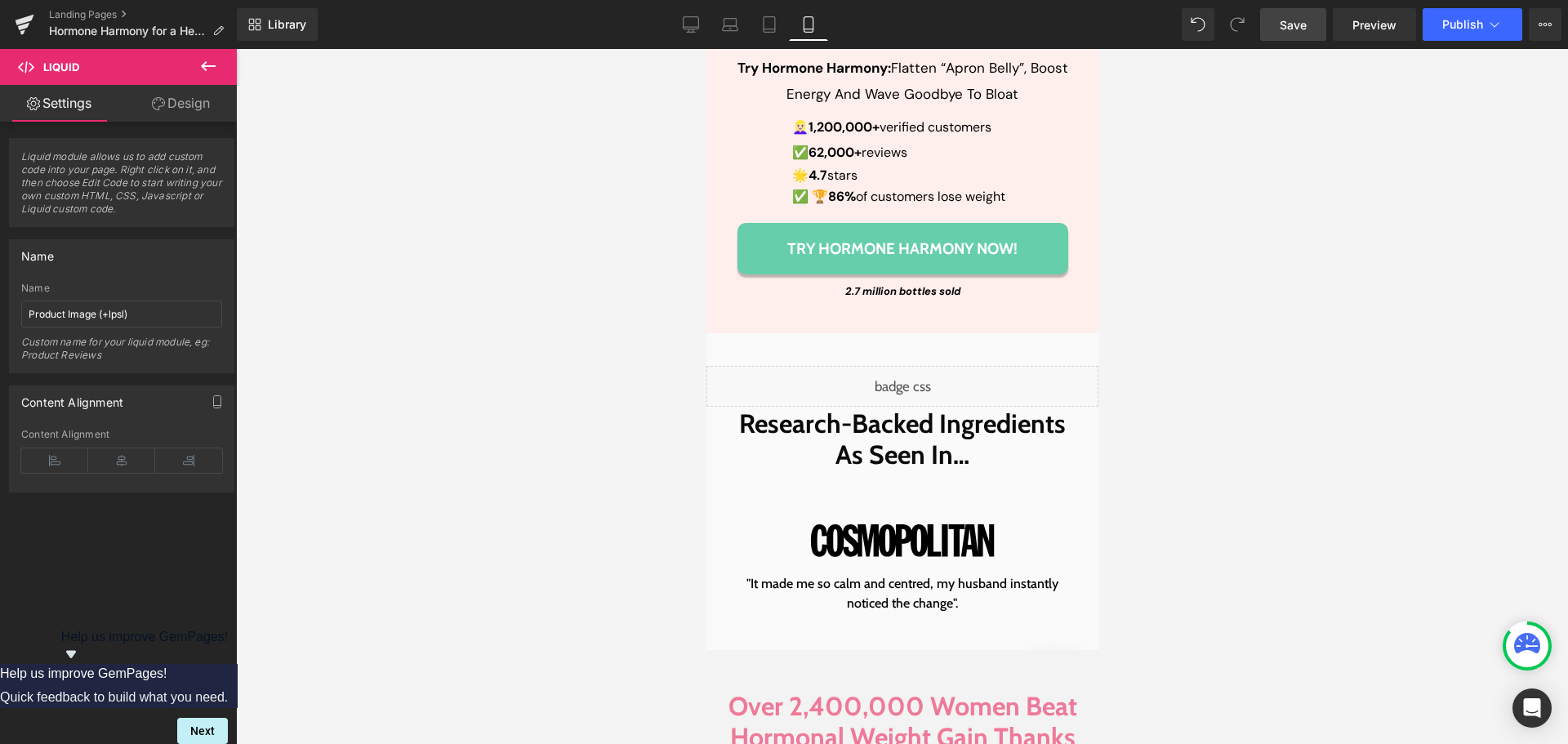
scroll to position [245, 0]
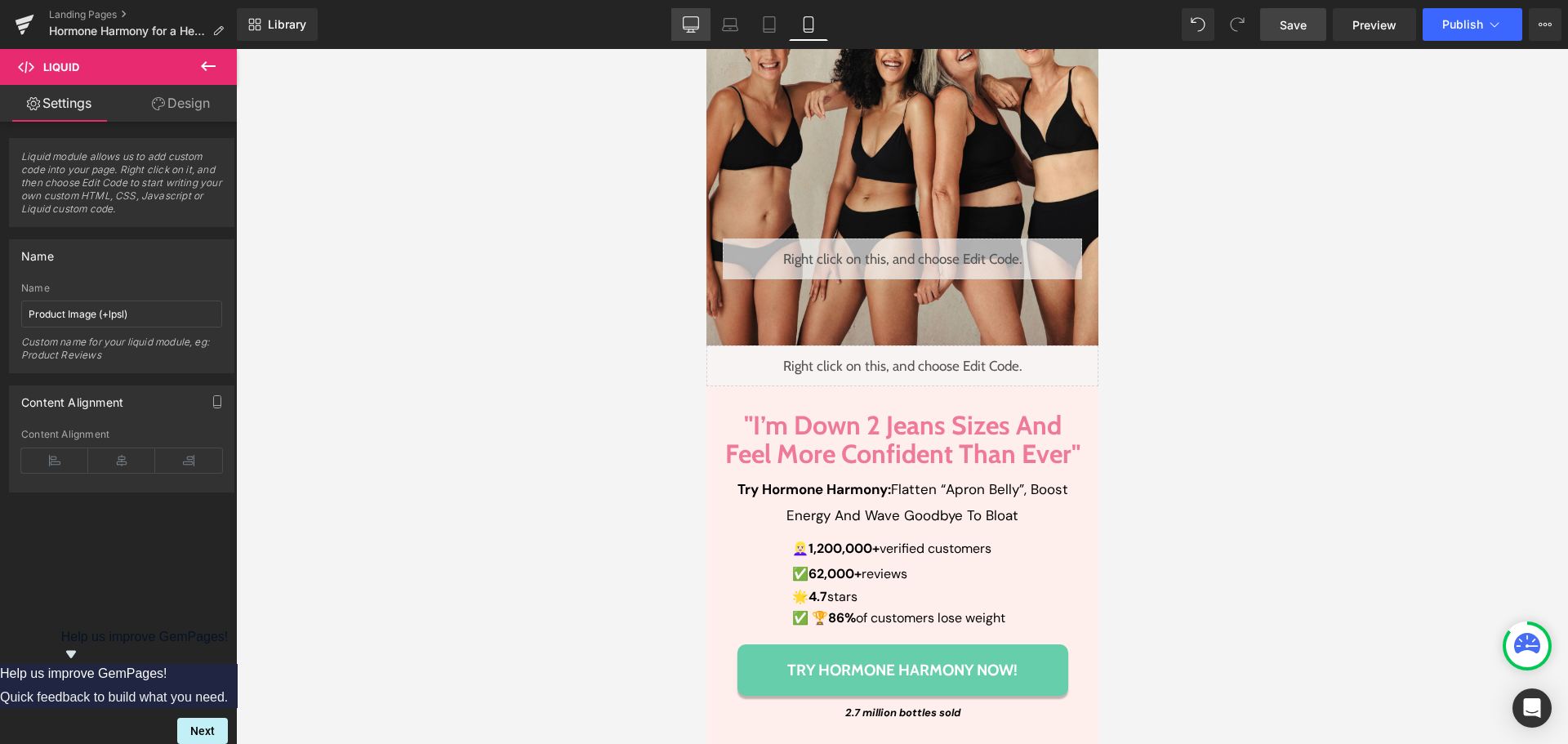
drag, startPoint x: 681, startPoint y: 12, endPoint x: 734, endPoint y: 336, distance: 328.3
click at [681, 12] on link "Desktop" at bounding box center [691, 25] width 39 height 33
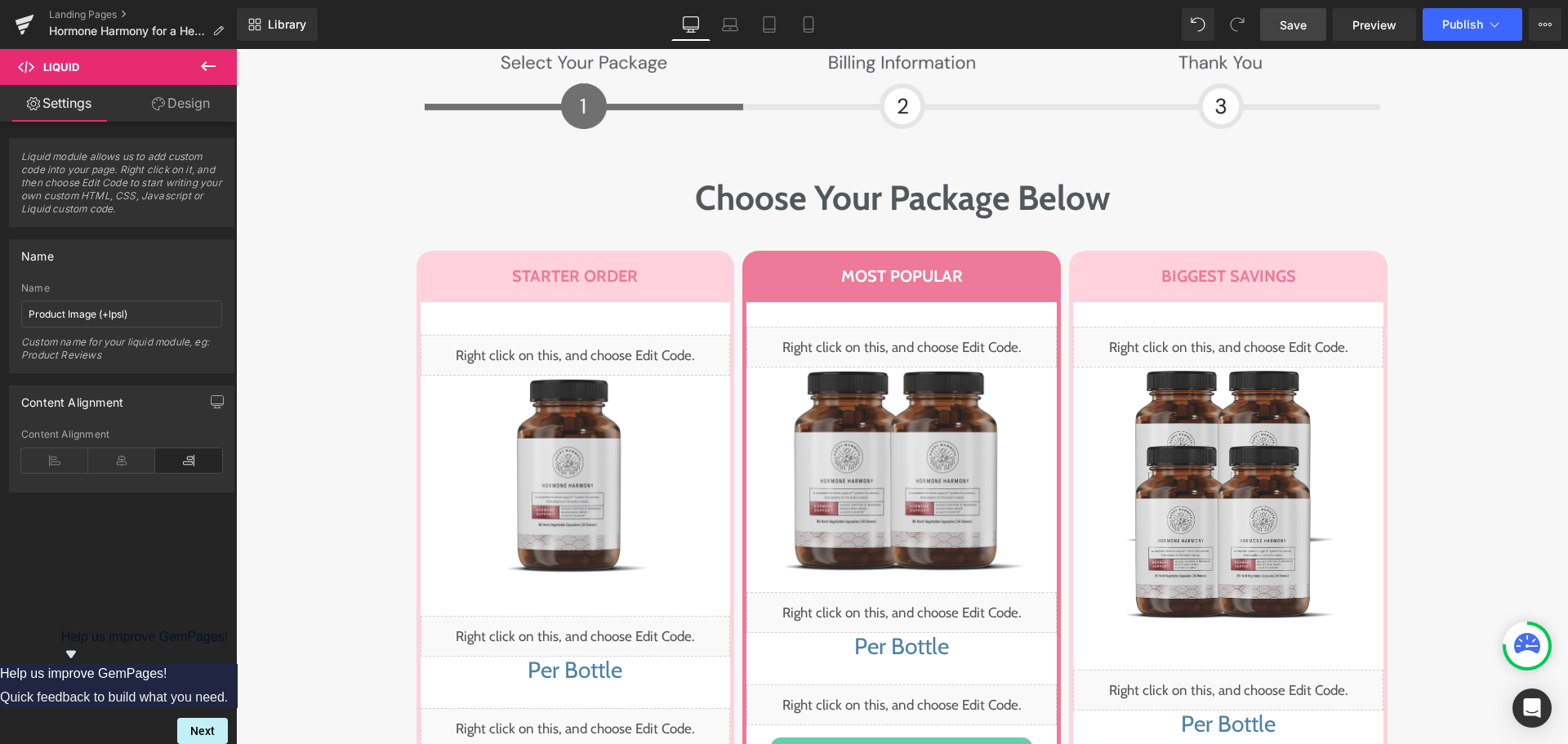
scroll to position [7438, 0]
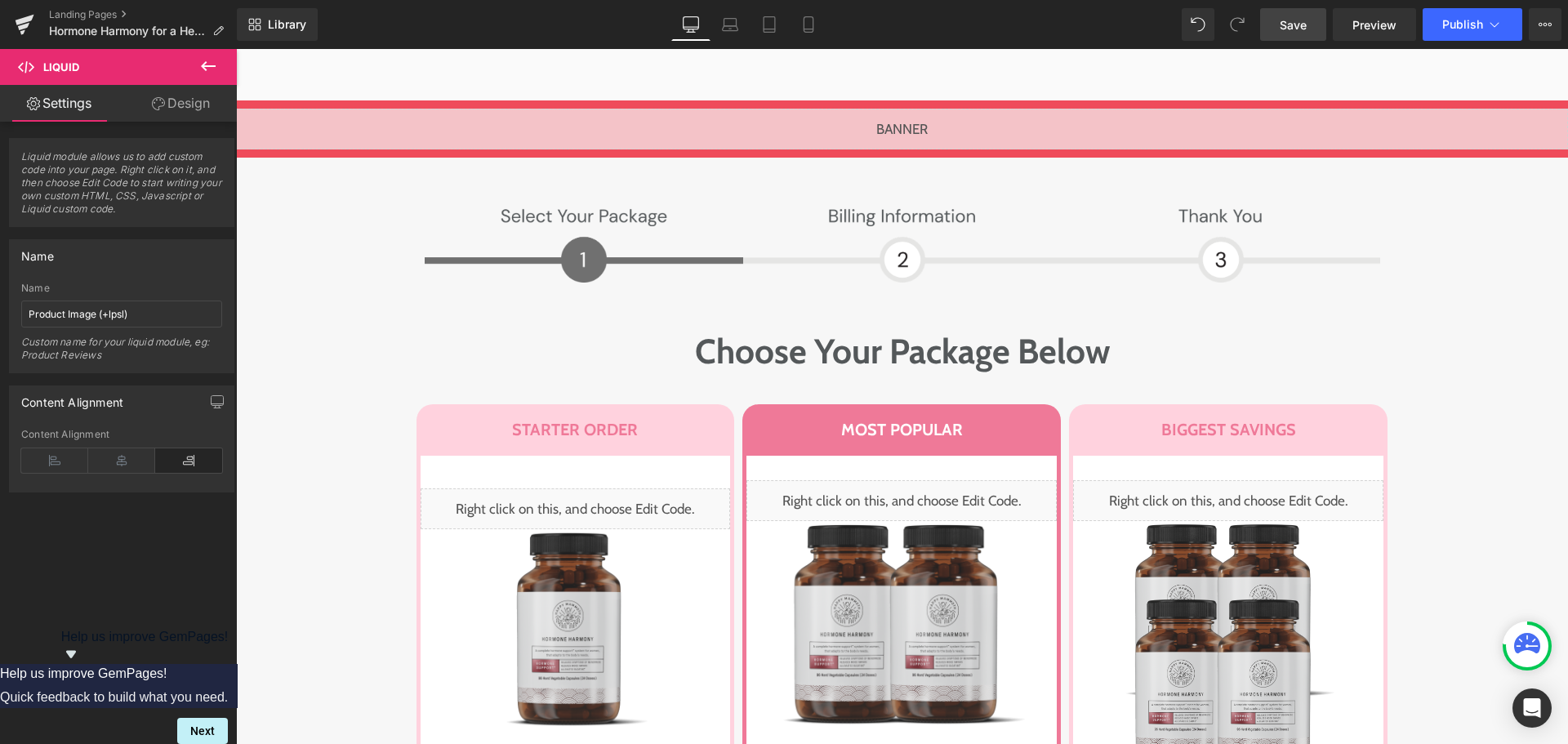
click at [391, 275] on div "Image Image Row Choose Your Package Below Heading Row STARTER ORDER Heading Row…" at bounding box center [902, 720] width 1333 height 1044
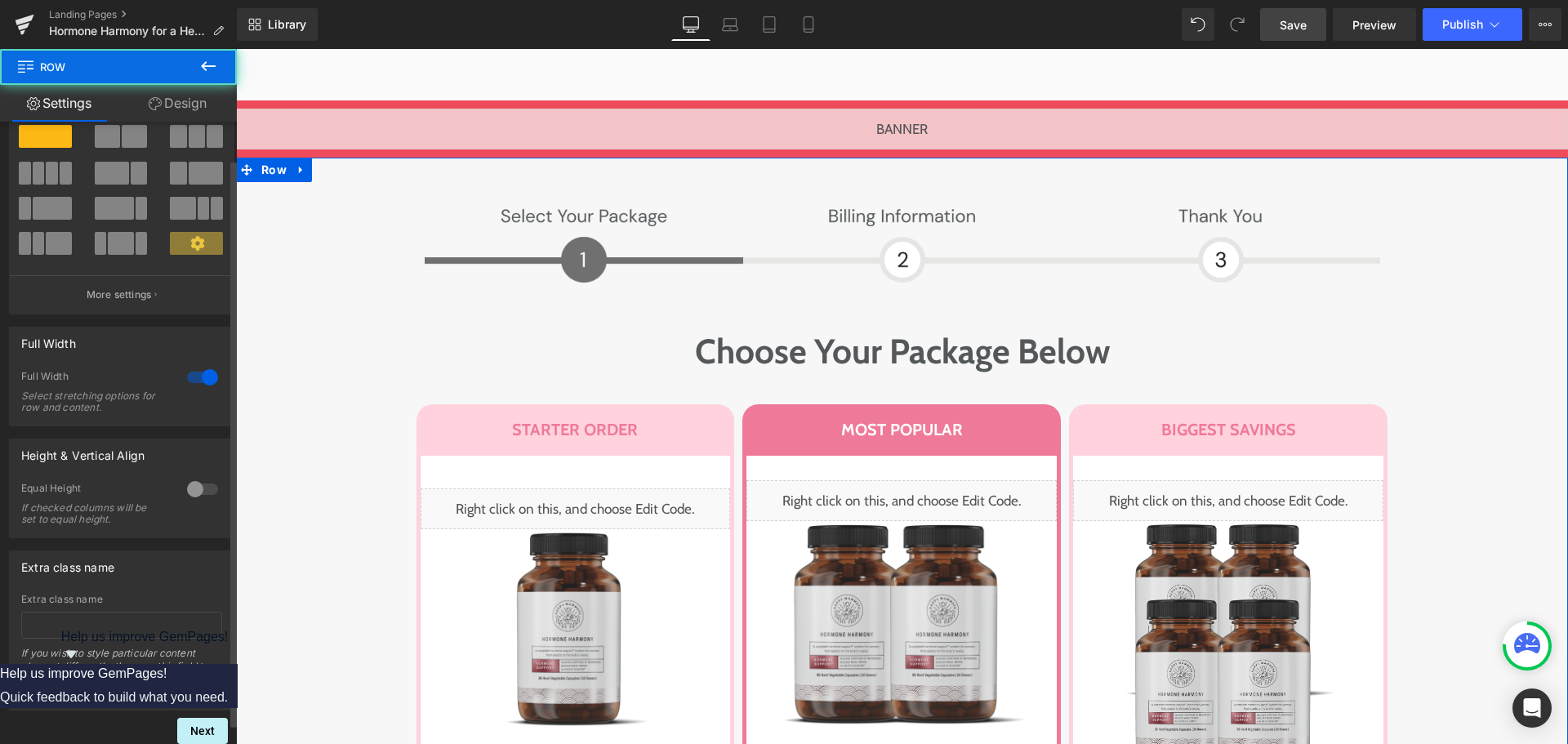
scroll to position [63, 0]
click at [86, 612] on input "text" at bounding box center [121, 625] width 201 height 27
click at [310, 198] on div "Image Image Row Choose Your Package Below Heading Row STARTER ORDER Heading Row…" at bounding box center [902, 720] width 1333 height 1044
click at [287, 259] on div "Image Image Row Choose Your Package Below Heading Row STARTER ORDER Heading Row…" at bounding box center [902, 720] width 1333 height 1044
click at [114, 612] on input "text" at bounding box center [121, 625] width 201 height 27
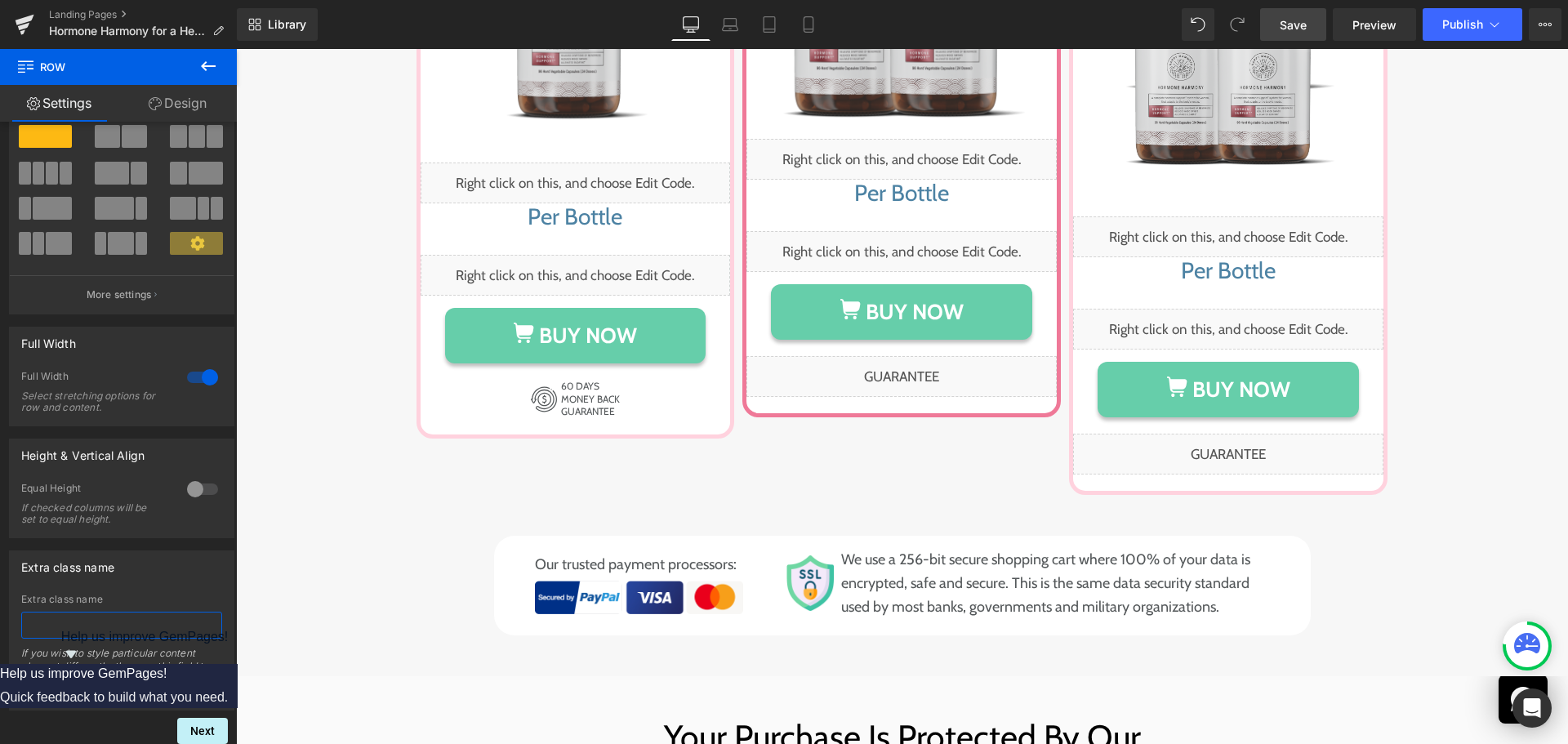
scroll to position [8255, 0]
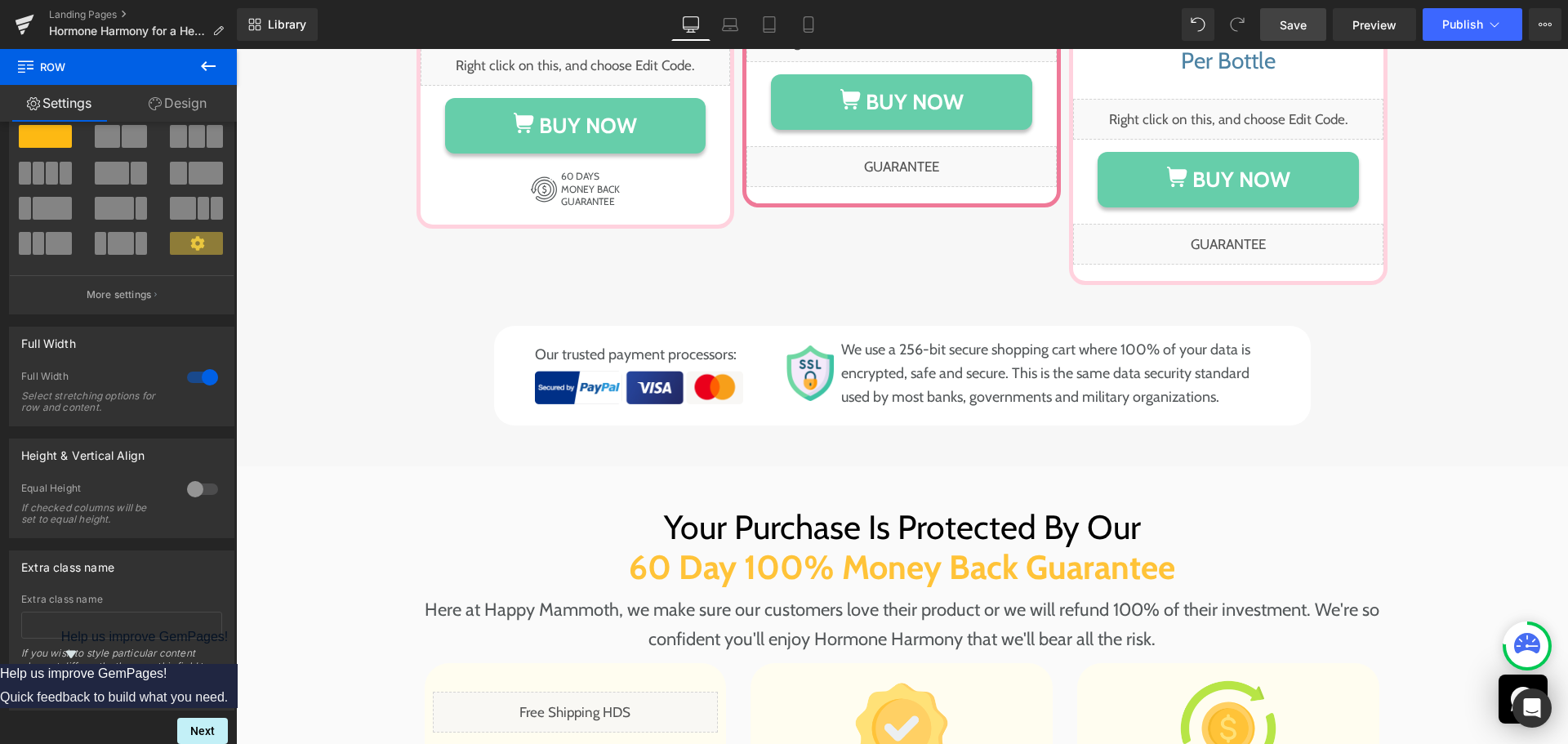
click at [209, 64] on icon at bounding box center [208, 66] width 19 height 19
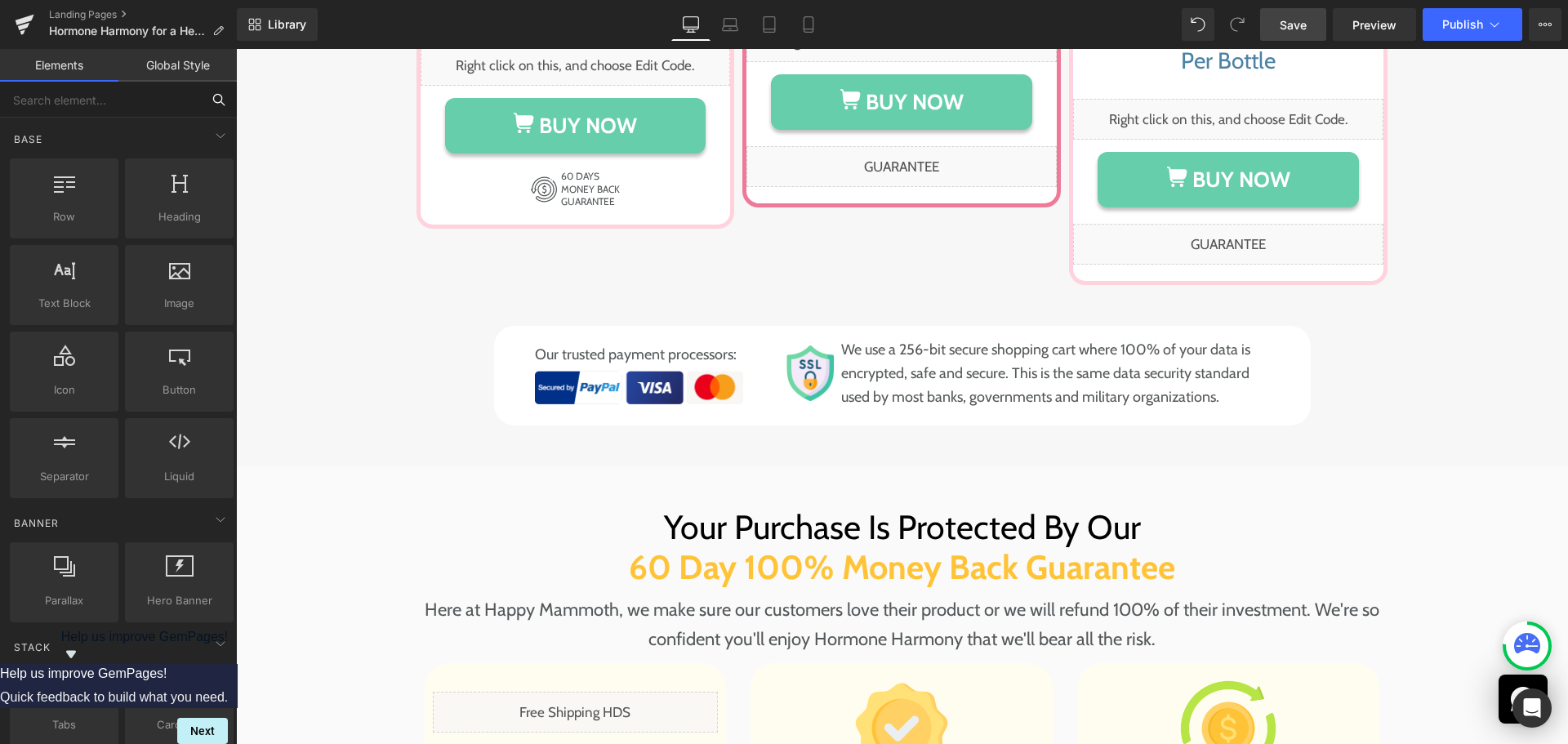
click at [125, 100] on input "text" at bounding box center [100, 99] width 201 height 36
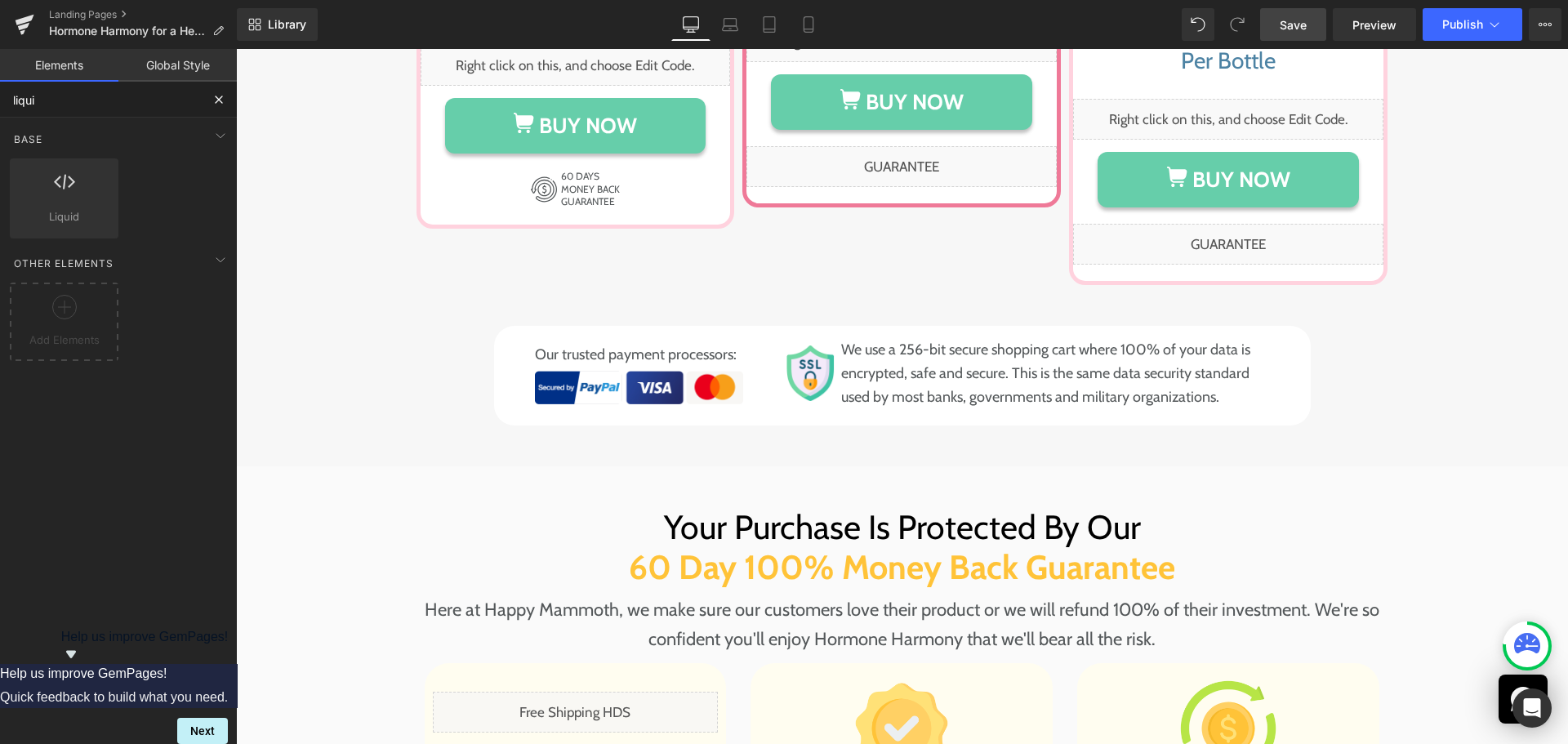
type input "liquid"
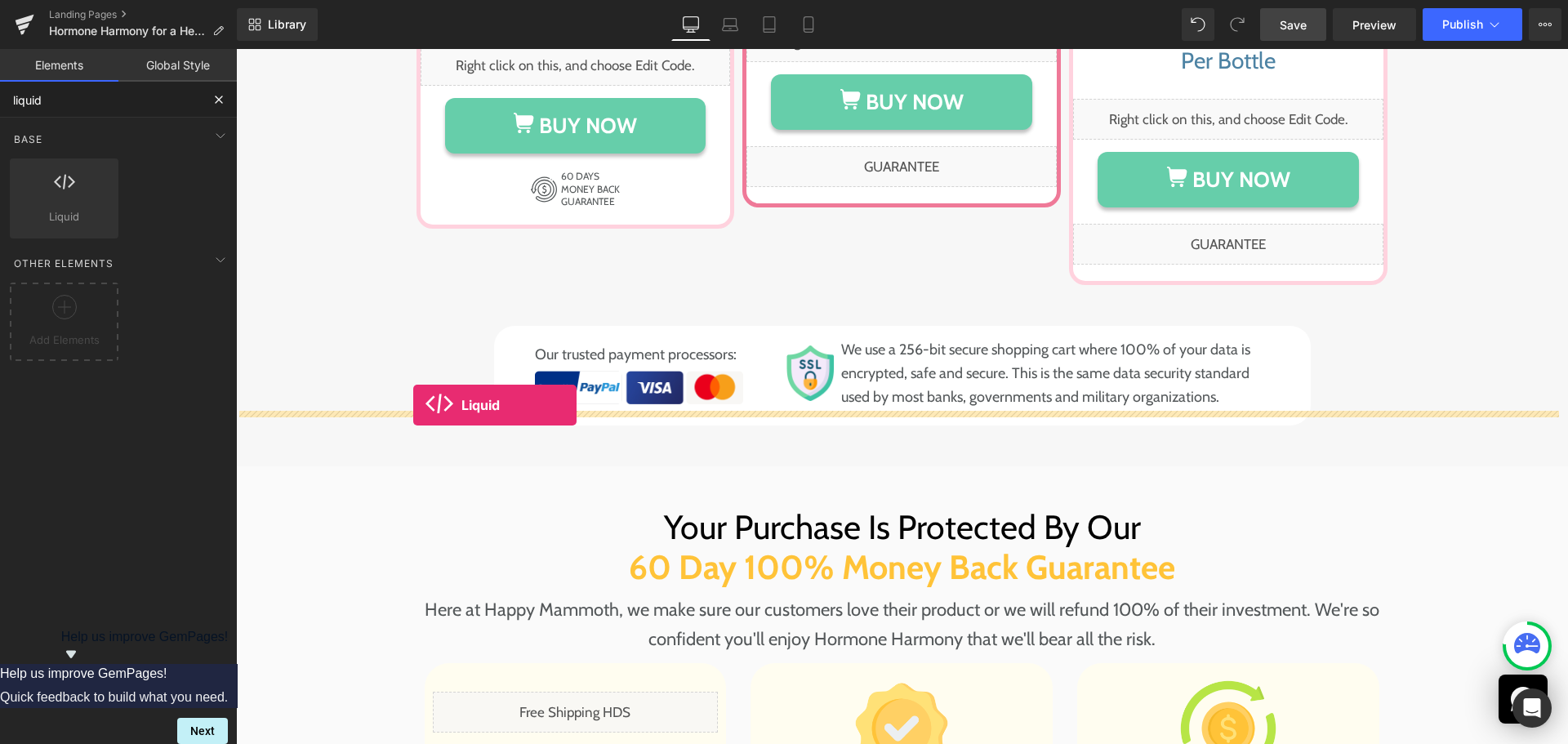
drag, startPoint x: 361, startPoint y: 286, endPoint x: 413, endPoint y: 405, distance: 129.9
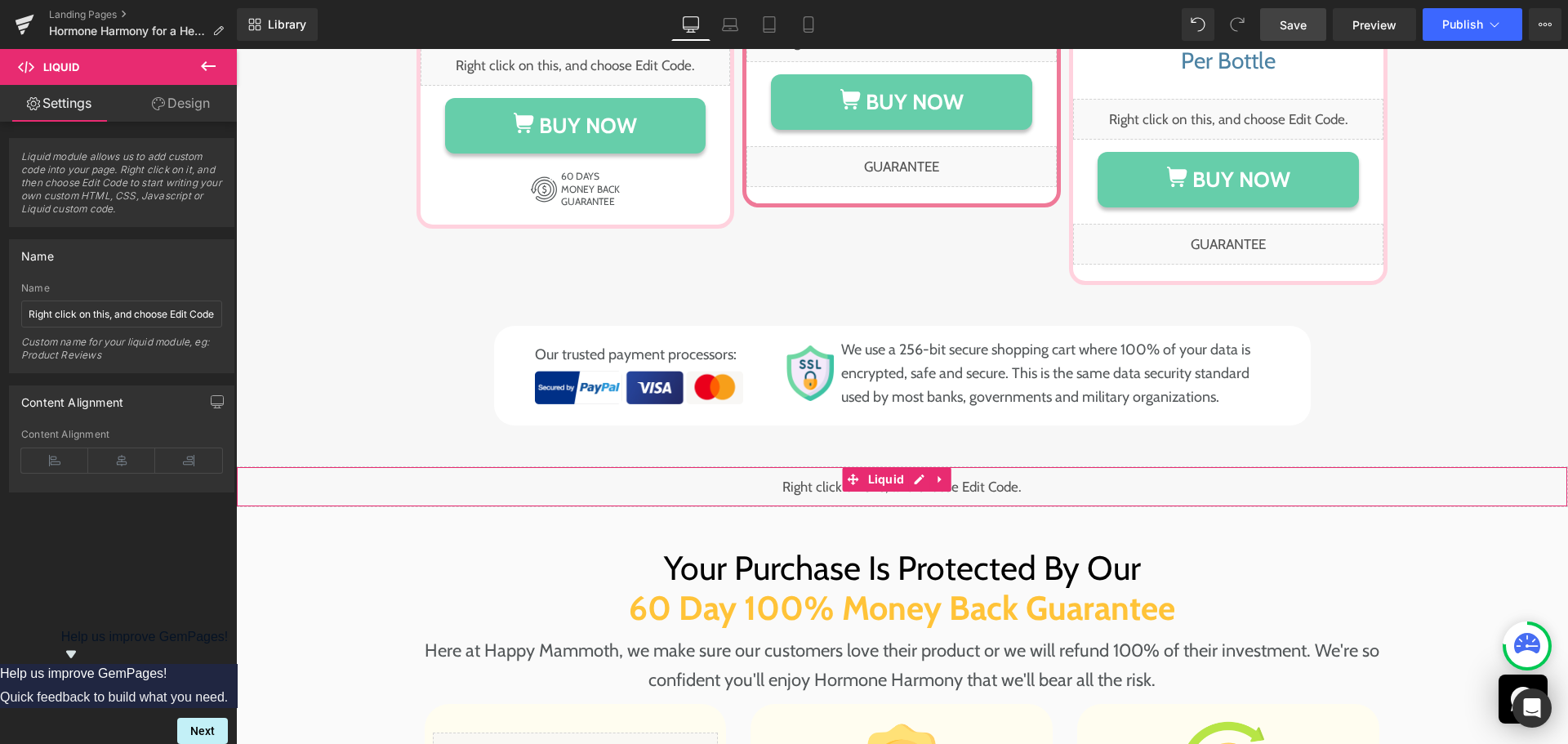
click at [405, 467] on div "Liquid" at bounding box center [902, 487] width 1333 height 41
click at [175, 319] on input "Right click on this, and choose Edit Code." at bounding box center [121, 314] width 201 height 27
paste input "Product Section"
type input "Product Section"
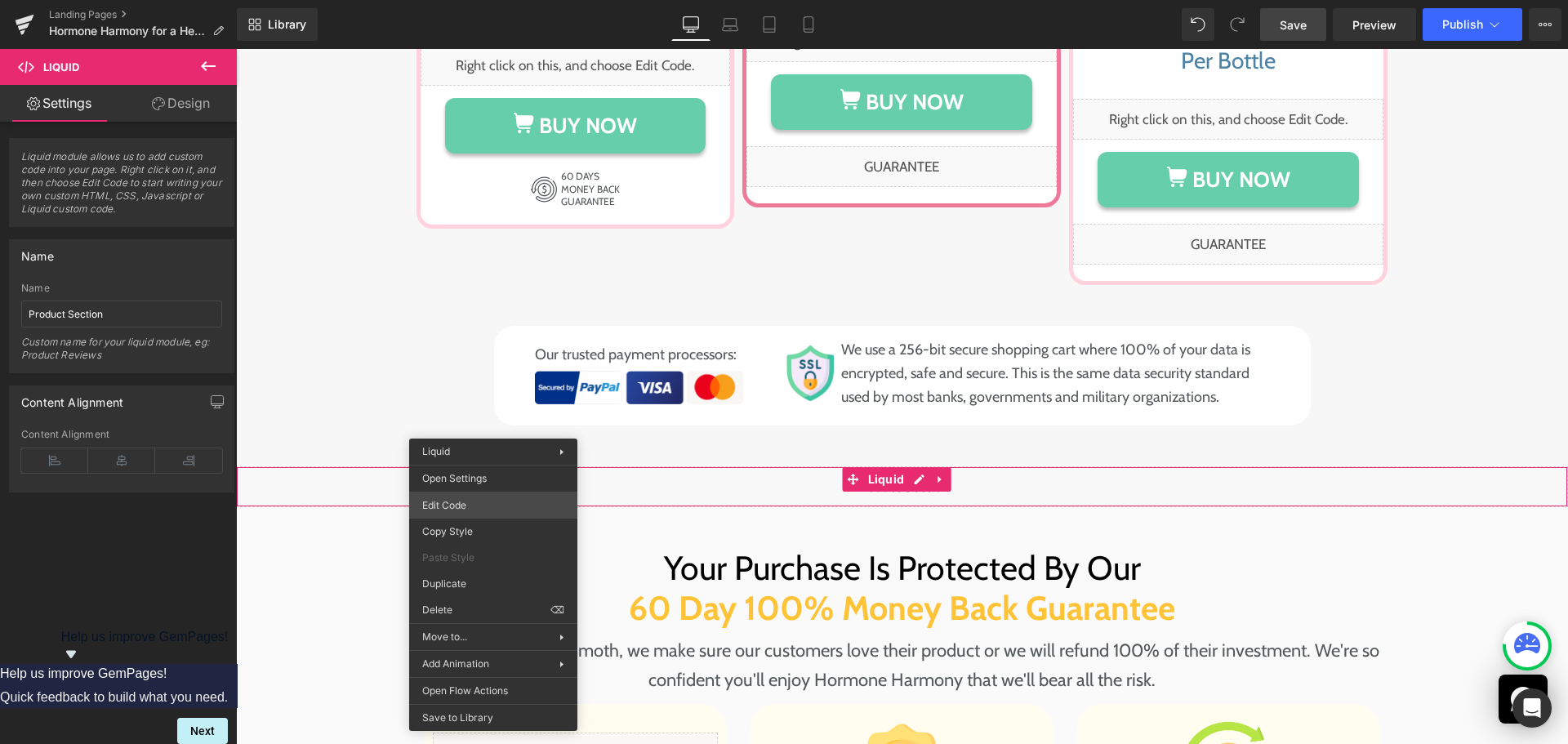
click at [520, 0] on div "Liquid You are previewing how the will restyle your page. You can not edit Elem…" at bounding box center [784, 0] width 1568 height 0
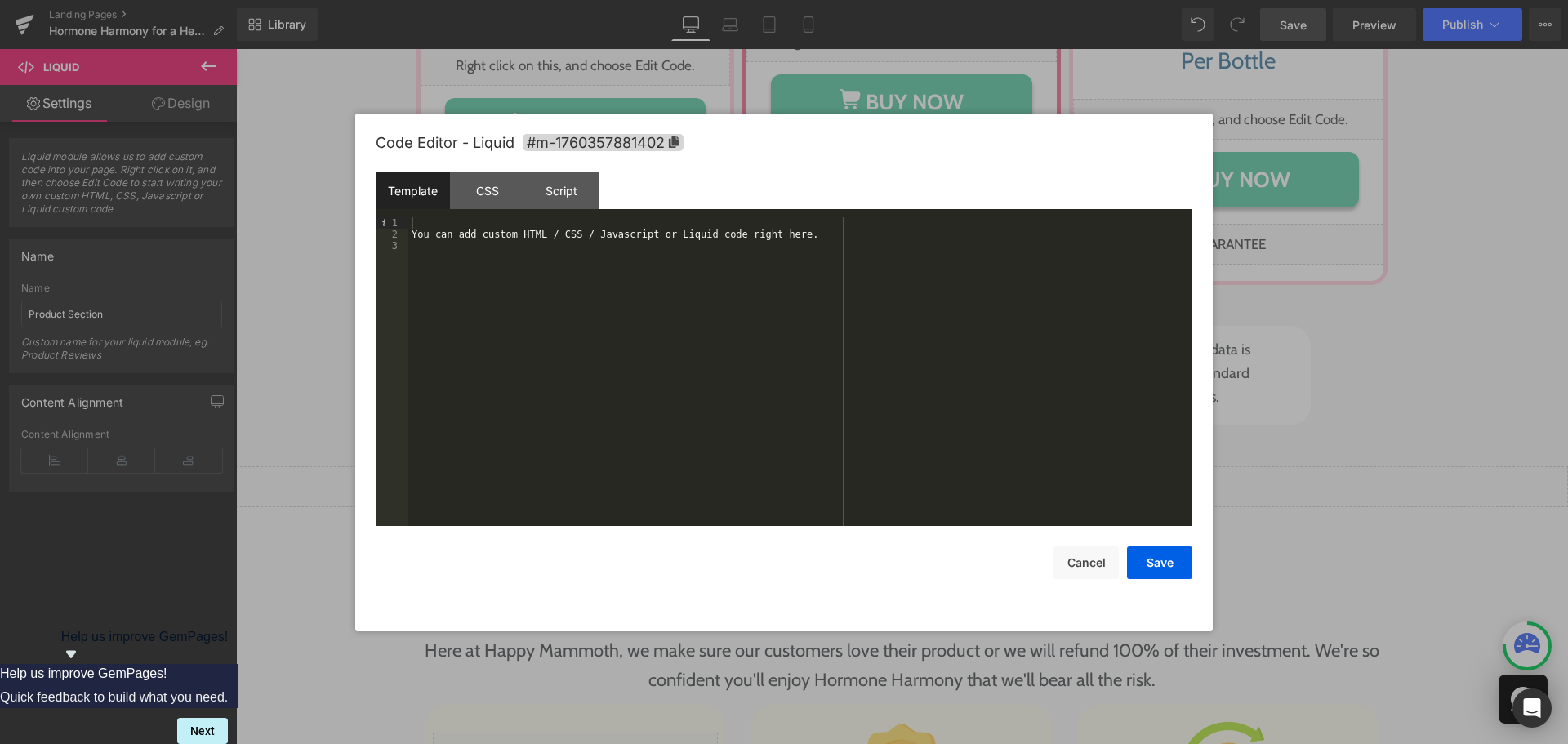
click at [767, 341] on div "You can add custom HTML / CSS / Javascript or Liquid code right here." at bounding box center [801, 382] width 784 height 331
click at [496, 176] on div "CSS" at bounding box center [487, 190] width 75 height 36
click at [555, 348] on div "#m-1760357881402 { }" at bounding box center [801, 382] width 784 height 331
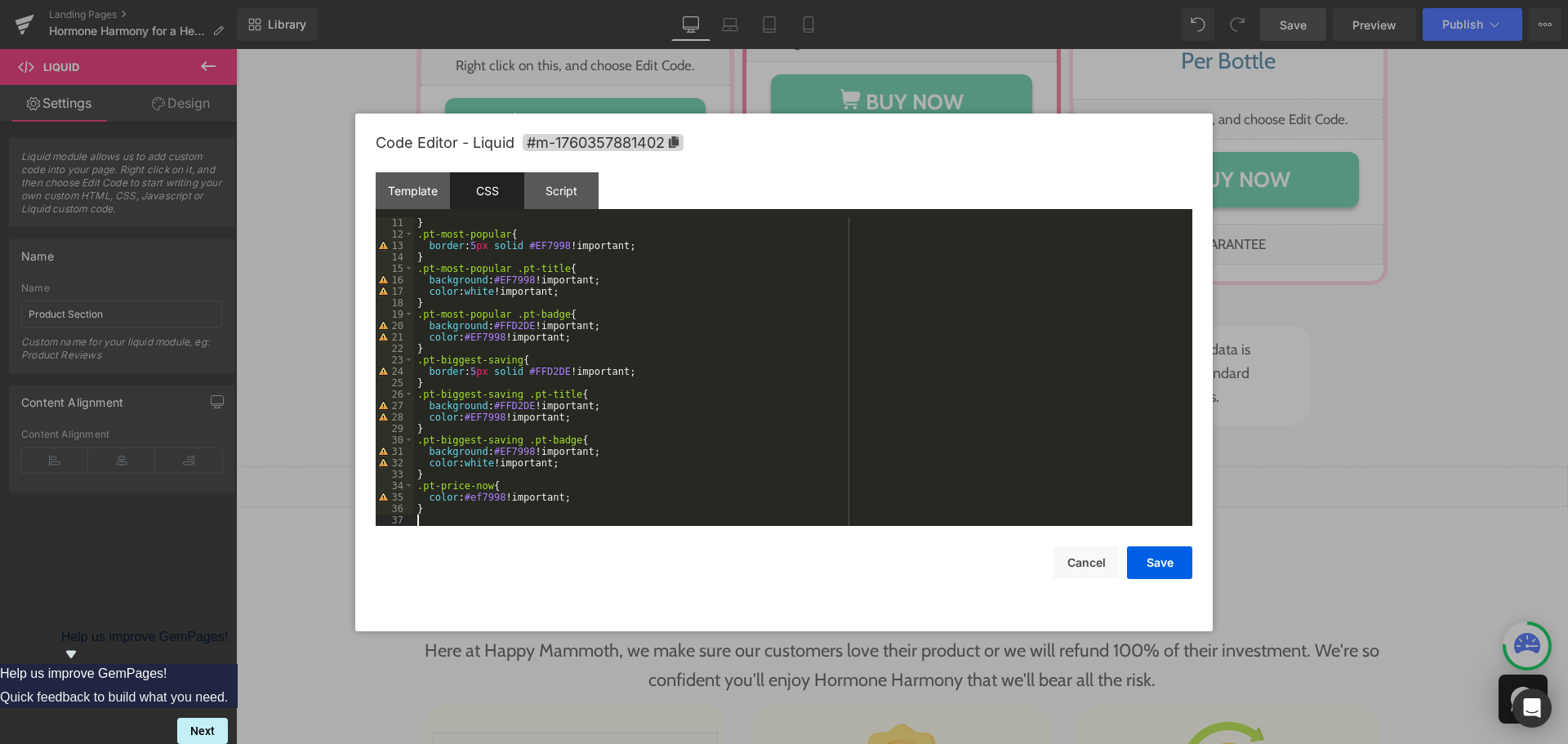
scroll to position [0, 0]
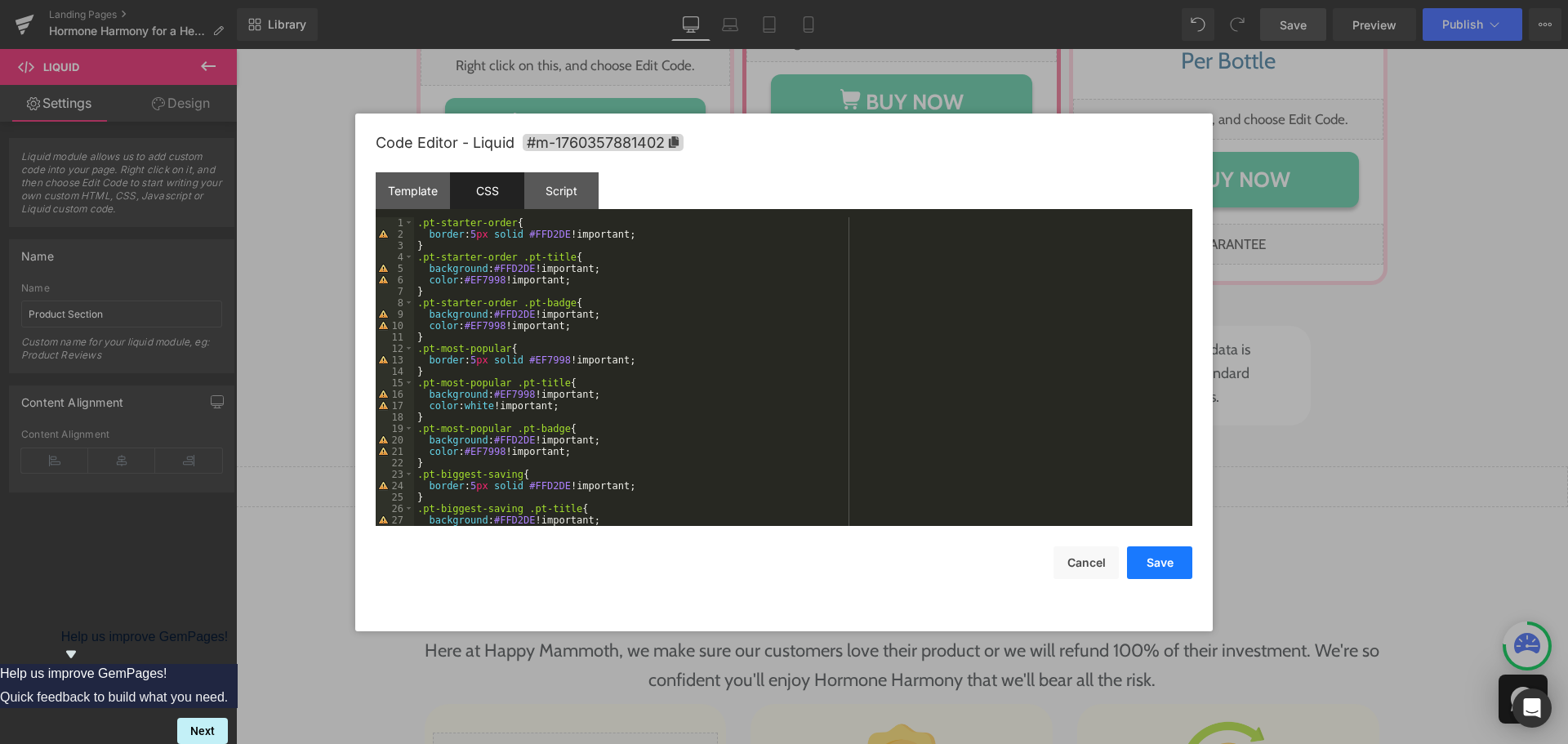
click at [1153, 561] on button "Save" at bounding box center [1160, 563] width 65 height 33
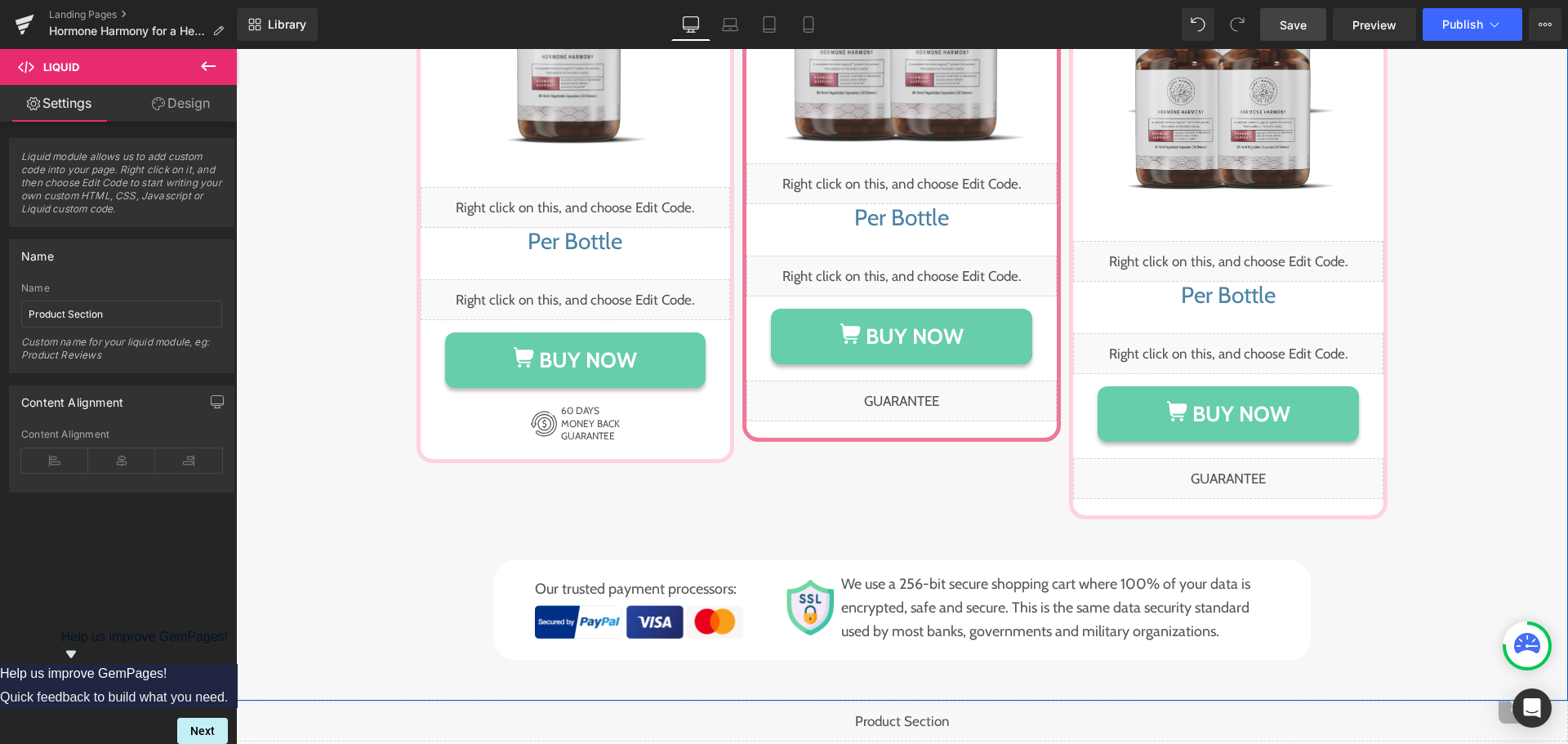
scroll to position [8009, 0]
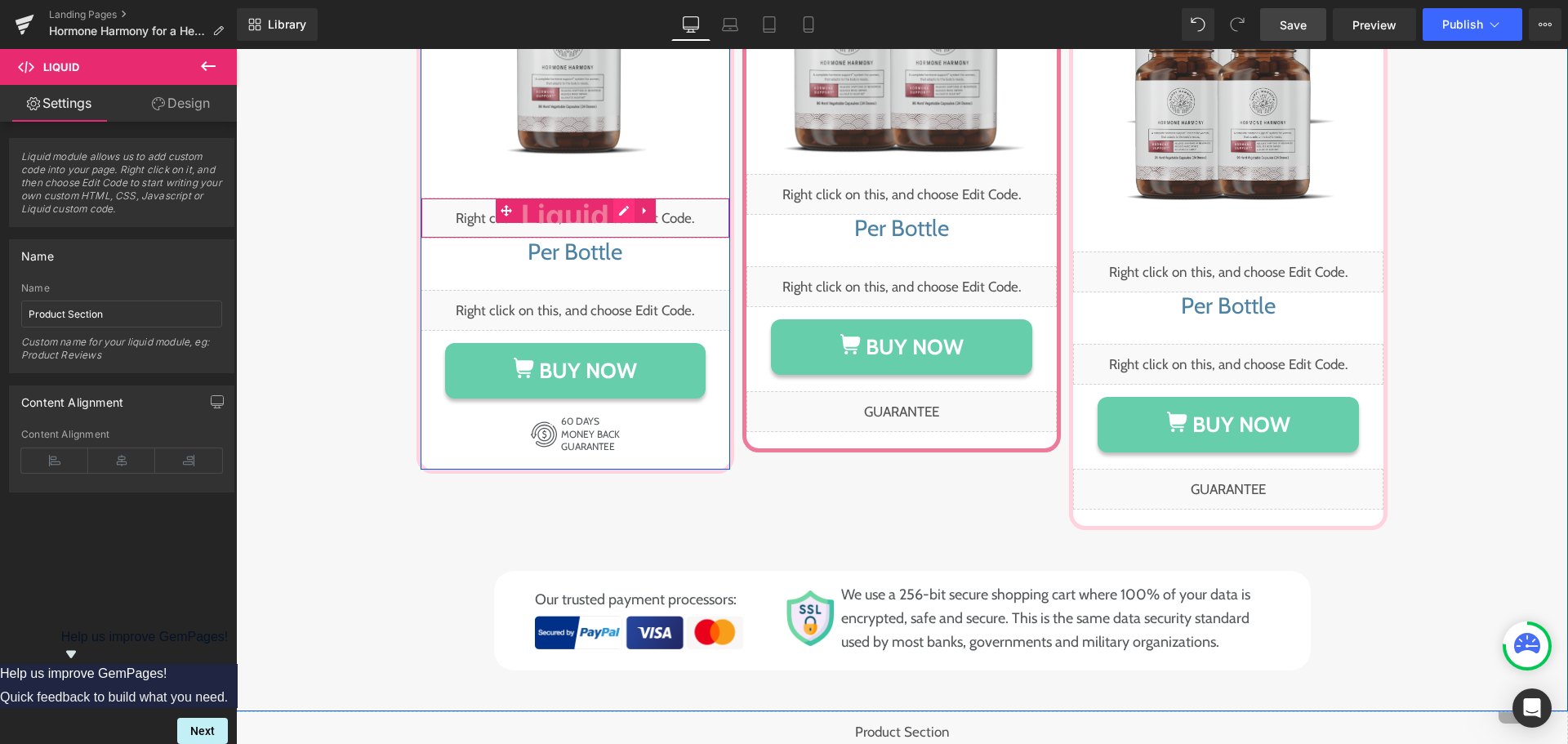
click at [612, 197] on div "Liquid" at bounding box center [576, 218] width 310 height 41
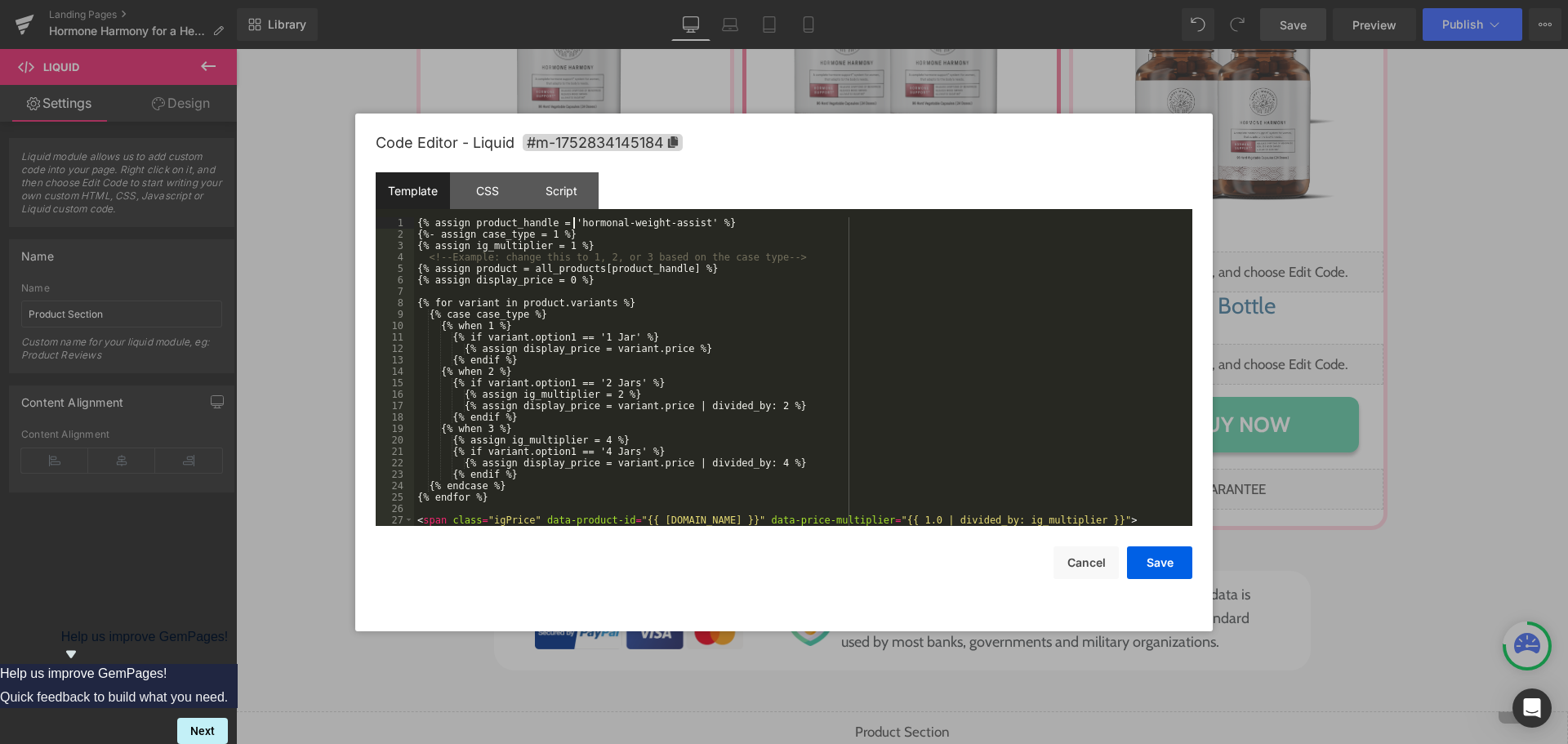
click at [573, 221] on div "{% assign product_handle = 'hormonal-weight-assist' %} {%- assign case_type = 1…" at bounding box center [800, 382] width 772 height 331
drag, startPoint x: 1083, startPoint y: 570, endPoint x: 1070, endPoint y: 564, distance: 14.3
click at [1083, 569] on button "Cancel" at bounding box center [1086, 563] width 65 height 33
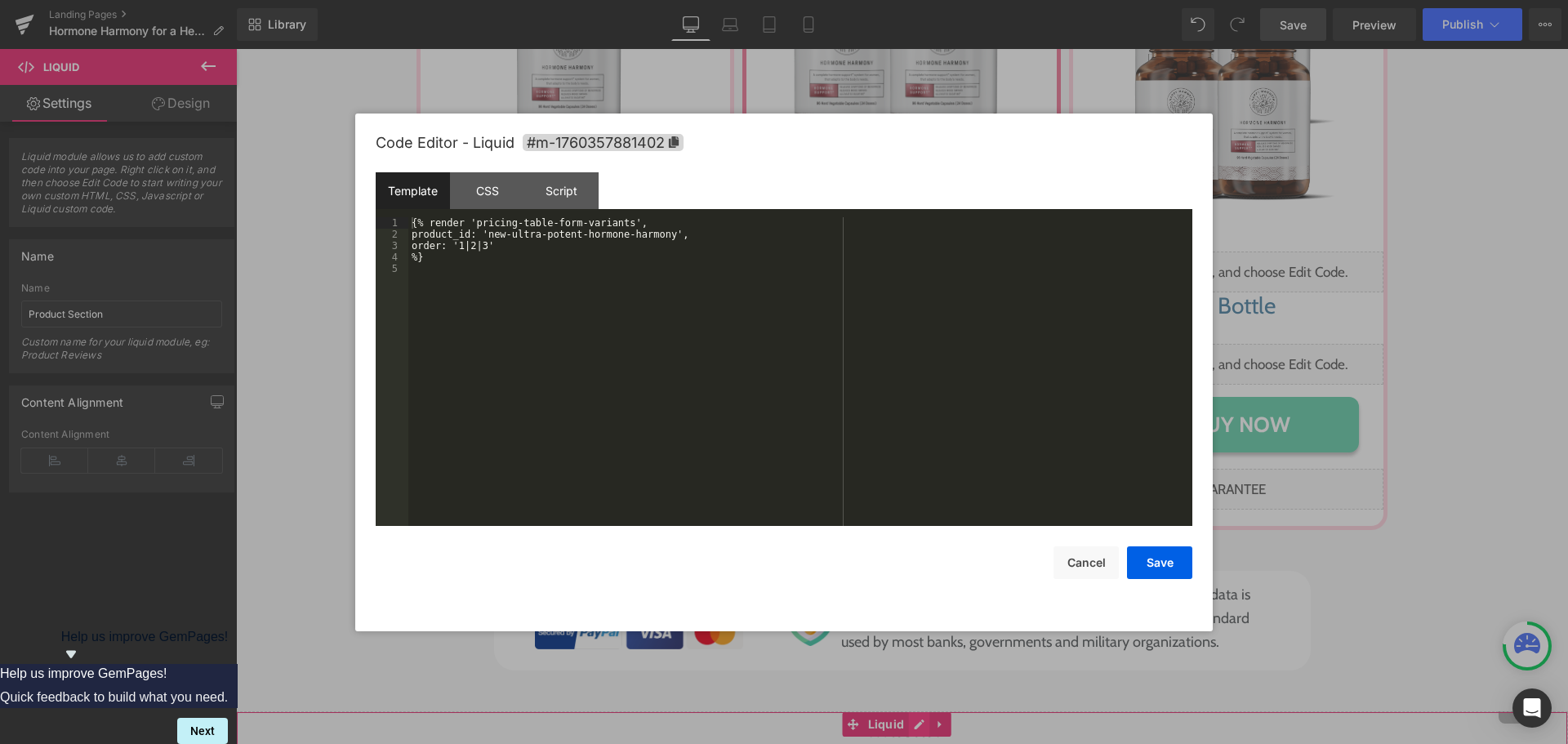
click at [918, 712] on div "Liquid" at bounding box center [902, 732] width 1333 height 41
click at [1089, 564] on button "Cancel" at bounding box center [1086, 563] width 65 height 33
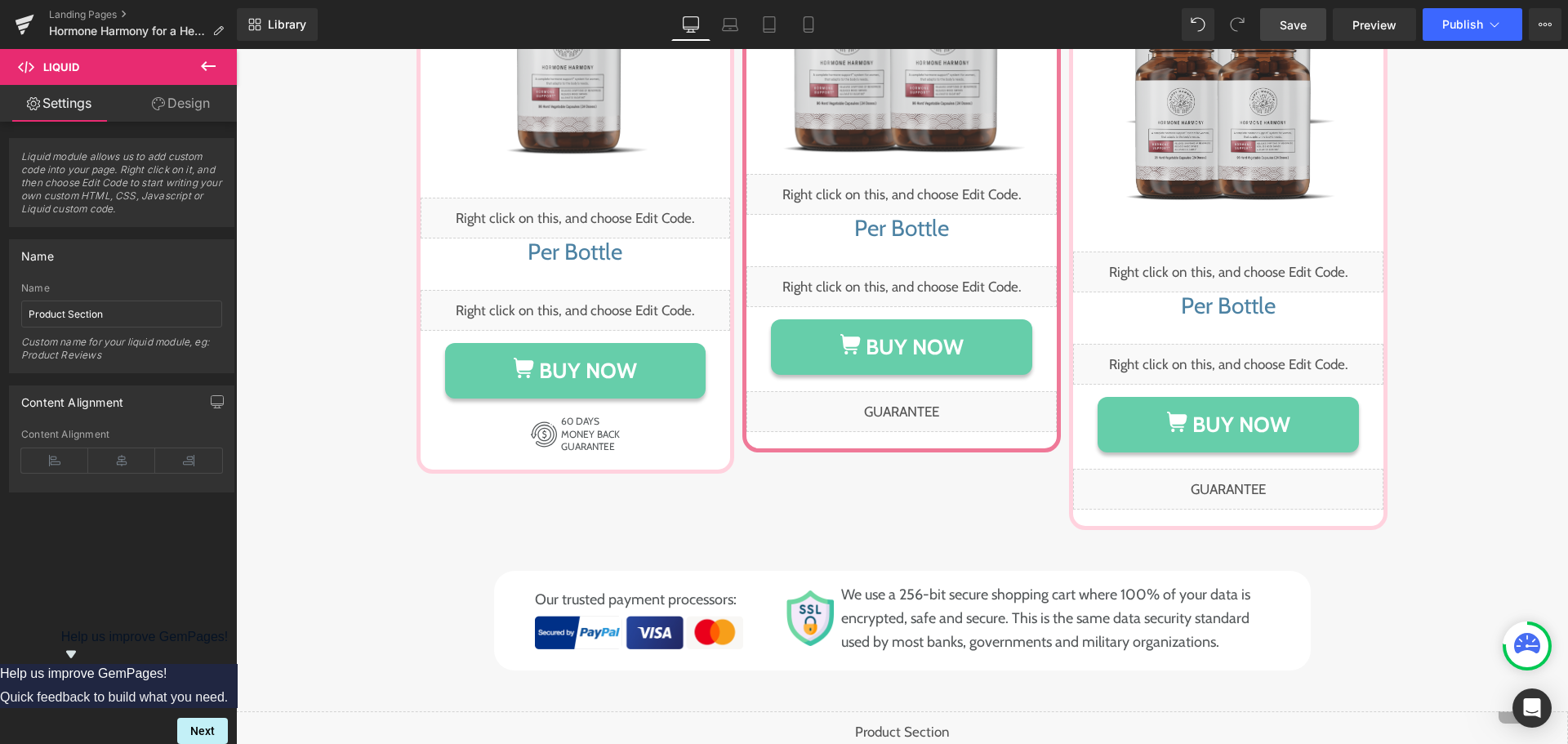
click at [922, 712] on div "Liquid" at bounding box center [902, 732] width 1333 height 41
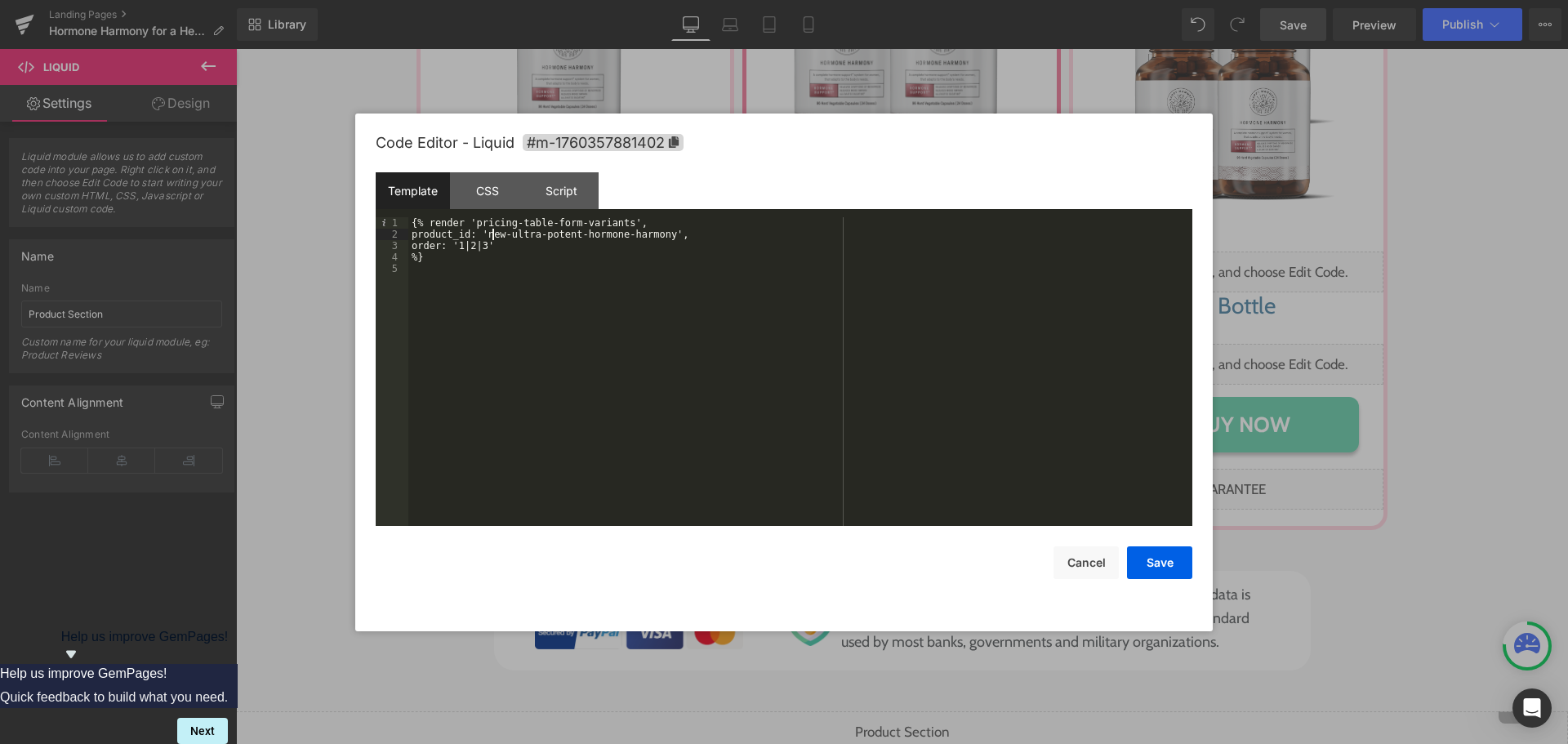
drag, startPoint x: 494, startPoint y: 234, endPoint x: 501, endPoint y: 239, distance: 8.6
click at [495, 235] on div "{% render 'pricing-table-form-variants', product_id: 'new-ultra-potent-hormone-…" at bounding box center [801, 382] width 784 height 331
click at [501, 239] on div "{% render 'pricing-table-form-variants', product_id: 'new-ultra-potent-hormone-…" at bounding box center [801, 382] width 784 height 331
drag, startPoint x: 491, startPoint y: 236, endPoint x: 666, endPoint y: 237, distance: 175.0
click at [666, 237] on div "{% render 'pricing-table-form-variants', product_id: 'new-ultra-potent-hormone-…" at bounding box center [801, 382] width 784 height 331
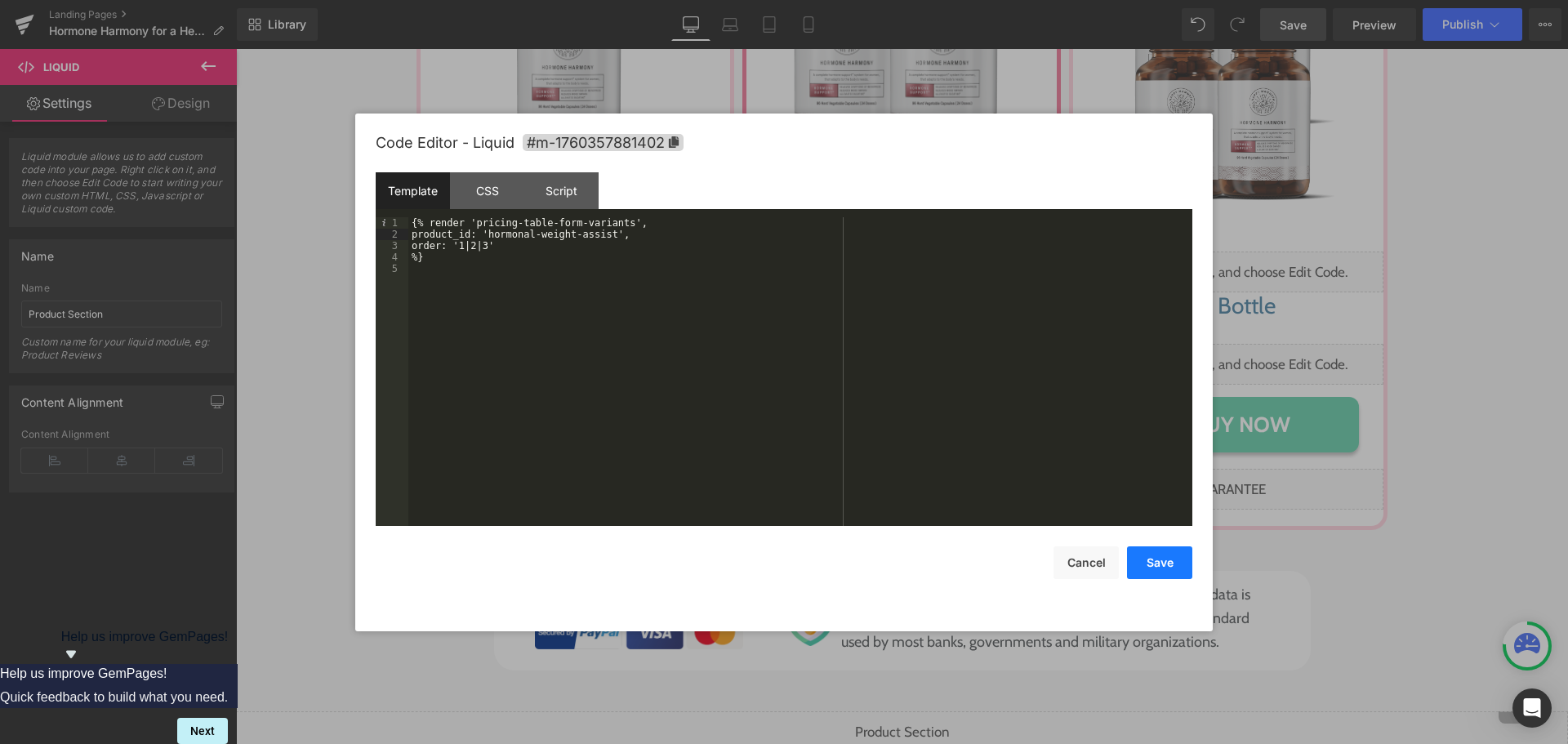
click at [1163, 566] on button "Save" at bounding box center [1160, 563] width 65 height 33
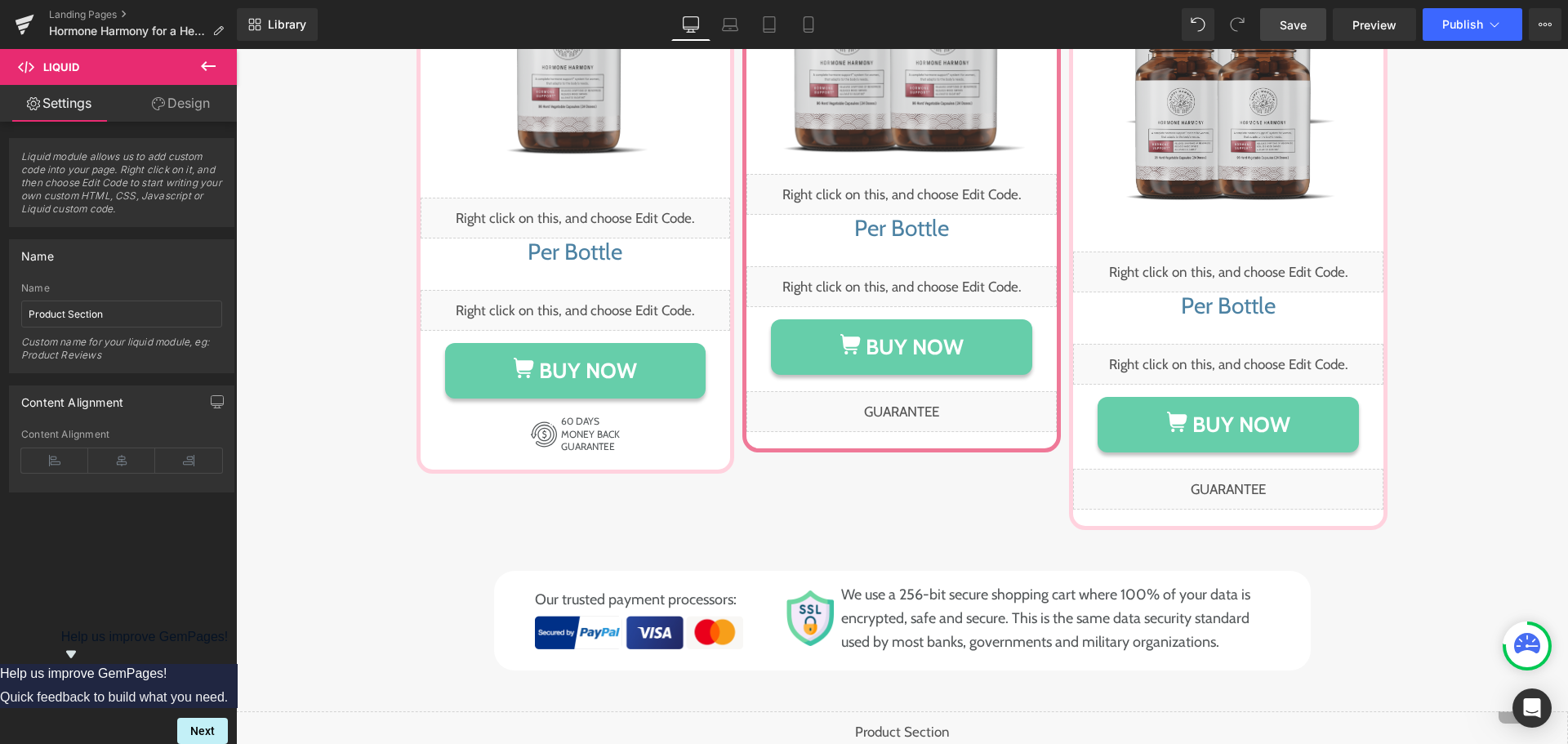
click at [920, 712] on div "Liquid" at bounding box center [902, 732] width 1333 height 41
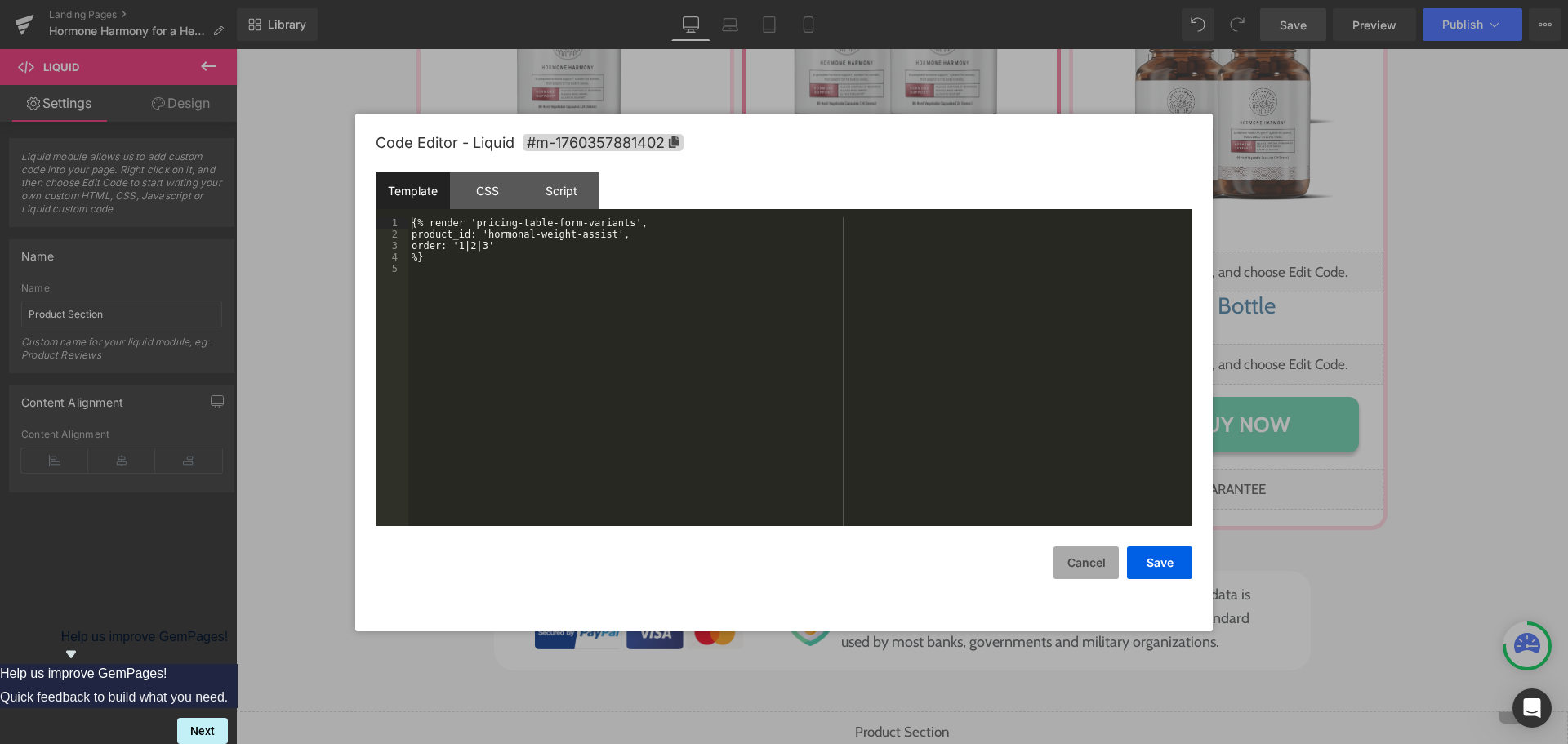
click at [1092, 559] on button "Cancel" at bounding box center [1086, 563] width 65 height 33
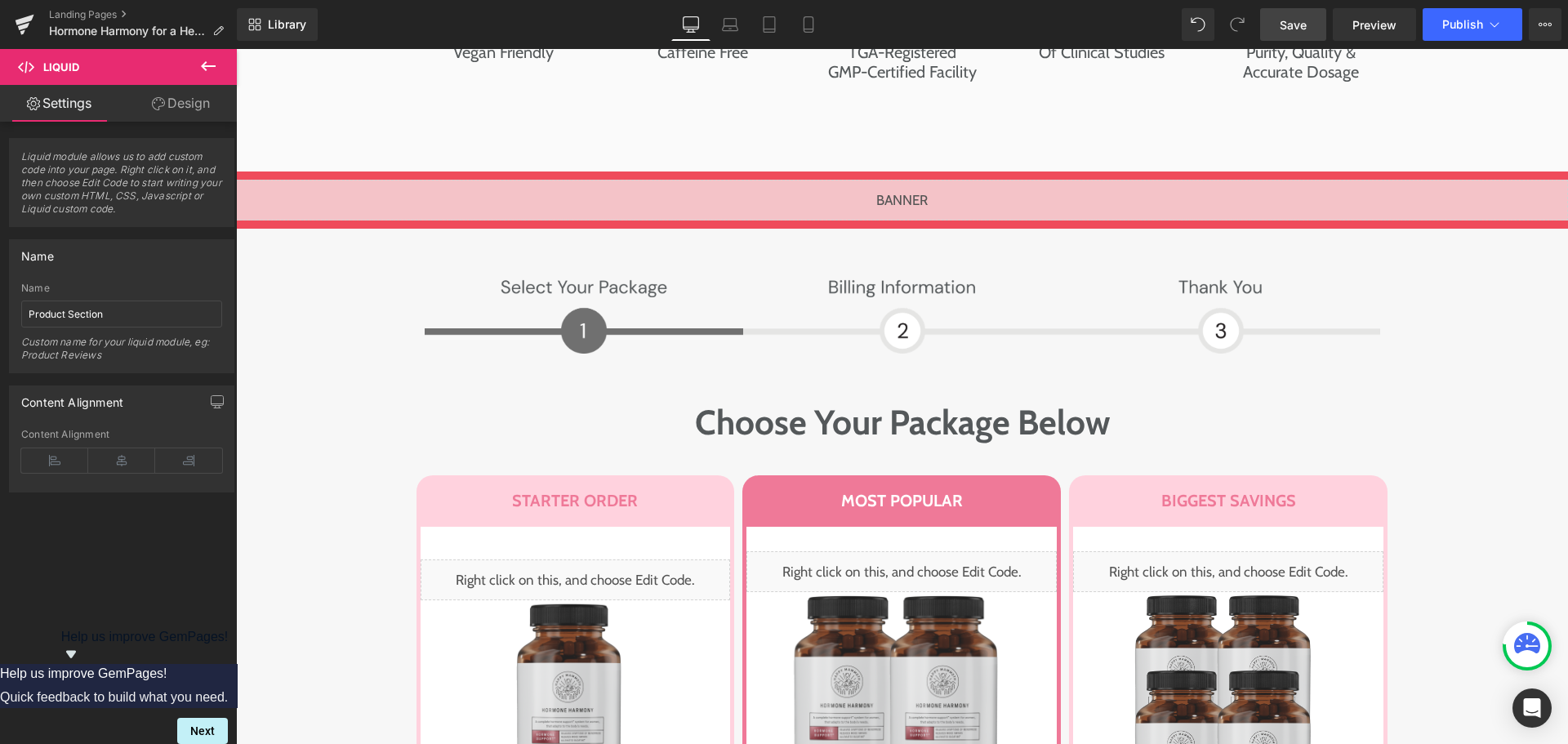
scroll to position [7356, 0]
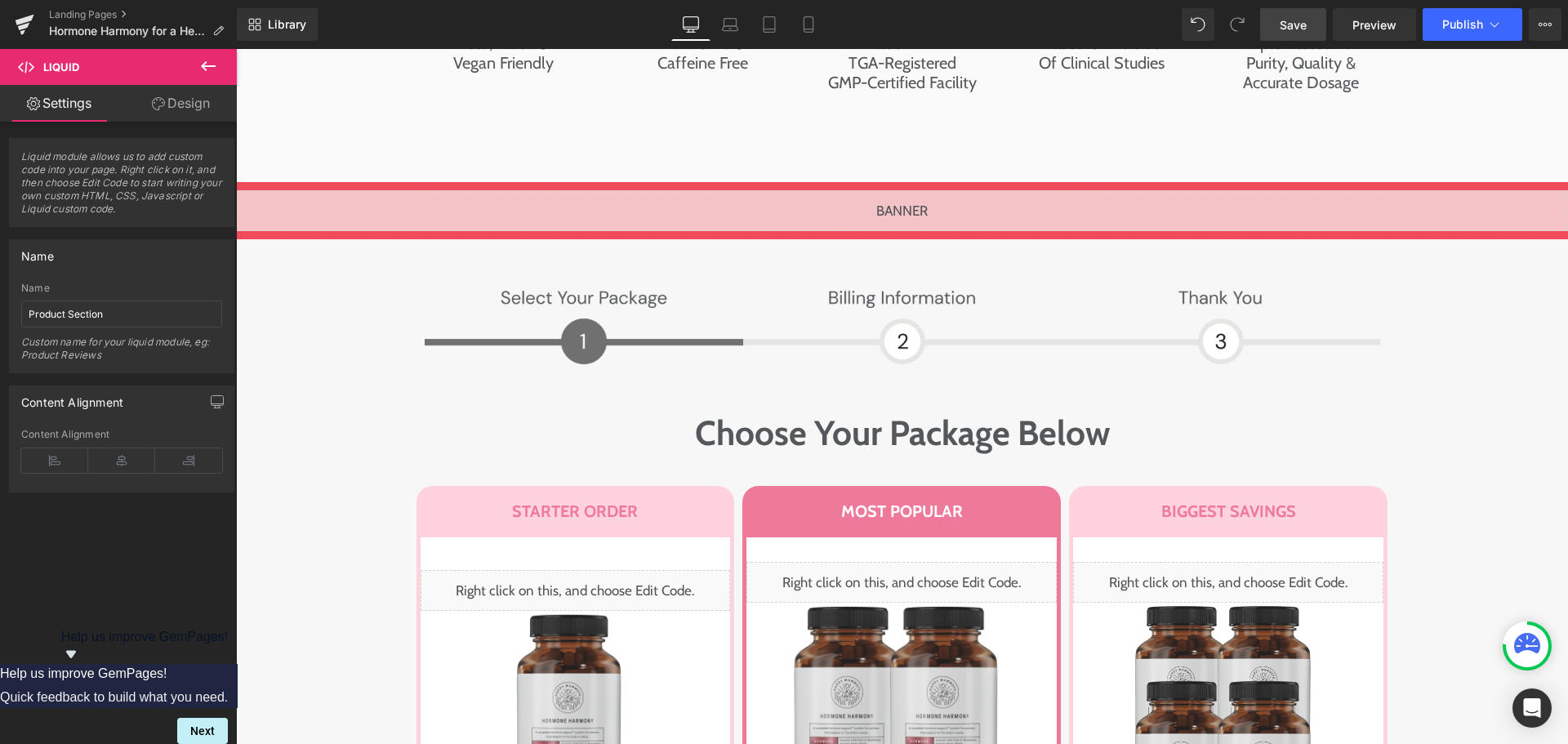
click at [1297, 30] on span "Save" at bounding box center [1294, 25] width 27 height 17
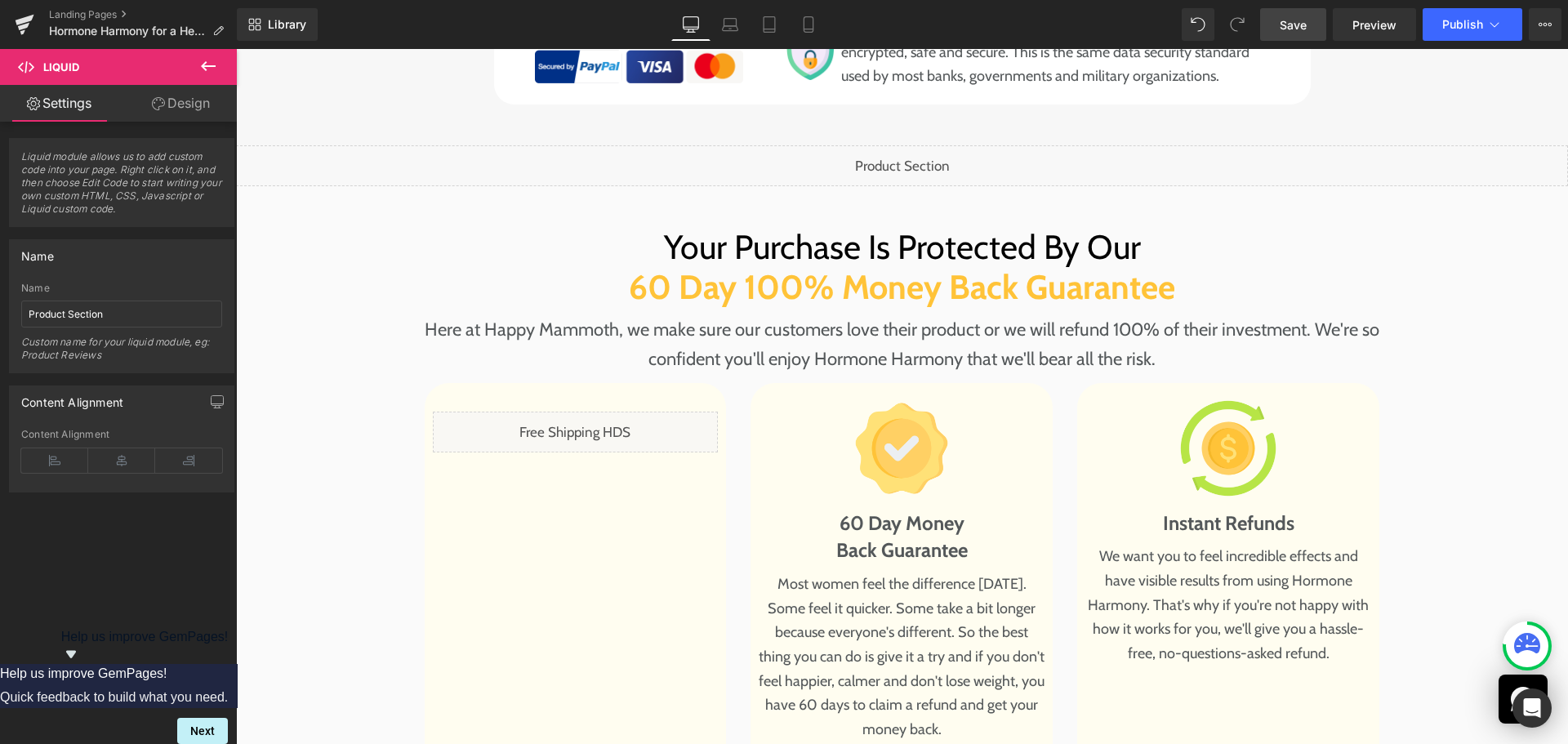
scroll to position [8418, 0]
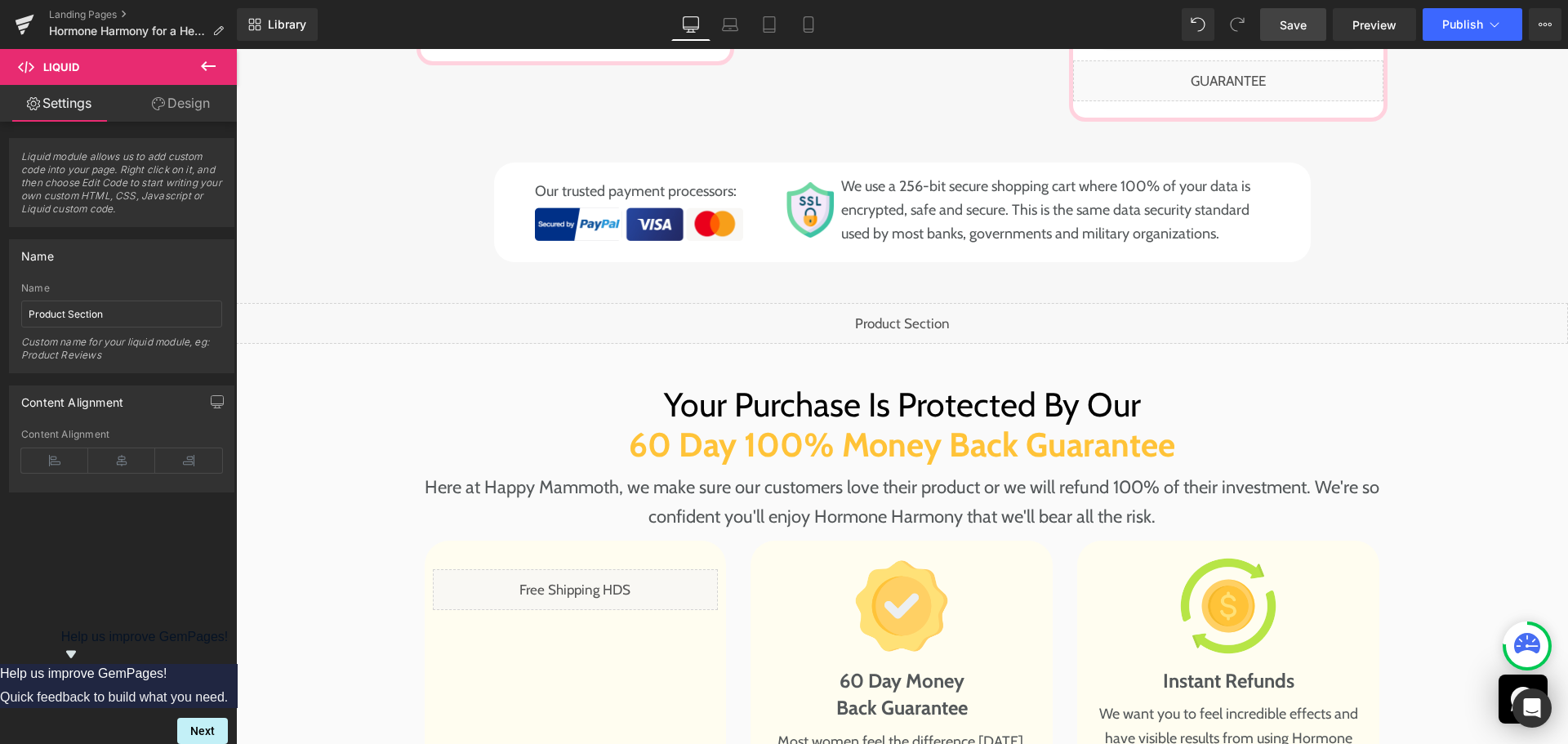
click at [860, 303] on div "Liquid" at bounding box center [902, 324] width 1333 height 41
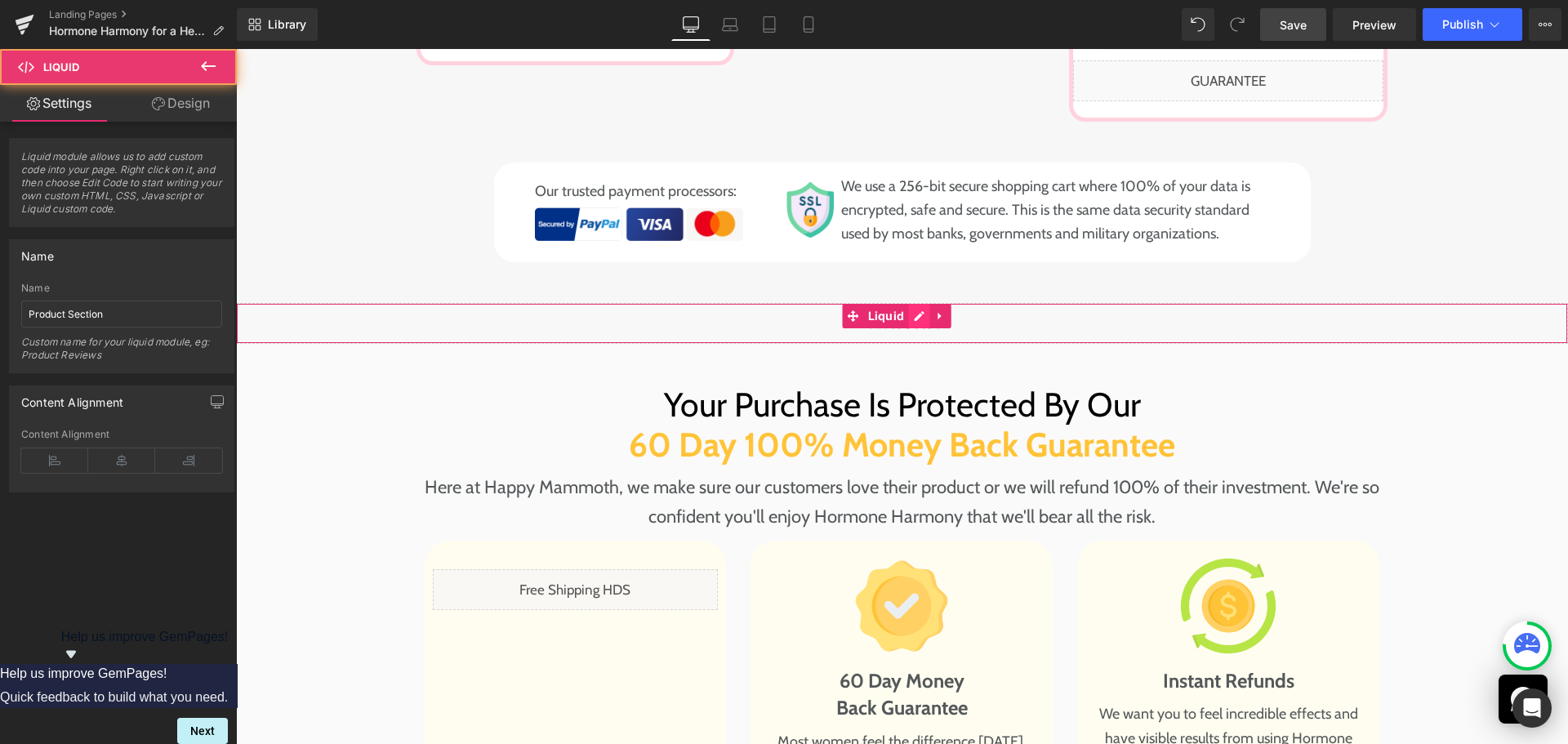
click at [927, 303] on div "Liquid" at bounding box center [902, 324] width 1333 height 41
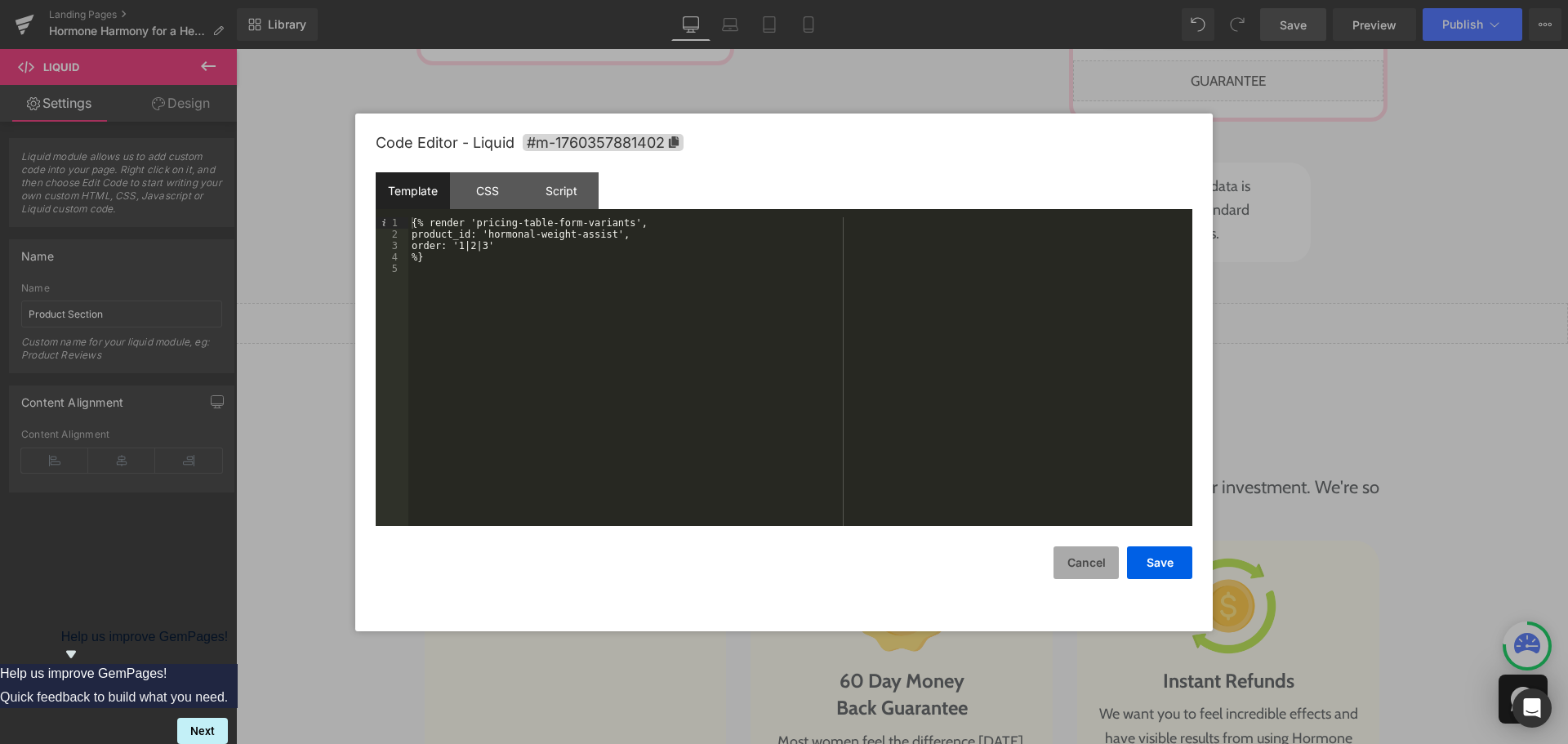
click at [1088, 559] on button "Cancel" at bounding box center [1086, 563] width 65 height 33
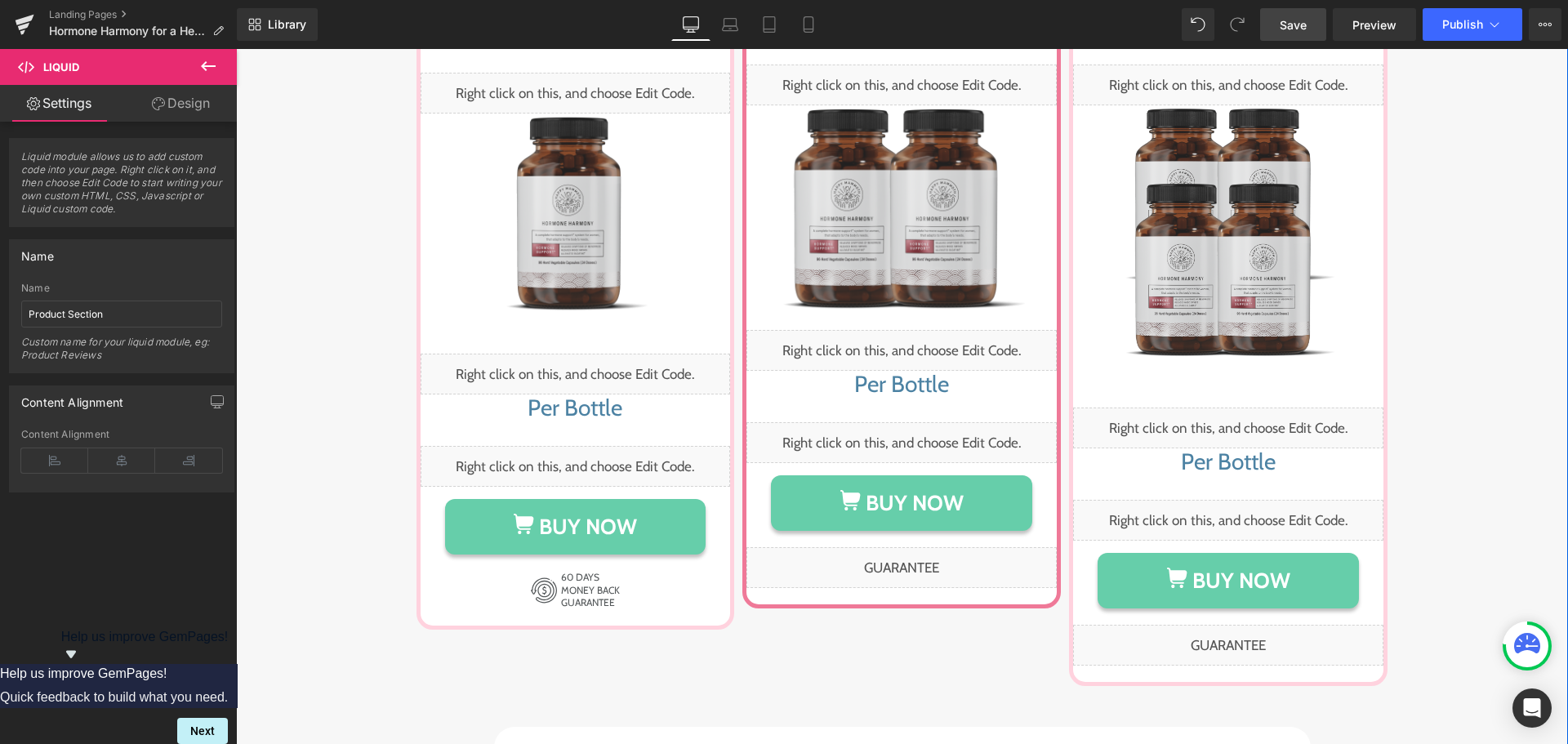
scroll to position [7601, 0]
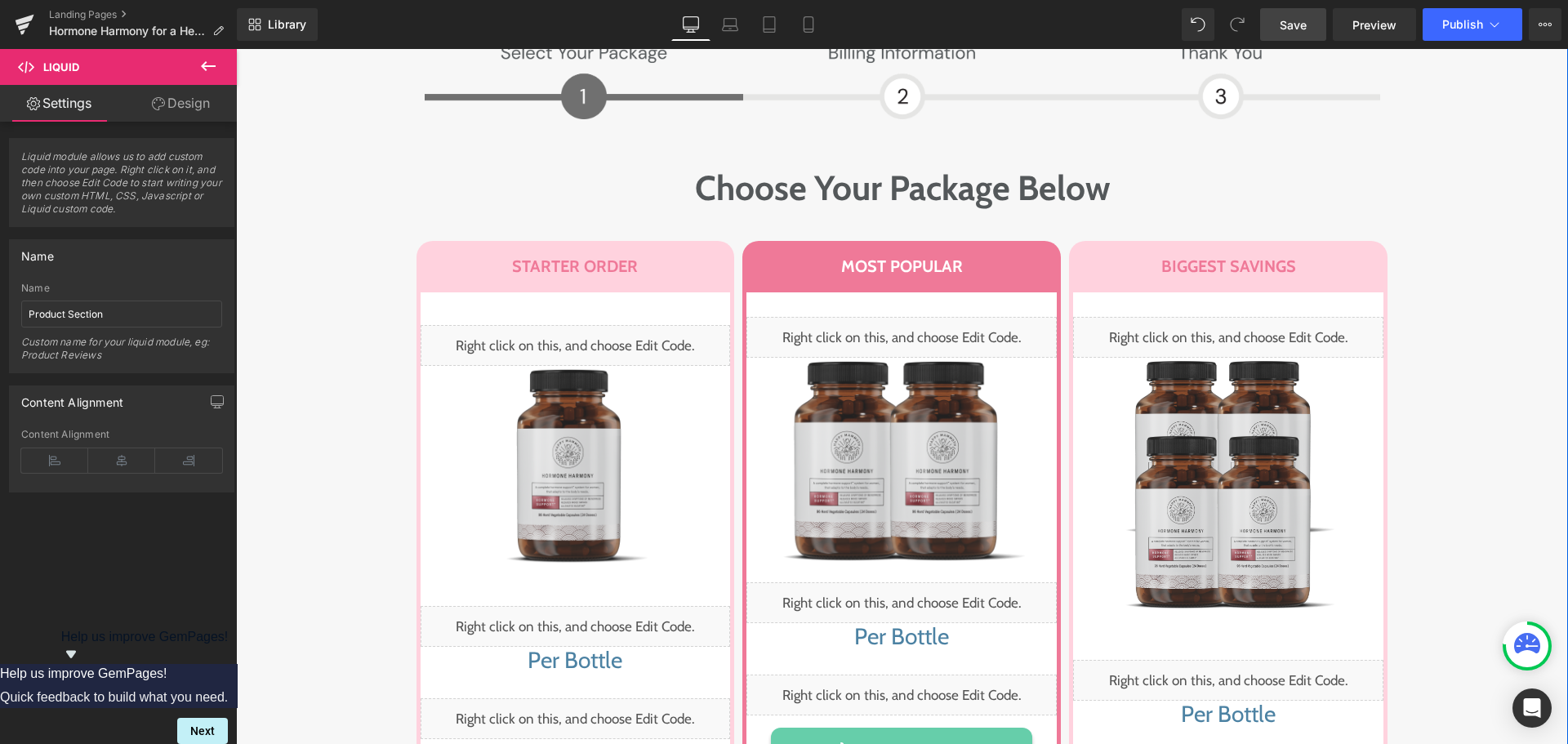
click at [332, 199] on div "Image Image Row Choose Your Package Below Heading Row STARTER ORDER Heading Row…" at bounding box center [902, 557] width 1333 height 1044
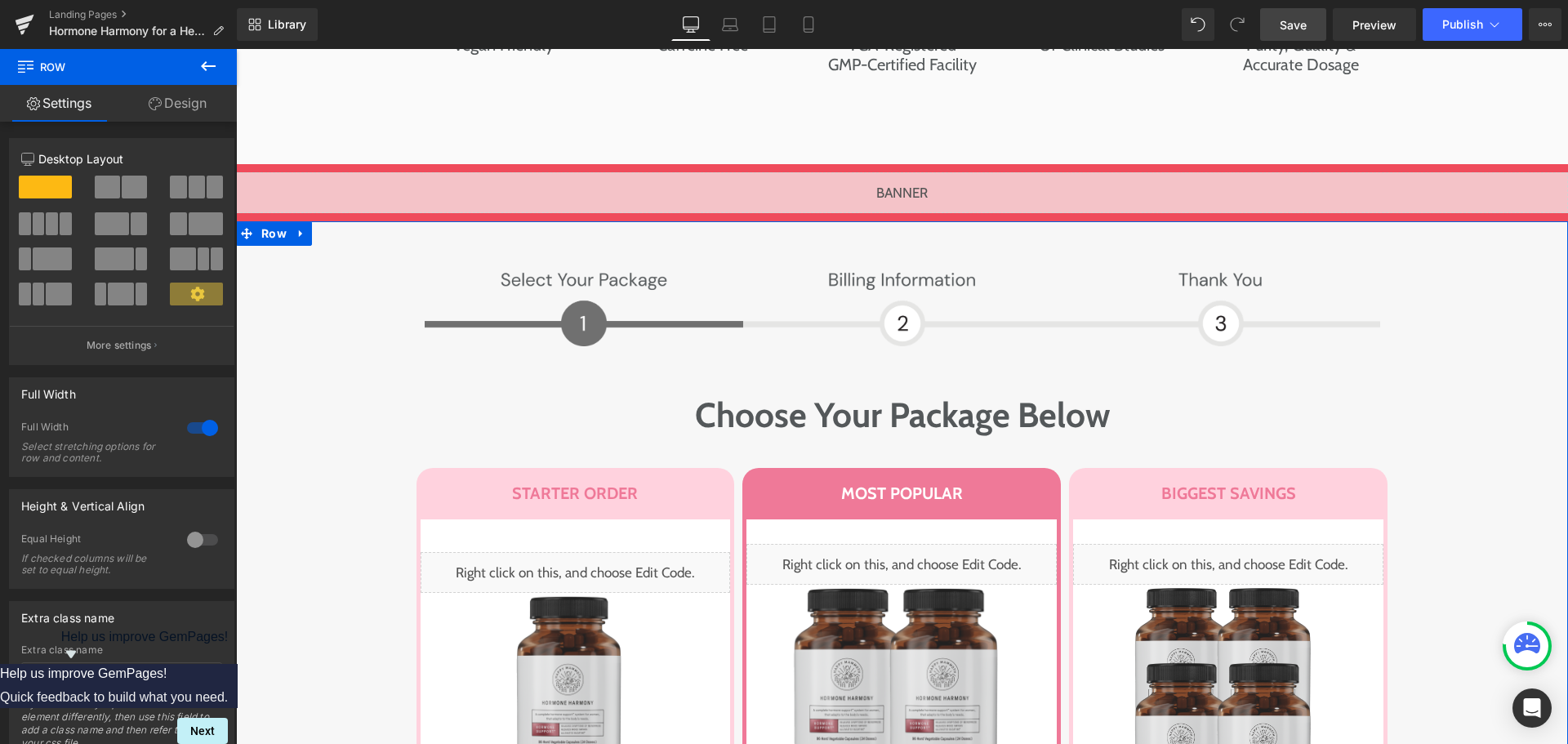
scroll to position [7275, 0]
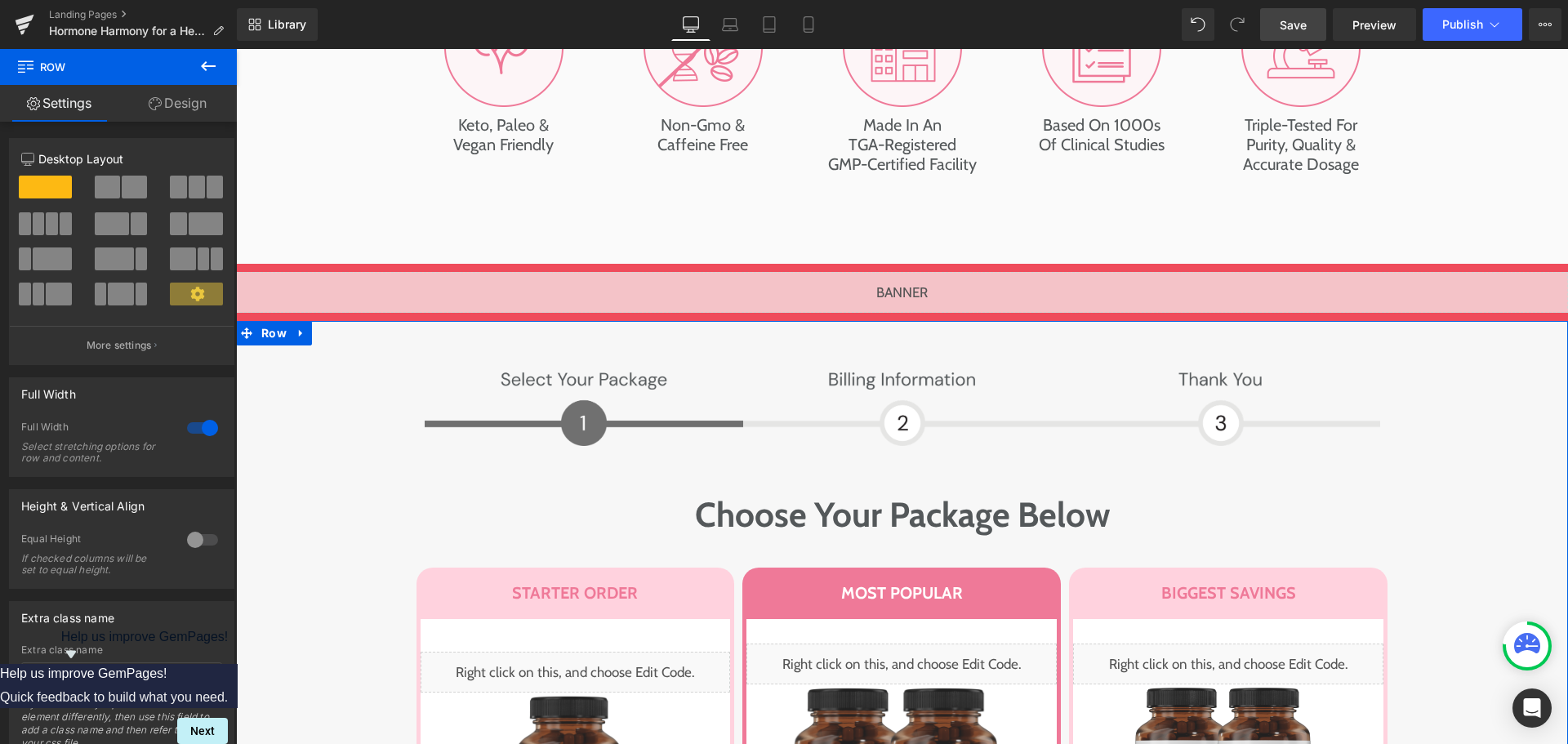
click at [270, 321] on li "Row" at bounding box center [263, 333] width 55 height 25
click at [270, 321] on span "Row" at bounding box center [274, 333] width 34 height 25
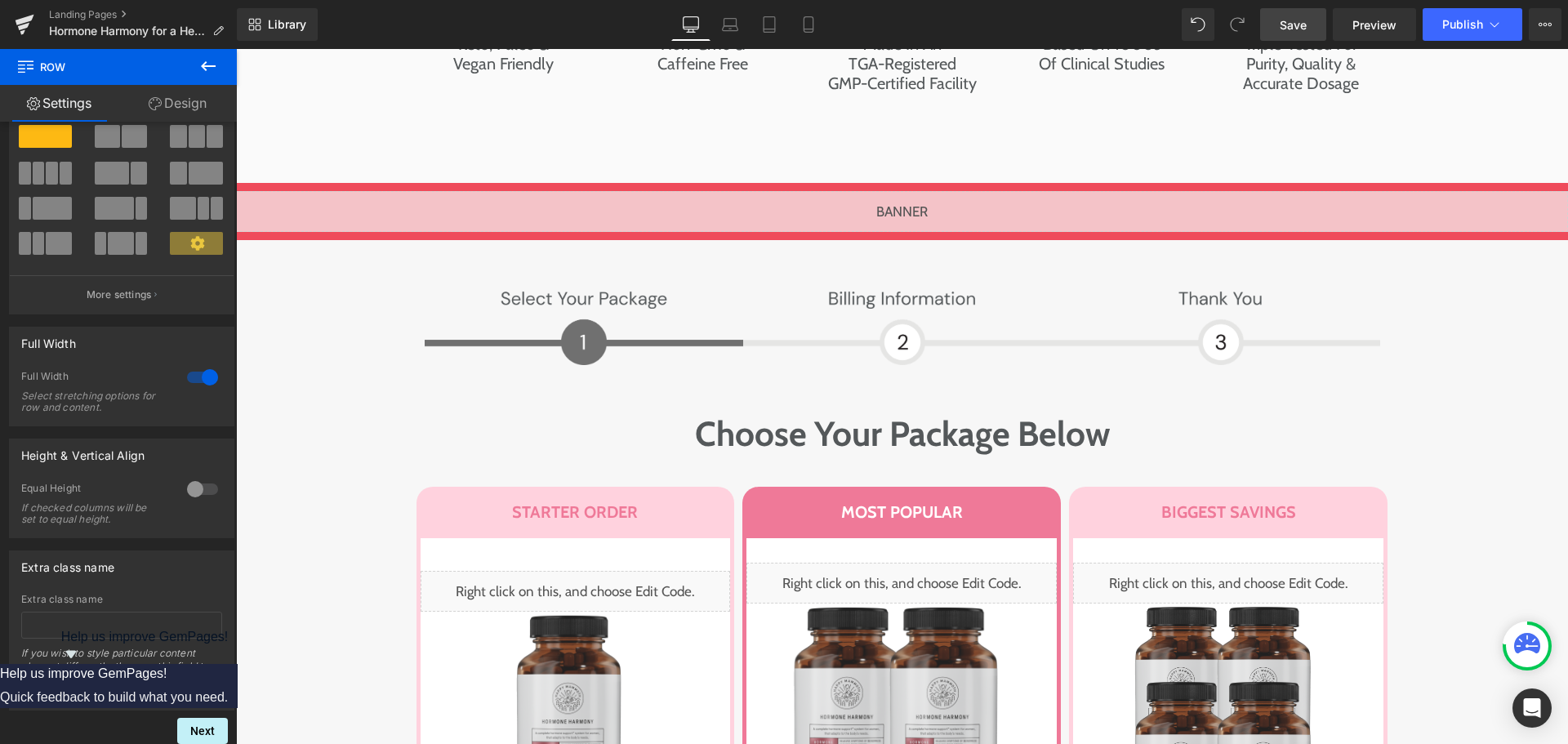
scroll to position [7356, 0]
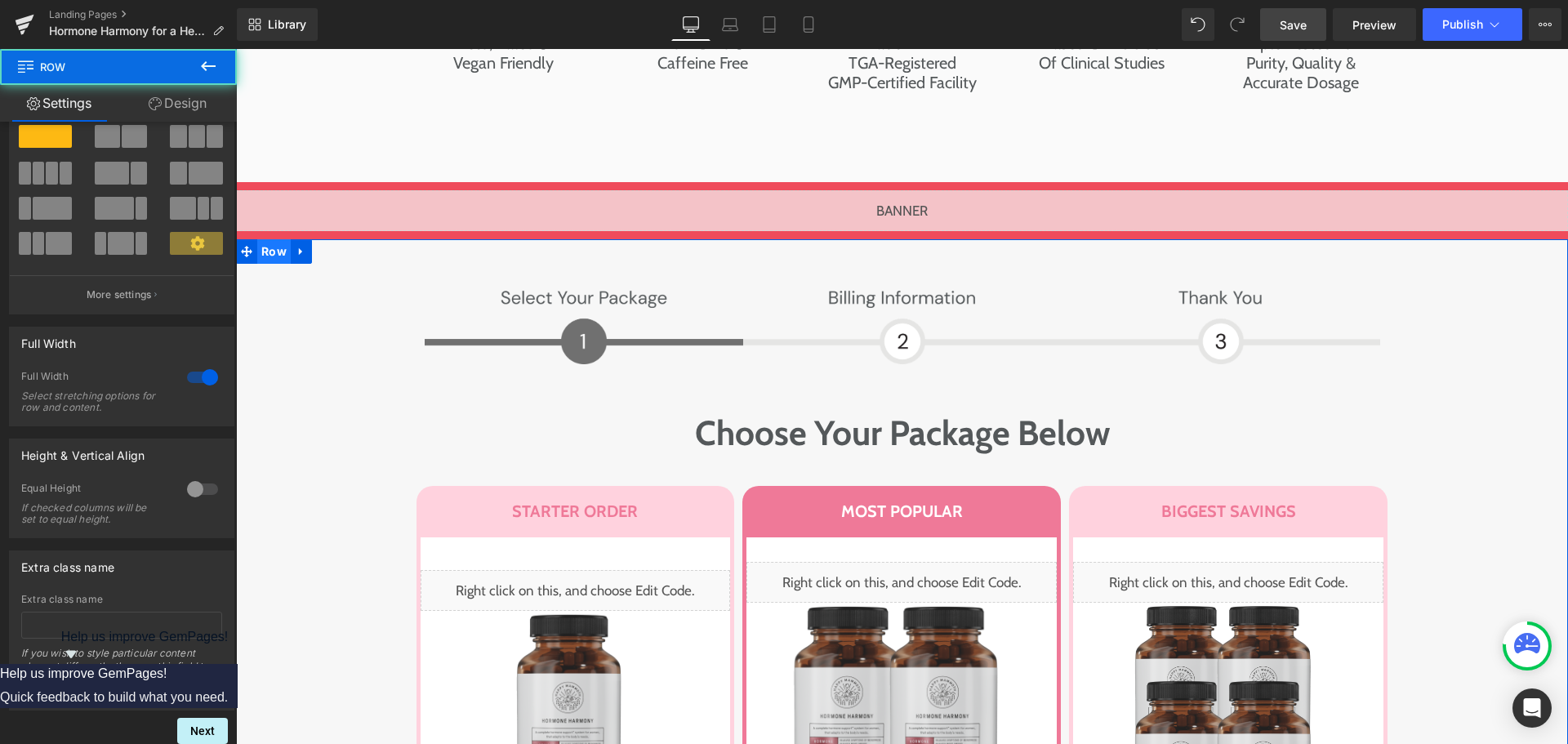
click at [264, 239] on span "Row" at bounding box center [274, 251] width 34 height 25
click at [91, 612] on input "text" at bounding box center [121, 625] width 201 height 27
paste input "pt-original"
type input "pt-original"
click at [151, 579] on div "Extra class name Extra class name pt-original If you wish to style particular c…" at bounding box center [122, 630] width 225 height 160
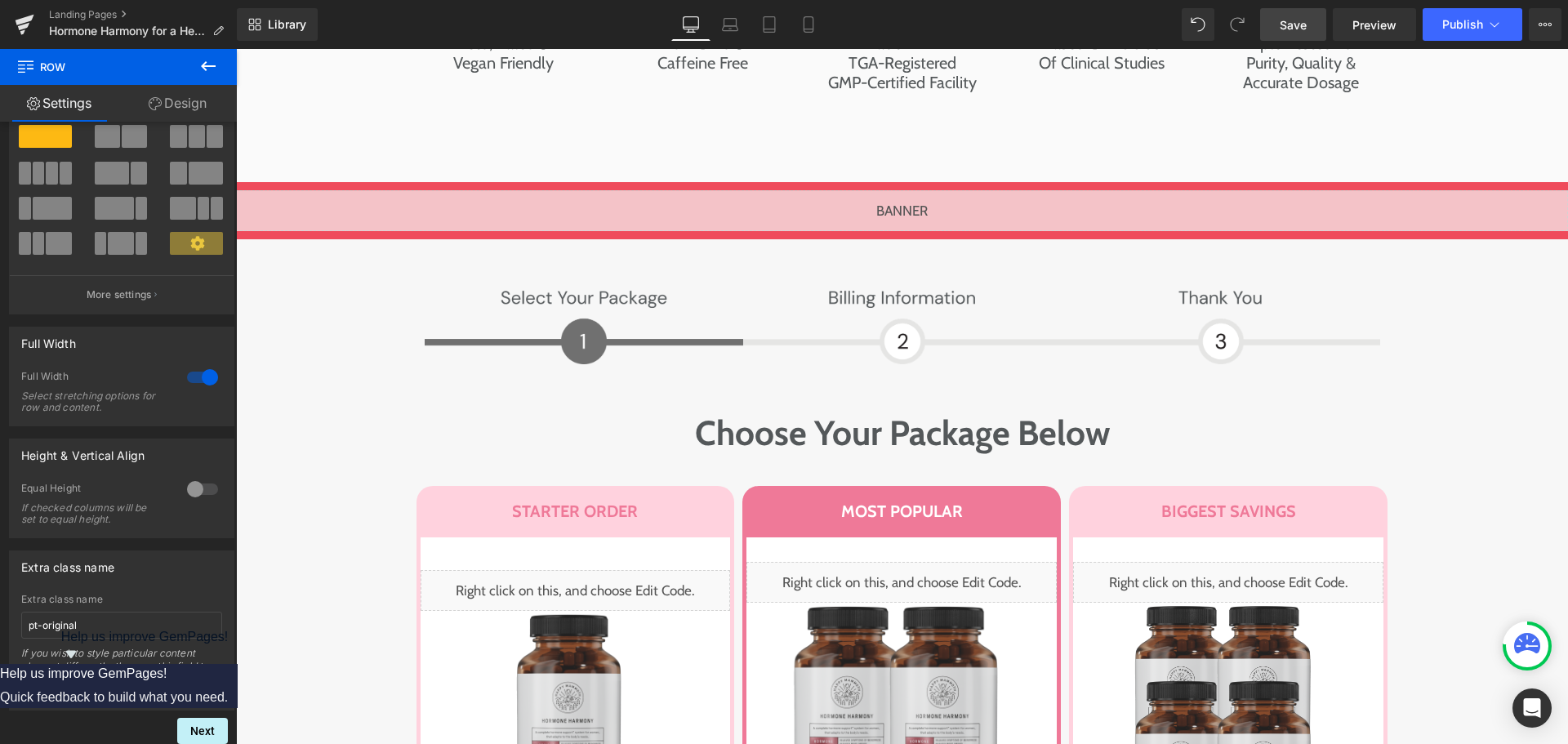
click at [1285, 20] on span "Save" at bounding box center [1294, 25] width 27 height 17
click at [1354, 34] on link "Preview" at bounding box center [1374, 25] width 83 height 33
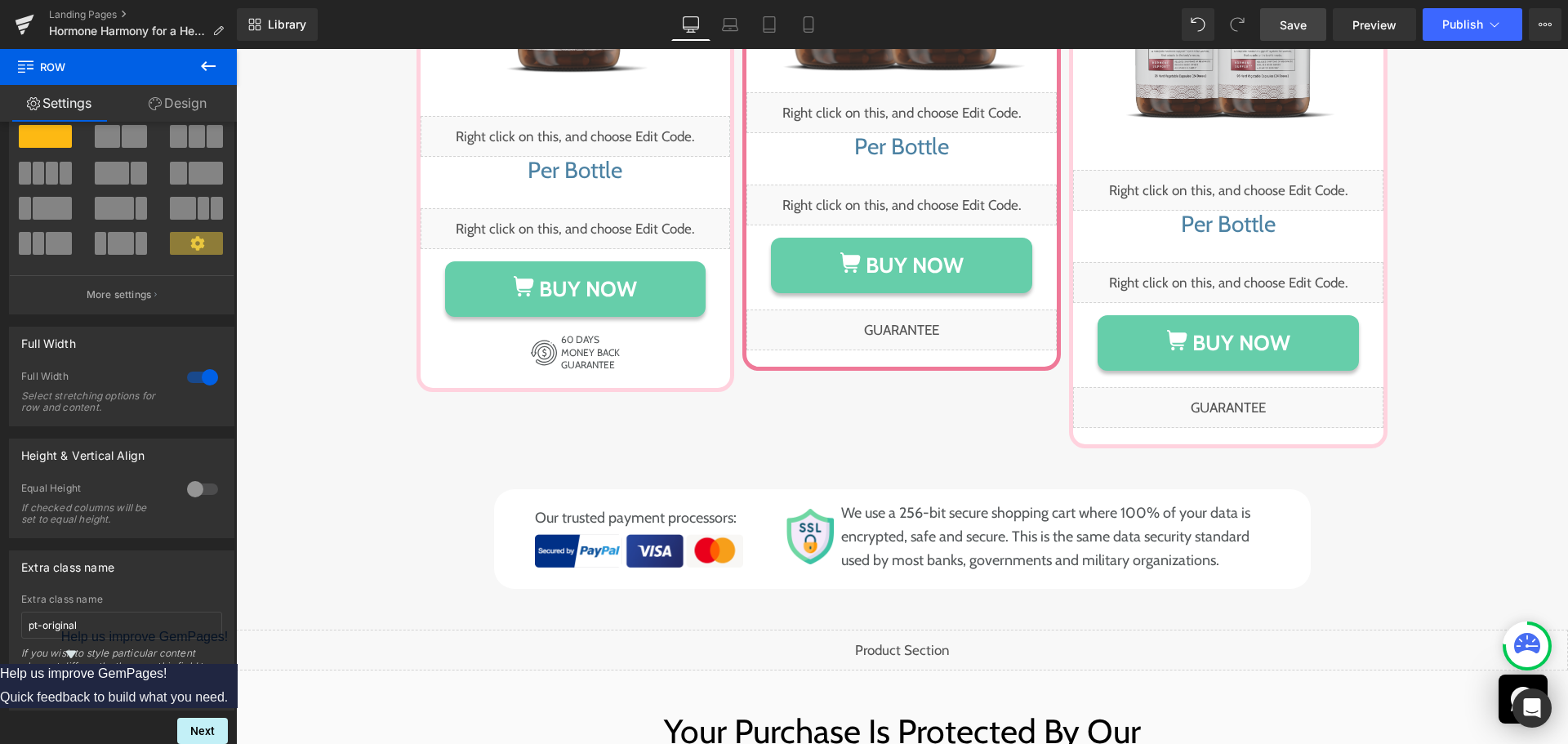
scroll to position [8581, 0]
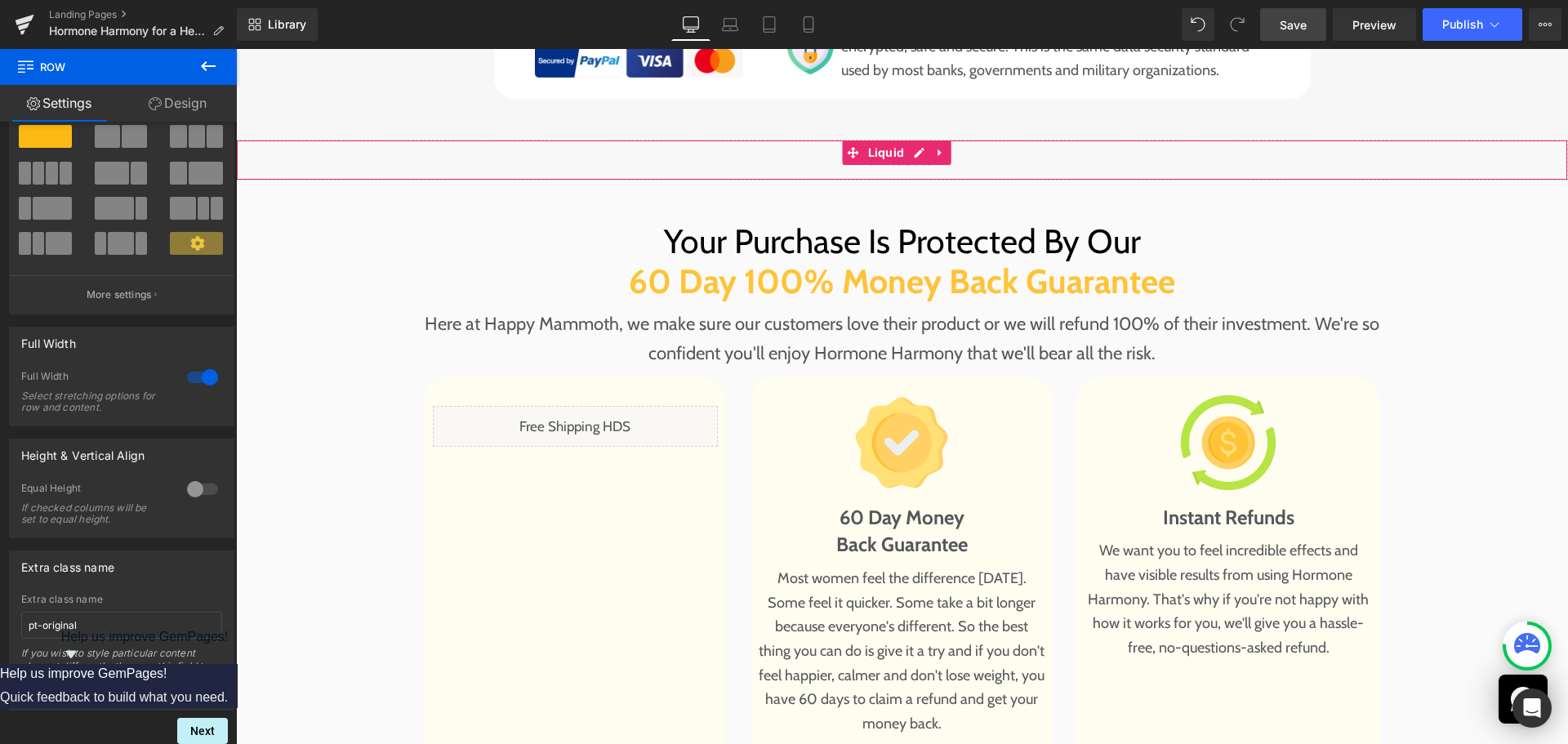
click at [841, 140] on div "Liquid" at bounding box center [902, 160] width 1333 height 41
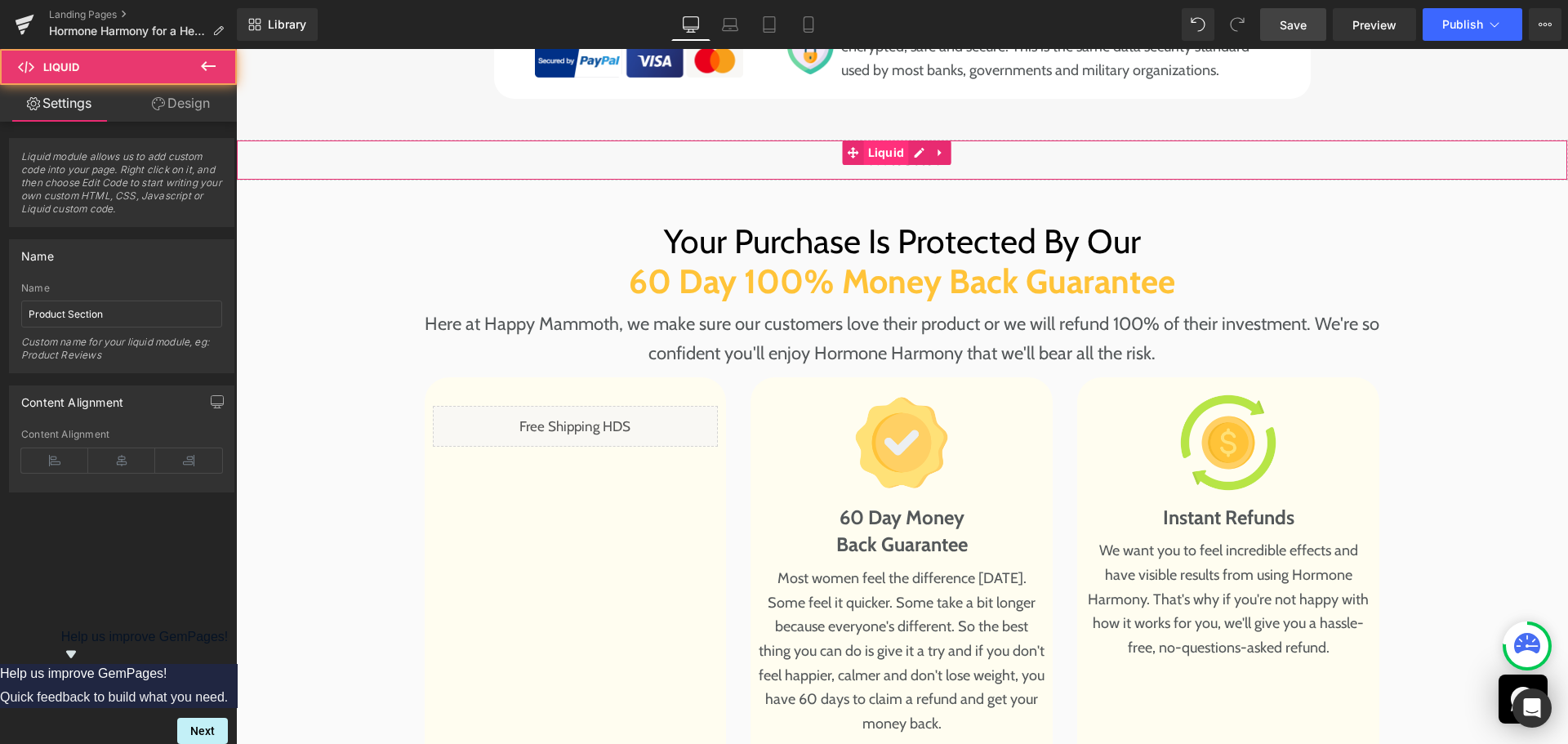
click at [889, 141] on span "Liquid" at bounding box center [886, 153] width 45 height 25
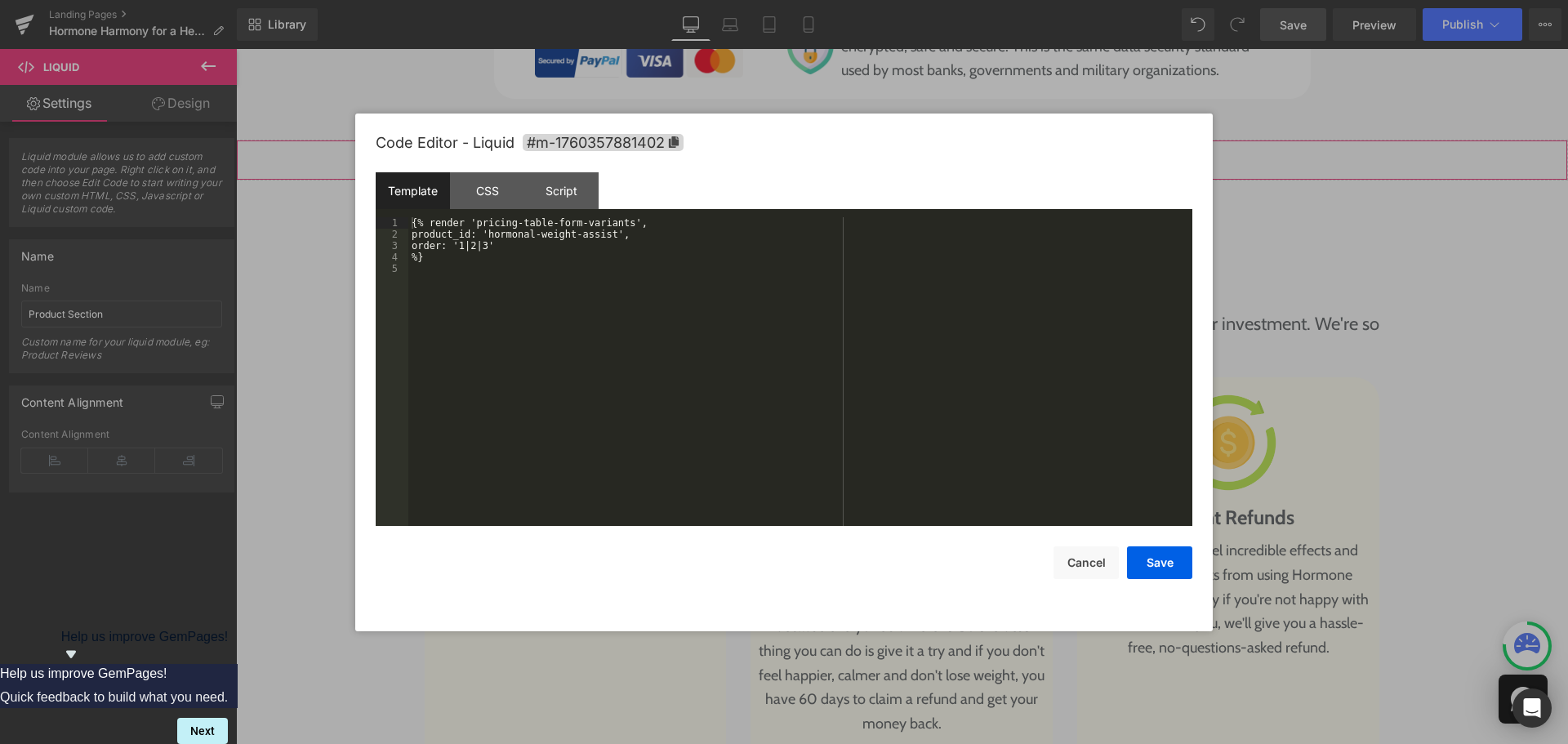
click at [485, 0] on div "Liquid You are previewing how the will restyle your page. You can not edit Elem…" at bounding box center [784, 0] width 1568 height 0
click at [498, 186] on div "CSS" at bounding box center [487, 190] width 75 height 36
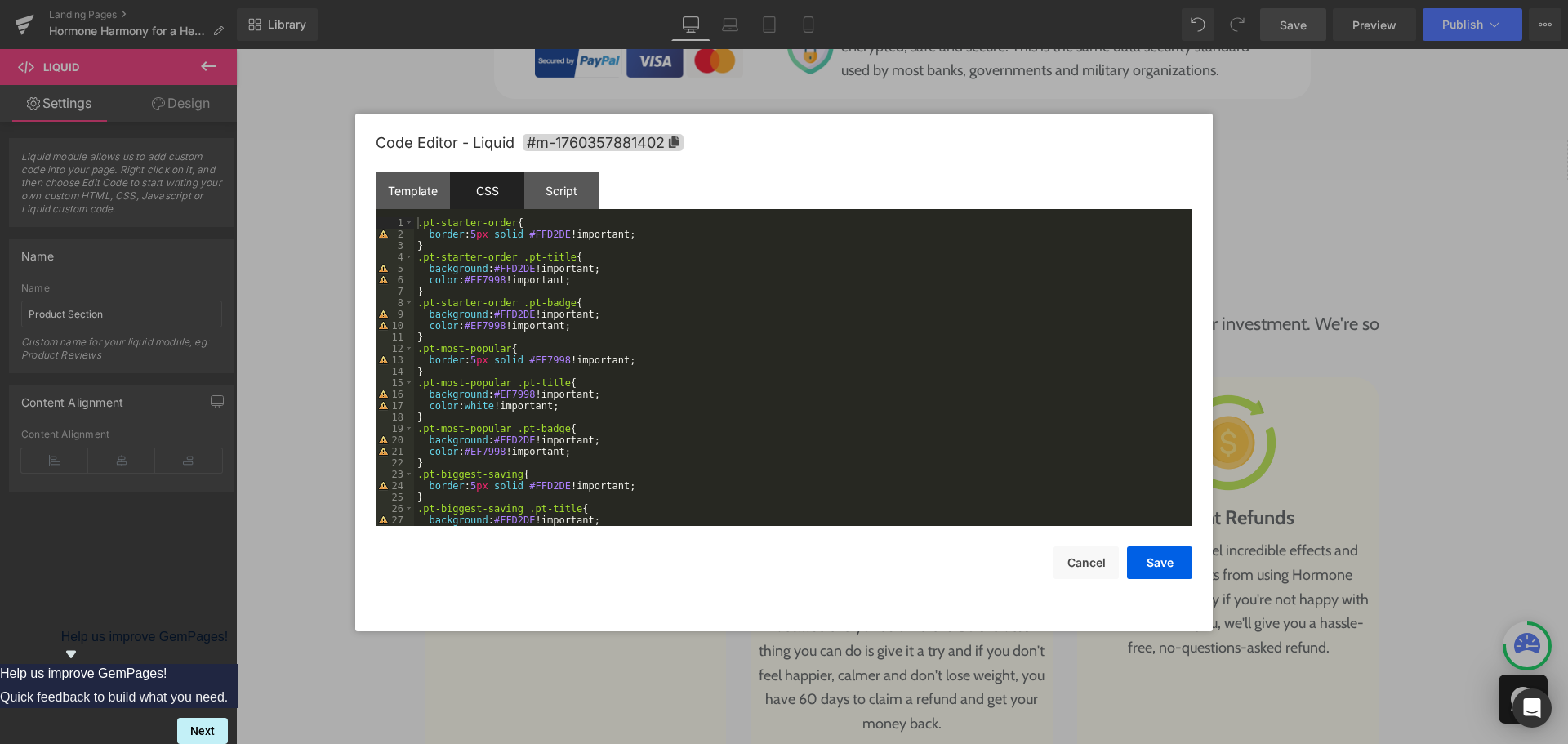
scroll to position [0, 0]
click at [595, 141] on span "#m-1760357881402" at bounding box center [603, 142] width 161 height 17
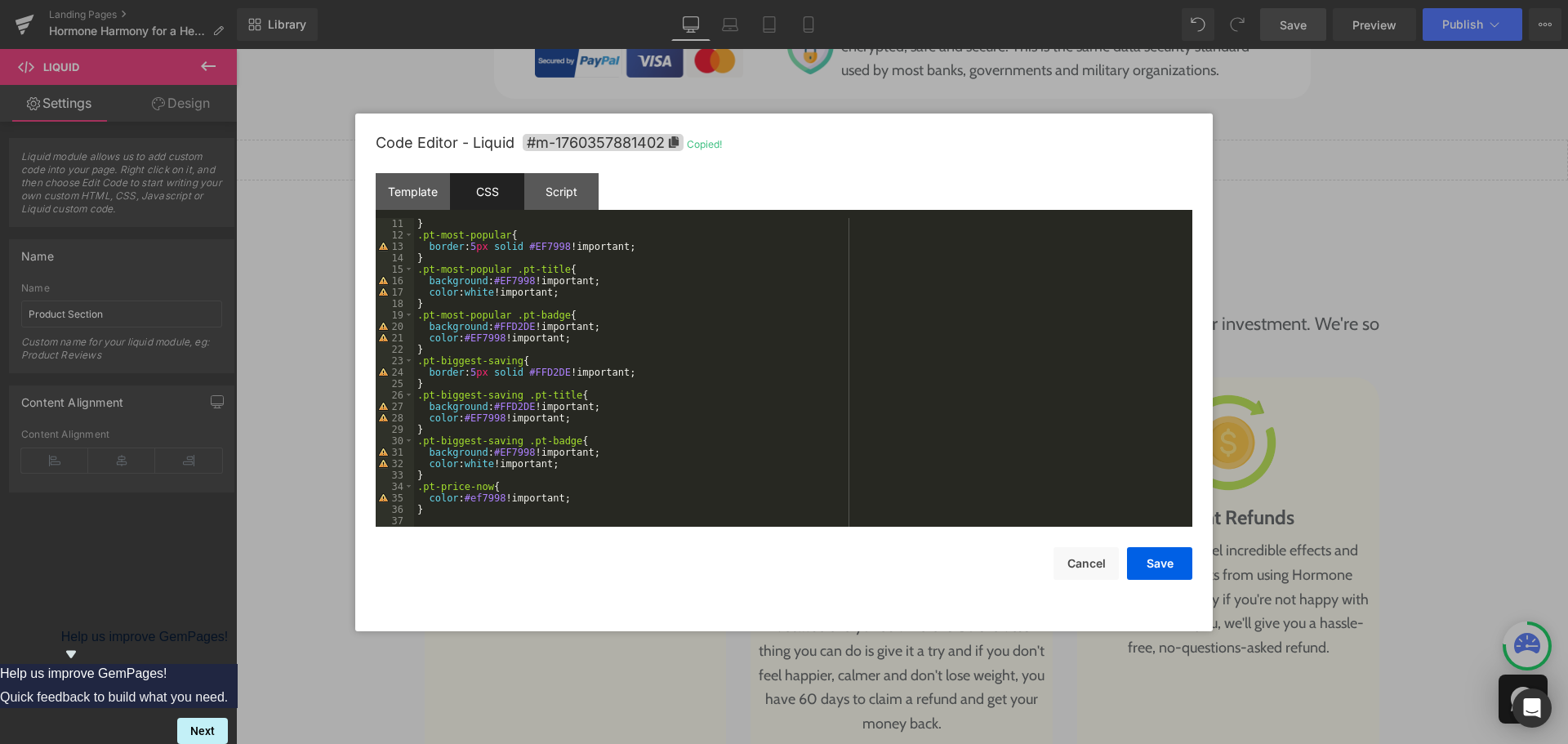
click at [468, 531] on div "Save Cancel" at bounding box center [784, 553] width 817 height 53
click at [490, 519] on div "} .pt-most-popular { border : 5 px solid #EF7998 !important; } .pt-most-popular…" at bounding box center [800, 383] width 772 height 331
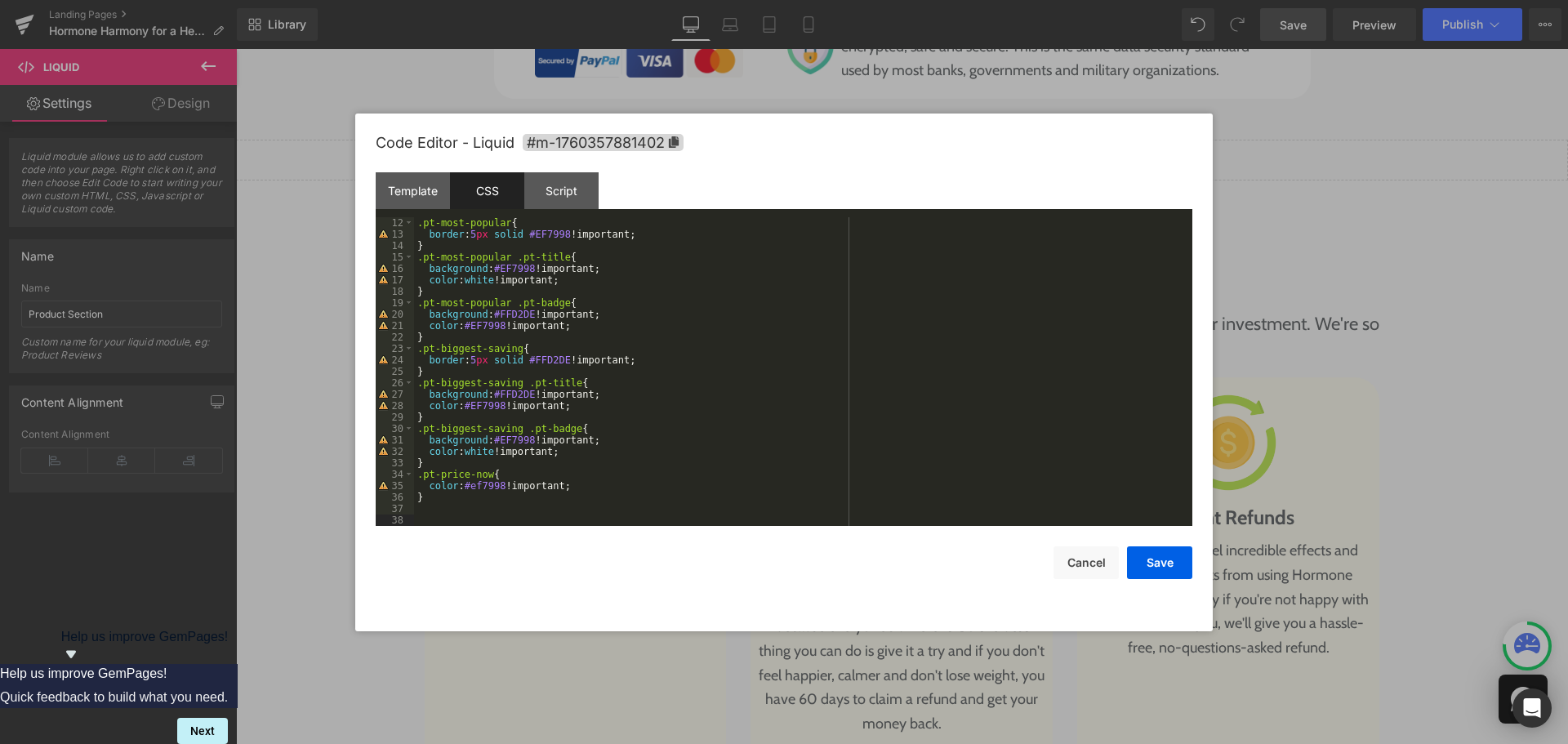
paste textarea
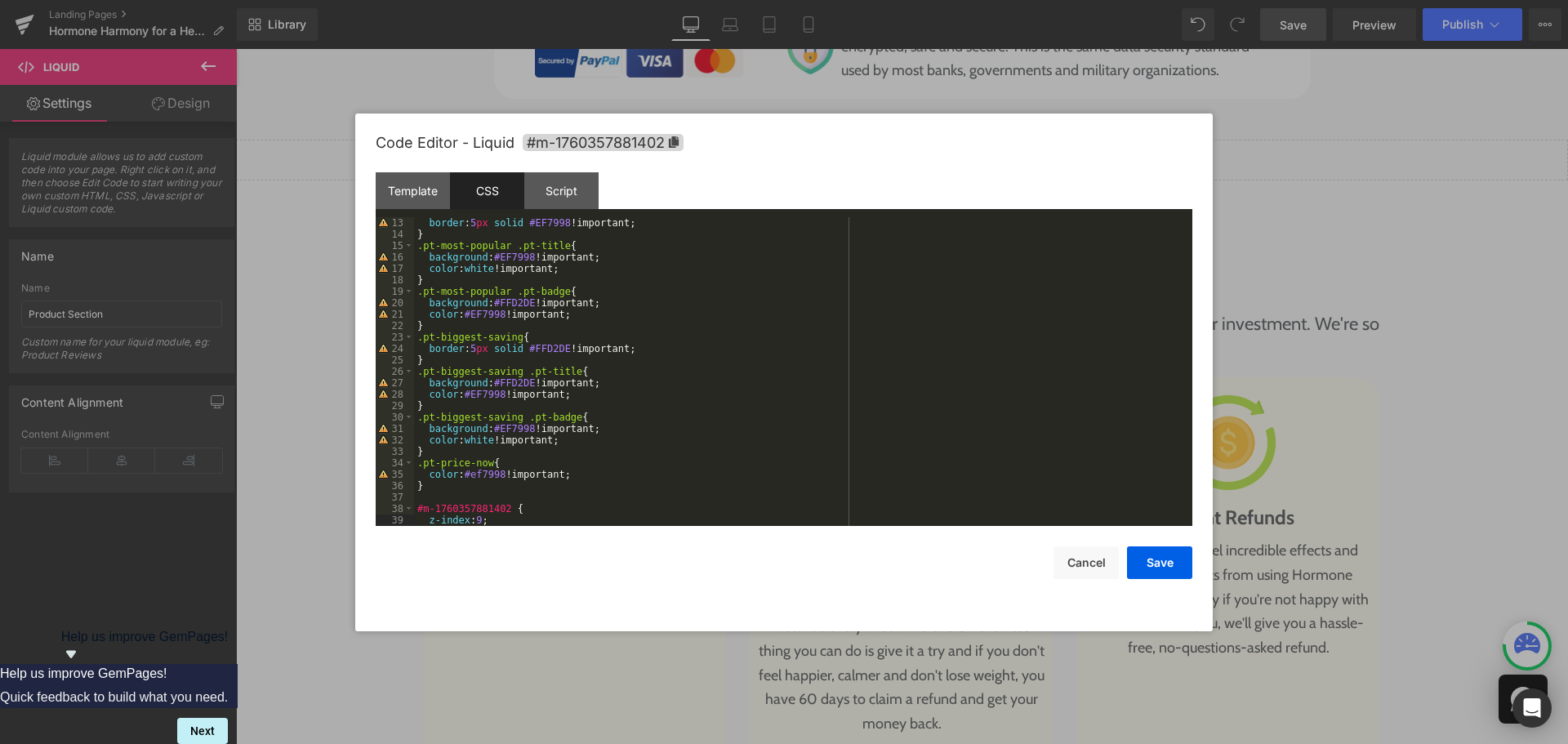
scroll to position [148, 0]
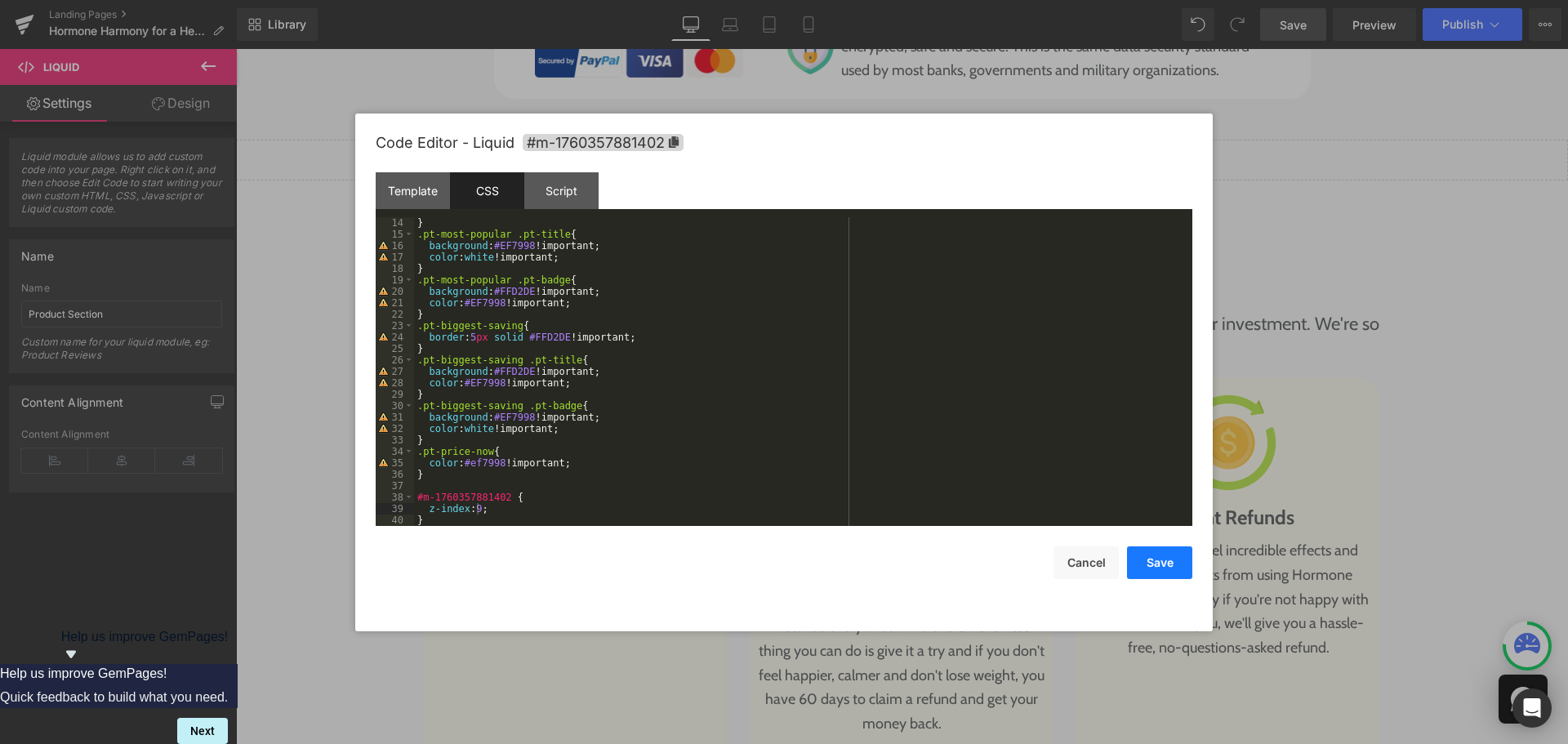
click at [1157, 564] on button "Save" at bounding box center [1160, 563] width 65 height 33
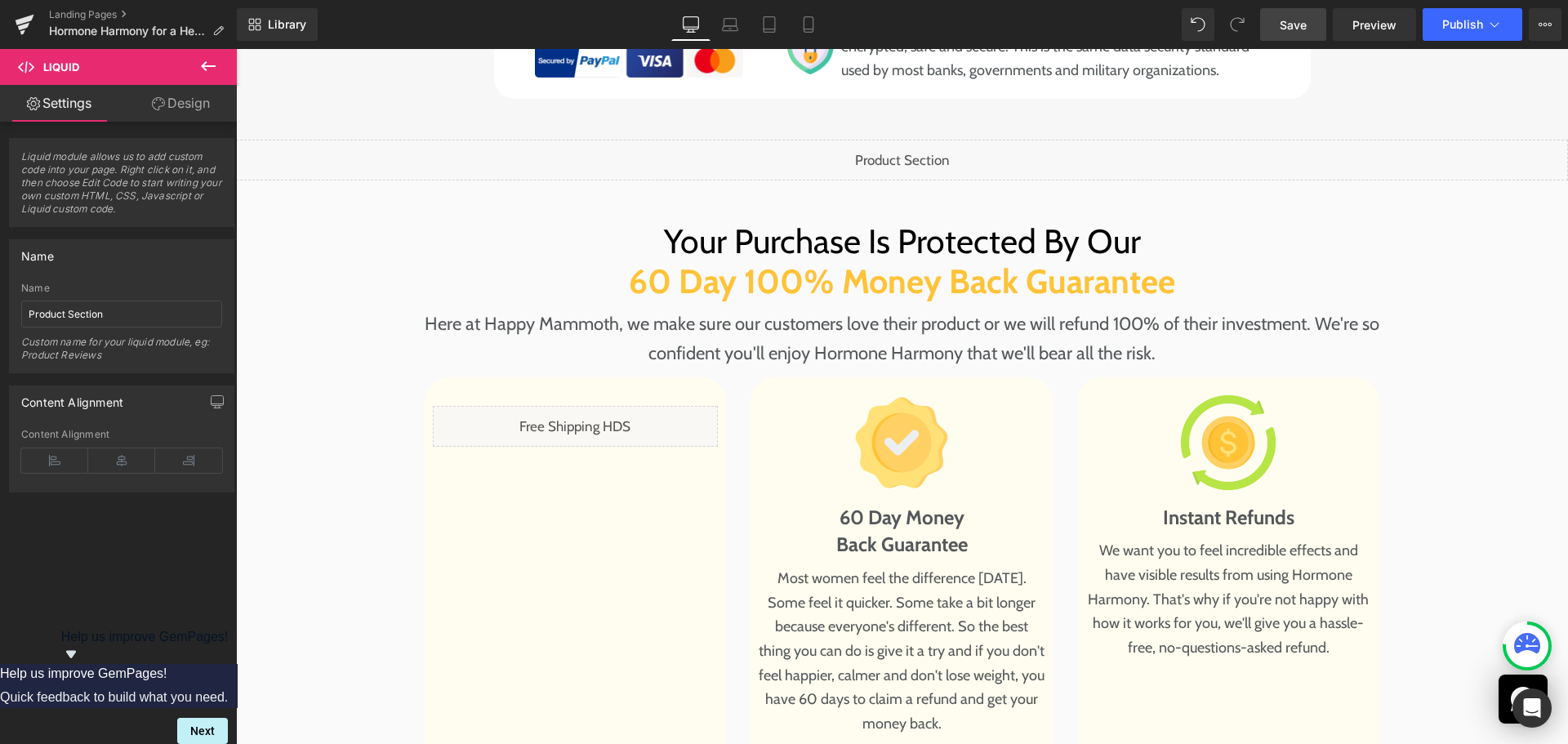
click at [1309, 27] on link "Save" at bounding box center [1294, 25] width 66 height 33
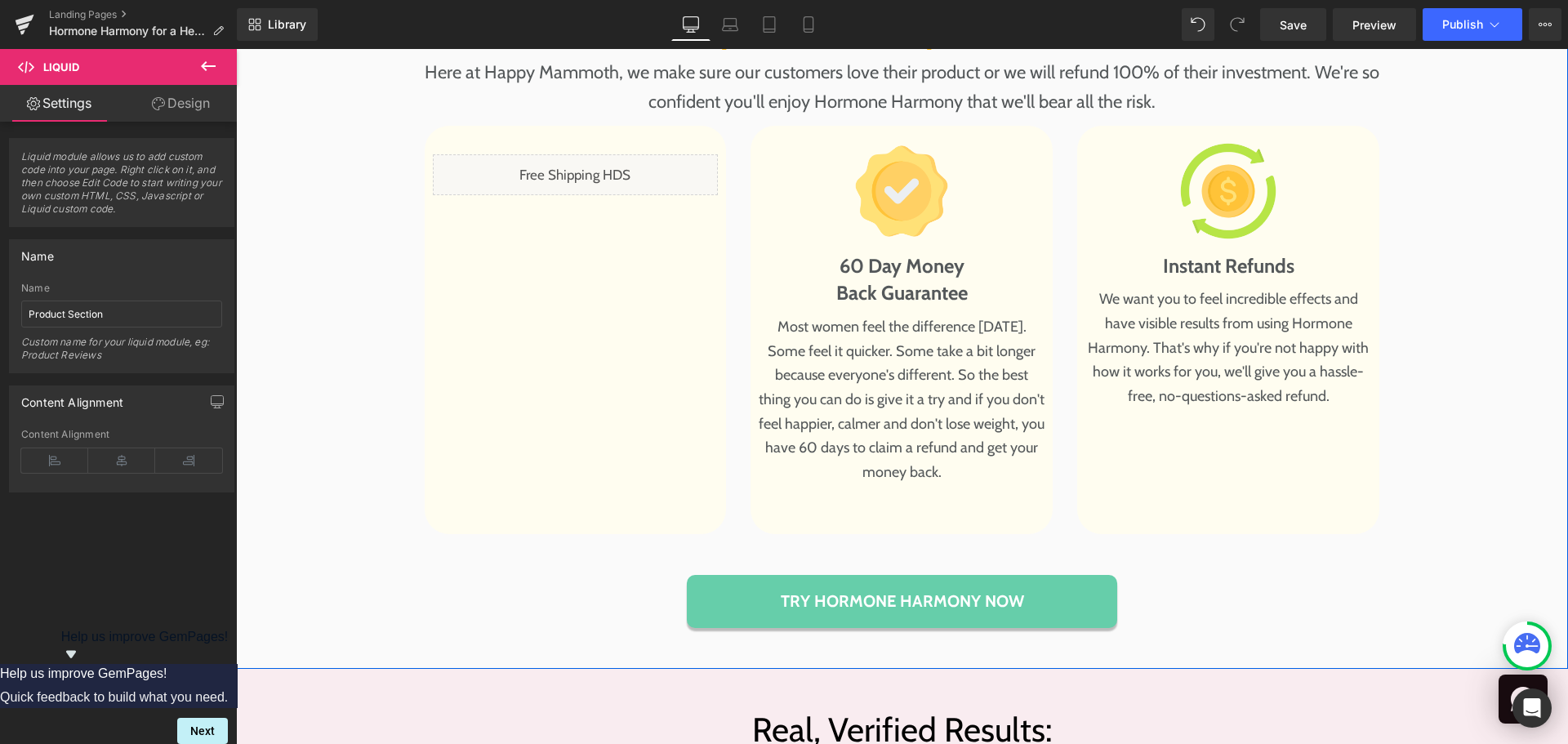
scroll to position [8255, 0]
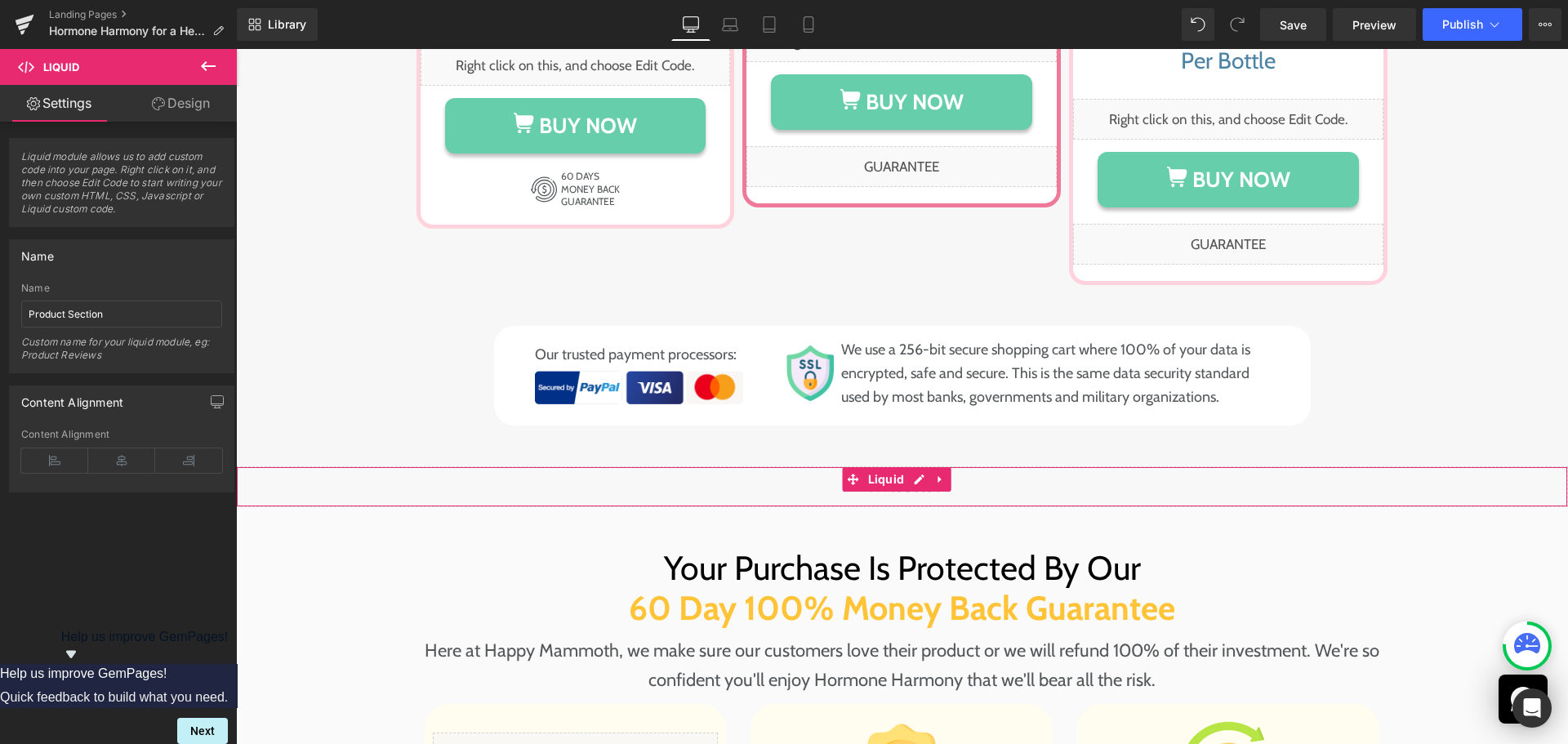
click at [216, 75] on icon at bounding box center [208, 66] width 19 height 19
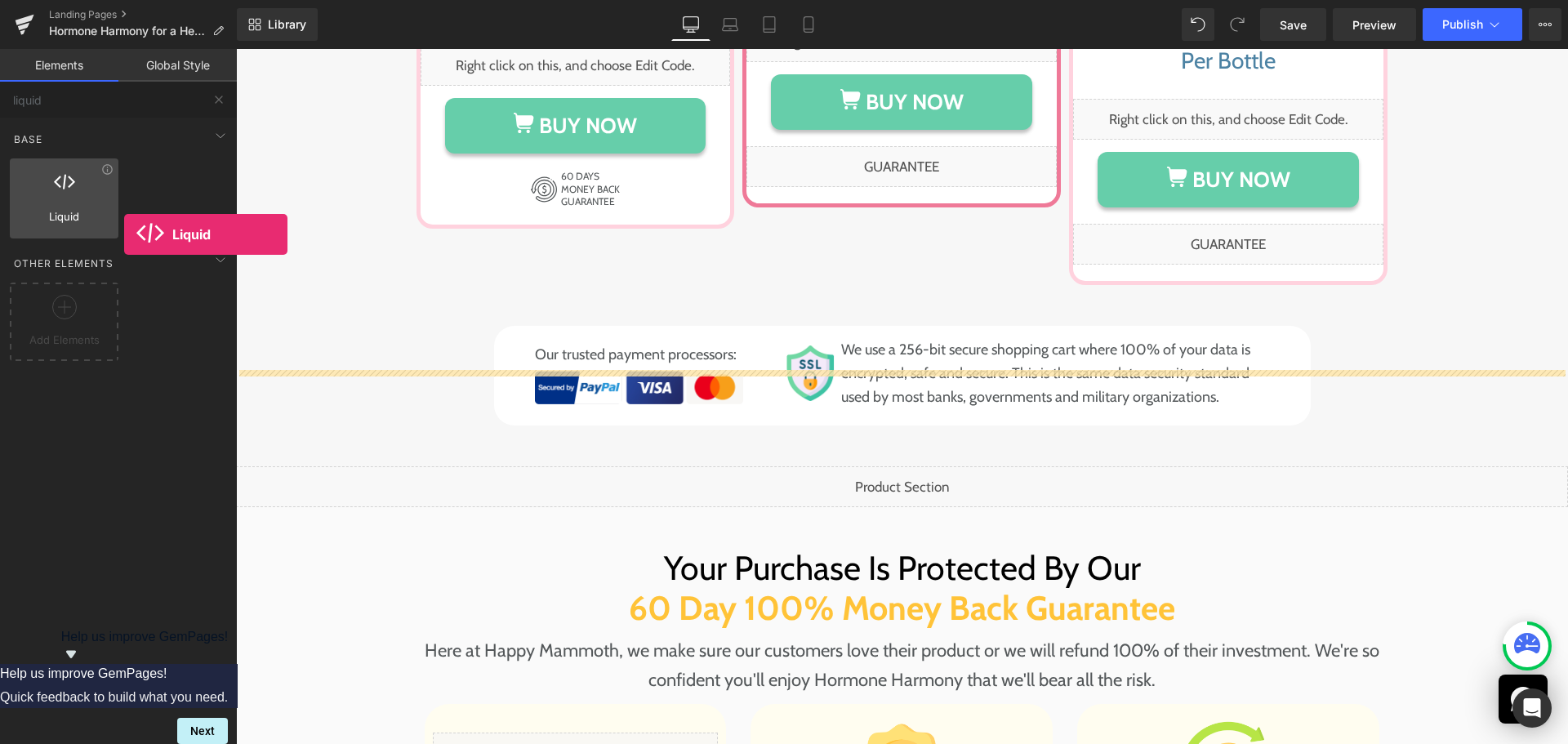
drag, startPoint x: 231, startPoint y: 330, endPoint x: 56, endPoint y: 206, distance: 214.5
click at [56, 206] on div "Liquid liquid, custom code, html, javascript, css, reviews, apps, applications,…" at bounding box center [64, 198] width 108 height 80
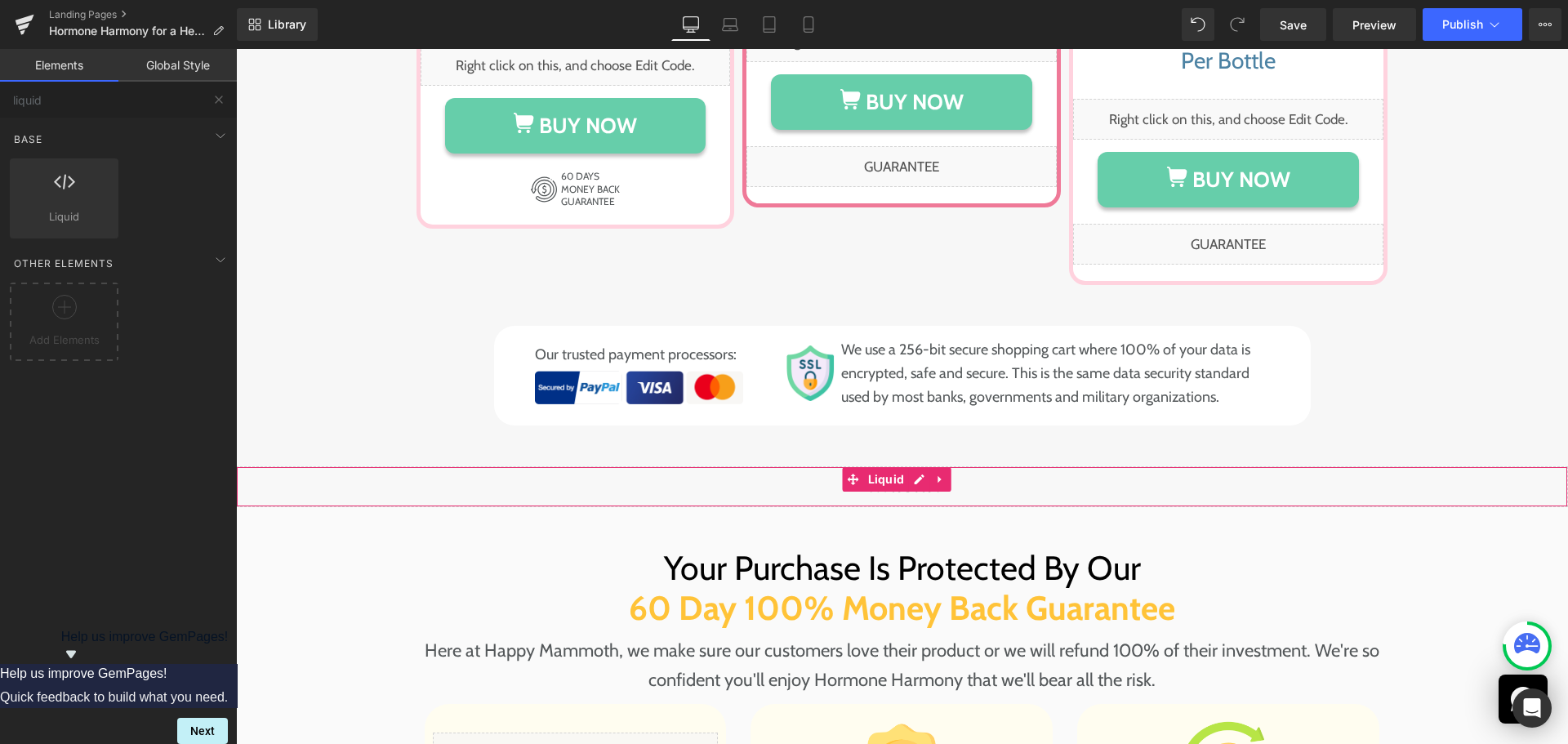
click at [290, 467] on div "Liquid" at bounding box center [902, 487] width 1333 height 41
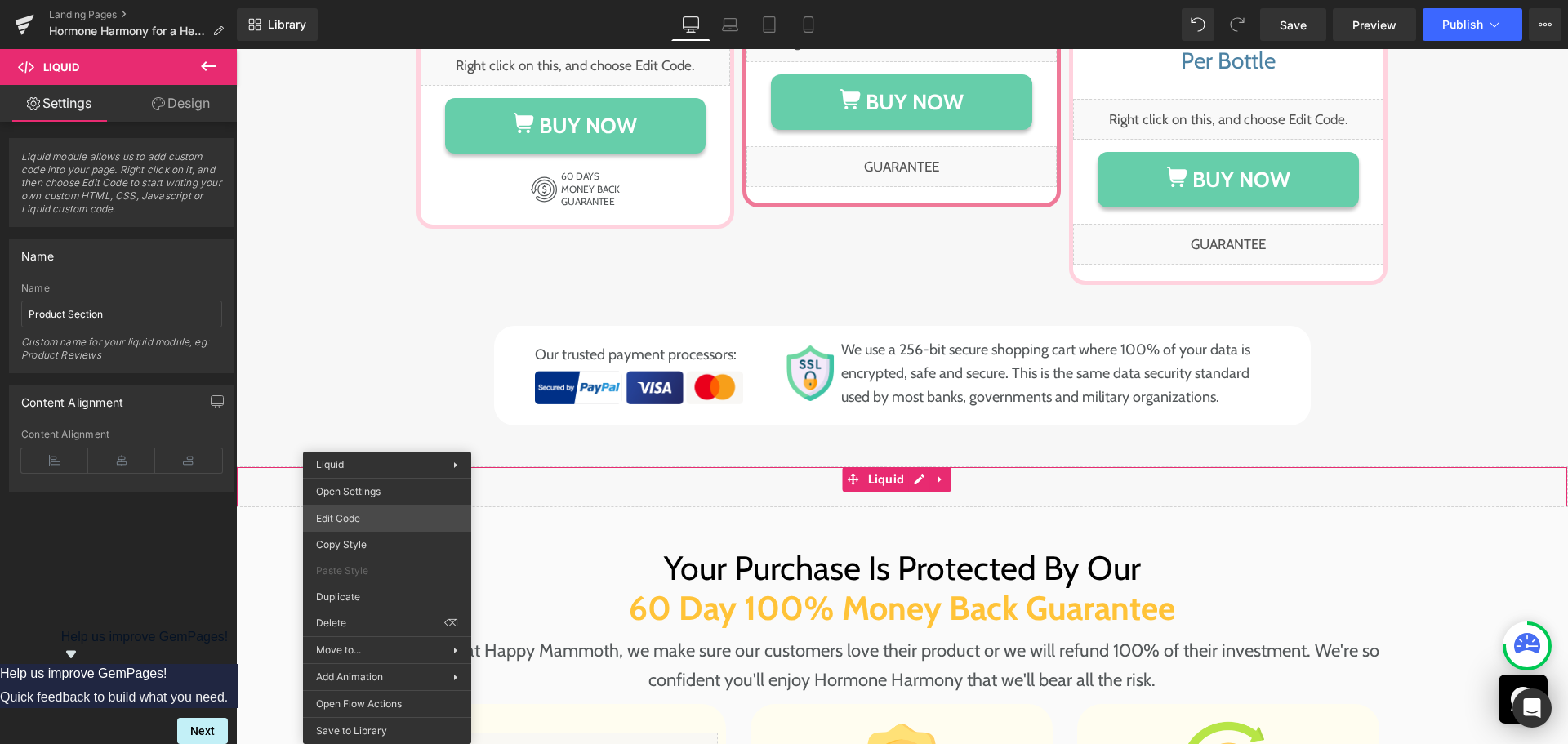
click at [408, 0] on div "Liquid You are previewing how the will restyle your page. You can not edit Elem…" at bounding box center [784, 0] width 1568 height 0
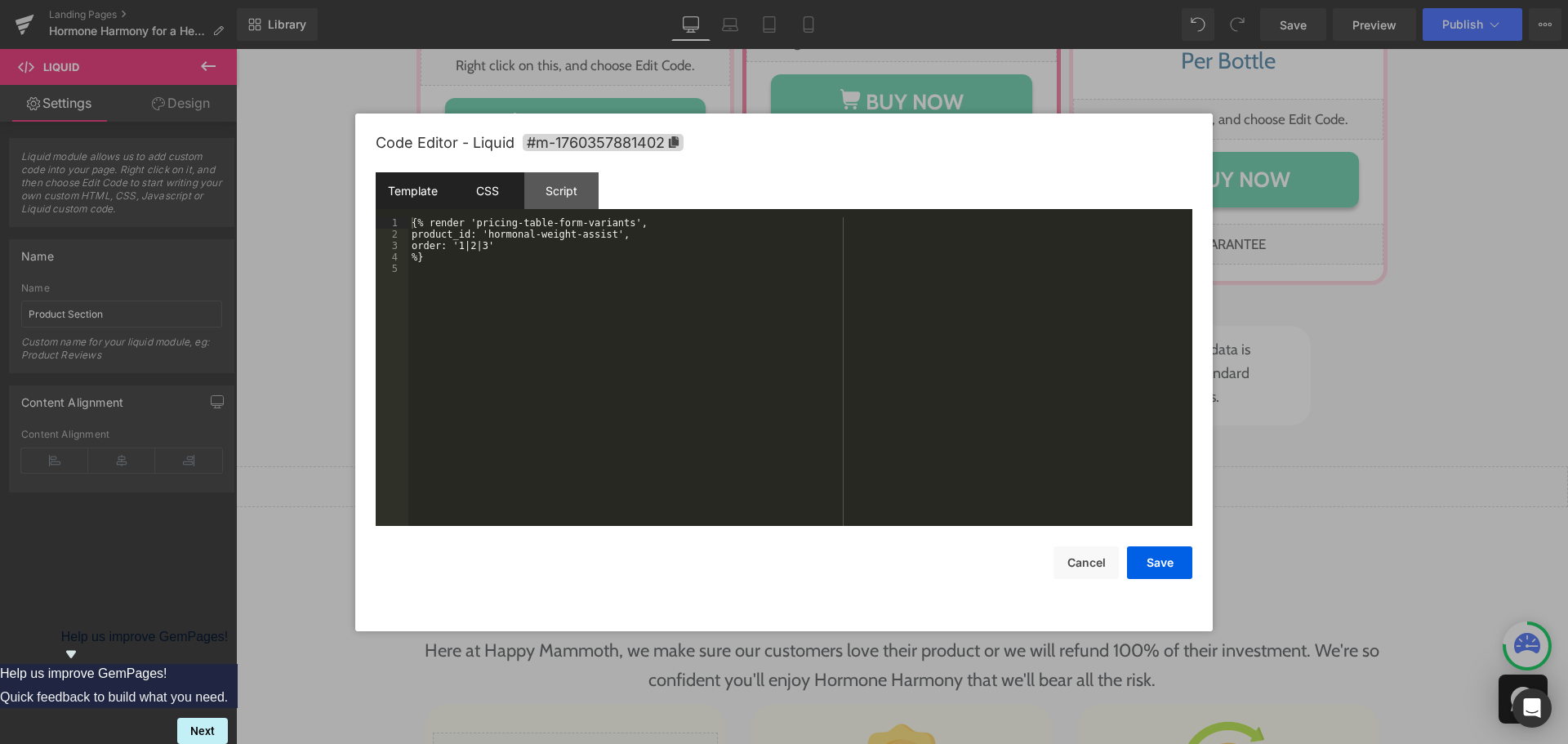
click at [457, 186] on div "CSS" at bounding box center [487, 190] width 75 height 36
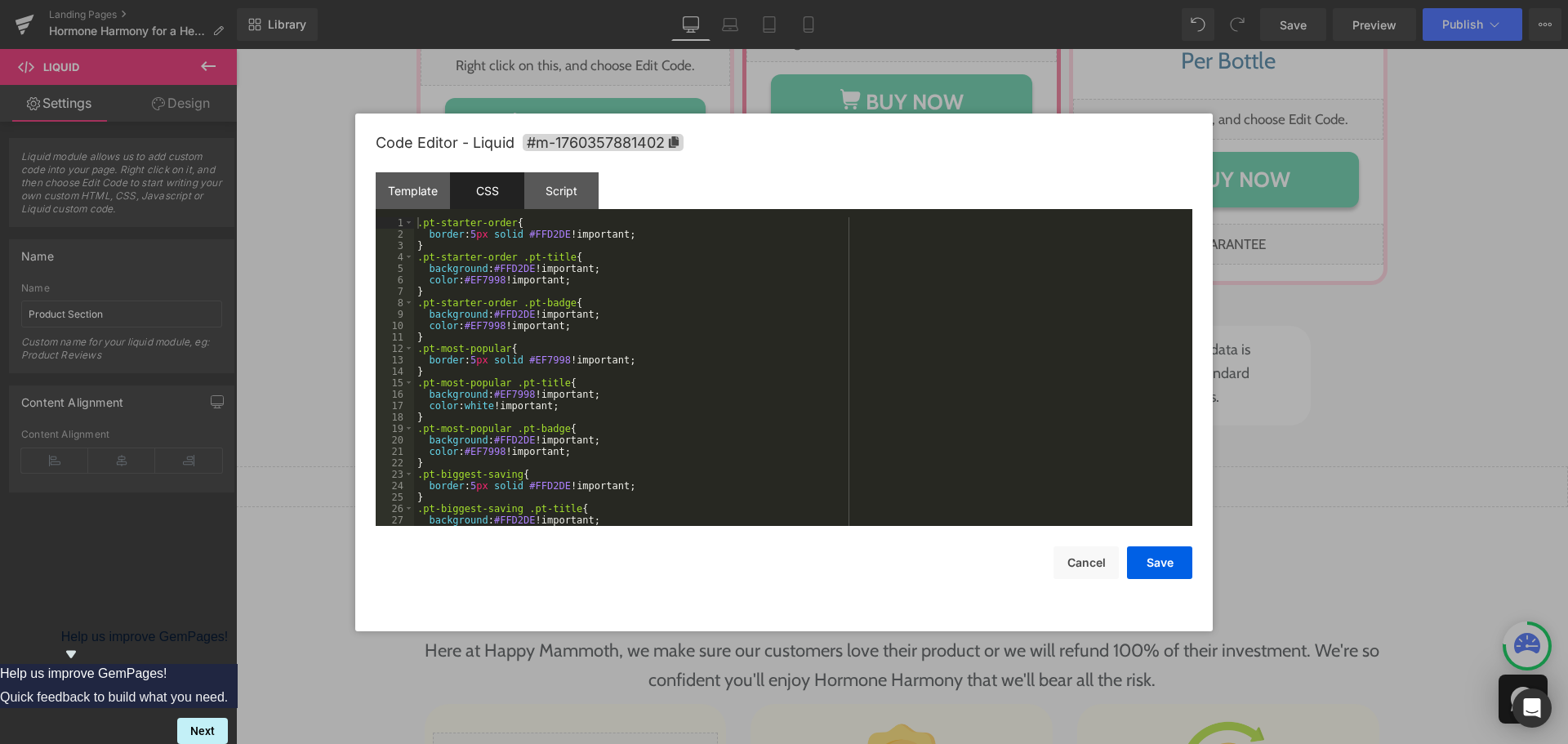
scroll to position [148, 0]
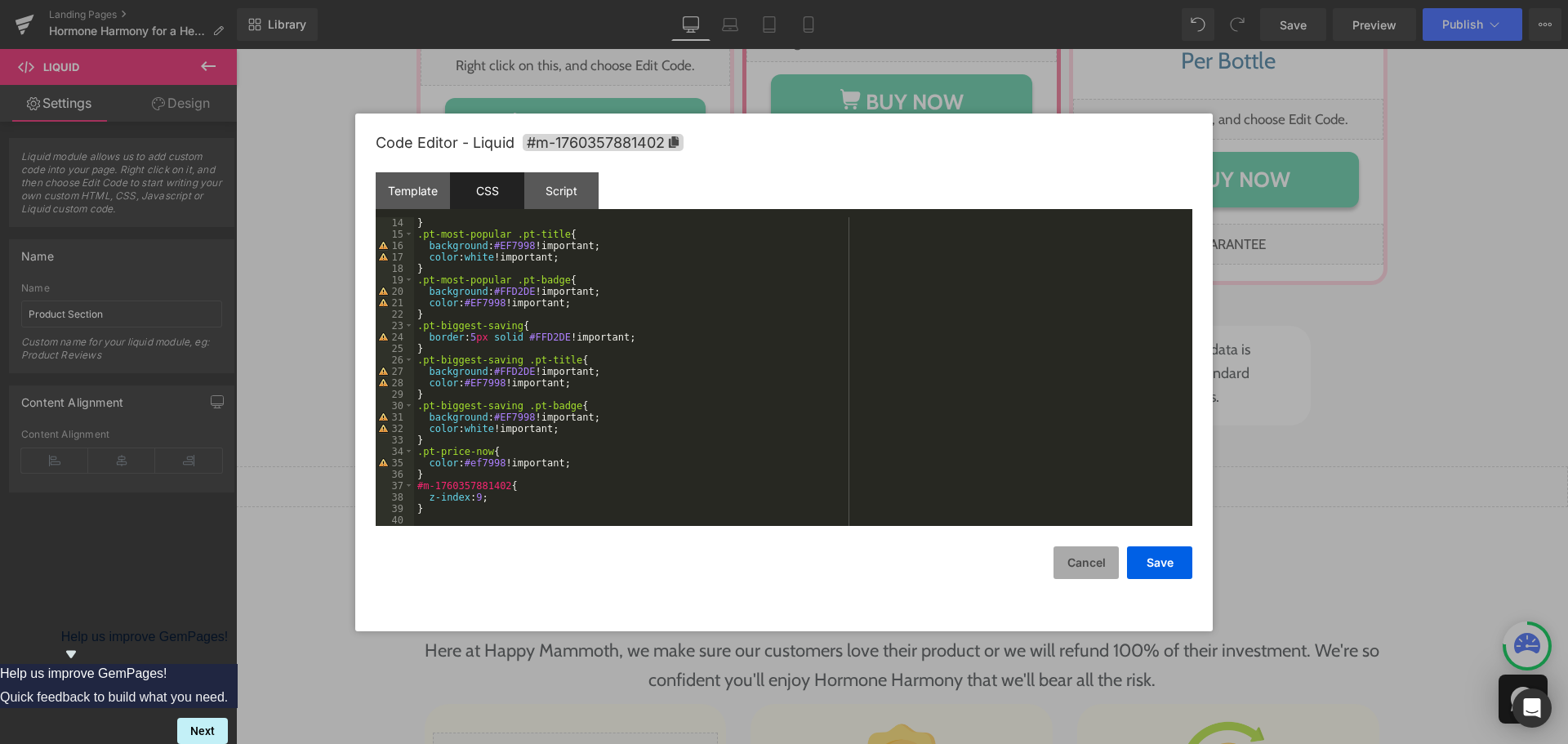
drag, startPoint x: 1092, startPoint y: 576, endPoint x: 792, endPoint y: 379, distance: 358.9
click at [1092, 576] on button "Cancel" at bounding box center [1086, 563] width 65 height 33
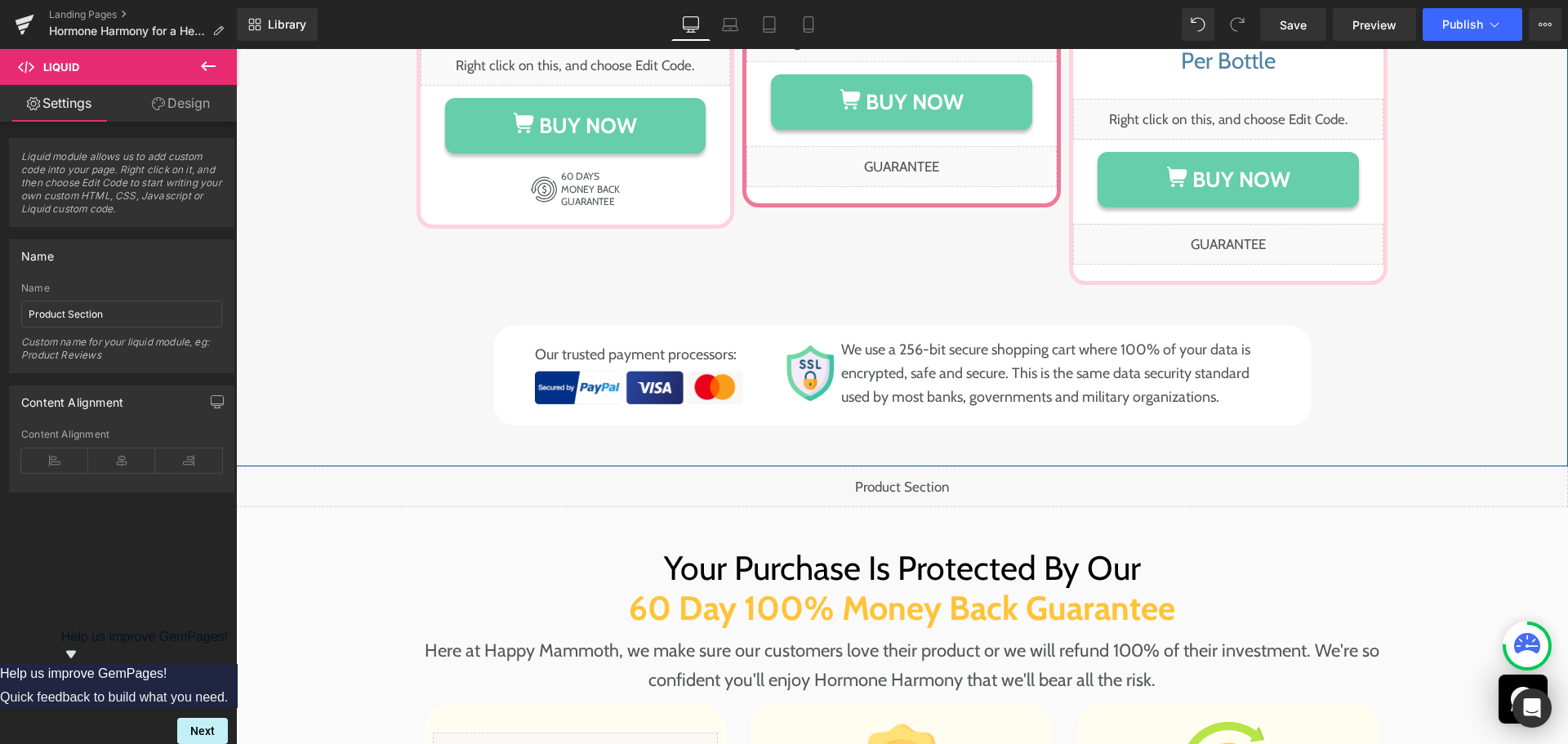
scroll to position [7765, 0]
